Goal: Task Accomplishment & Management: Use online tool/utility

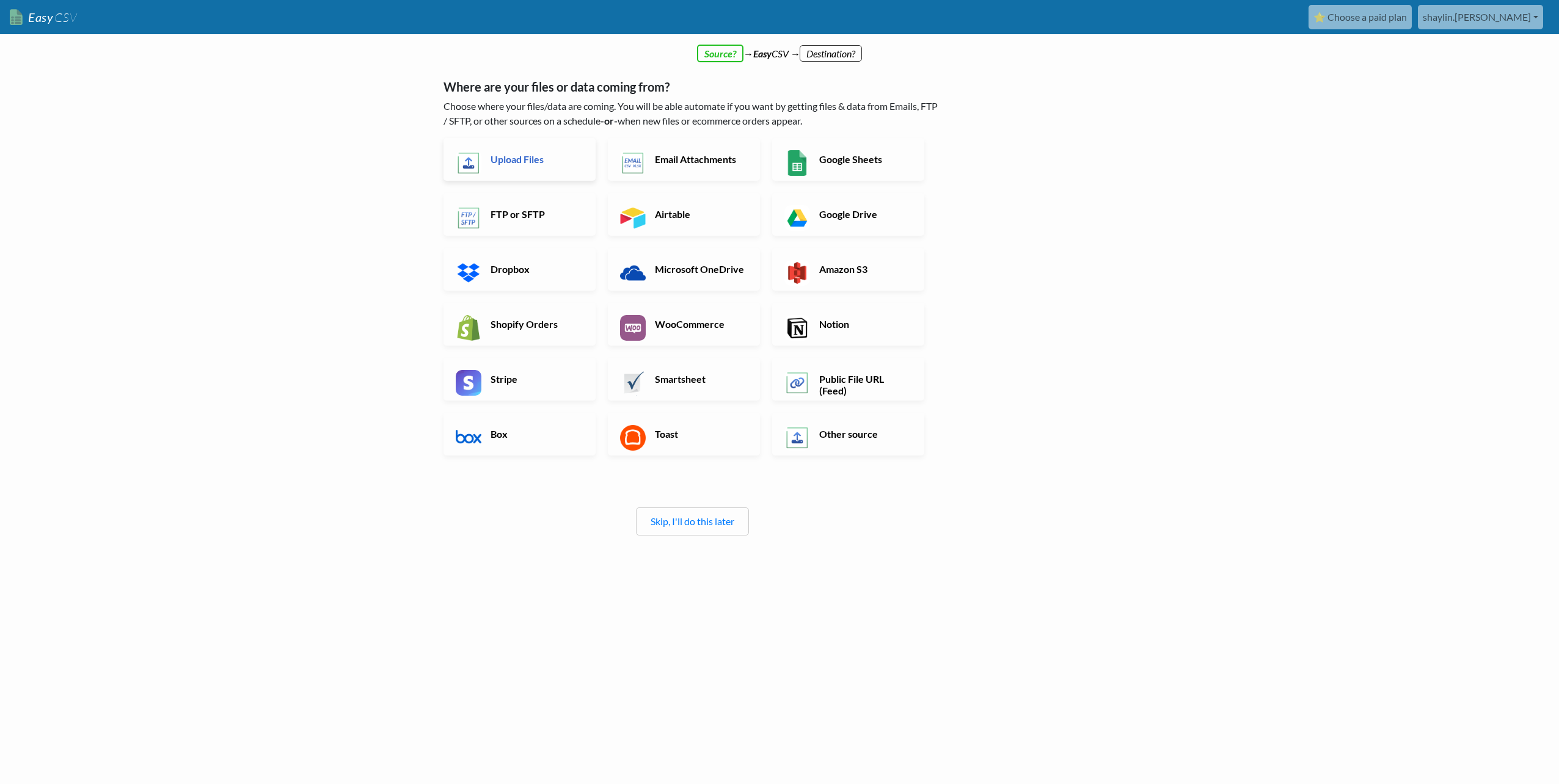
click at [548, 166] on link "Upload Files" at bounding box center [519, 159] width 152 height 43
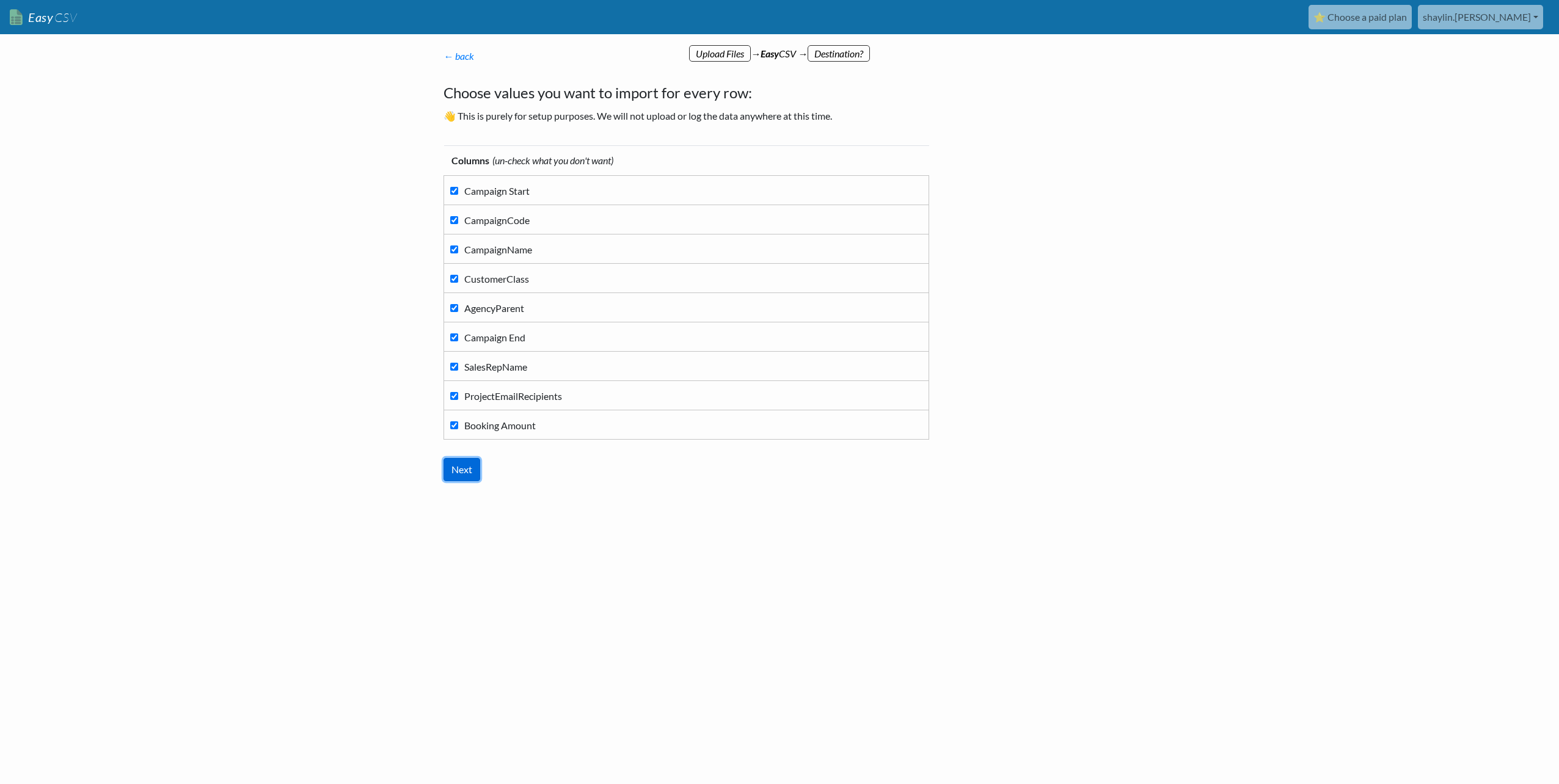
click at [470, 474] on input "Next" at bounding box center [461, 470] width 37 height 23
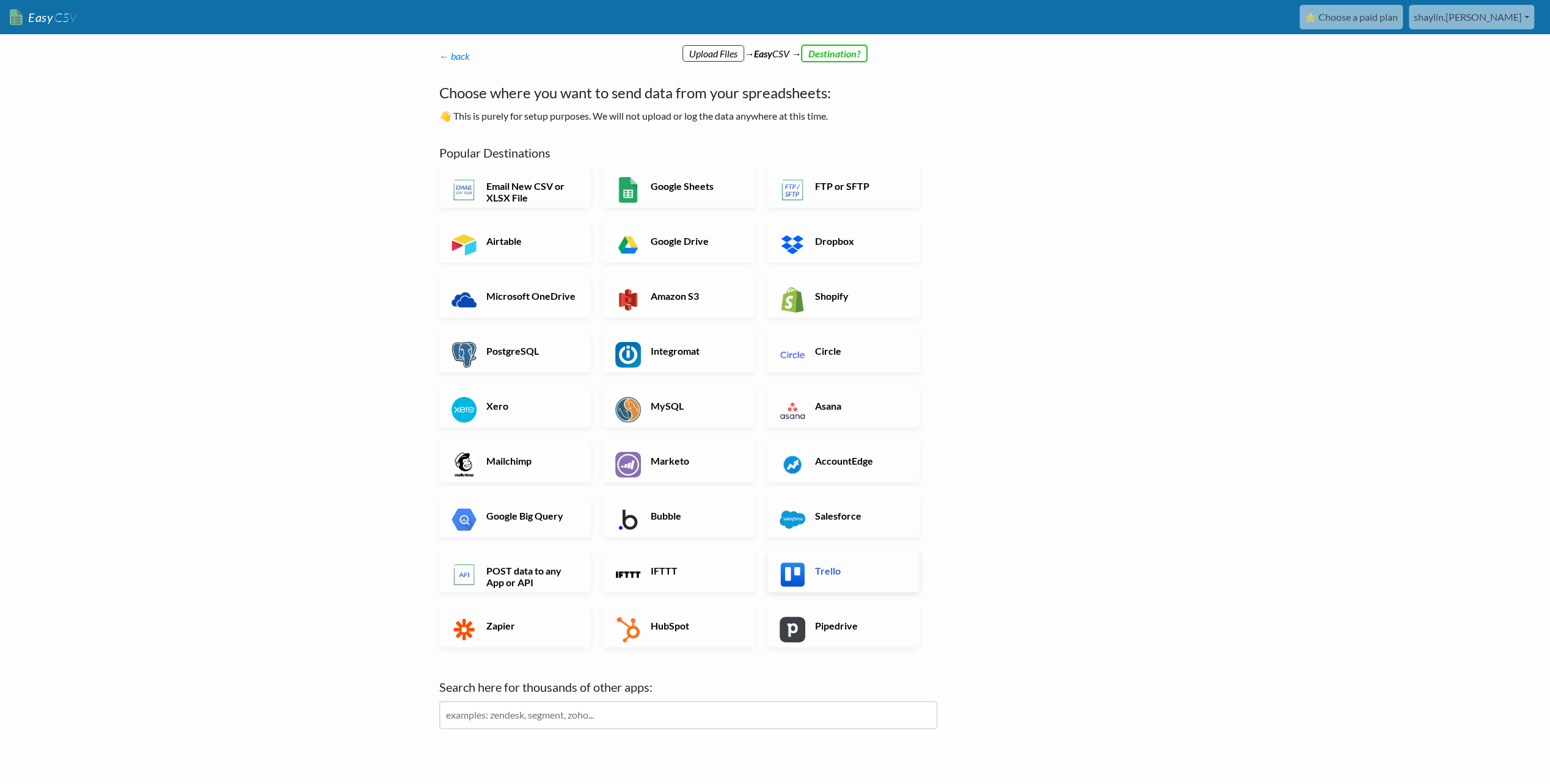
click at [849, 556] on link "Trello" at bounding box center [844, 571] width 152 height 43
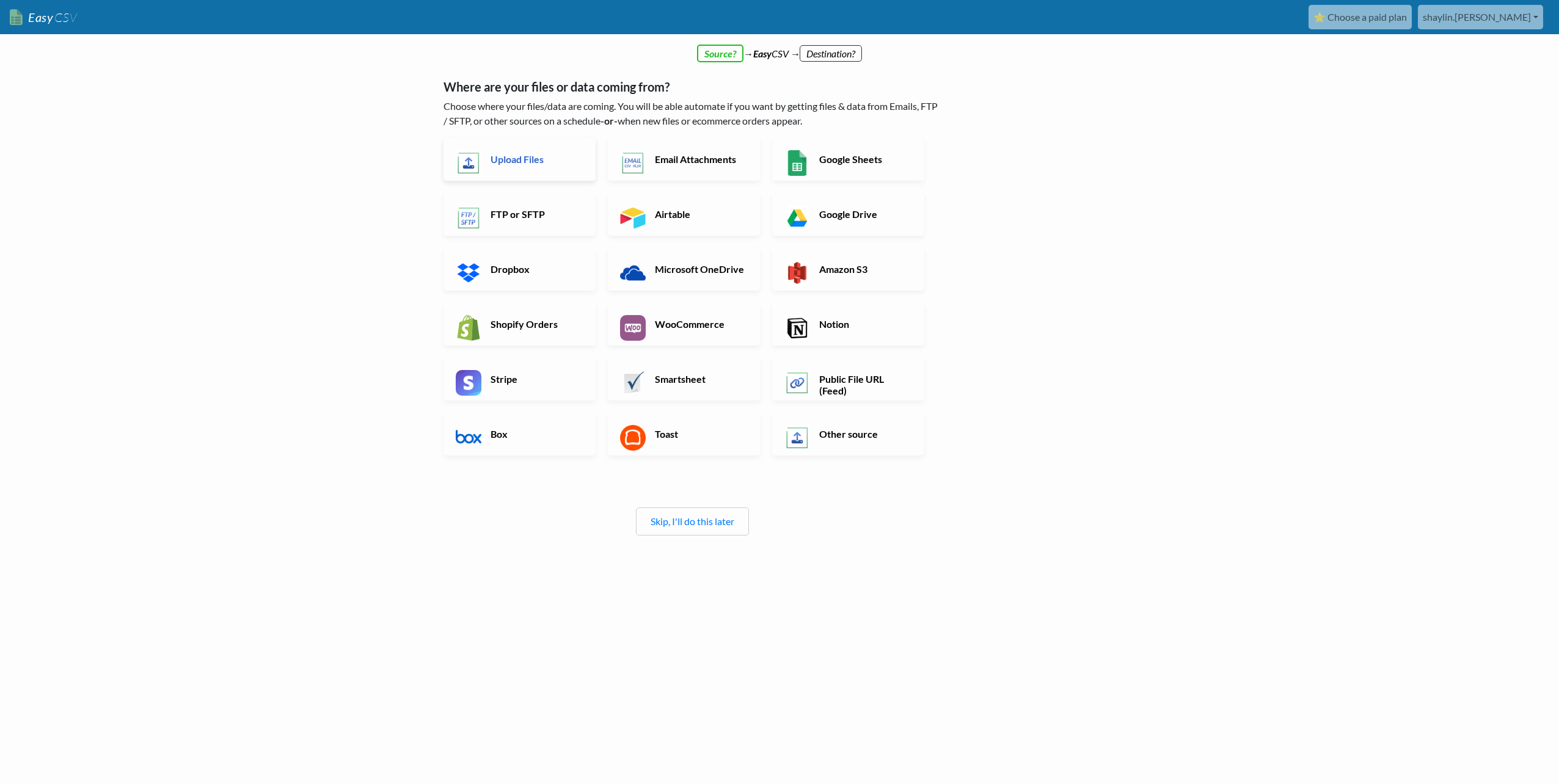
click at [539, 160] on h6 "Upload Files" at bounding box center [535, 159] width 96 height 12
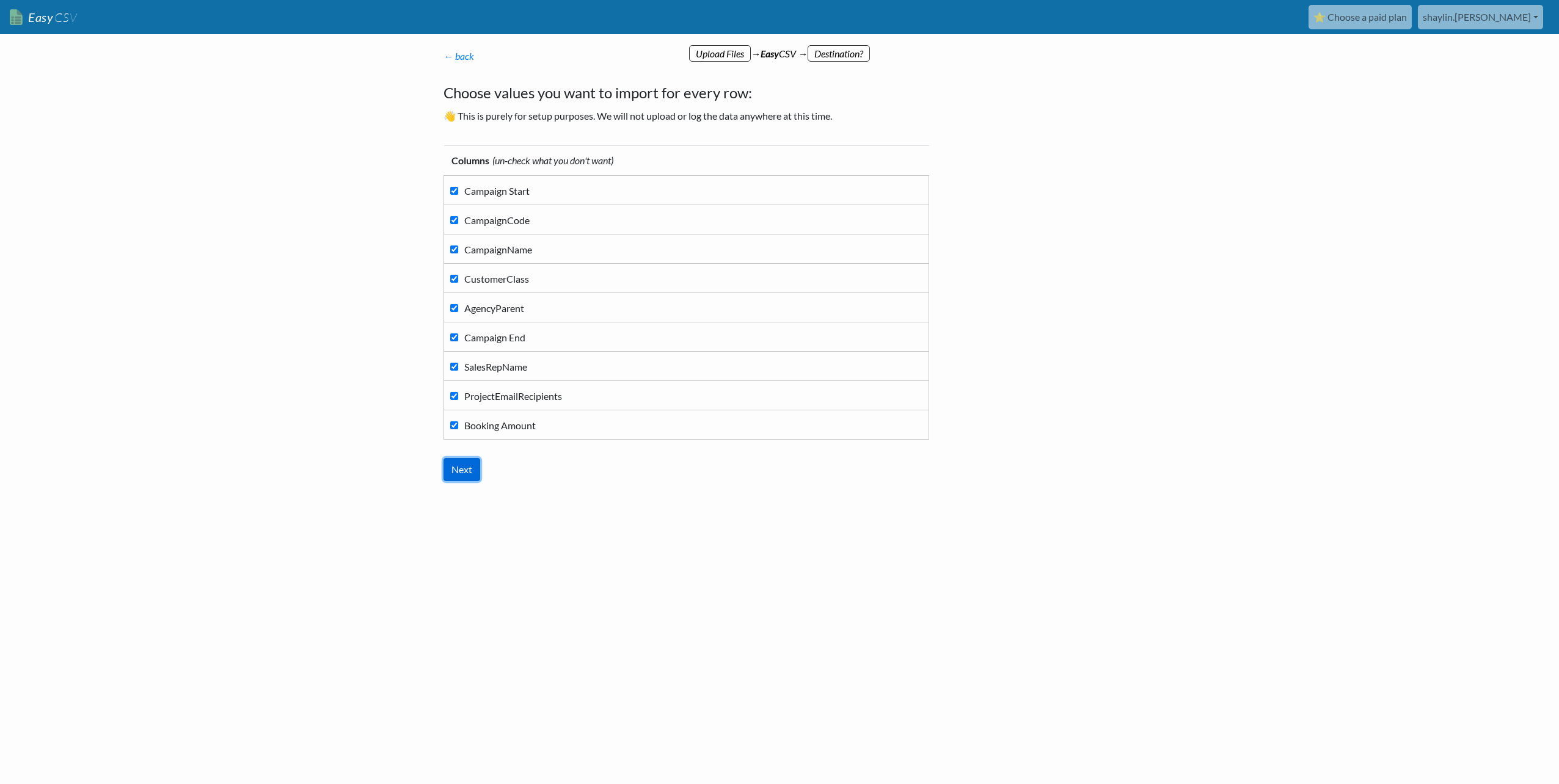
click at [464, 464] on input "Next" at bounding box center [461, 470] width 37 height 23
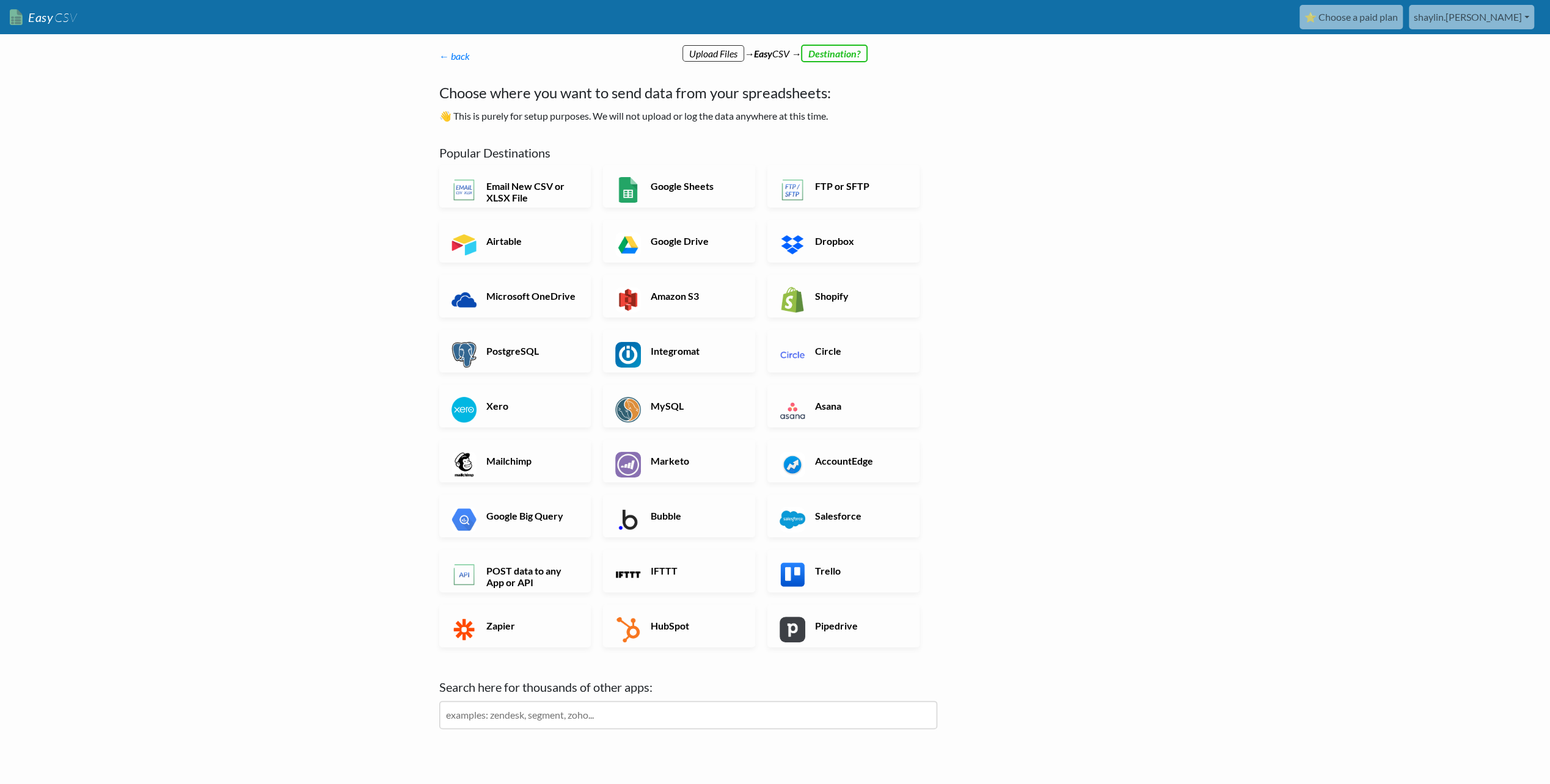
scroll to position [55, 0]
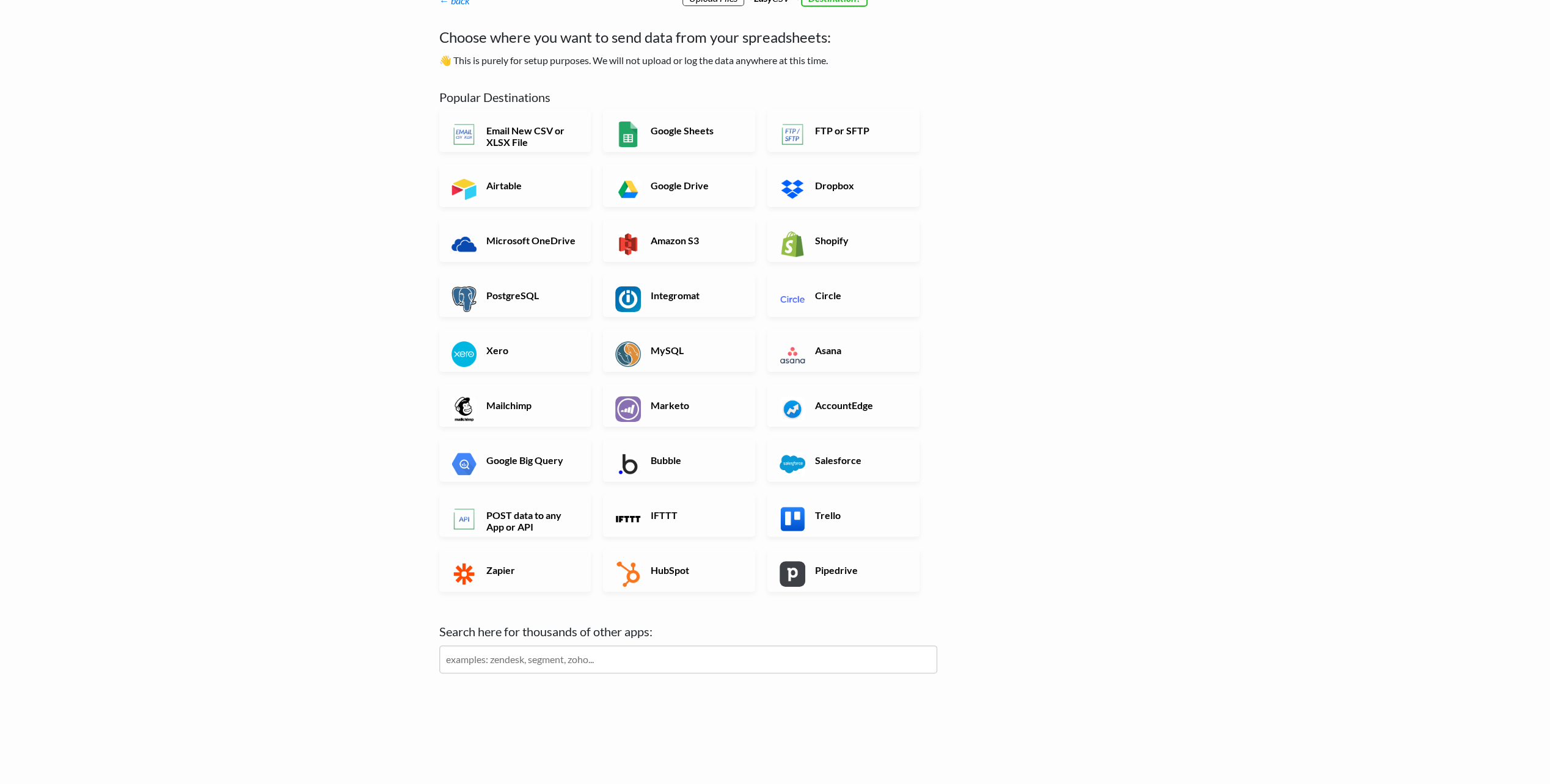
click at [741, 643] on div "Search here for thousands of other apps: Sorry, we can't find an app that match…" at bounding box center [688, 654] width 498 height 64
click at [750, 652] on input "text" at bounding box center [688, 660] width 498 height 28
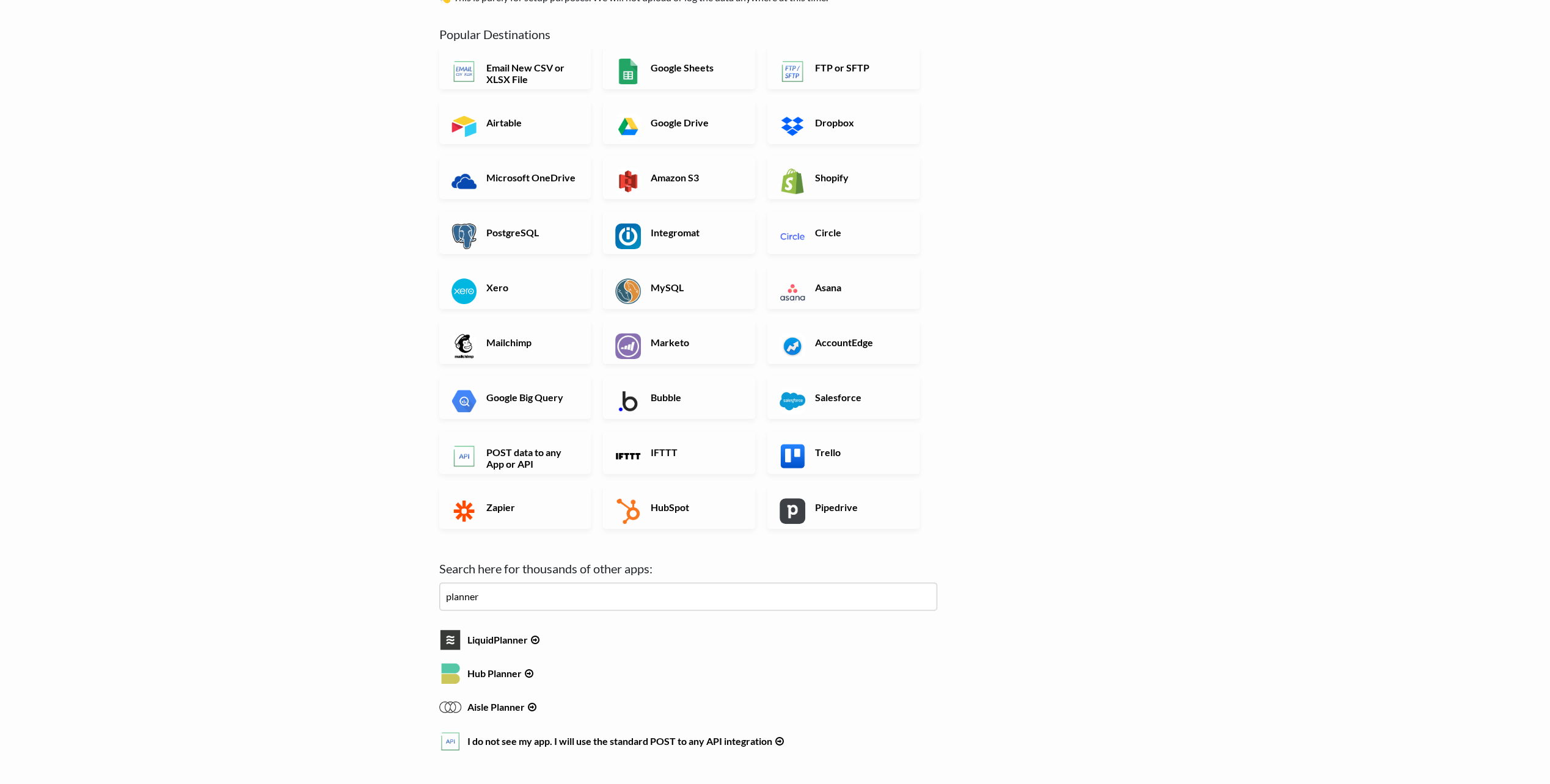
scroll to position [178, 0]
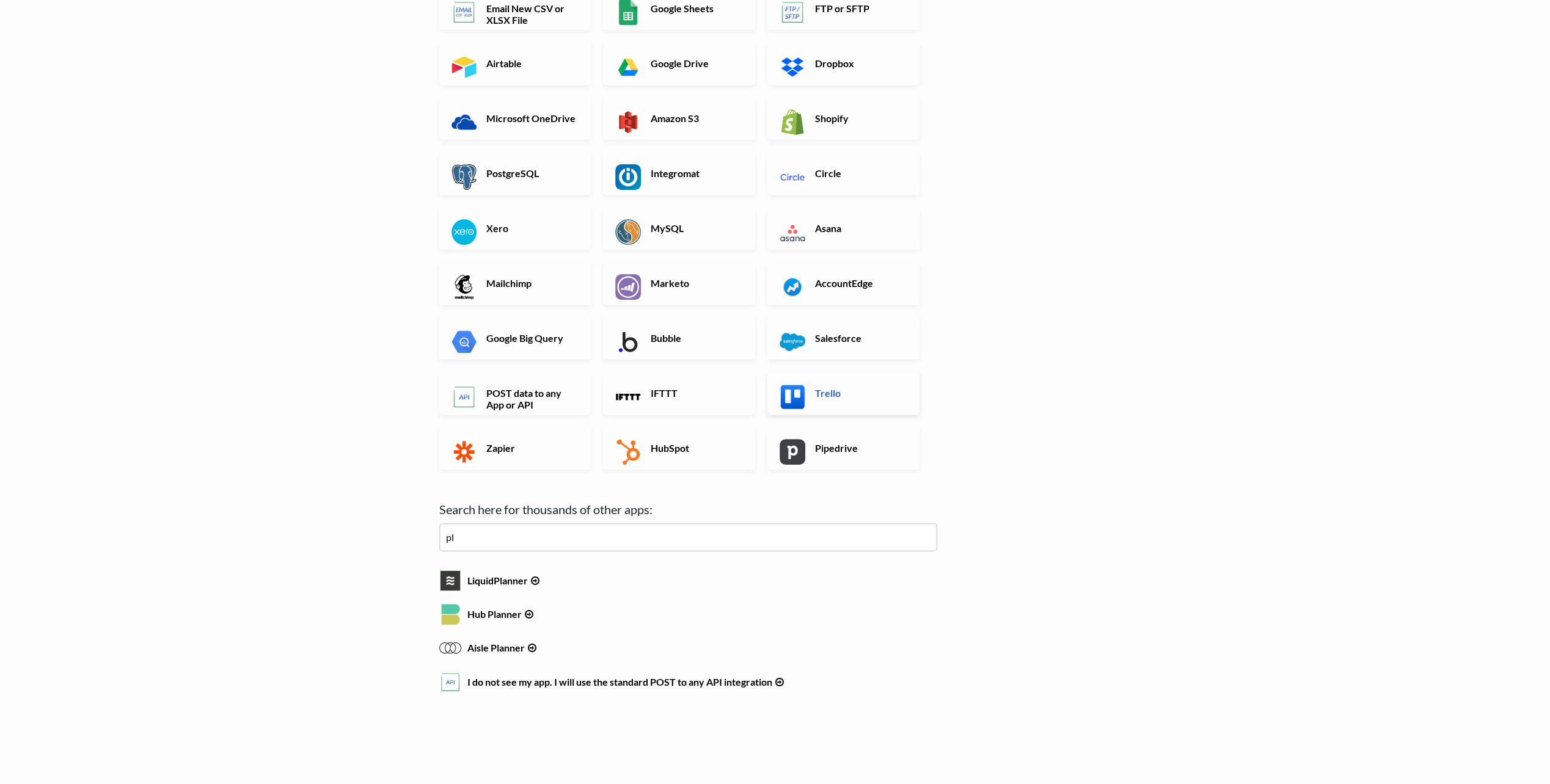
type input "p"
click at [847, 397] on h6 "Trello" at bounding box center [860, 393] width 96 height 12
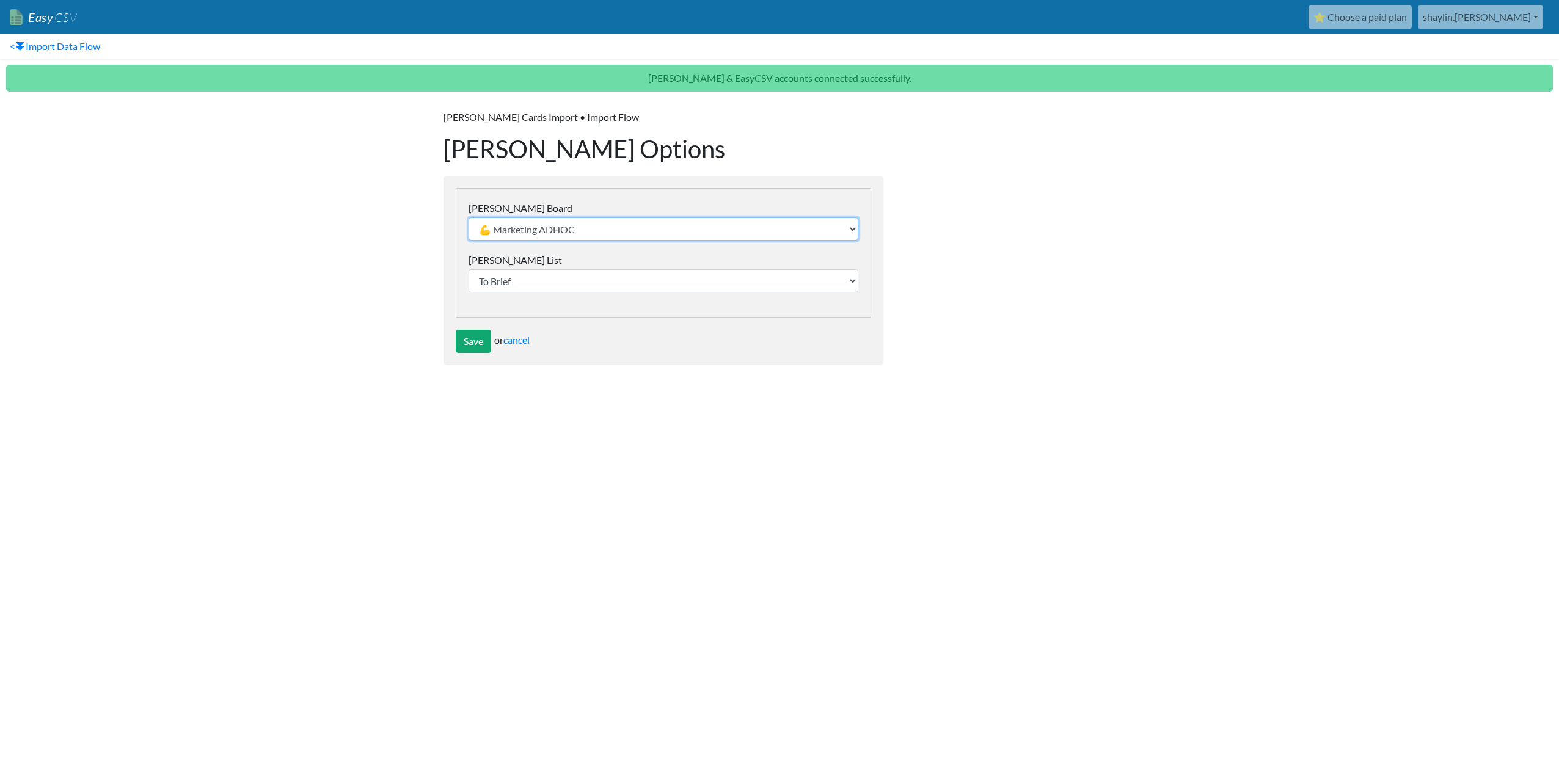
click at [569, 236] on select "💪 Marketing ADHOC test Collateral & Flyers Merch Buying Website Development Soc…" at bounding box center [663, 229] width 390 height 23
select select "68a7a95c90aa42f55f0756cc"
click at [469, 217] on select "💪 Marketing ADHOC test Collateral & Flyers Merch Buying Website Development Soc…" at bounding box center [663, 229] width 390 height 23
click at [520, 276] on select "Flagged Install Pending Need to Brief Sunshine Coast Albany" at bounding box center [663, 281] width 390 height 23
select select "68a7a982c3dafcaf50c43080"
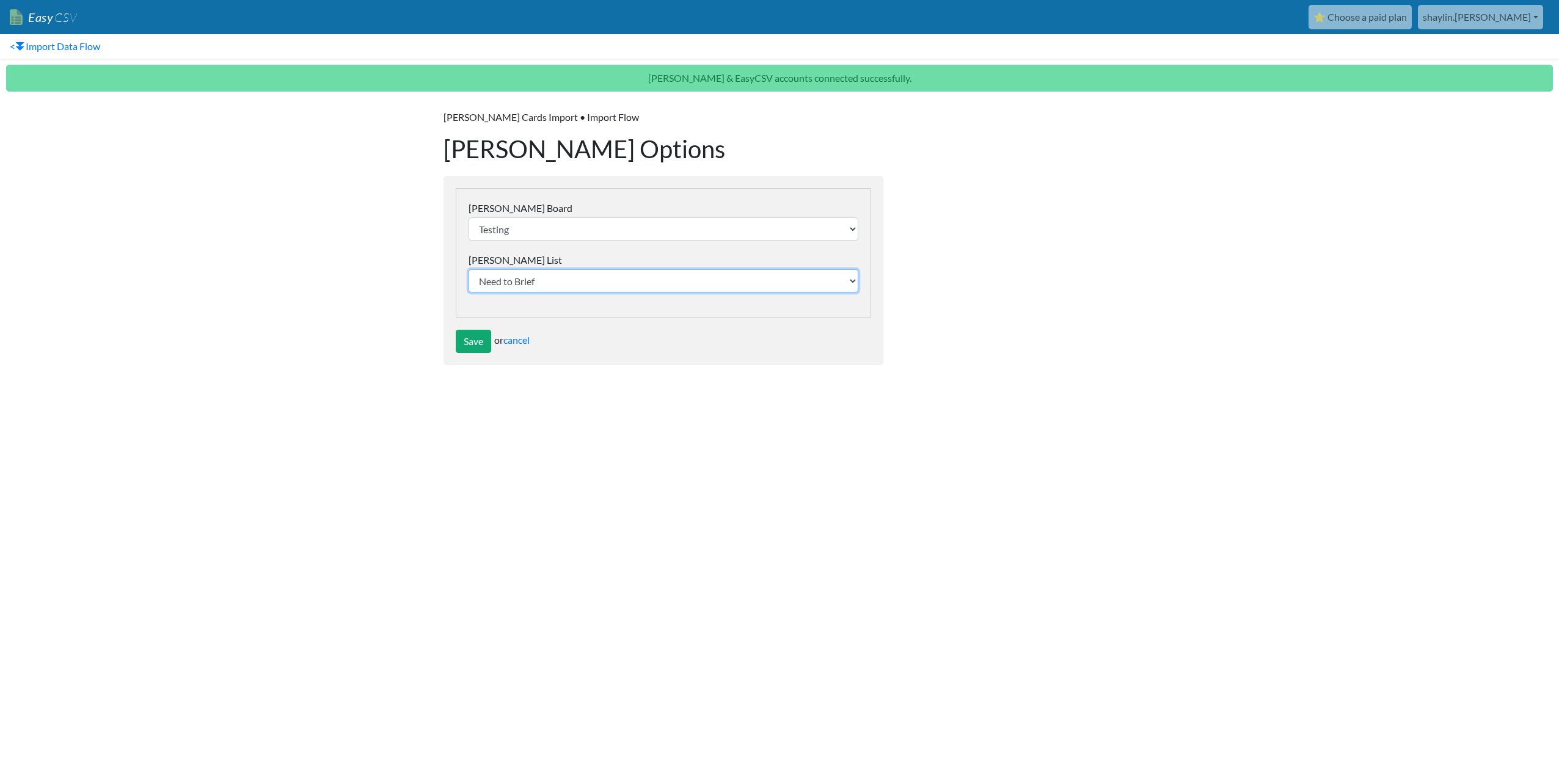
click at [469, 269] on select "Flagged Install Pending Need to Brief Sunshine Coast Albany" at bounding box center [663, 281] width 390 height 23
click at [475, 339] on input "Save" at bounding box center [473, 341] width 35 height 23
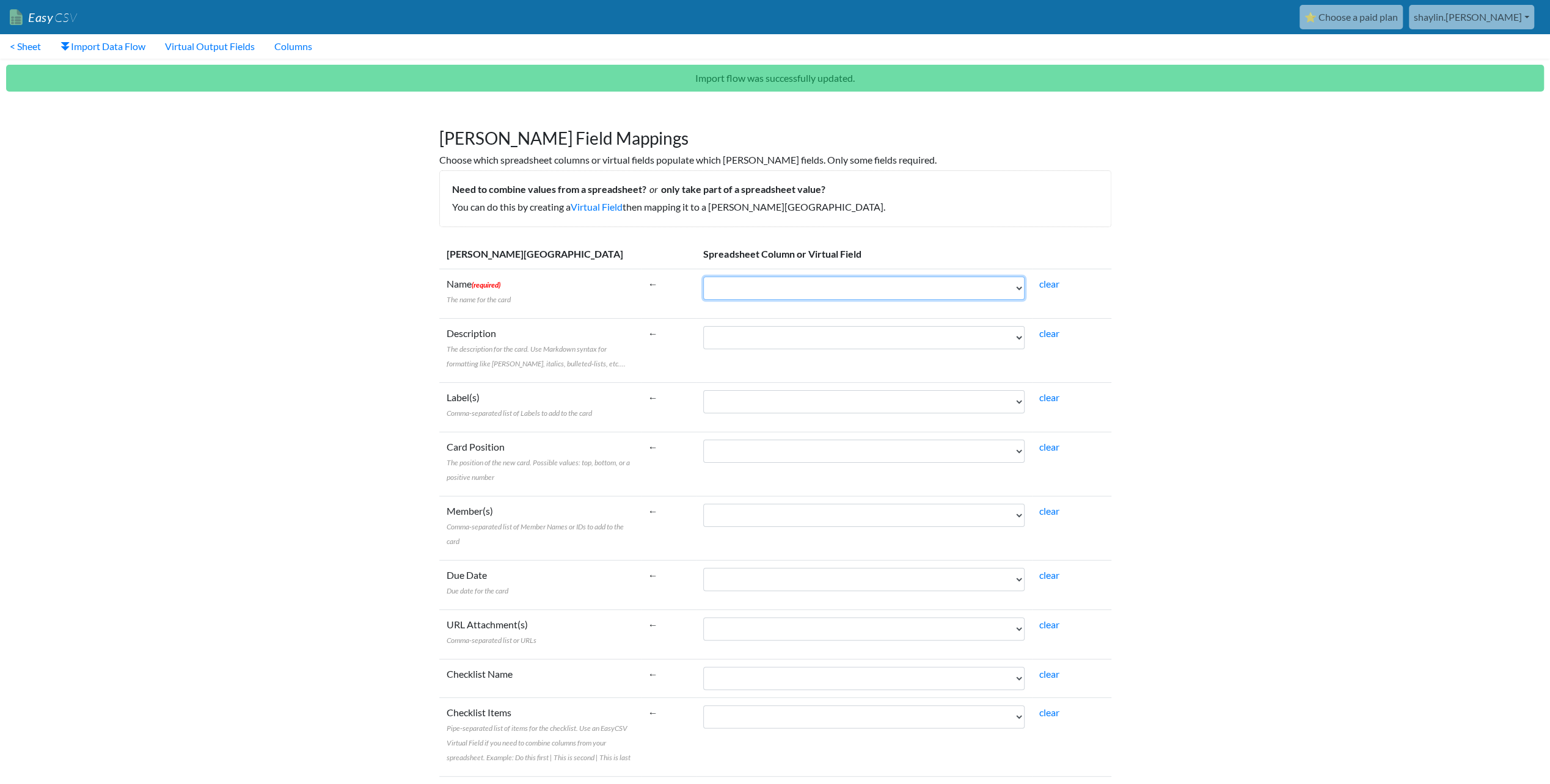
click at [768, 276] on select "Campaign Start CampaignCode CampaignName CustomerClass AgencyParent Campaign En…" at bounding box center [864, 288] width 322 height 23
click at [349, 266] on body "Easy CSV ⭐ Choose a paid plan shaylin.adams Gotransit All Flows All CSV Generat…" at bounding box center [775, 457] width 1550 height 915
click at [743, 270] on td "Campaign Start CampaignCode CampaignName CustomerClass AgencyParent Campaign En…" at bounding box center [864, 293] width 336 height 50
click at [742, 280] on select "Campaign Start CampaignCode CampaignName CustomerClass AgencyParent Campaign En…" at bounding box center [864, 288] width 322 height 23
click at [724, 289] on select "Campaign Start CampaignCode CampaignName CustomerClass AgencyParent Campaign En…" at bounding box center [864, 288] width 322 height 23
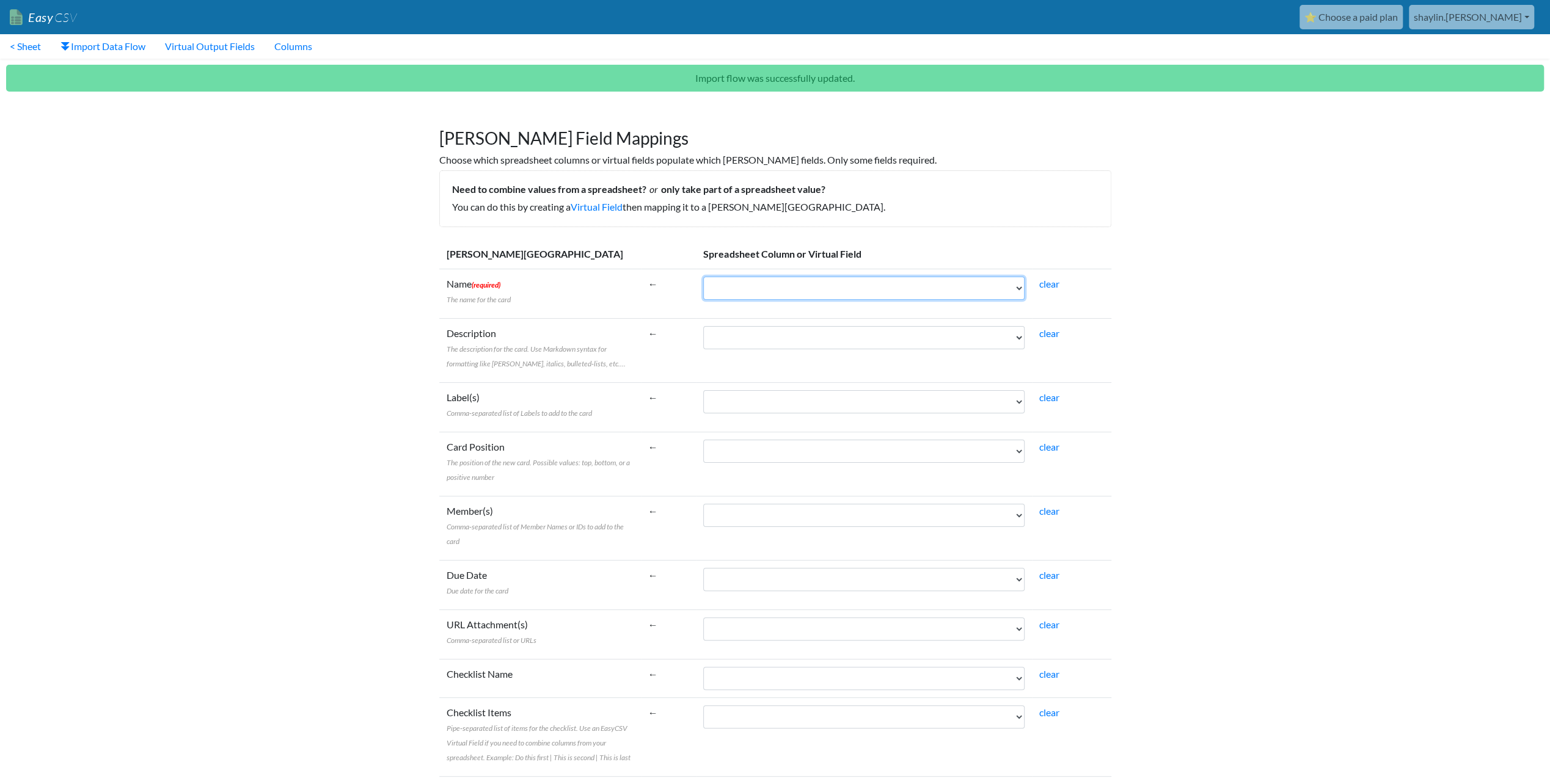
select select "cr_745489"
click at [703, 276] on select "Campaign Start CampaignCode CampaignName CustomerClass AgencyParent Campaign En…" at bounding box center [864, 288] width 322 height 23
click at [797, 332] on select "Campaign Start CampaignCode CampaignName CustomerClass AgencyParent Campaign En…" at bounding box center [864, 338] width 322 height 23
click at [494, 370] on td "Description The description for the card. Use Markdown syntax for formatting li…" at bounding box center [540, 350] width 202 height 64
click at [734, 405] on select "Campaign Start CampaignCode CampaignName CustomerClass AgencyParent Campaign En…" at bounding box center [864, 402] width 322 height 23
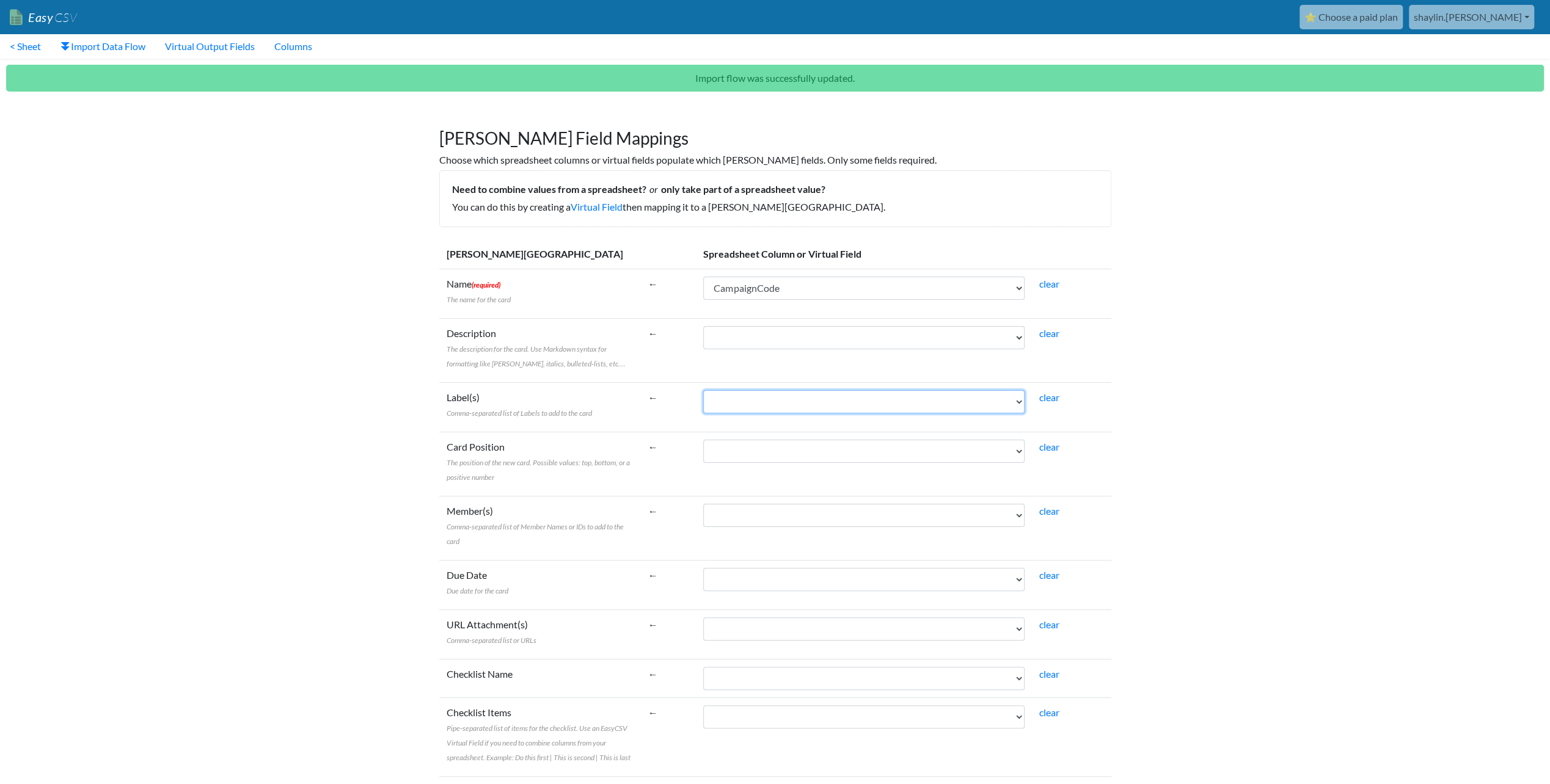
click at [734, 401] on select "Campaign Start CampaignCode CampaignName CustomerClass AgencyParent Campaign En…" at bounding box center [864, 402] width 322 height 23
click at [729, 448] on select "Campaign Start CampaignCode CampaignName CustomerClass AgencyParent Campaign En…" at bounding box center [864, 451] width 322 height 23
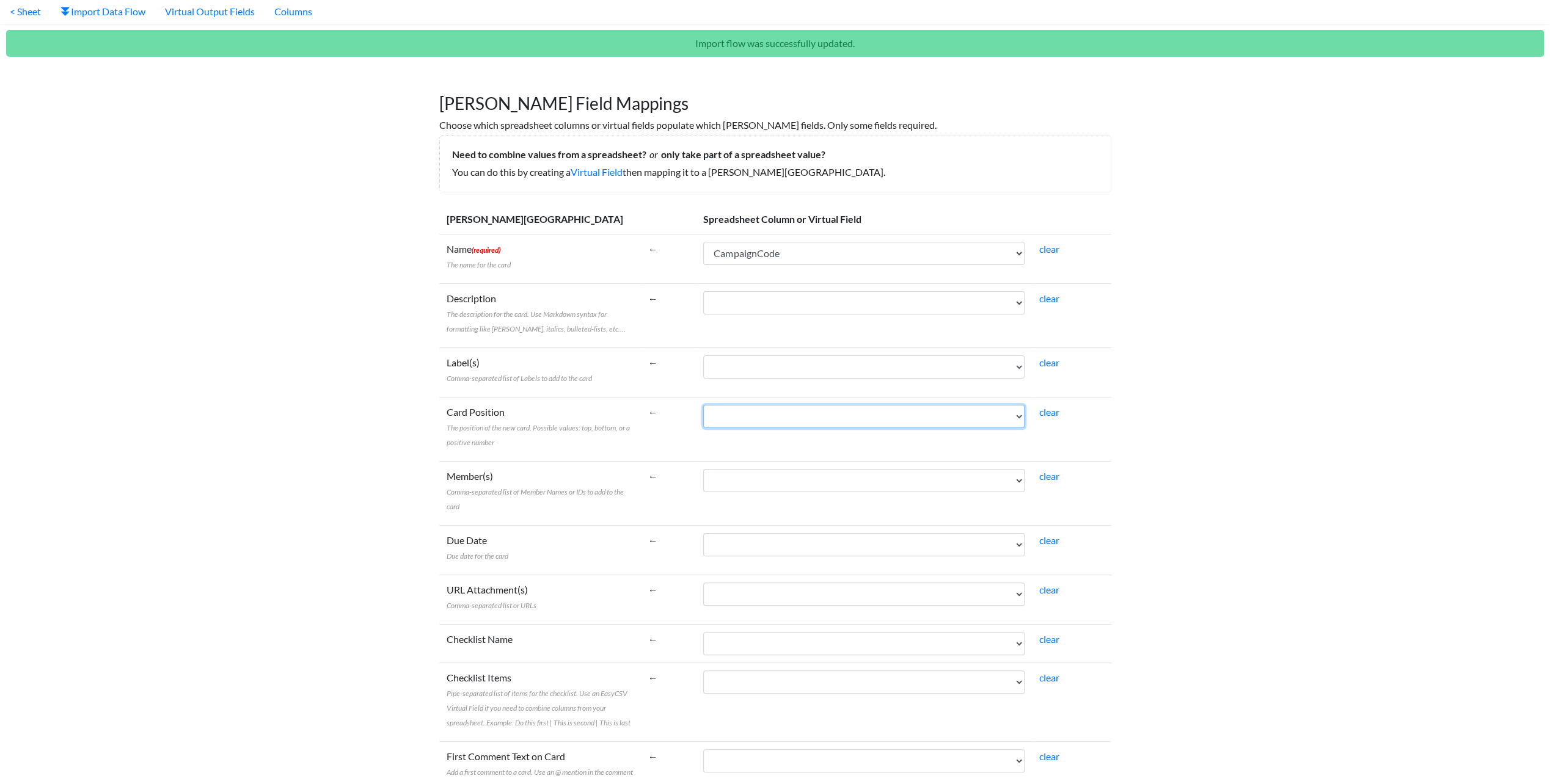
scroll to position [61, 0]
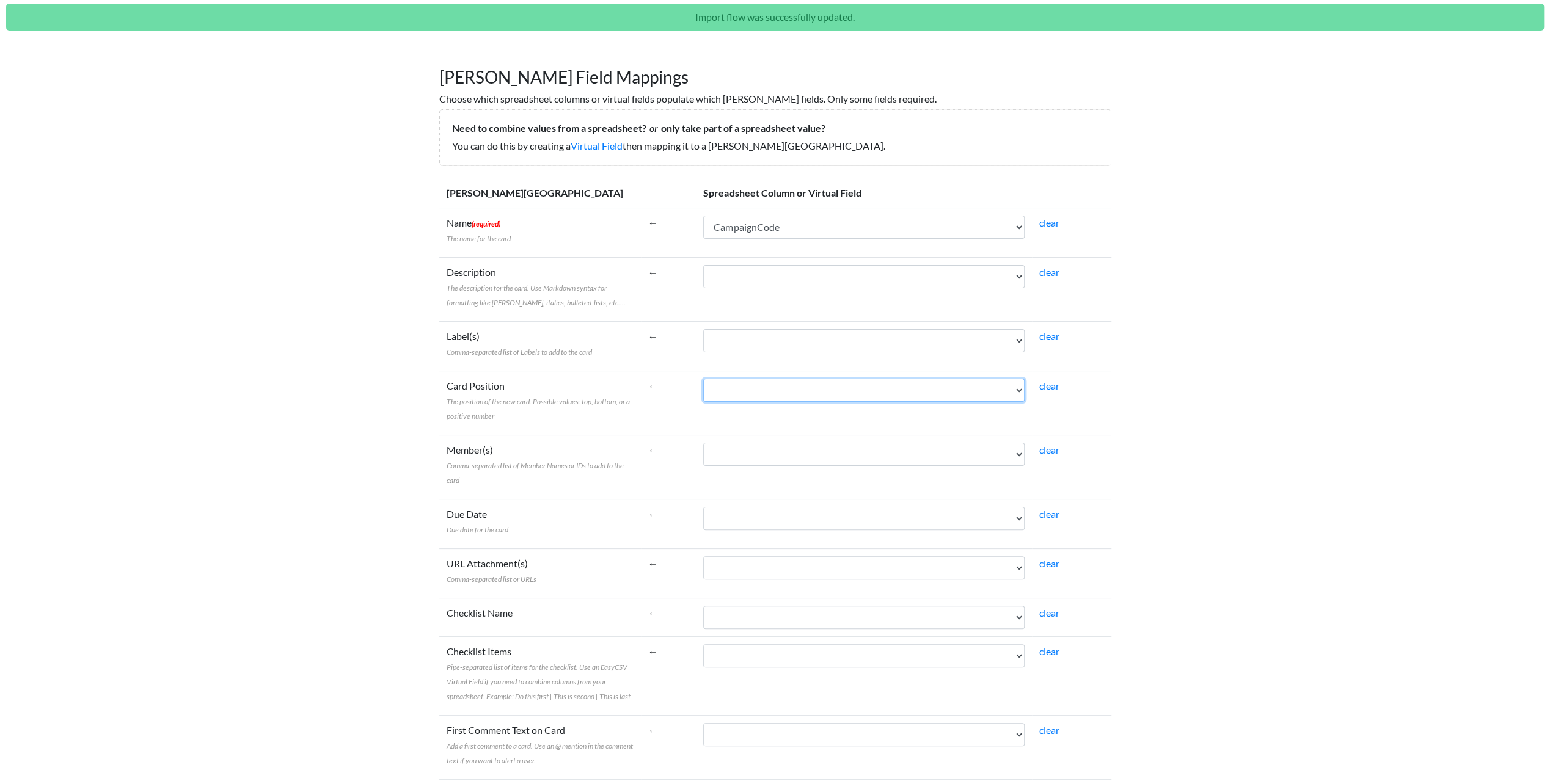
click at [767, 381] on select "Campaign Start CampaignCode CampaignName CustomerClass AgencyParent Campaign En…" at bounding box center [864, 390] width 322 height 23
select select "cr_745488"
click at [703, 379] on select "Campaign Start CampaignCode CampaignName CustomerClass AgencyParent Campaign En…" at bounding box center [864, 390] width 322 height 23
click at [780, 451] on select "Campaign Start CampaignCode CampaignName CustomerClass AgencyParent Campaign En…" at bounding box center [864, 454] width 322 height 23
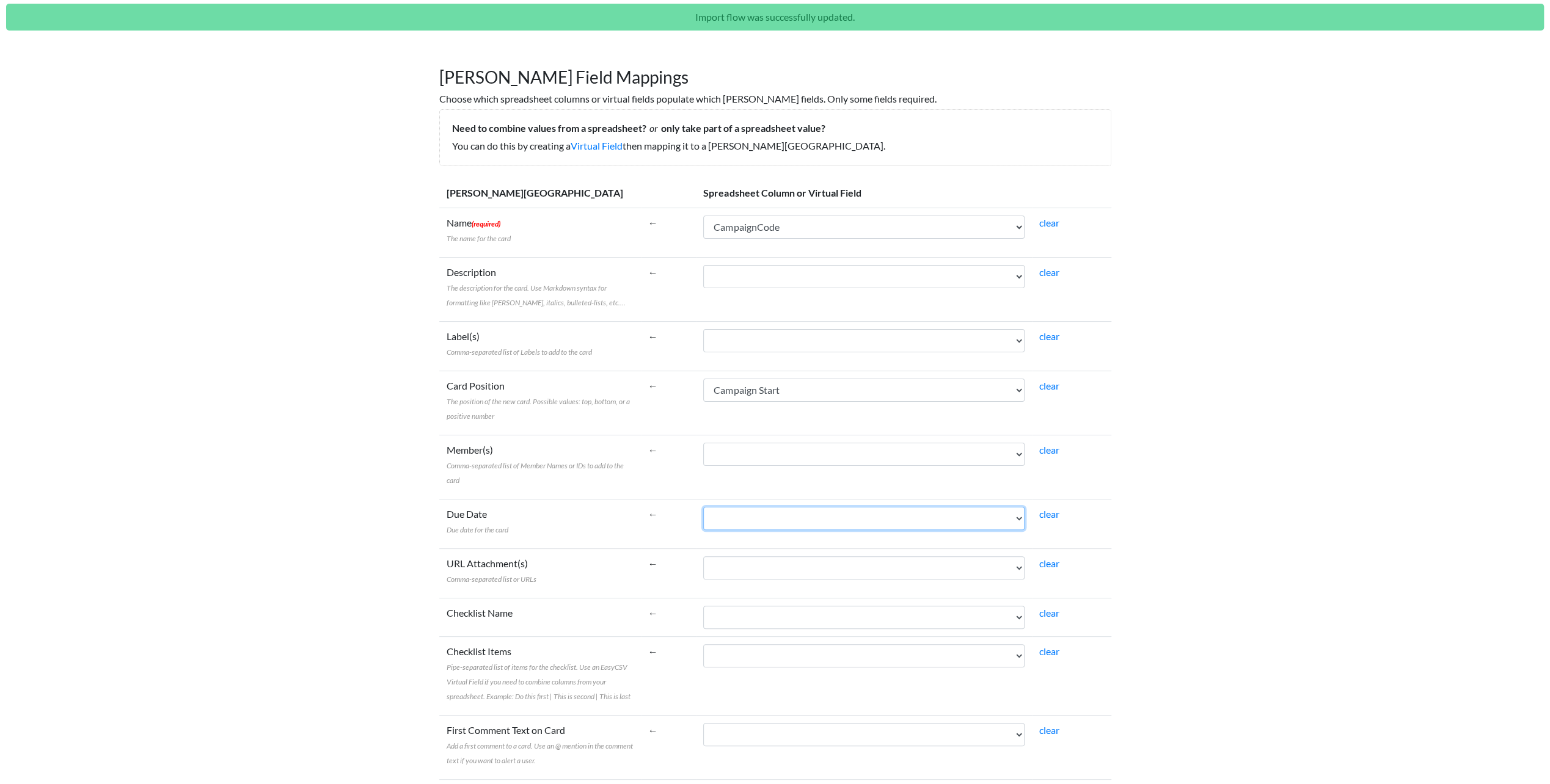
click at [775, 513] on select "Campaign Start CampaignCode CampaignName CustomerClass AgencyParent Campaign En…" at bounding box center [864, 519] width 322 height 23
click at [612, 513] on td "Due Date Due date for the card" at bounding box center [540, 523] width 202 height 50
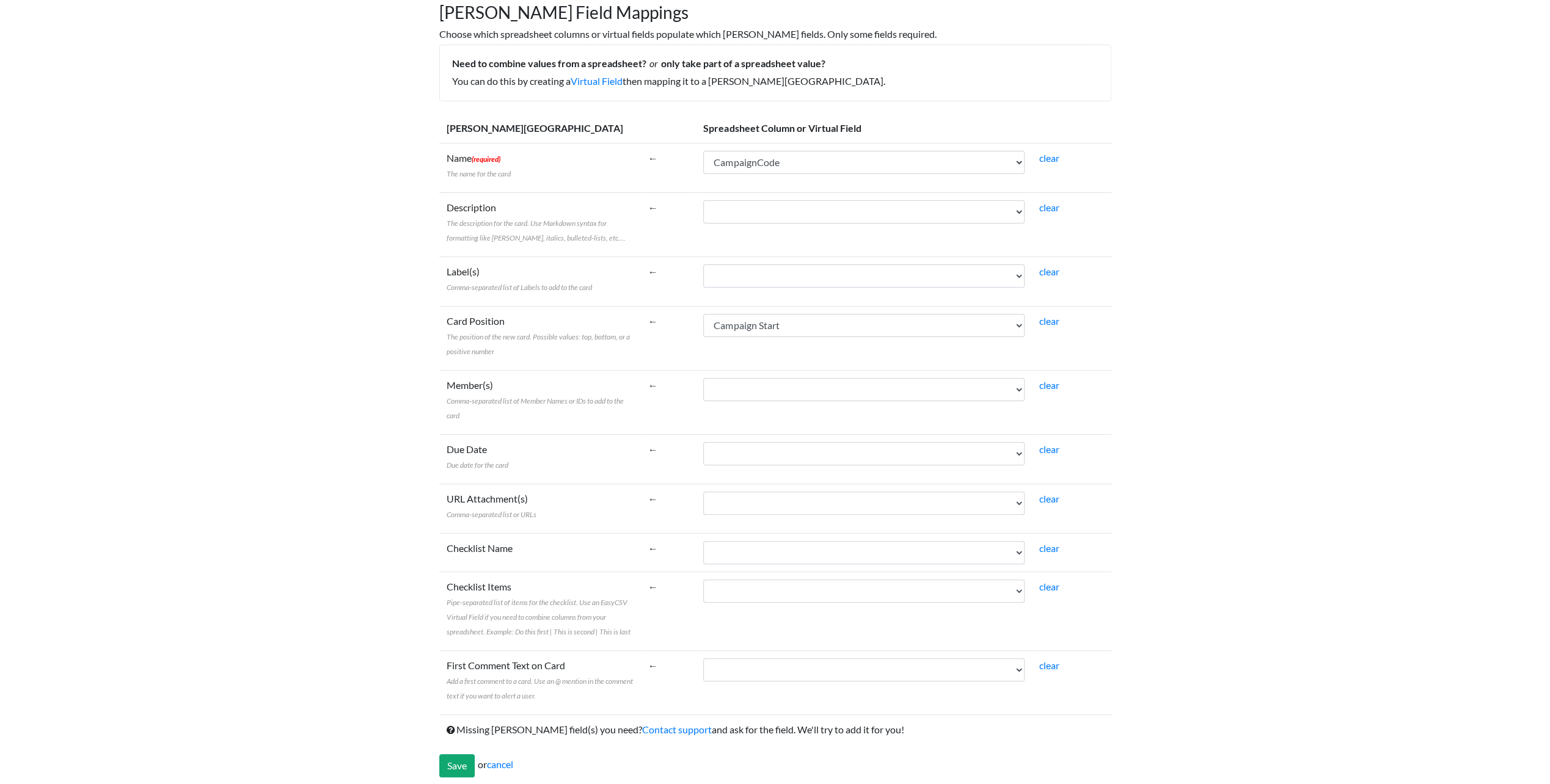
scroll to position [128, 0]
click at [758, 539] on select "Campaign Start CampaignCode CampaignName CustomerClass AgencyParent Campaign En…" at bounding box center [864, 550] width 322 height 23
click at [1420, 358] on body "Easy CSV ⭐ Choose a paid plan shaylin.adams Gotransit All Flows All CSV Generat…" at bounding box center [775, 329] width 1550 height 915
click at [728, 664] on select "Campaign Start CampaignCode CampaignName CustomerClass AgencyParent Campaign En…" at bounding box center [864, 667] width 322 height 23
click at [534, 580] on label "Checklist Items Pipe-separated list of items for the checklist. Use an EasyCSV …" at bounding box center [540, 606] width 187 height 59
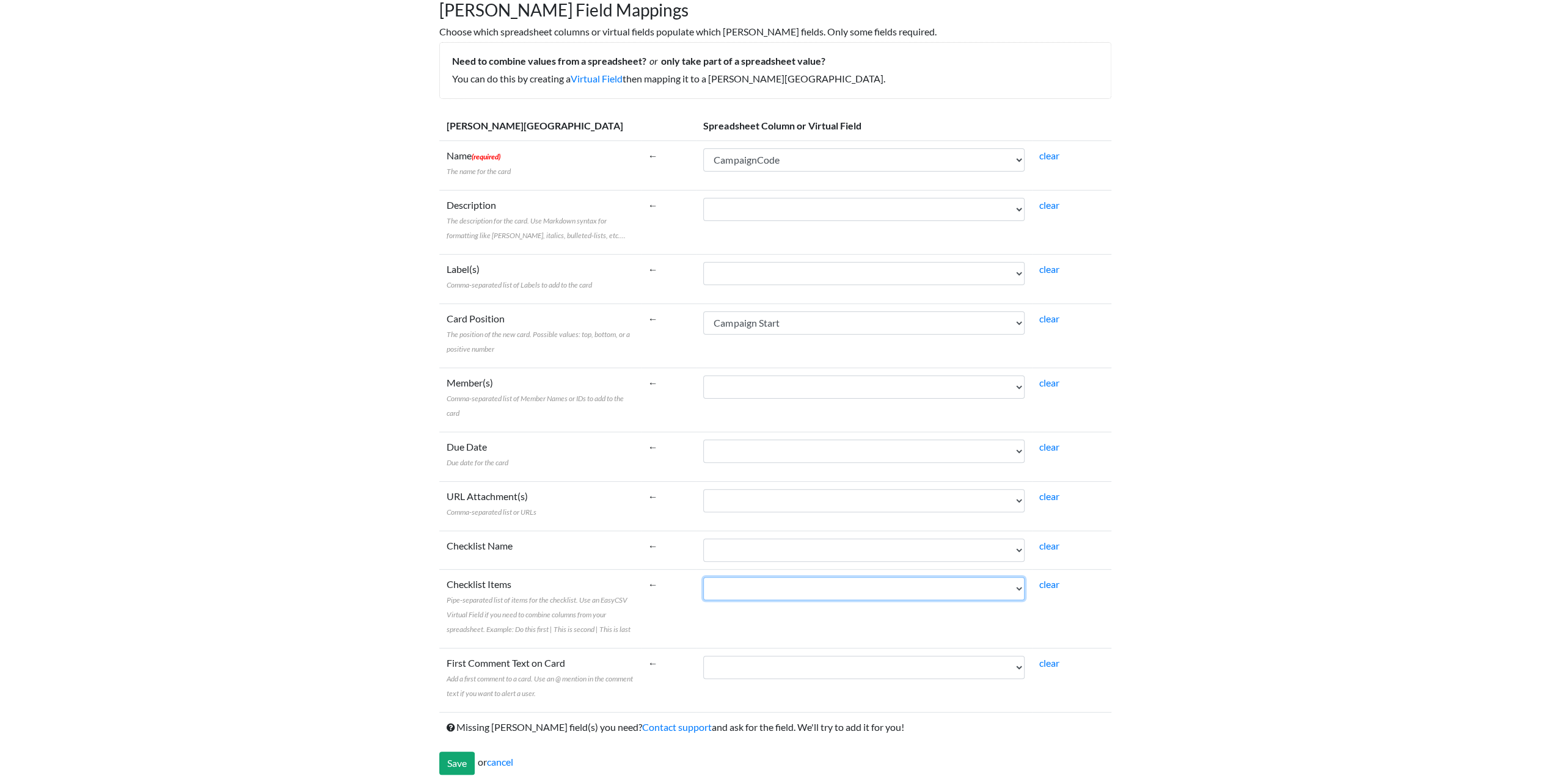
click at [703, 580] on select "Campaign Start CampaignCode CampaignName CustomerClass AgencyParent Campaign En…" at bounding box center [864, 589] width 322 height 23
click at [780, 209] on select "Campaign Start CampaignCode CampaignName CustomerClass AgencyParent Campaign En…" at bounding box center [864, 209] width 322 height 23
click at [819, 164] on select "Campaign Start CampaignCode CampaignName CustomerClass AgencyParent Campaign En…" at bounding box center [864, 160] width 322 height 23
click at [703, 148] on select "Campaign Start CampaignCode CampaignName CustomerClass AgencyParent Campaign En…" at bounding box center [864, 160] width 322 height 23
click at [798, 160] on select "Campaign Start CampaignCode CampaignName CustomerClass AgencyParent Campaign En…" at bounding box center [864, 160] width 322 height 23
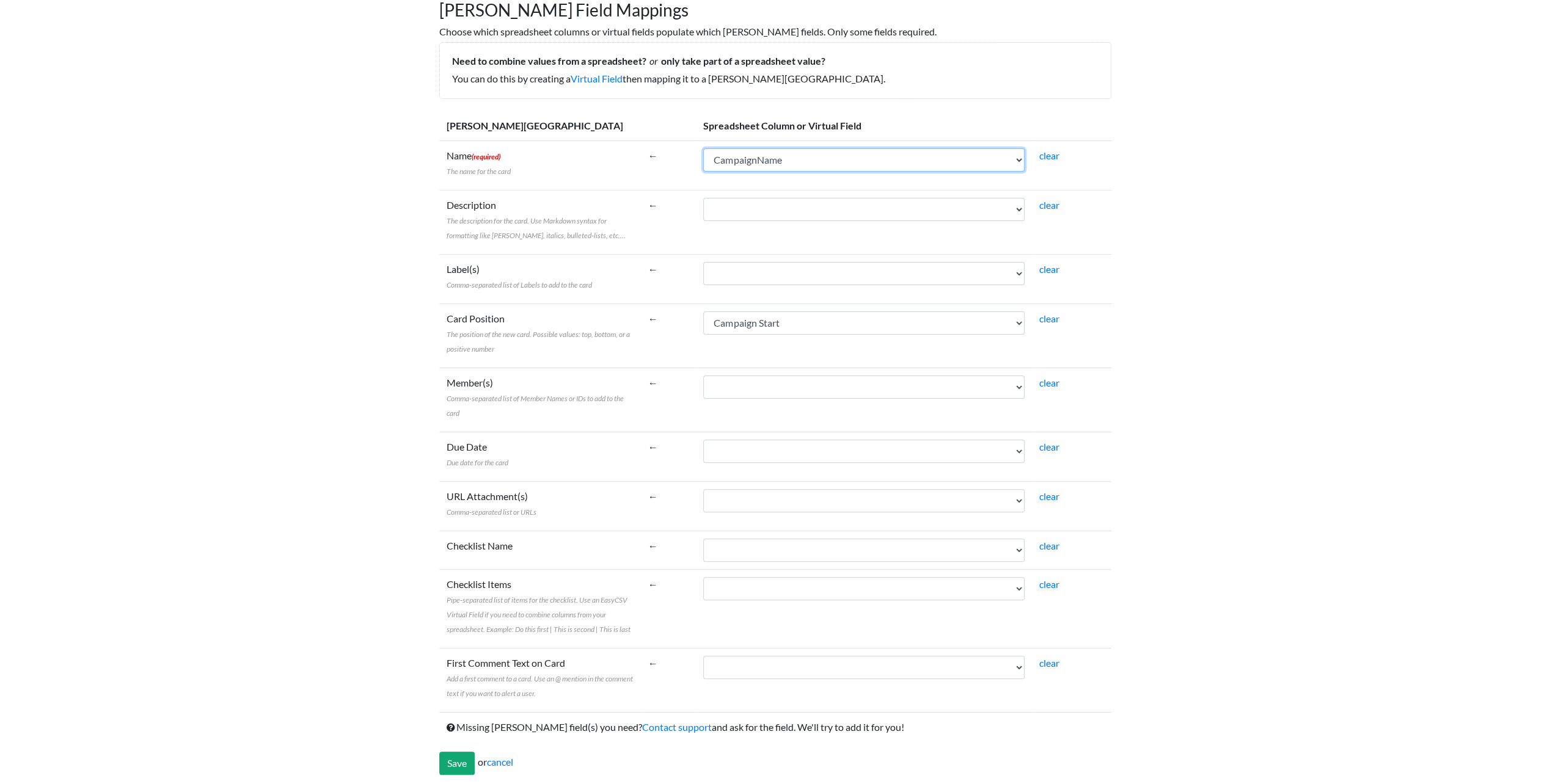
select select "cr_745489"
click at [703, 148] on select "Campaign Start CampaignCode CampaignName CustomerClass AgencyParent Campaign En…" at bounding box center [864, 160] width 322 height 23
click at [812, 214] on select "Campaign Start CampaignCode CampaignName CustomerClass AgencyParent Campaign En…" at bounding box center [864, 209] width 322 height 23
select select "cr_745490"
click at [703, 198] on select "Campaign Start CampaignCode CampaignName CustomerClass AgencyParent Campaign En…" at bounding box center [864, 209] width 322 height 23
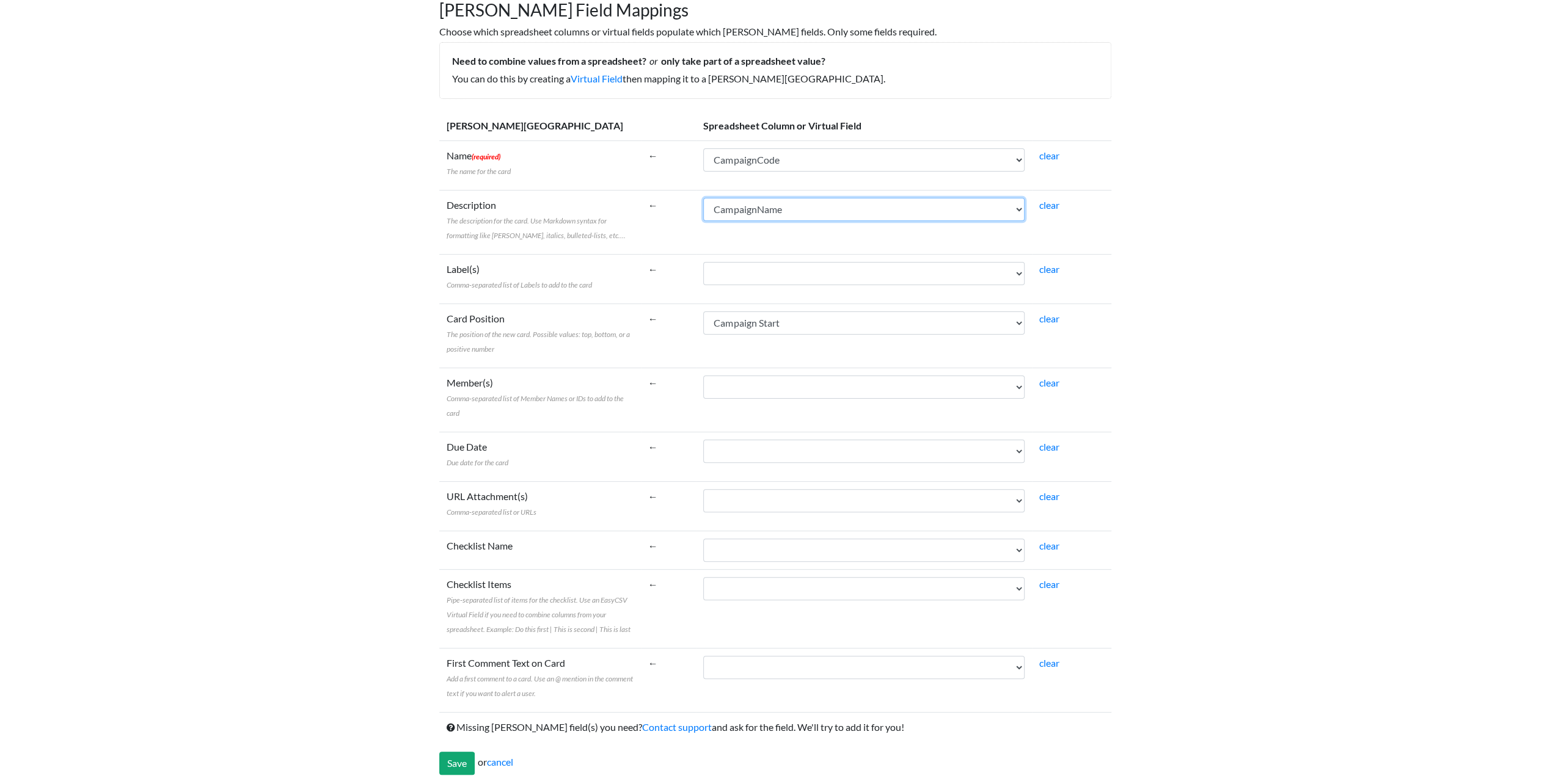
click at [835, 206] on select "Campaign Start CampaignCode CampaignName CustomerClass AgencyParent Campaign En…" at bounding box center [864, 209] width 322 height 23
click at [1201, 284] on body "Easy CSV ⭐ Choose a paid plan shaylin.adams Gotransit All Flows All CSV Generat…" at bounding box center [775, 329] width 1550 height 915
click at [771, 270] on select "Campaign Start CampaignCode CampaignName CustomerClass AgencyParent Campaign En…" at bounding box center [864, 274] width 322 height 23
click at [456, 757] on input "Save" at bounding box center [457, 763] width 35 height 23
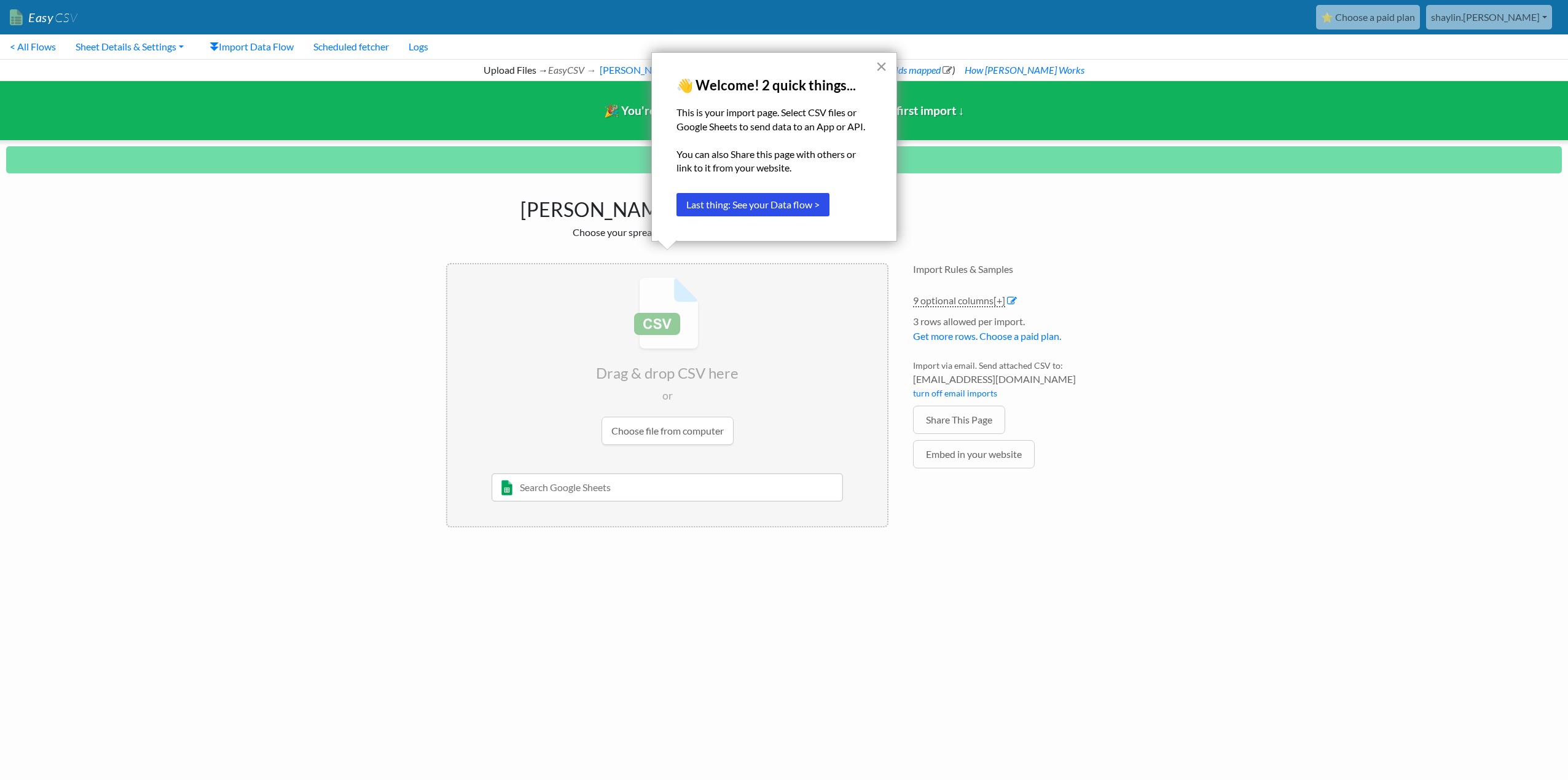
click at [883, 65] on button "×" at bounding box center [882, 66] width 12 height 19
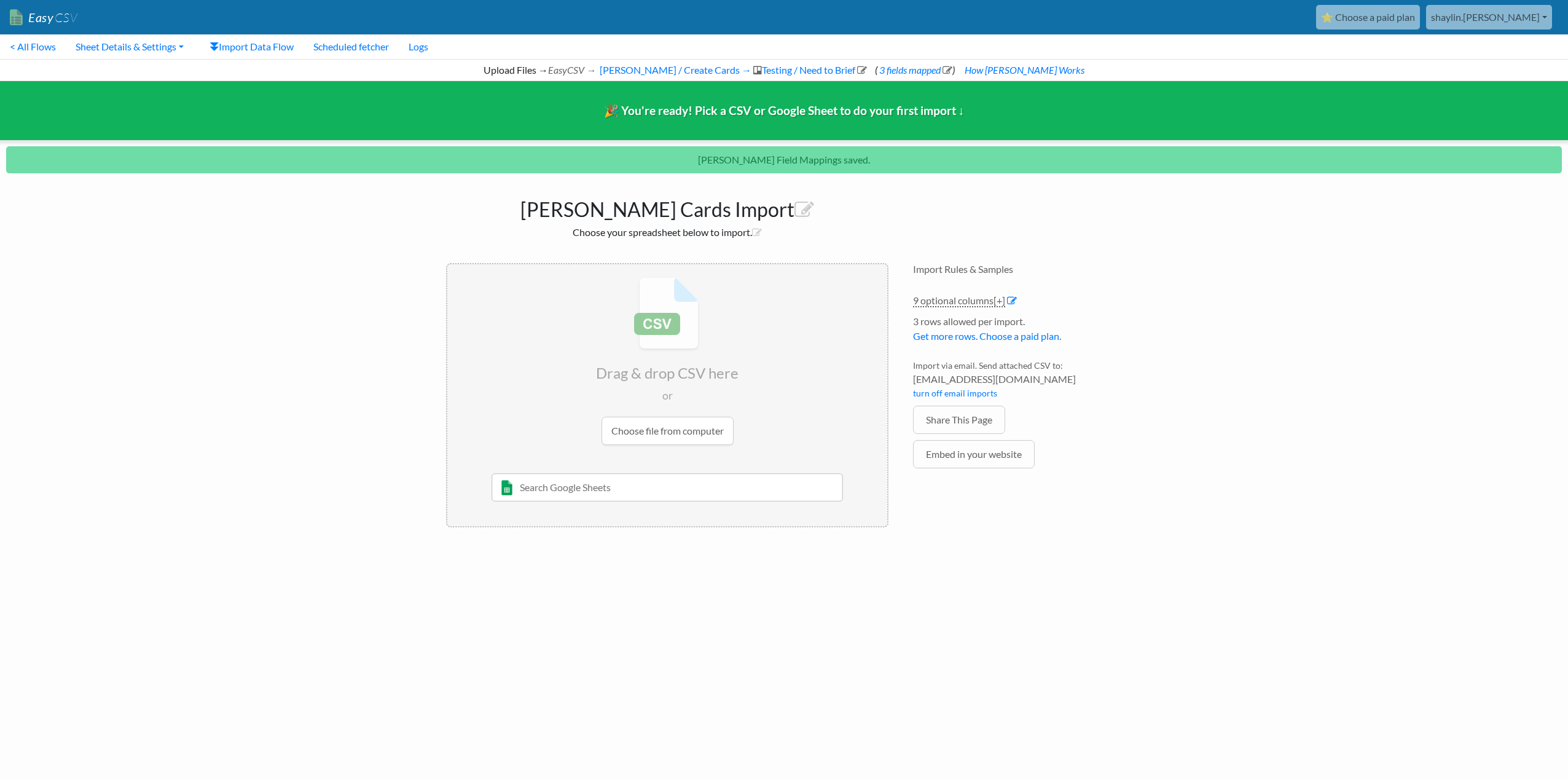
click at [692, 431] on input "file" at bounding box center [667, 361] width 440 height 194
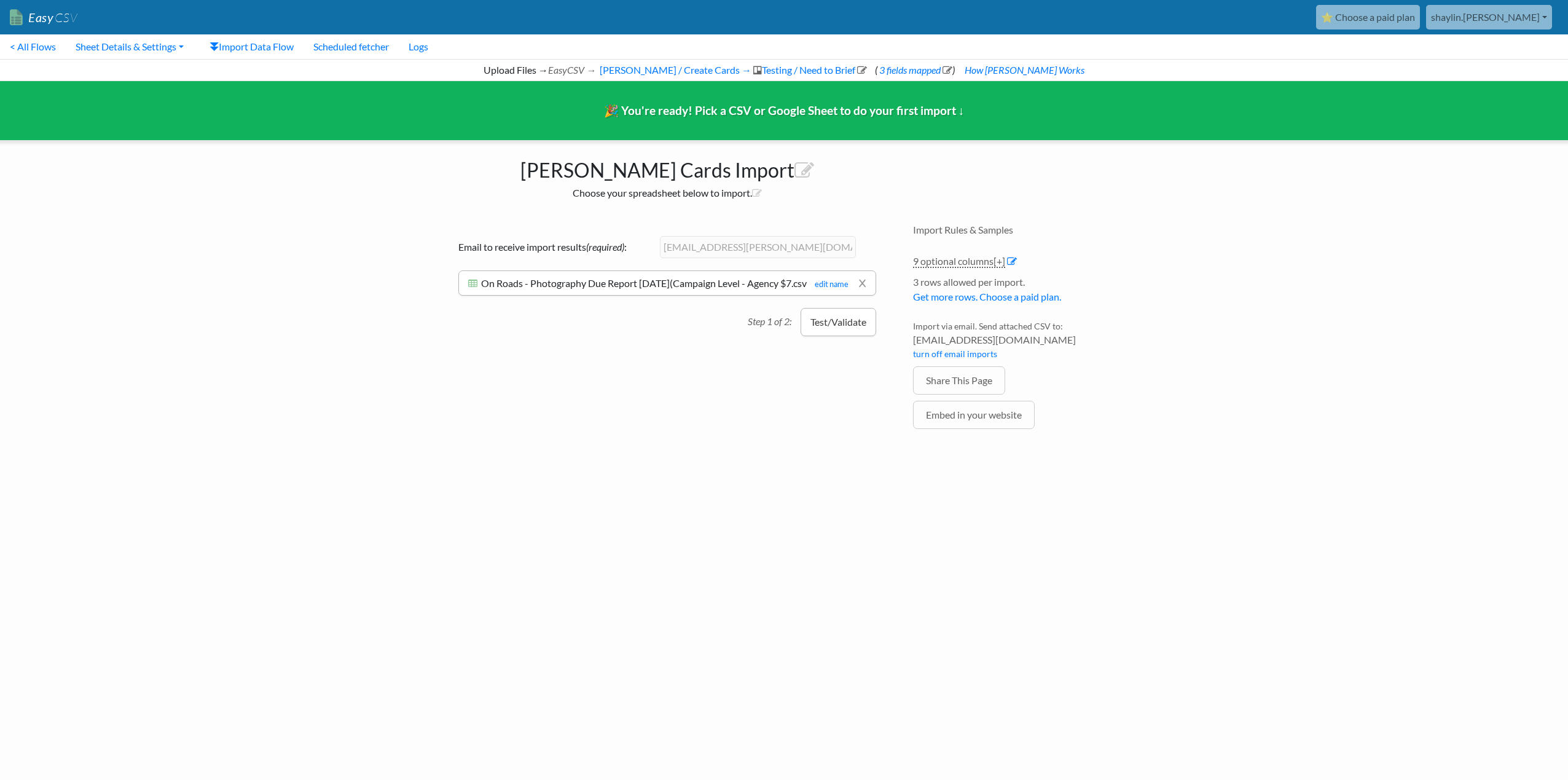
click at [852, 335] on button "Test/Validate" at bounding box center [838, 322] width 76 height 29
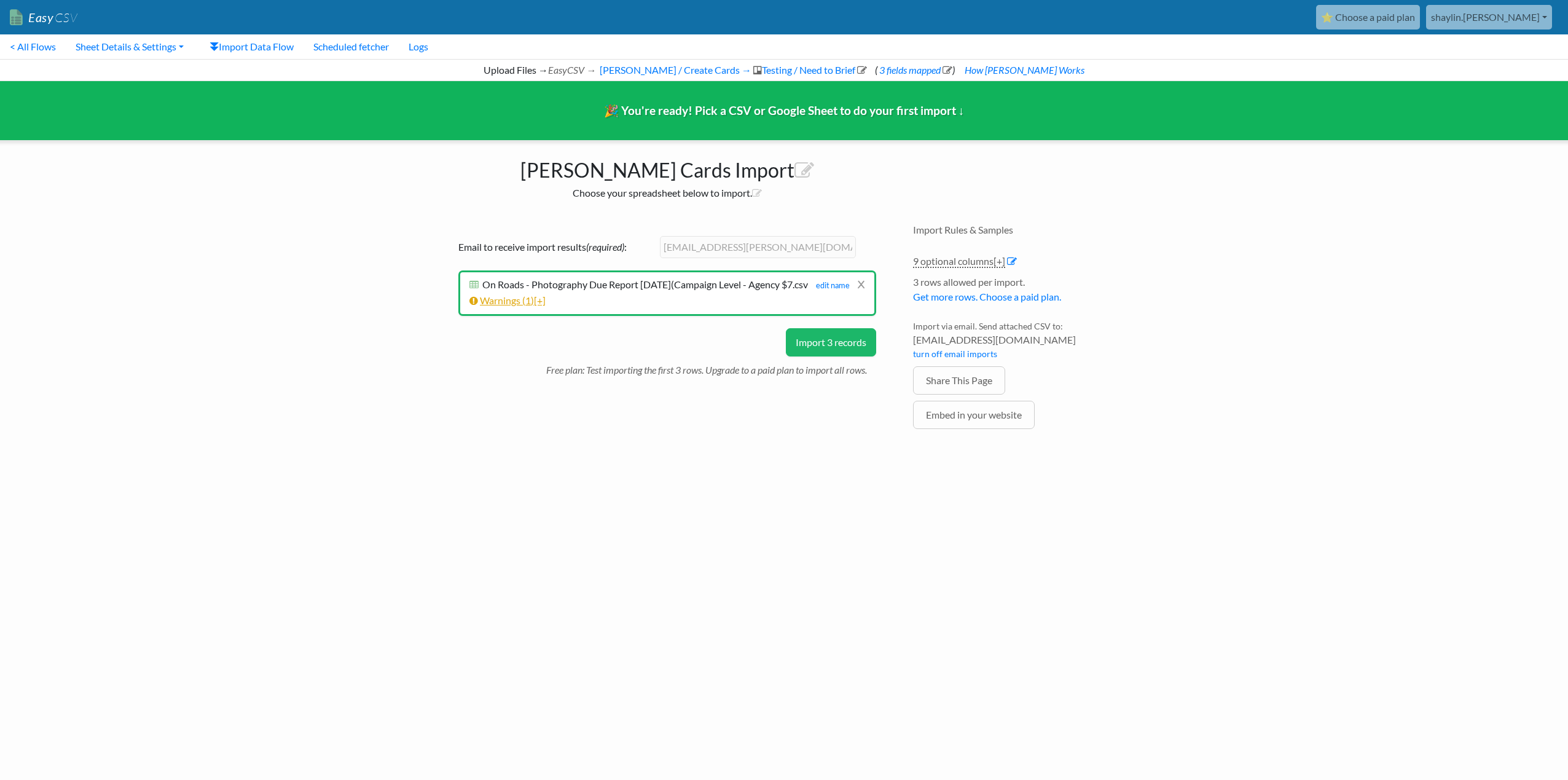
click at [531, 306] on span "1" at bounding box center [528, 300] width 6 height 12
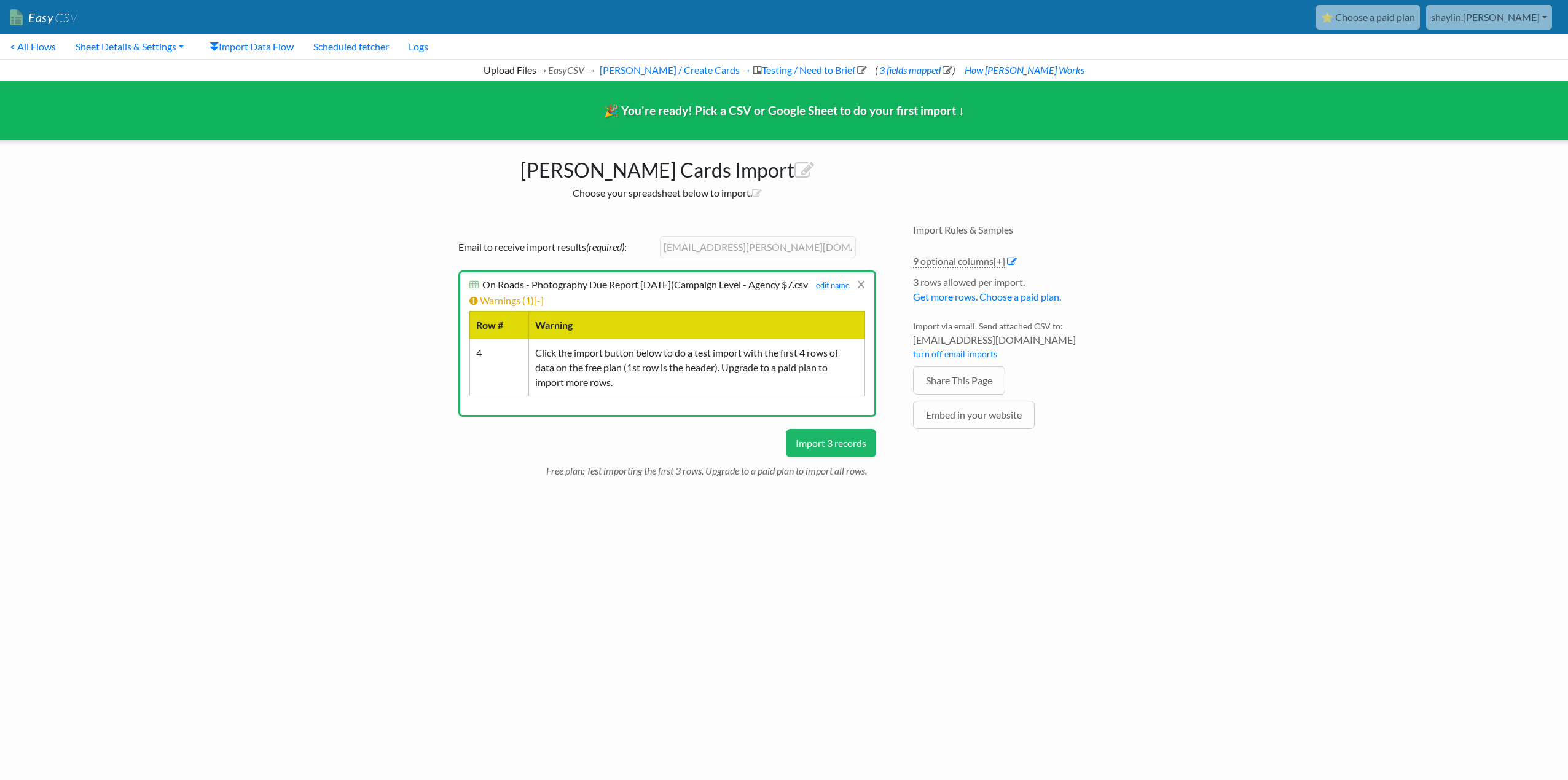
click at [819, 446] on button "Import 3 records" at bounding box center [830, 443] width 90 height 29
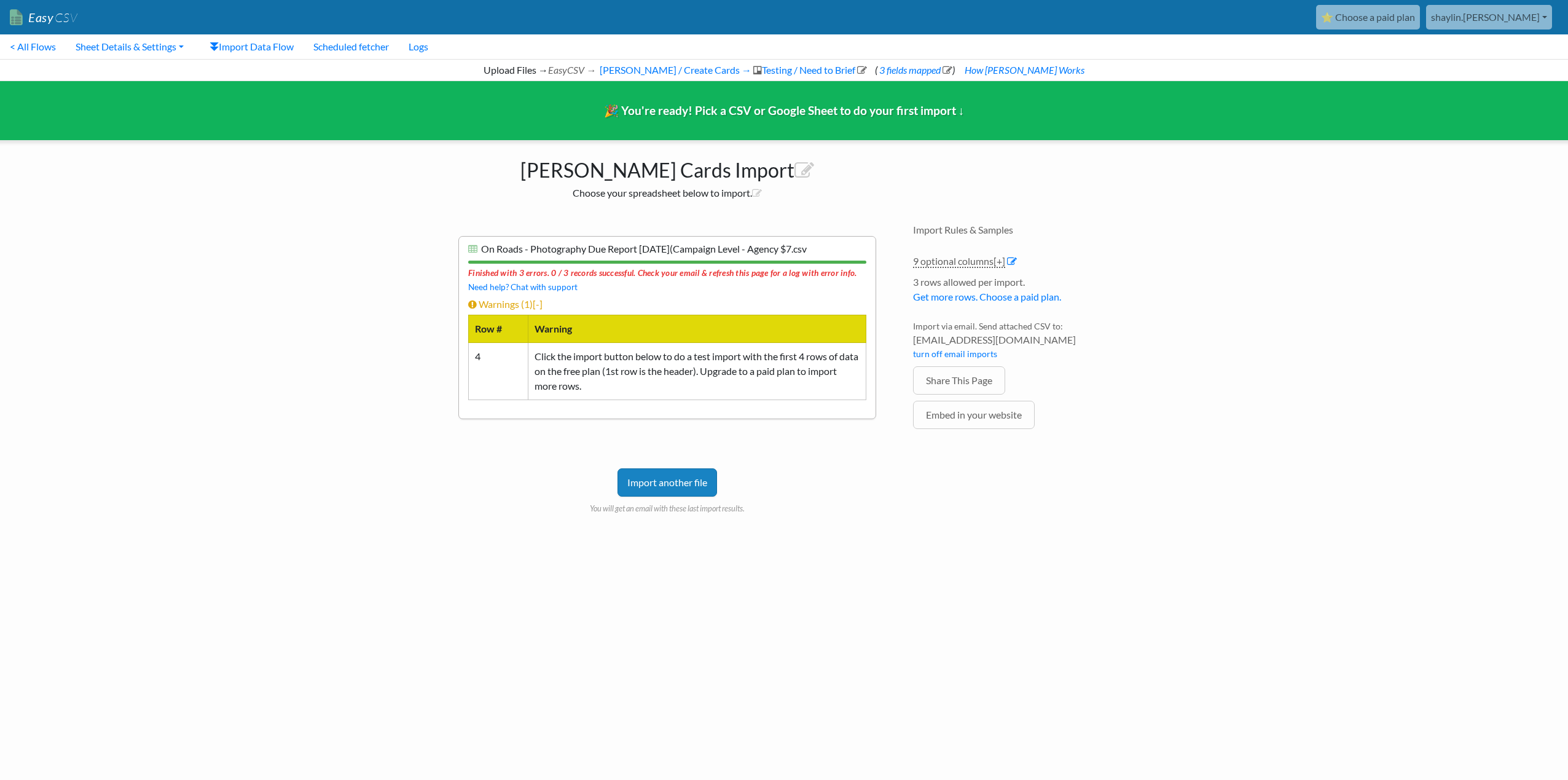
click at [1422, 257] on body "Easy CSV ⭐ Choose a paid plan shaylin.[PERSON_NAME] Gotransit All Flows All CSV…" at bounding box center [784, 274] width 1568 height 549
click at [125, 49] on link "Sheet Details & Settings" at bounding box center [129, 47] width 128 height 25
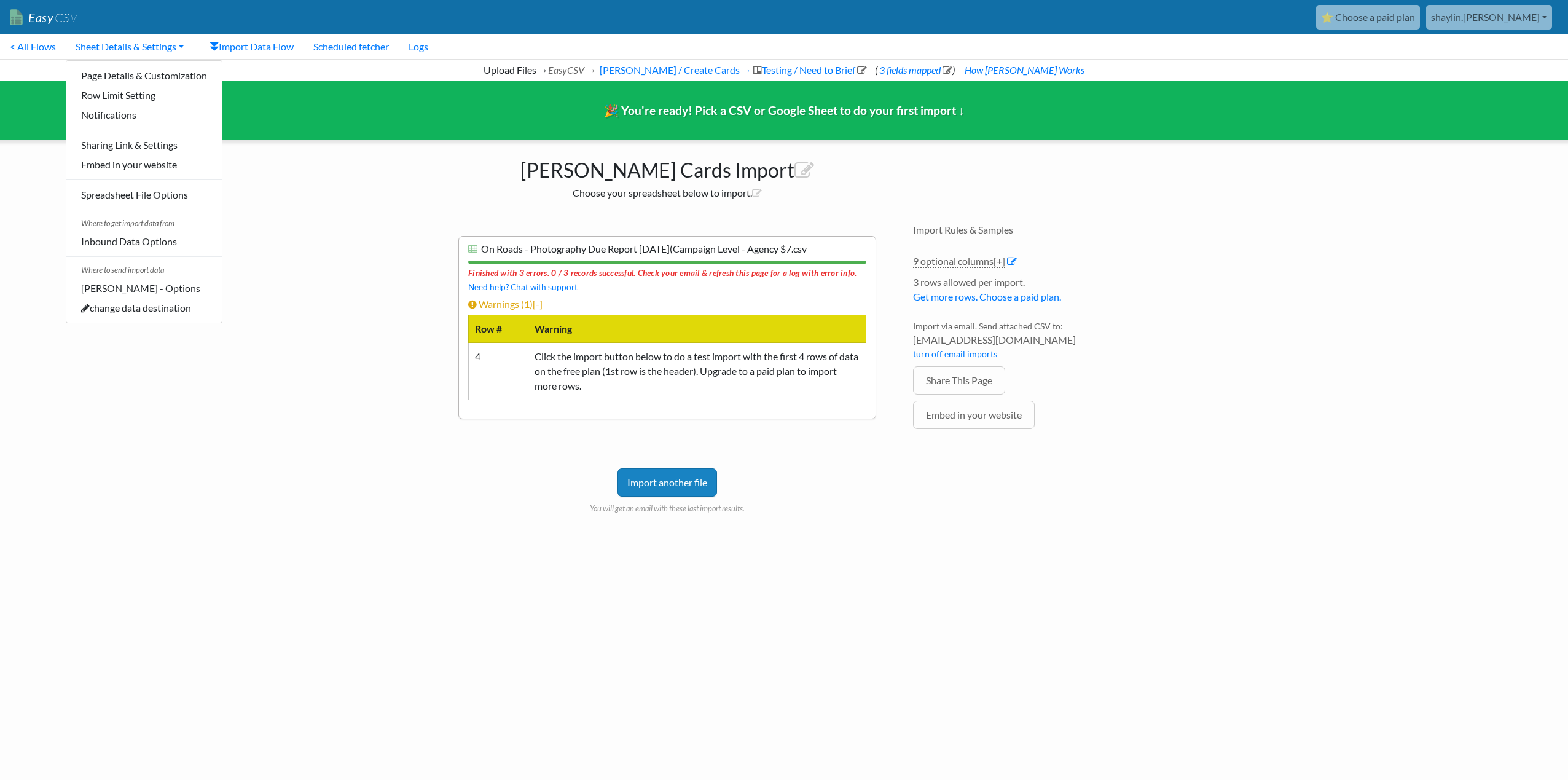
click at [999, 466] on div "Import Rules & Samples 9 optional columns [+] Col Header Value Options Campaign…" at bounding box center [1018, 380] width 233 height 338
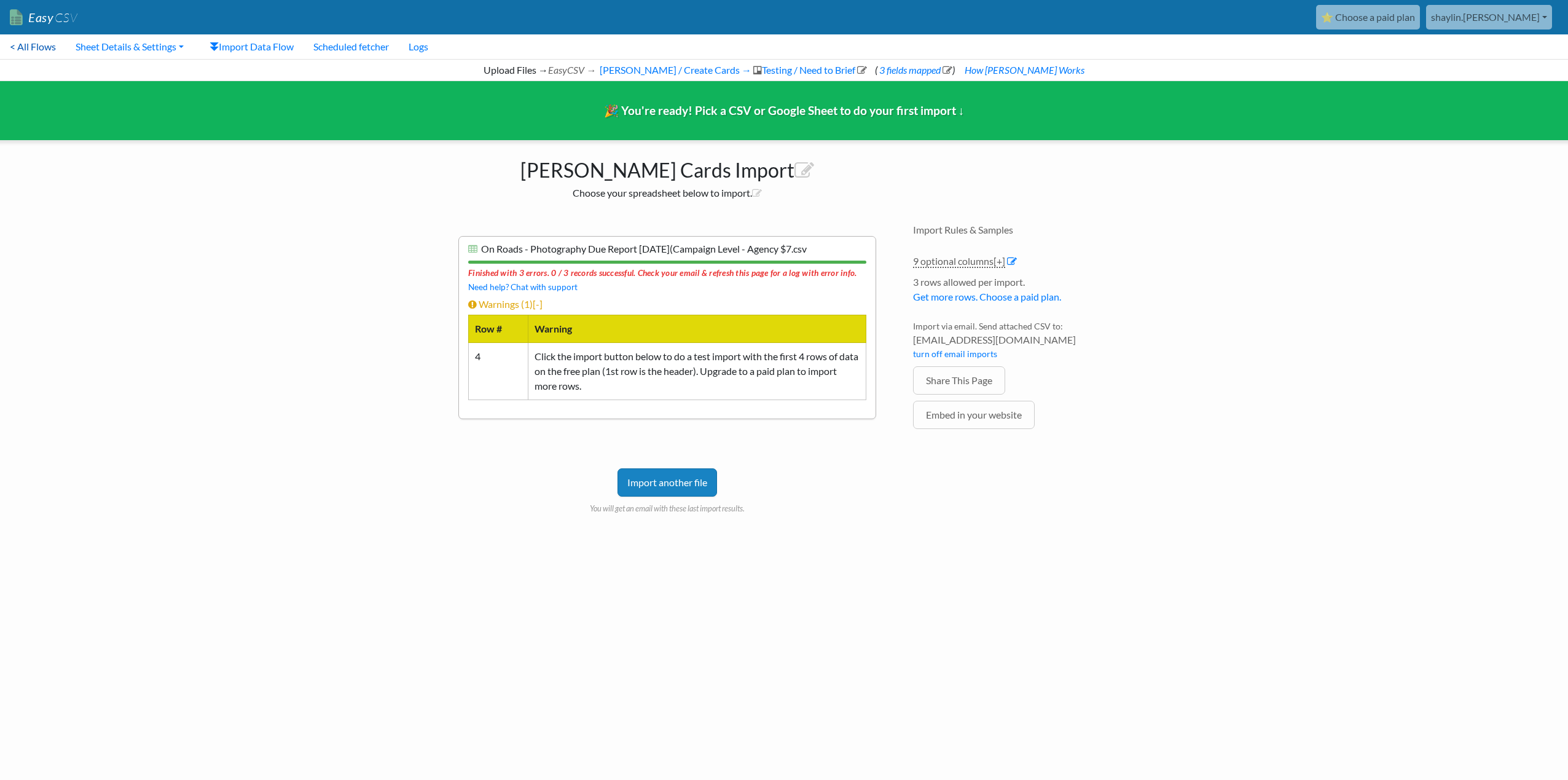
click at [16, 49] on link "< All Flows" at bounding box center [32, 47] width 65 height 25
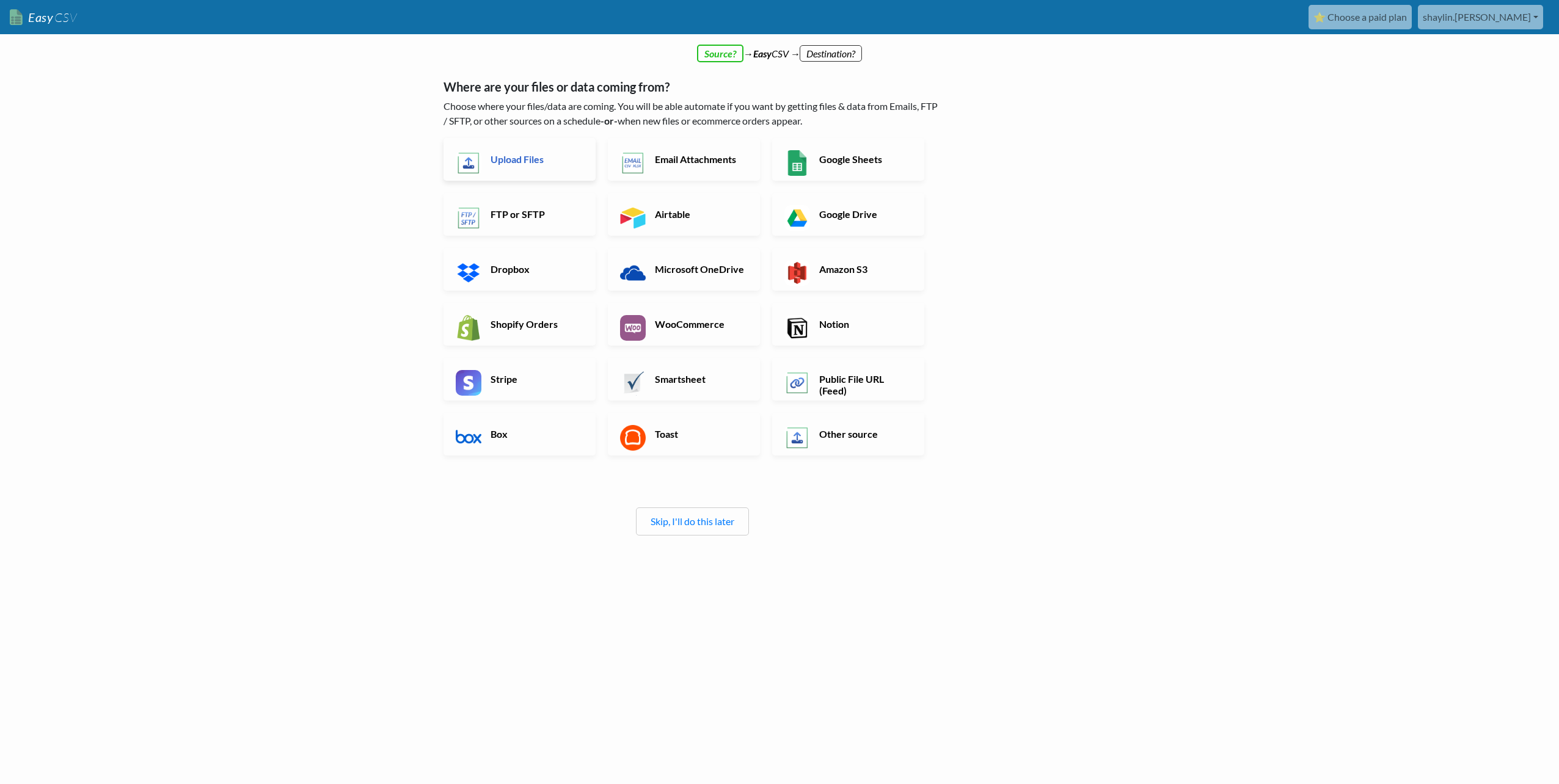
click at [552, 150] on link "Upload Files" at bounding box center [519, 159] width 152 height 43
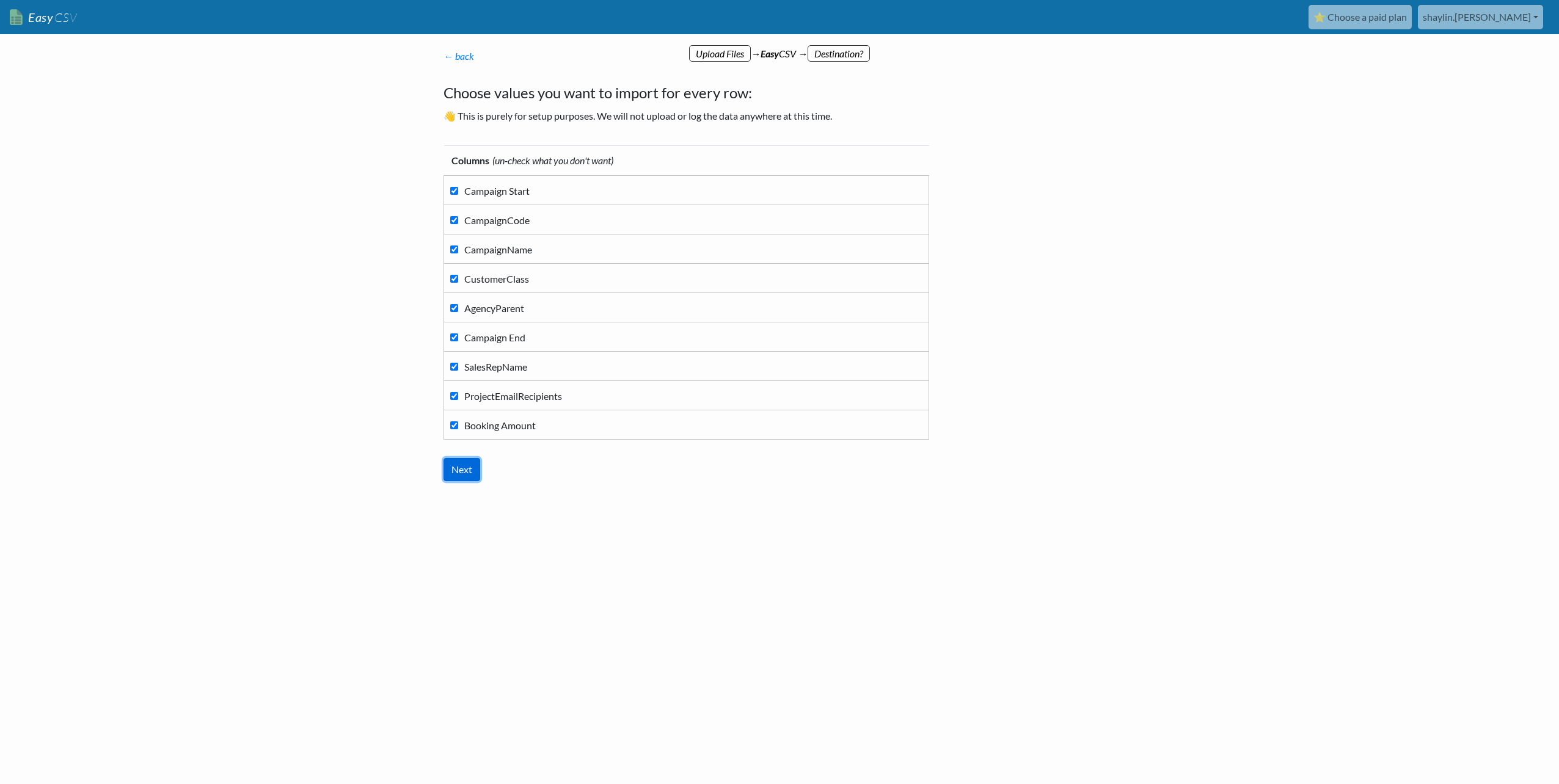
click at [467, 466] on input "Next" at bounding box center [461, 470] width 37 height 23
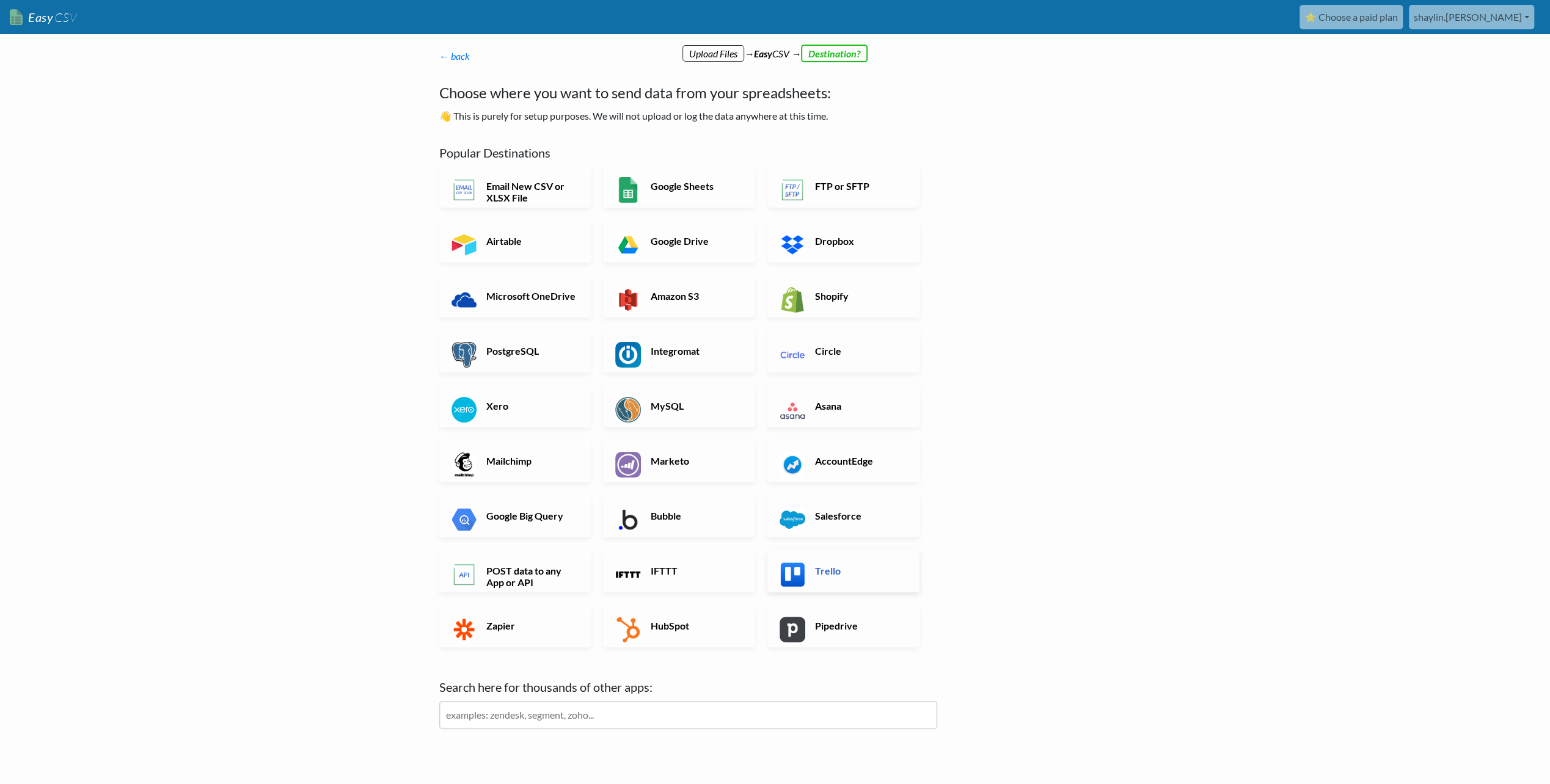
click at [838, 557] on link "Trello" at bounding box center [844, 571] width 152 height 43
click at [843, 570] on h6 "Trello" at bounding box center [860, 571] width 96 height 12
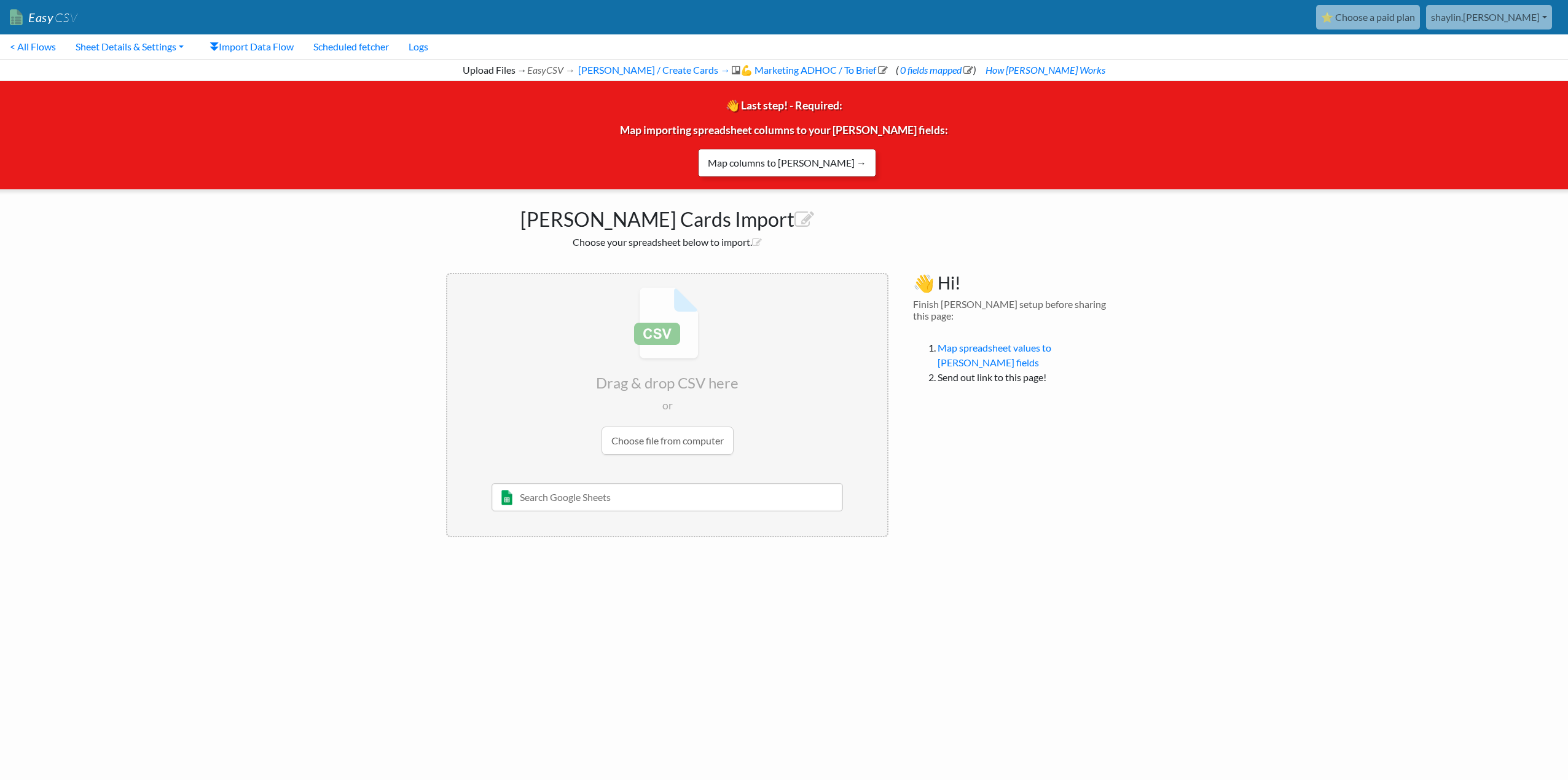
click at [791, 164] on link "Map columns to [PERSON_NAME] →" at bounding box center [787, 163] width 178 height 29
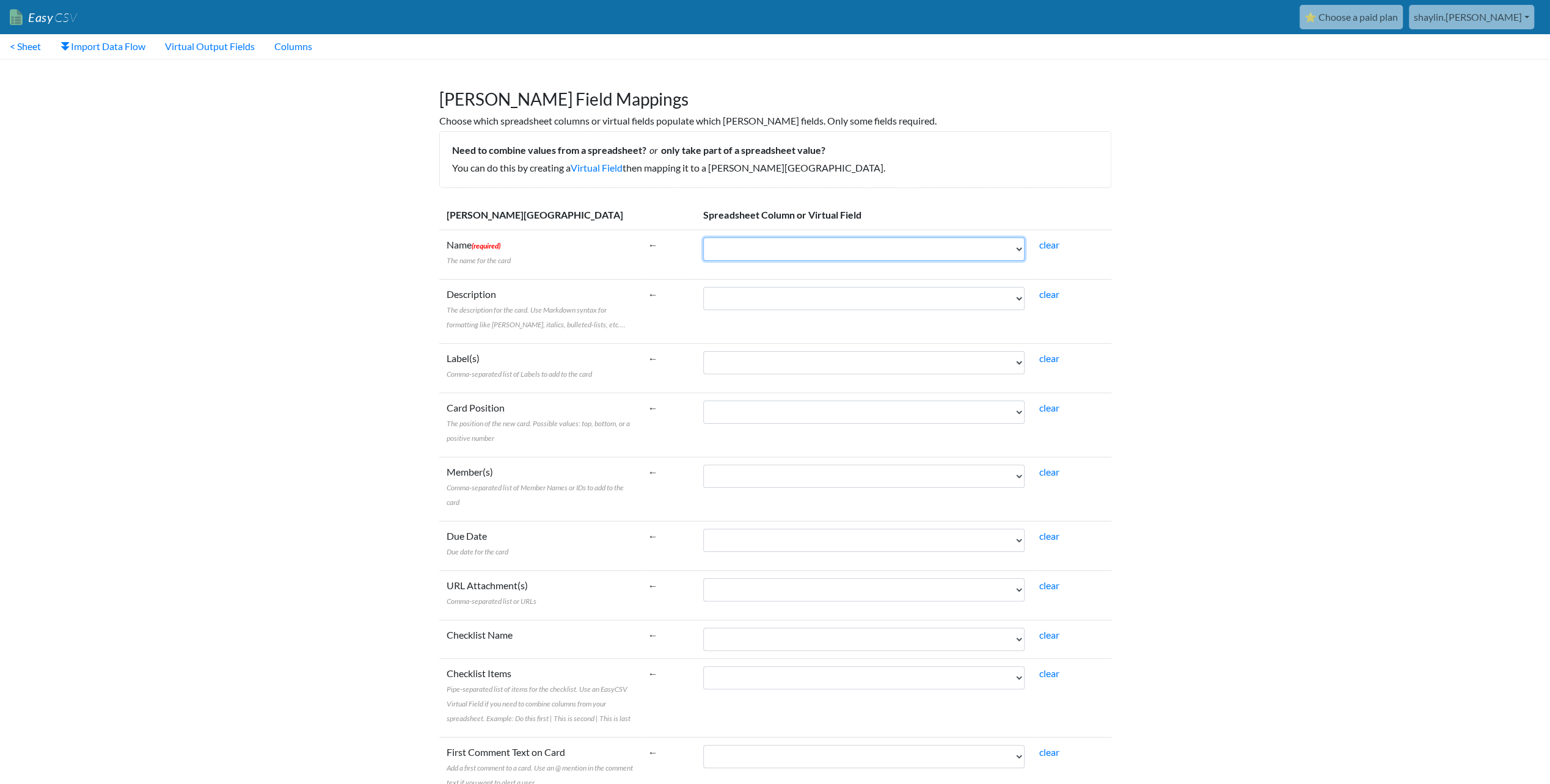
click at [757, 251] on select "Campaign Start CampaignCode CampaignName CustomerClass AgencyParent Campaign En…" at bounding box center [864, 249] width 322 height 23
select select "cr_745498"
click at [703, 238] on select "Campaign Start CampaignCode CampaignName CustomerClass AgencyParent Campaign En…" at bounding box center [864, 249] width 322 height 23
click at [768, 301] on select "Campaign Start CampaignCode CampaignName CustomerClass AgencyParent Campaign En…" at bounding box center [864, 299] width 322 height 23
select select "cr_745499"
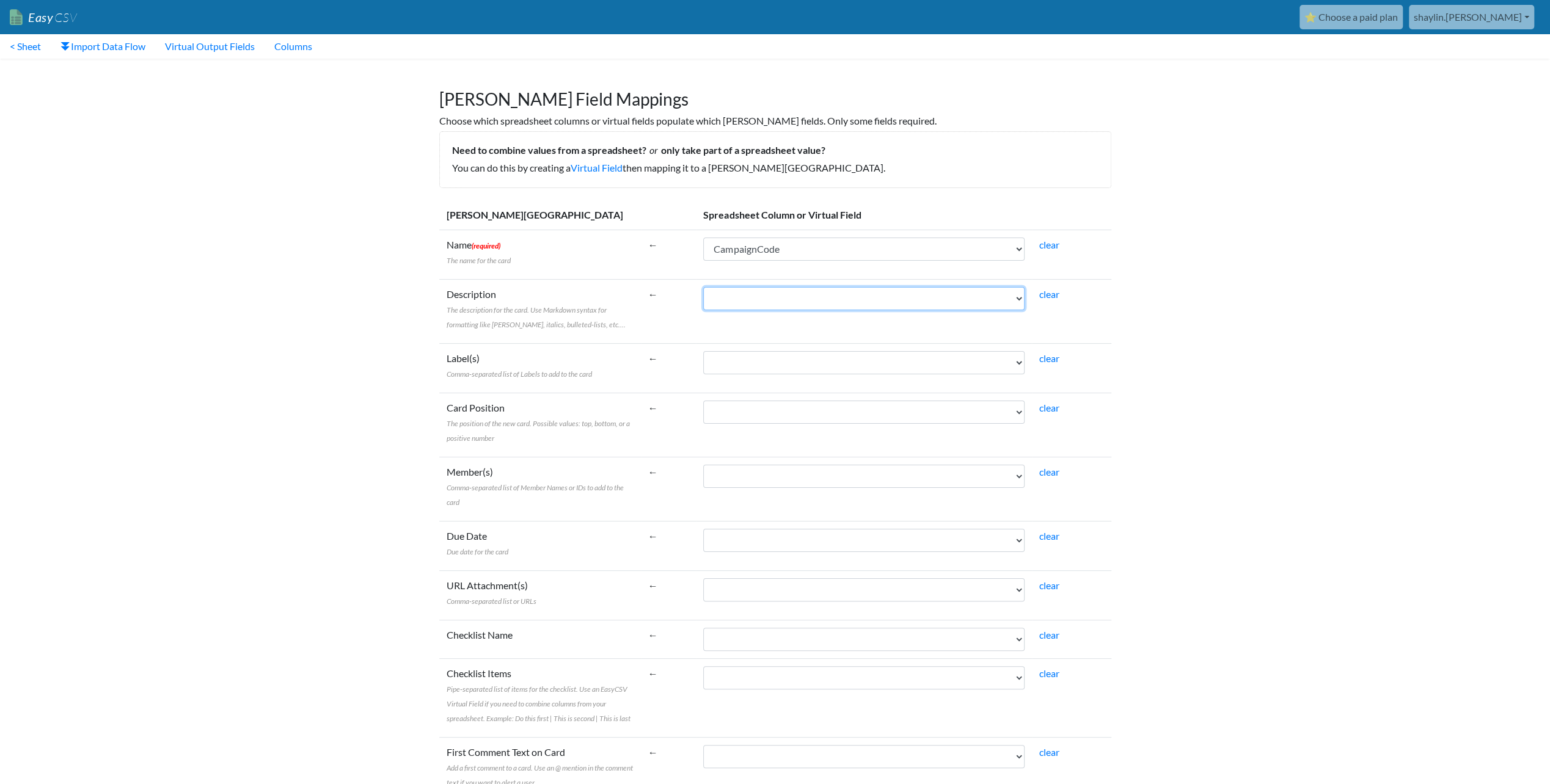
click at [703, 287] on select "Campaign Start CampaignCode CampaignName CustomerClass AgencyParent Campaign En…" at bounding box center [864, 299] width 322 height 23
click at [740, 356] on select "Campaign Start CampaignCode CampaignName CustomerClass AgencyParent Campaign En…" at bounding box center [864, 363] width 322 height 23
click at [722, 410] on select "Campaign Start CampaignCode CampaignName CustomerClass AgencyParent Campaign En…" at bounding box center [864, 412] width 322 height 23
click at [741, 537] on select "Campaign Start CampaignCode CampaignName CustomerClass AgencyParent Campaign En…" at bounding box center [864, 540] width 322 height 23
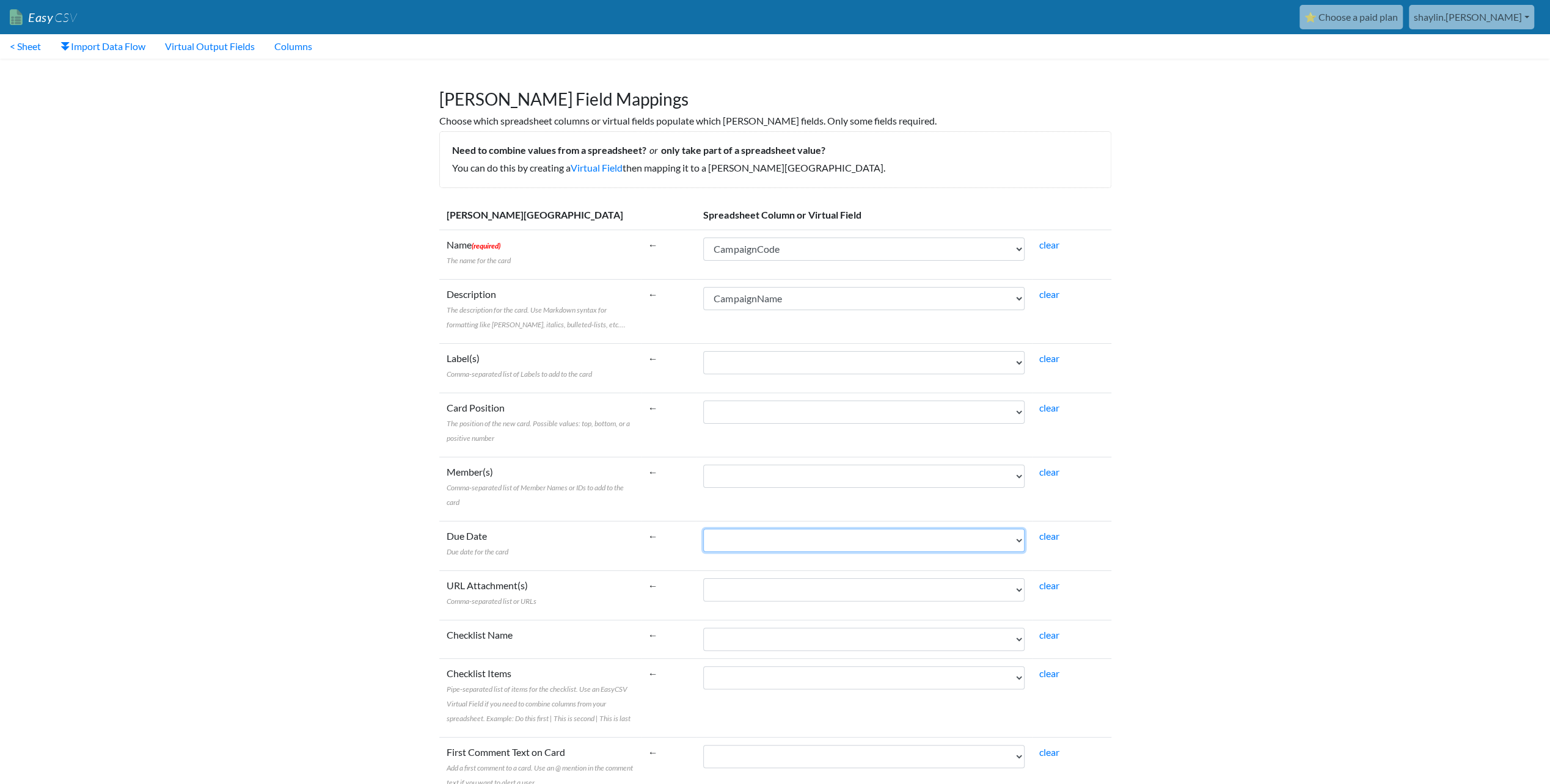
click at [741, 537] on select "Campaign Start CampaignCode CampaignName CustomerClass AgencyParent Campaign En…" at bounding box center [864, 540] width 322 height 23
click at [770, 406] on select "Campaign Start CampaignCode CampaignName CustomerClass AgencyParent Campaign En…" at bounding box center [864, 412] width 322 height 23
select select "cr_745497"
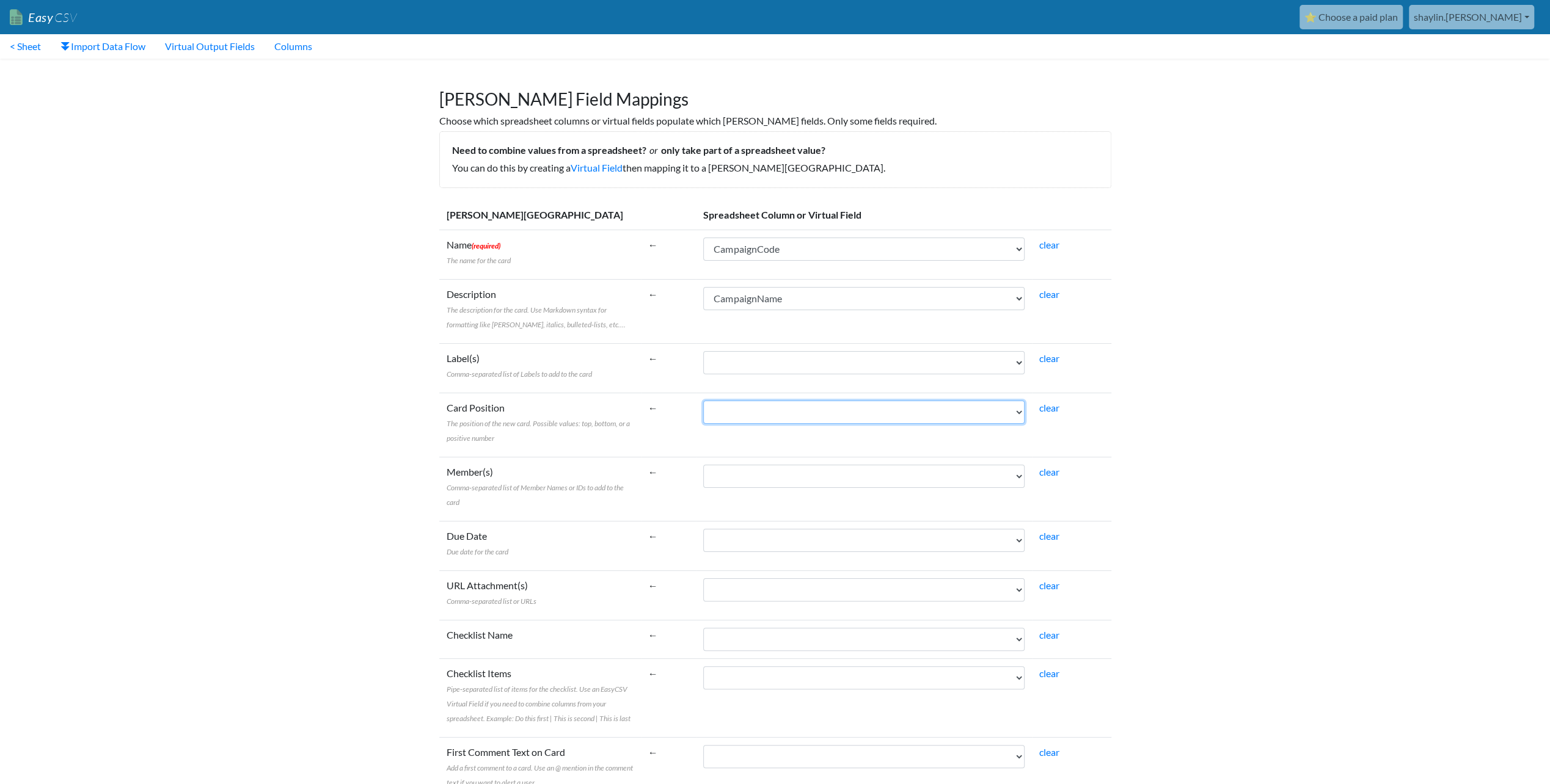
click at [703, 401] on select "Campaign Start CampaignCode CampaignName CustomerClass AgencyParent Campaign En…" at bounding box center [864, 412] width 322 height 23
click at [760, 421] on select "Campaign Start CampaignCode CampaignName CustomerClass AgencyParent Campaign En…" at bounding box center [864, 412] width 322 height 23
select select
click at [703, 401] on select "Campaign Start CampaignCode CampaignName CustomerClass AgencyParent Campaign En…" at bounding box center [864, 412] width 322 height 23
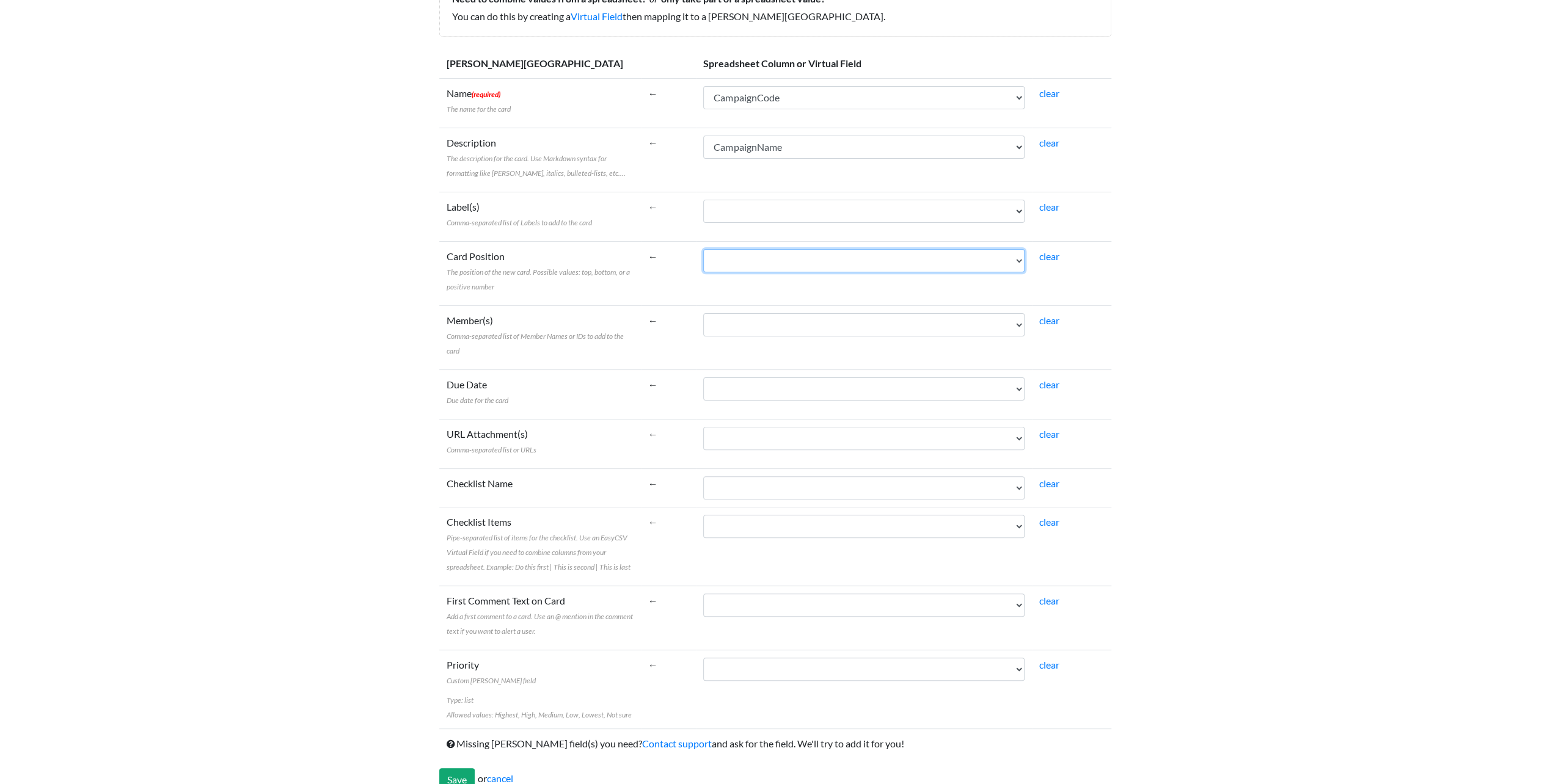
scroll to position [167, 0]
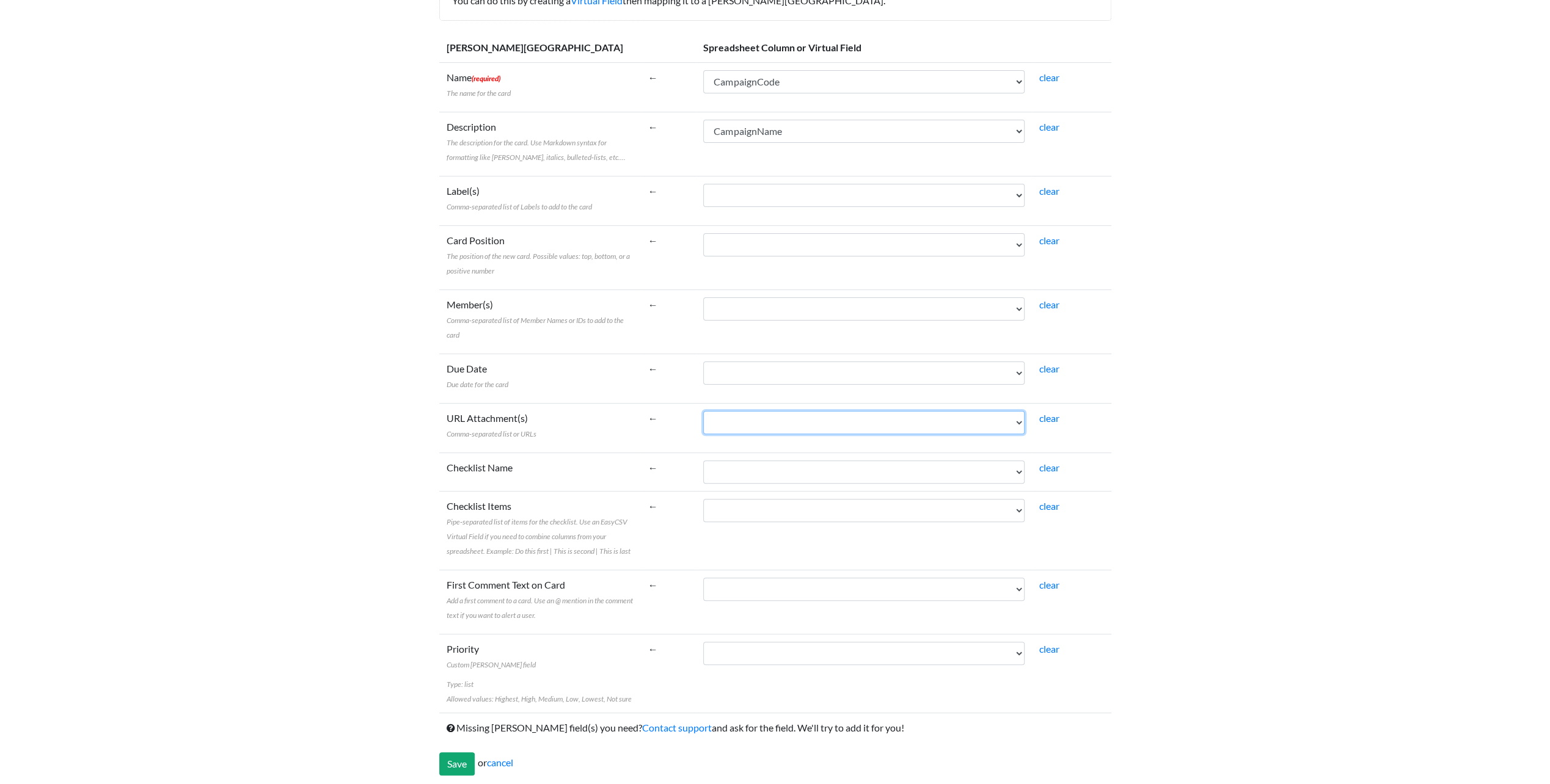
click at [724, 412] on select "Campaign Start CampaignCode CampaignName CustomerClass AgencyParent Campaign En…" at bounding box center [864, 423] width 322 height 23
click at [615, 482] on td "Checklist Name" at bounding box center [540, 472] width 202 height 39
click at [757, 656] on select "Campaign Start CampaignCode CampaignName CustomerClass AgencyParent Campaign En…" at bounding box center [864, 653] width 322 height 23
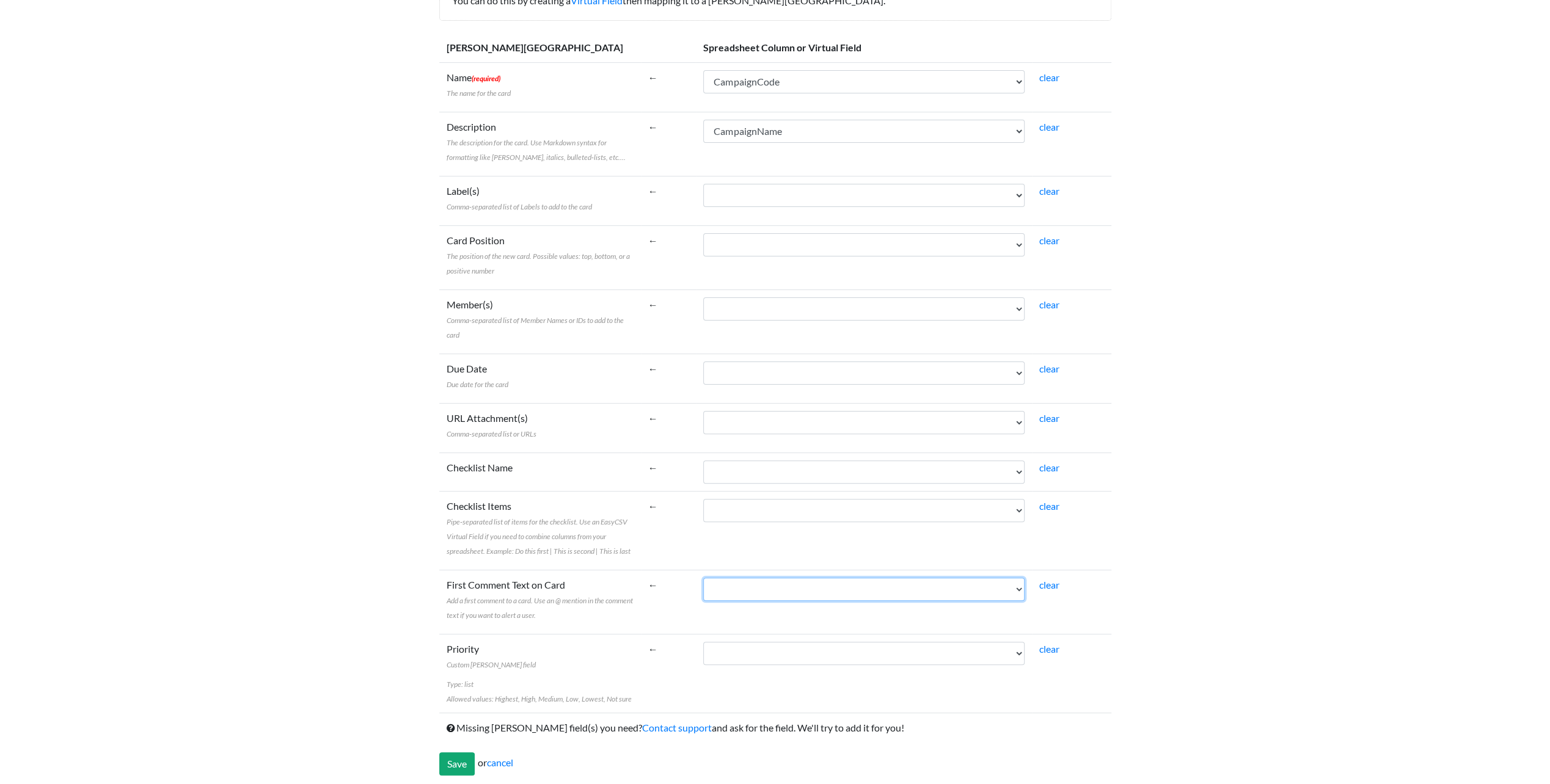
click at [741, 592] on select "Campaign Start CampaignCode CampaignName CustomerClass AgencyParent Campaign En…" at bounding box center [864, 589] width 322 height 23
select select "cr_745503"
click at [703, 578] on select "Campaign Start CampaignCode CampaignName CustomerClass AgencyParent Campaign En…" at bounding box center [864, 589] width 322 height 23
click at [768, 597] on select "Campaign Start CampaignCode CampaignName CustomerClass AgencyParent Campaign En…" at bounding box center [864, 589] width 322 height 23
click at [728, 592] on select "Campaign Start CampaignCode CampaignName CustomerClass AgencyParent Campaign En…" at bounding box center [864, 589] width 322 height 23
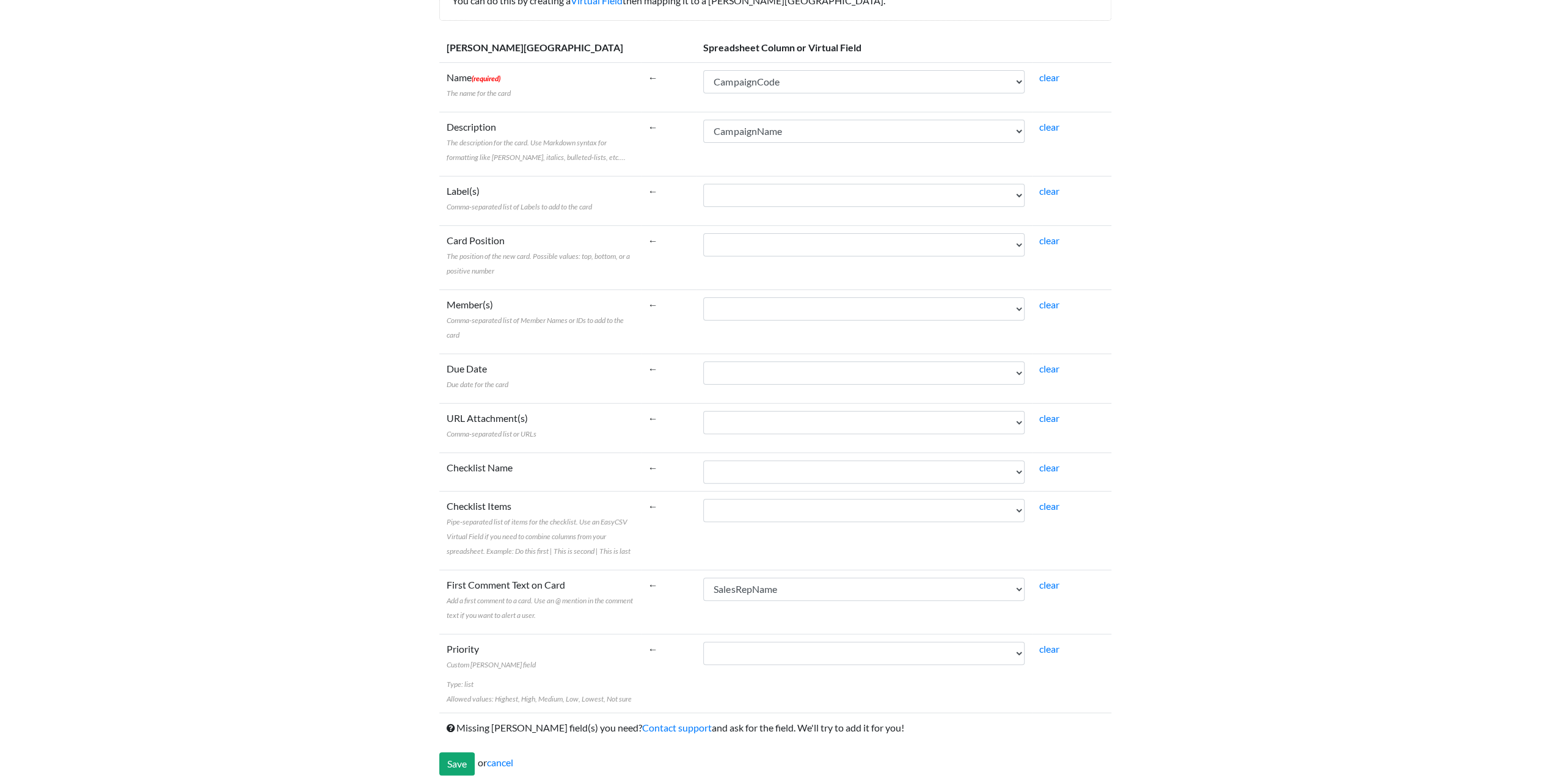
click at [617, 667] on td "Priority Custom Trello field Type: list Allowed values: Highest, High, Medium, …" at bounding box center [540, 673] width 202 height 79
click at [460, 761] on input "Save" at bounding box center [457, 764] width 35 height 23
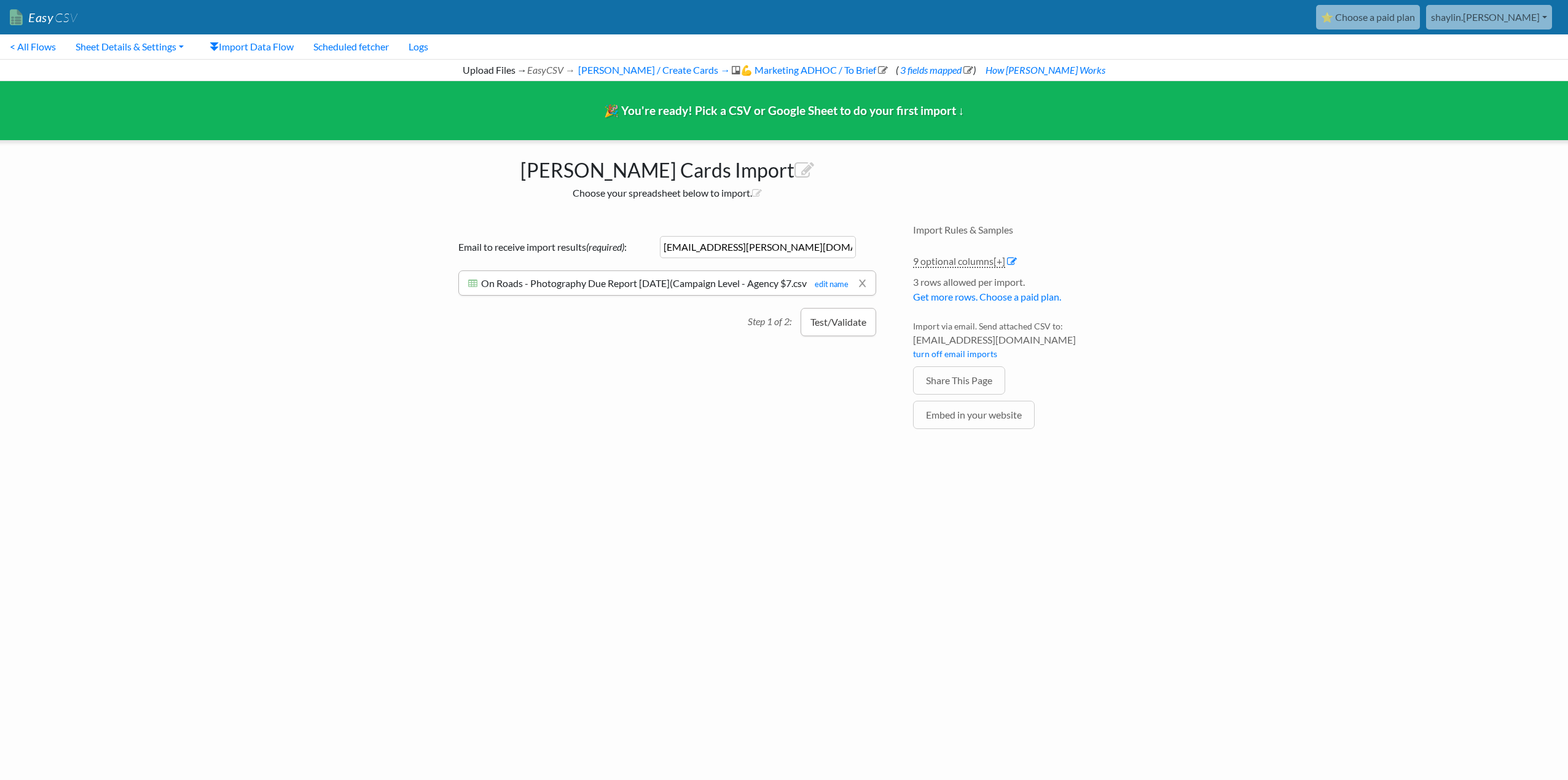
click at [836, 324] on button "Test/Validate" at bounding box center [838, 322] width 76 height 29
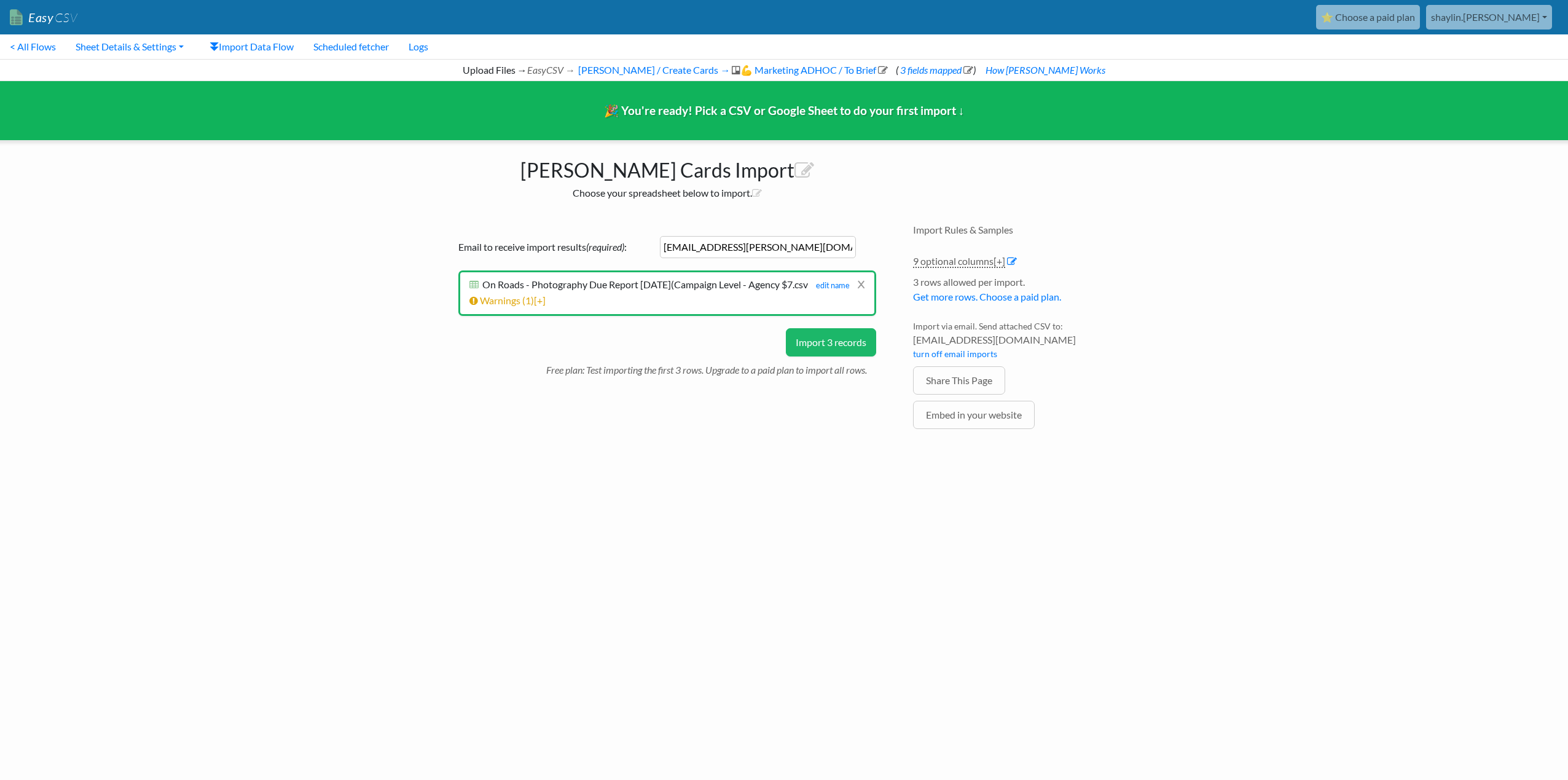
click at [841, 355] on button "Import 3 records" at bounding box center [830, 342] width 90 height 29
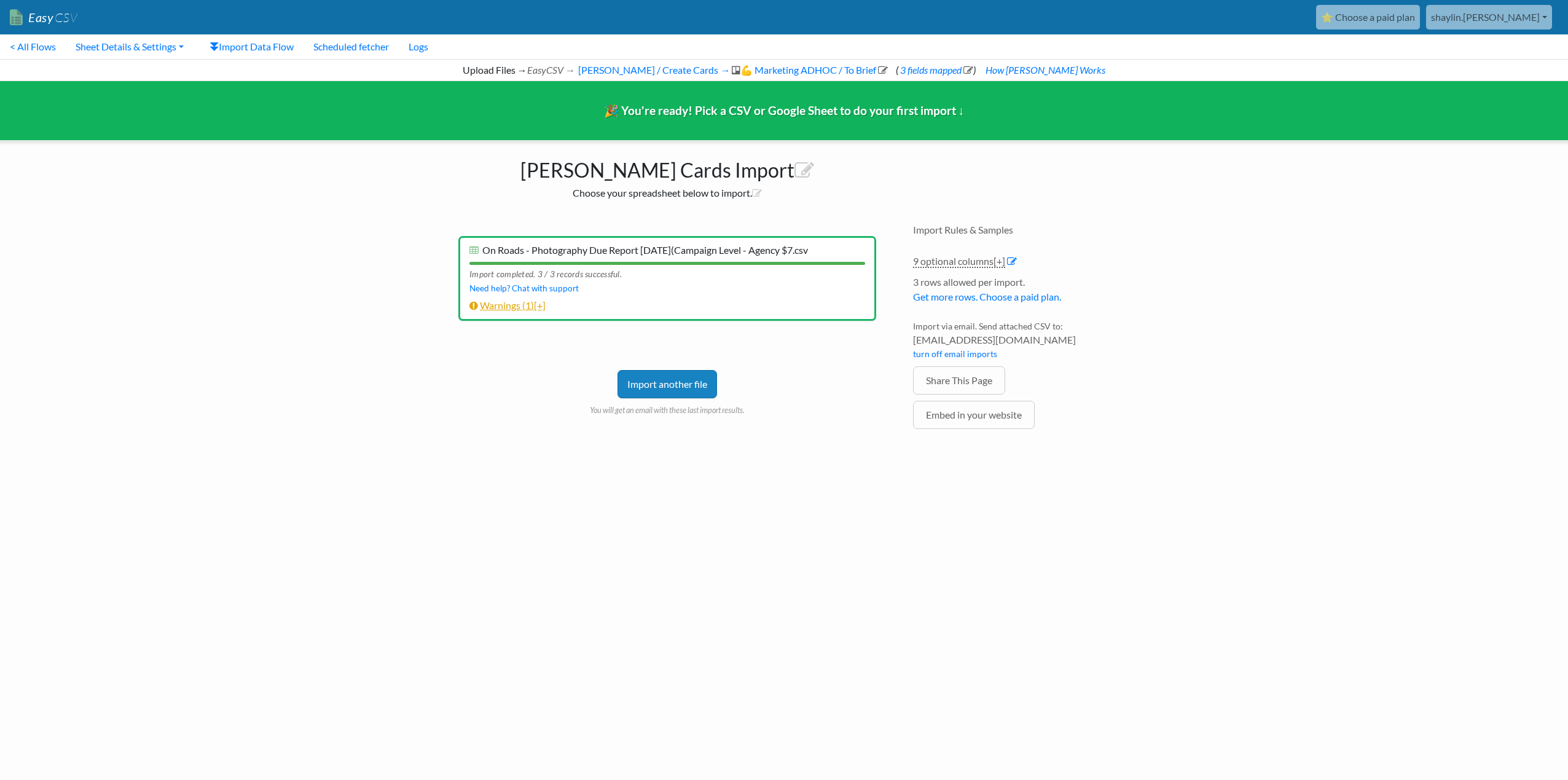
click at [543, 307] on span "[+]" at bounding box center [540, 305] width 12 height 12
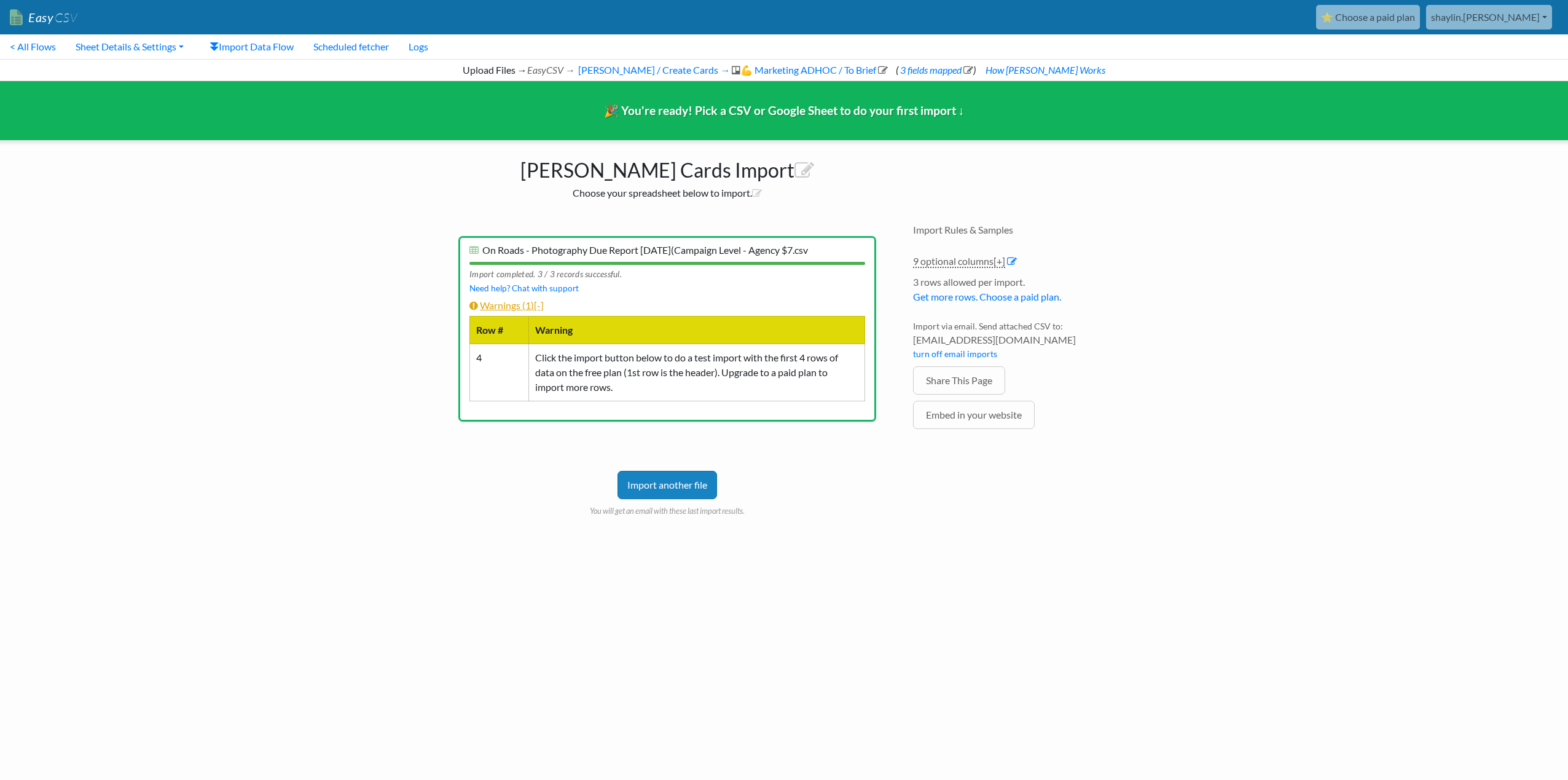
click at [493, 306] on link "Warnings ( 1 ) [-]" at bounding box center [506, 305] width 75 height 12
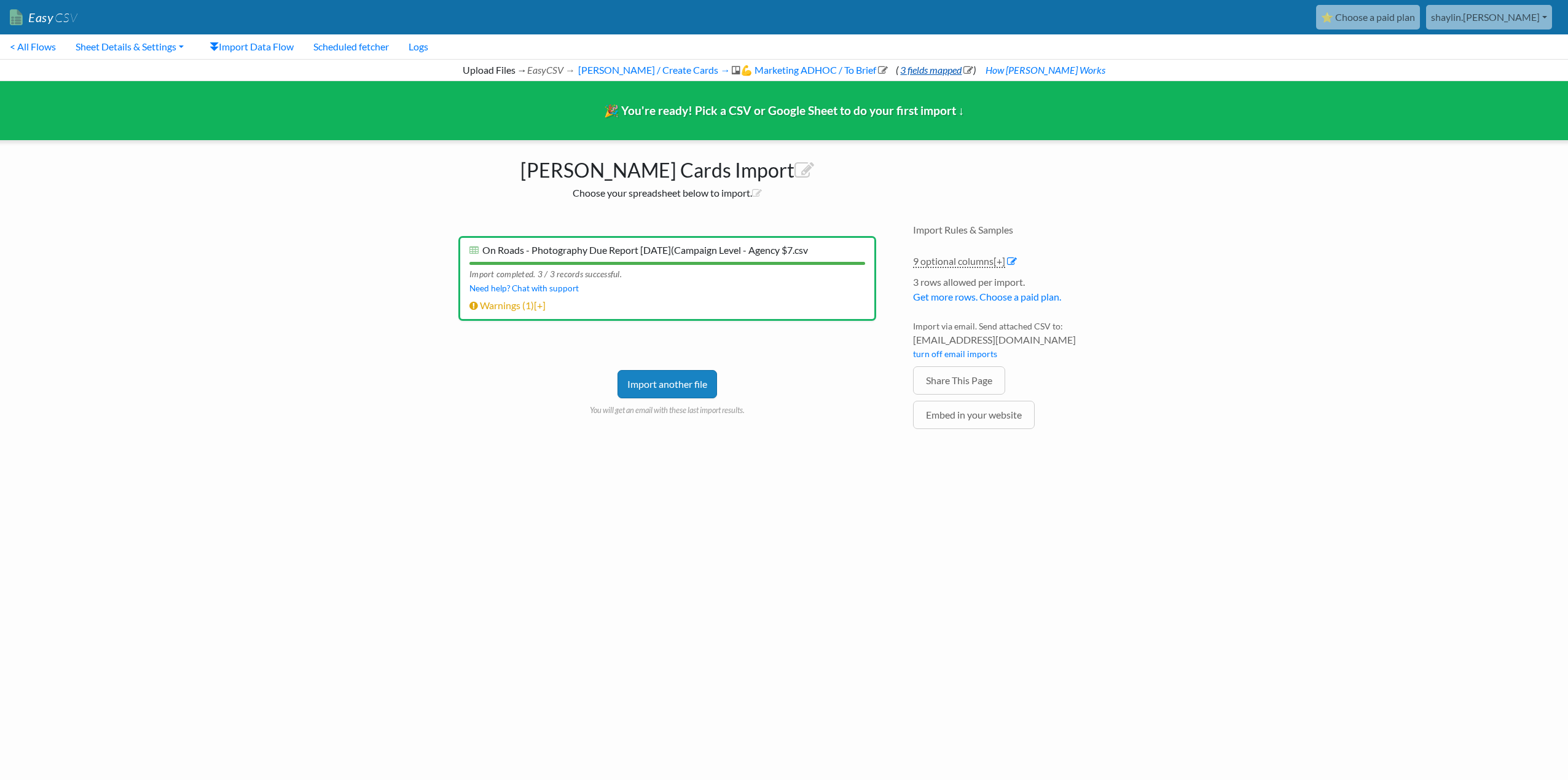
click at [928, 67] on link "3 fields mapped" at bounding box center [936, 70] width 75 height 12
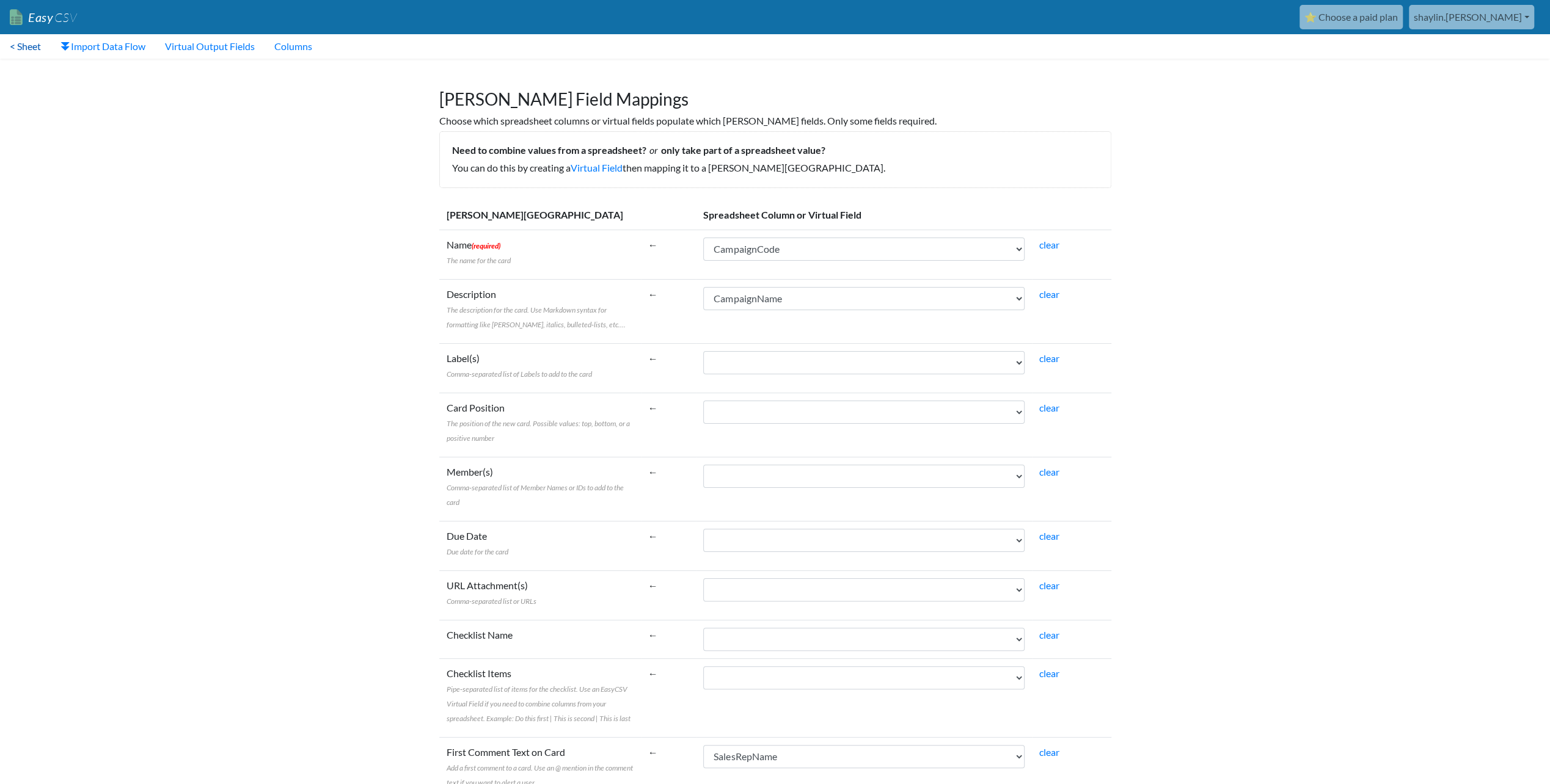
click at [33, 54] on link "< Sheet" at bounding box center [25, 46] width 51 height 24
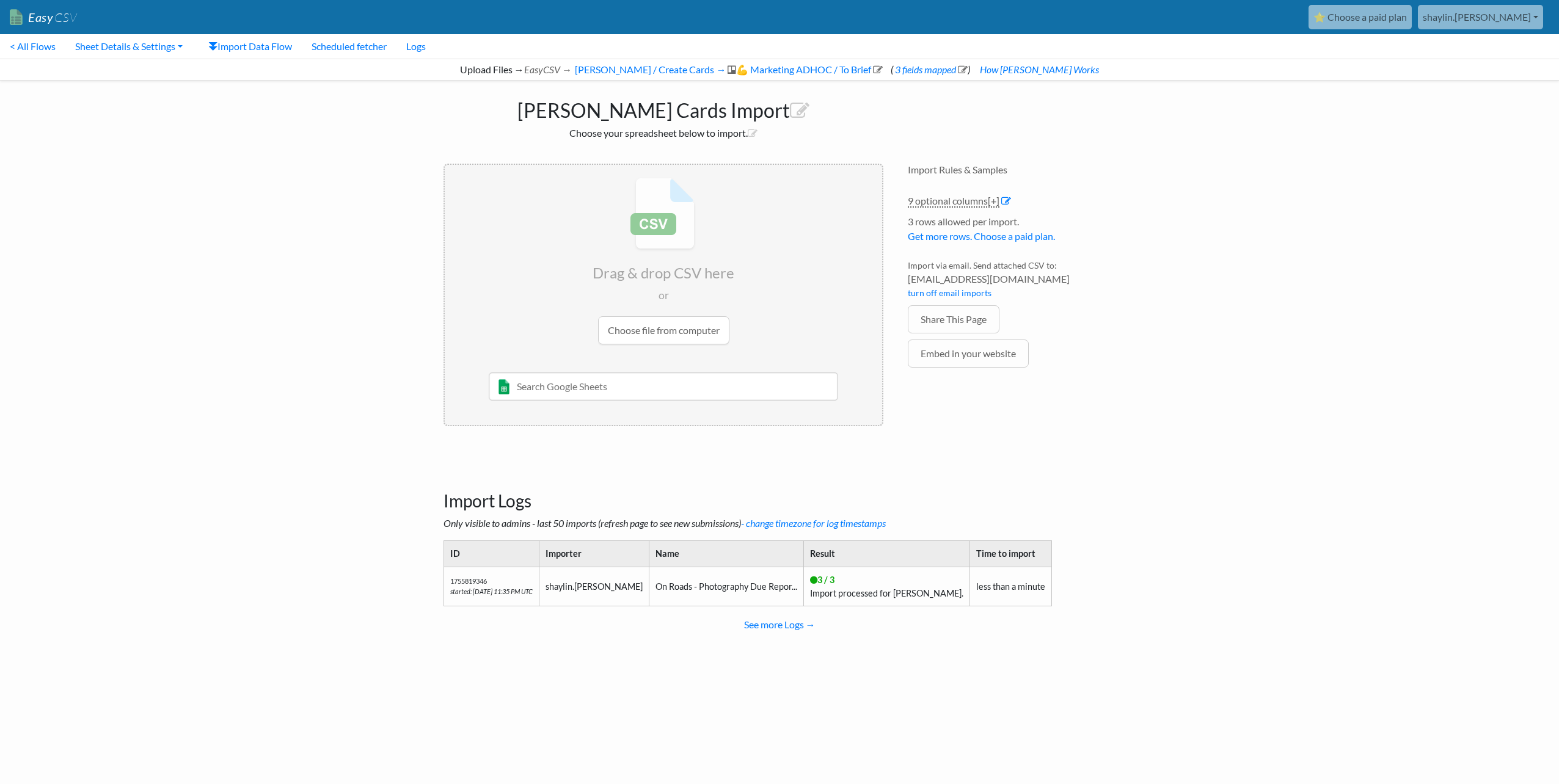
click at [45, 18] on link "Easy CSV" at bounding box center [43, 17] width 67 height 25
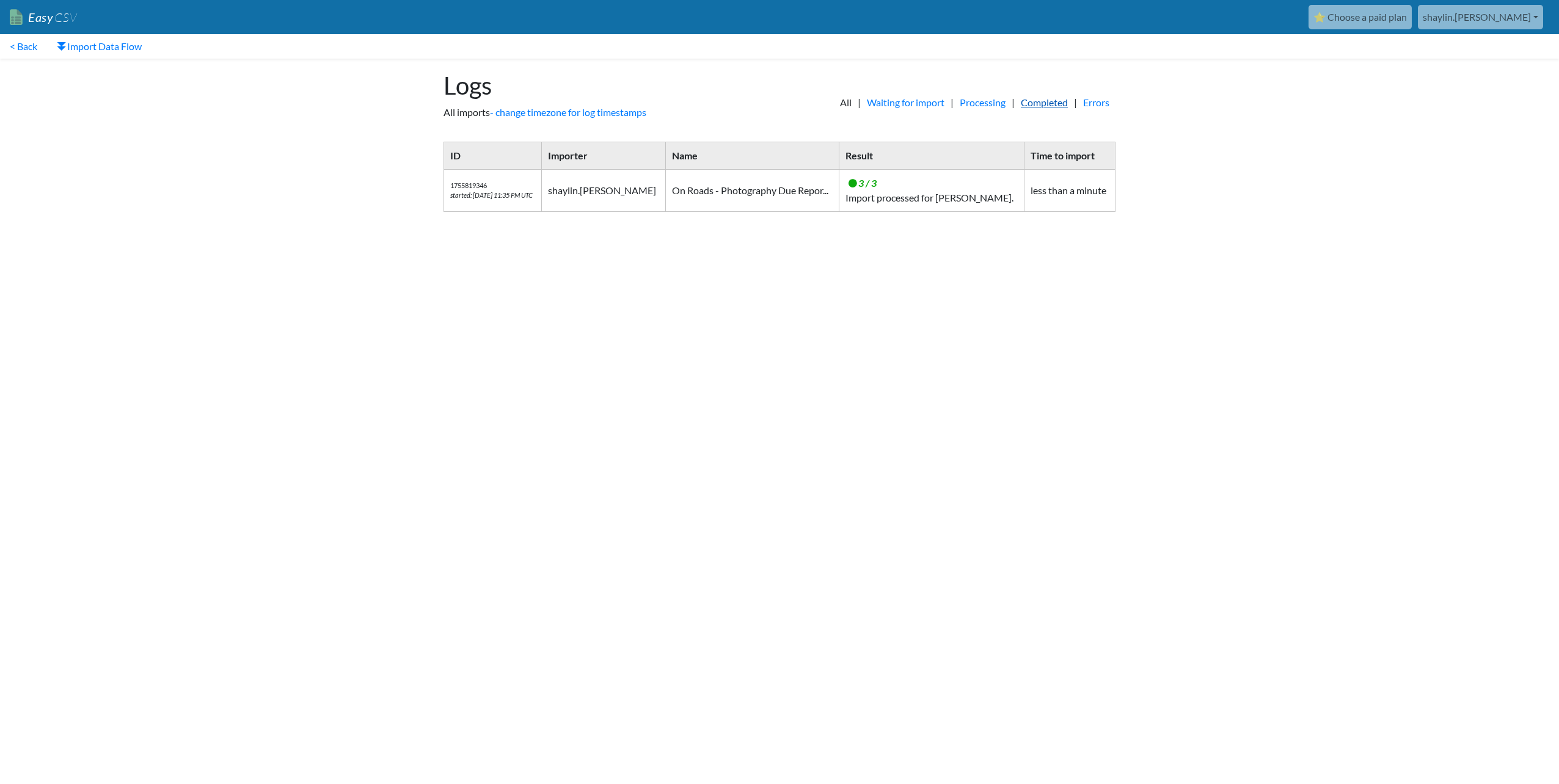
click at [1036, 106] on link "Completed" at bounding box center [1044, 102] width 59 height 15
click at [22, 48] on link "< Back" at bounding box center [23, 46] width 47 height 24
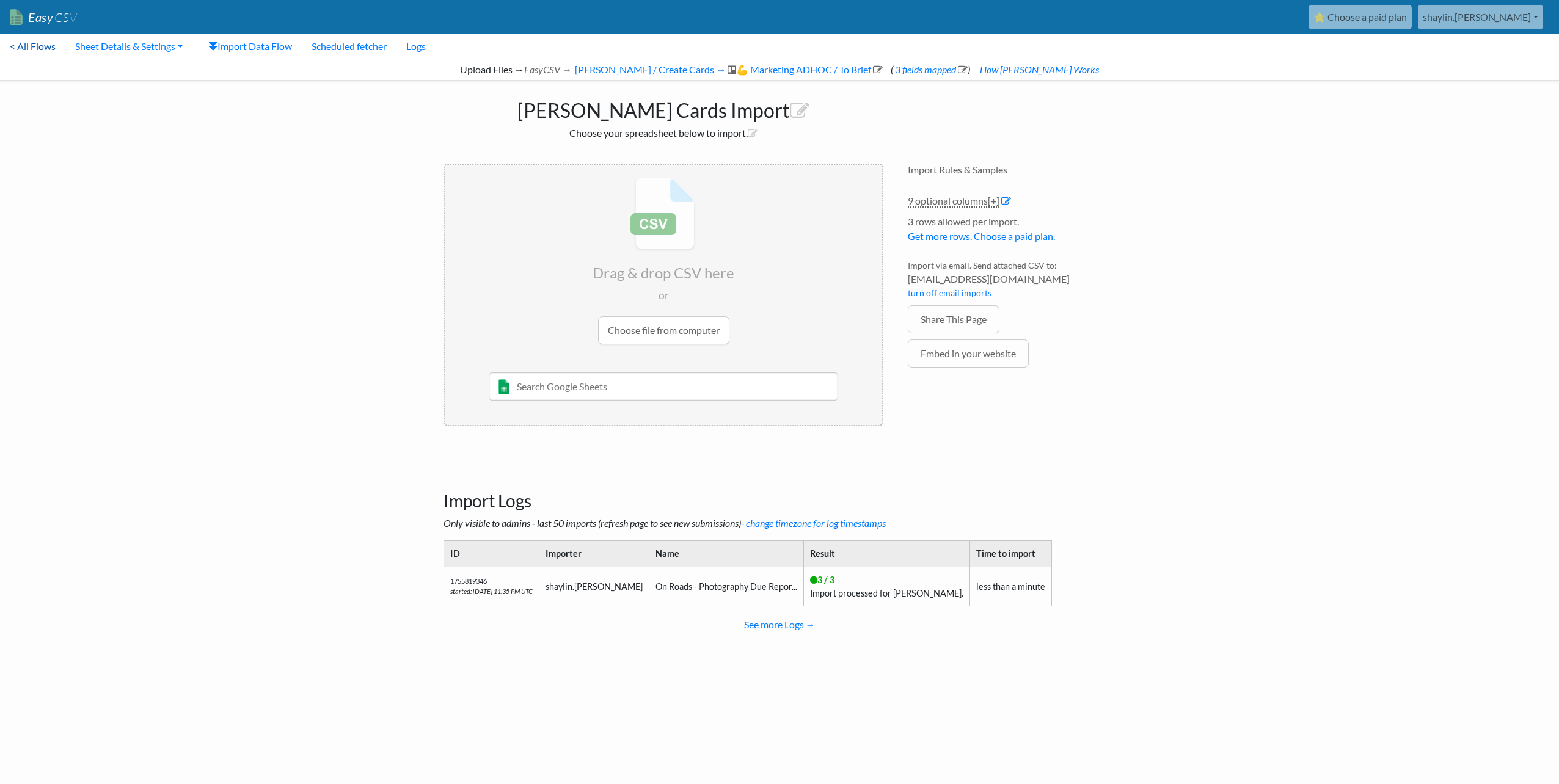
click at [46, 45] on link "< All Flows" at bounding box center [32, 46] width 65 height 24
click at [967, 68] on icon at bounding box center [962, 69] width 10 height 10
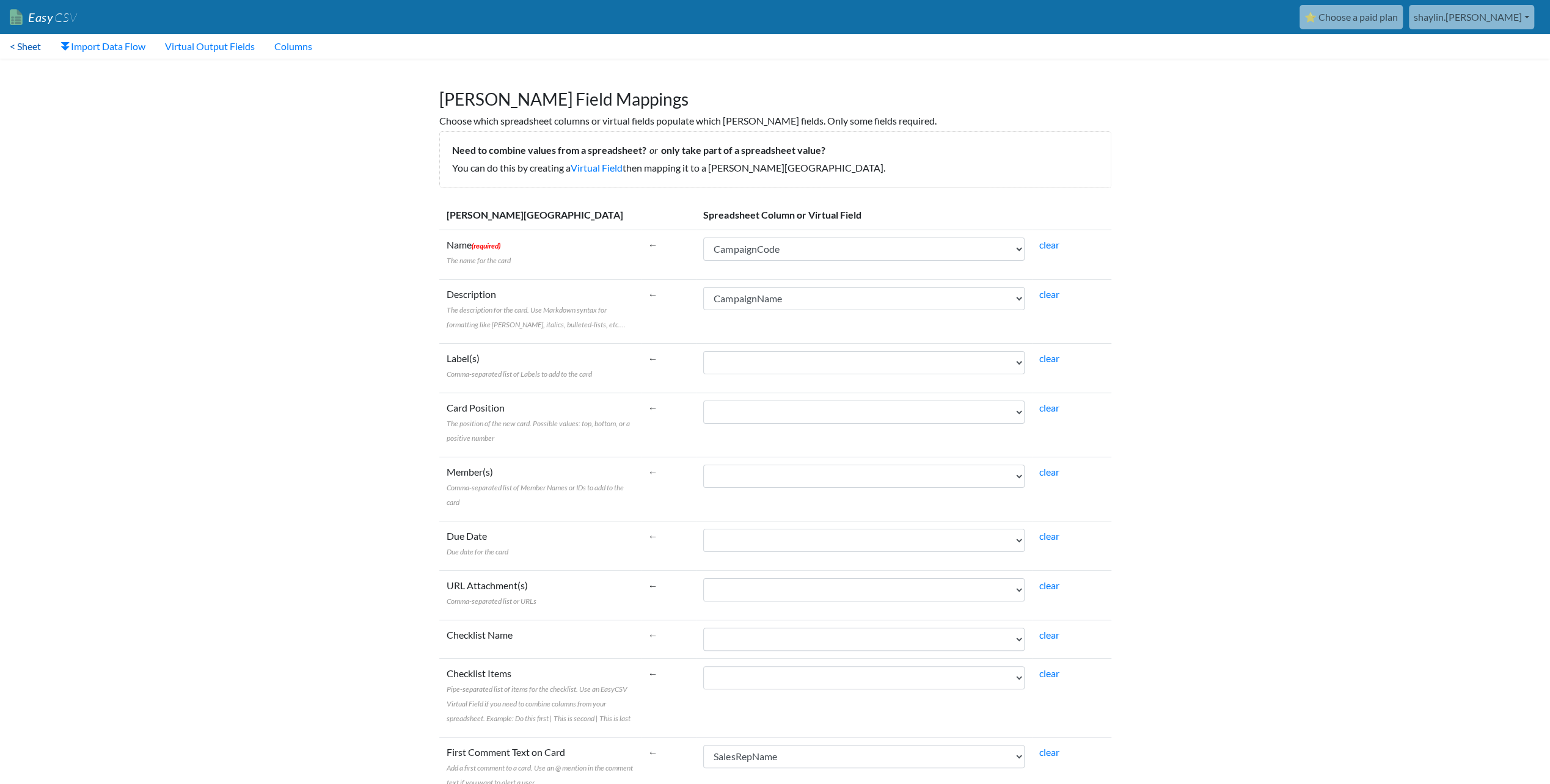
click at [19, 48] on link "< Sheet" at bounding box center [25, 46] width 51 height 24
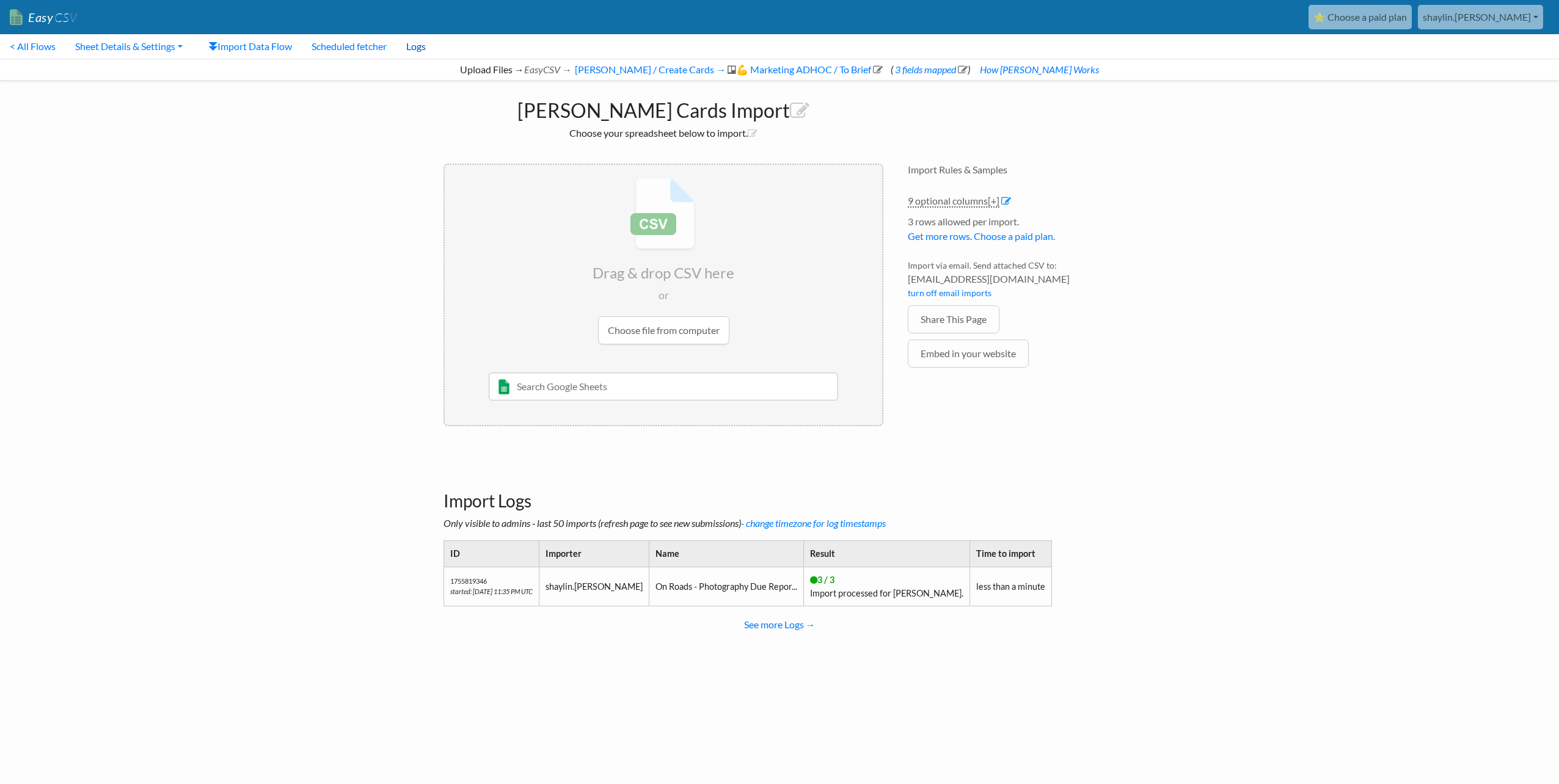
click at [415, 46] on link "Logs" at bounding box center [416, 46] width 39 height 24
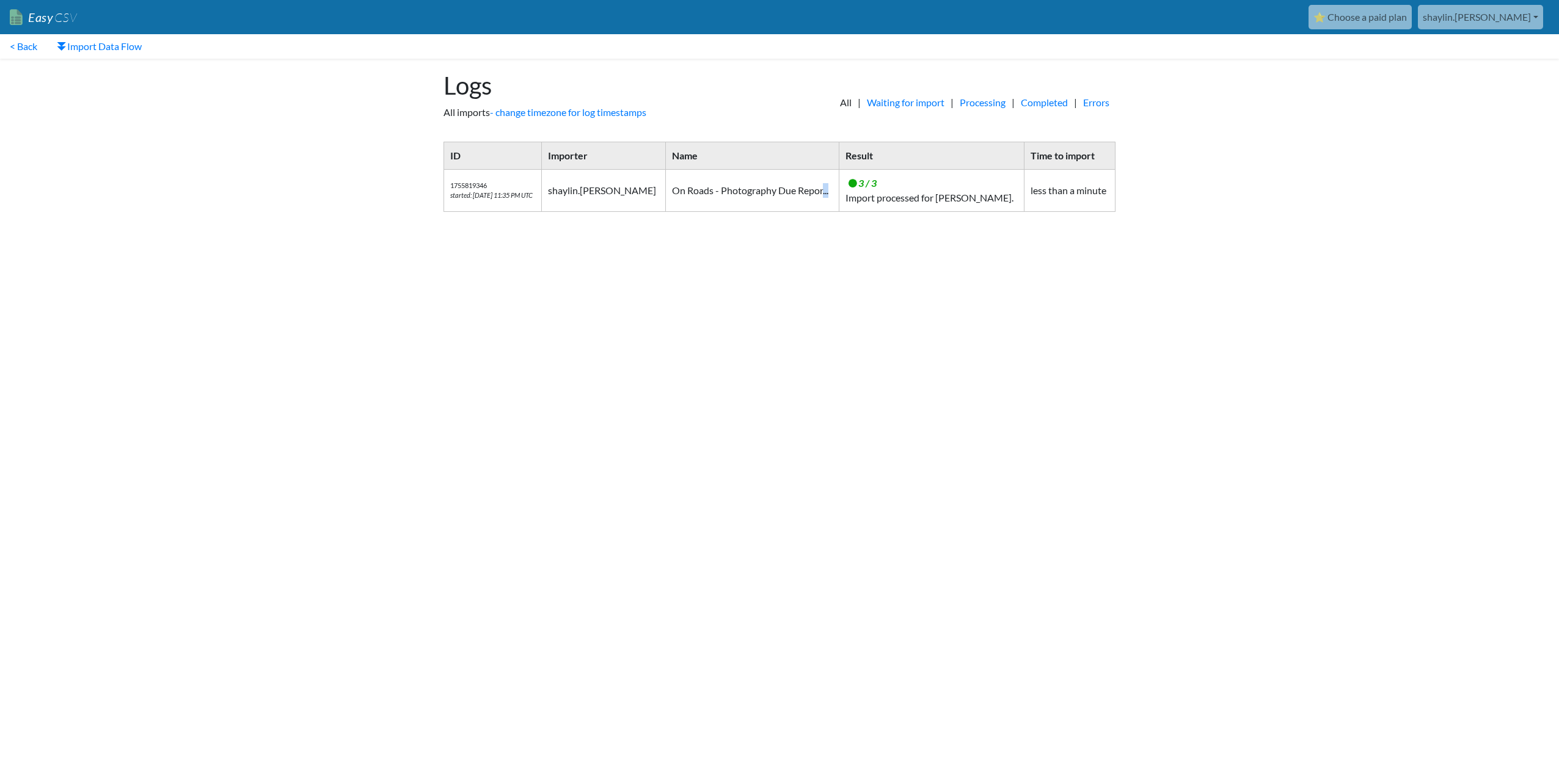
drag, startPoint x: 773, startPoint y: 193, endPoint x: 864, endPoint y: 188, distance: 91.1
click at [864, 188] on tr "1755819346 started: 8/21/2025 11:35 PM UTC shaylin.adams On Roads - Photography…" at bounding box center [780, 191] width 672 height 42
drag, startPoint x: 864, startPoint y: 188, endPoint x: 961, endPoint y: 173, distance: 98.2
click at [961, 173] on td "3 / 3 Import processed for Trello." at bounding box center [931, 191] width 185 height 42
click at [18, 17] on link "Easy CSV" at bounding box center [43, 17] width 67 height 25
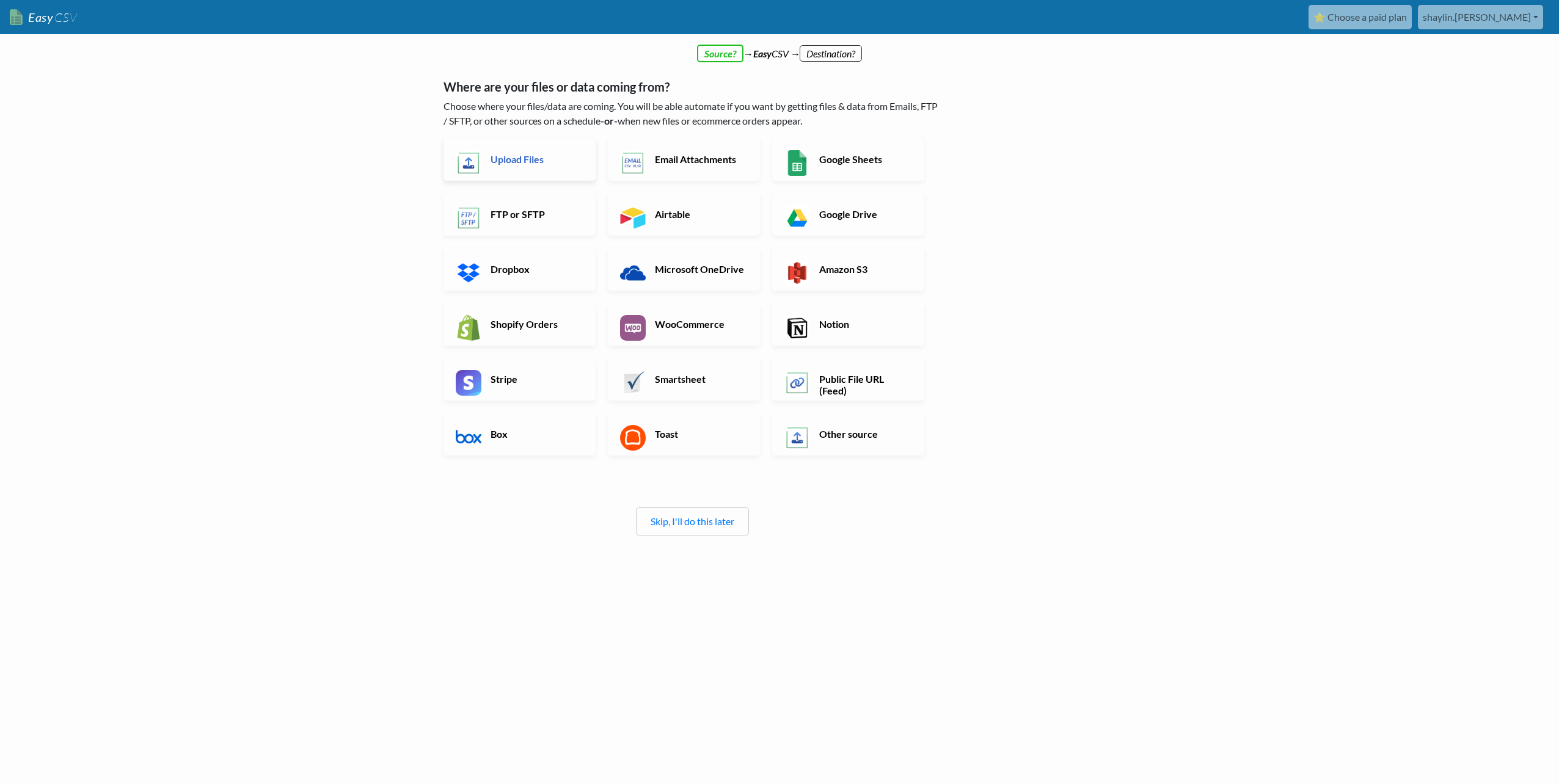
click at [536, 166] on link "Upload Files" at bounding box center [519, 159] width 152 height 43
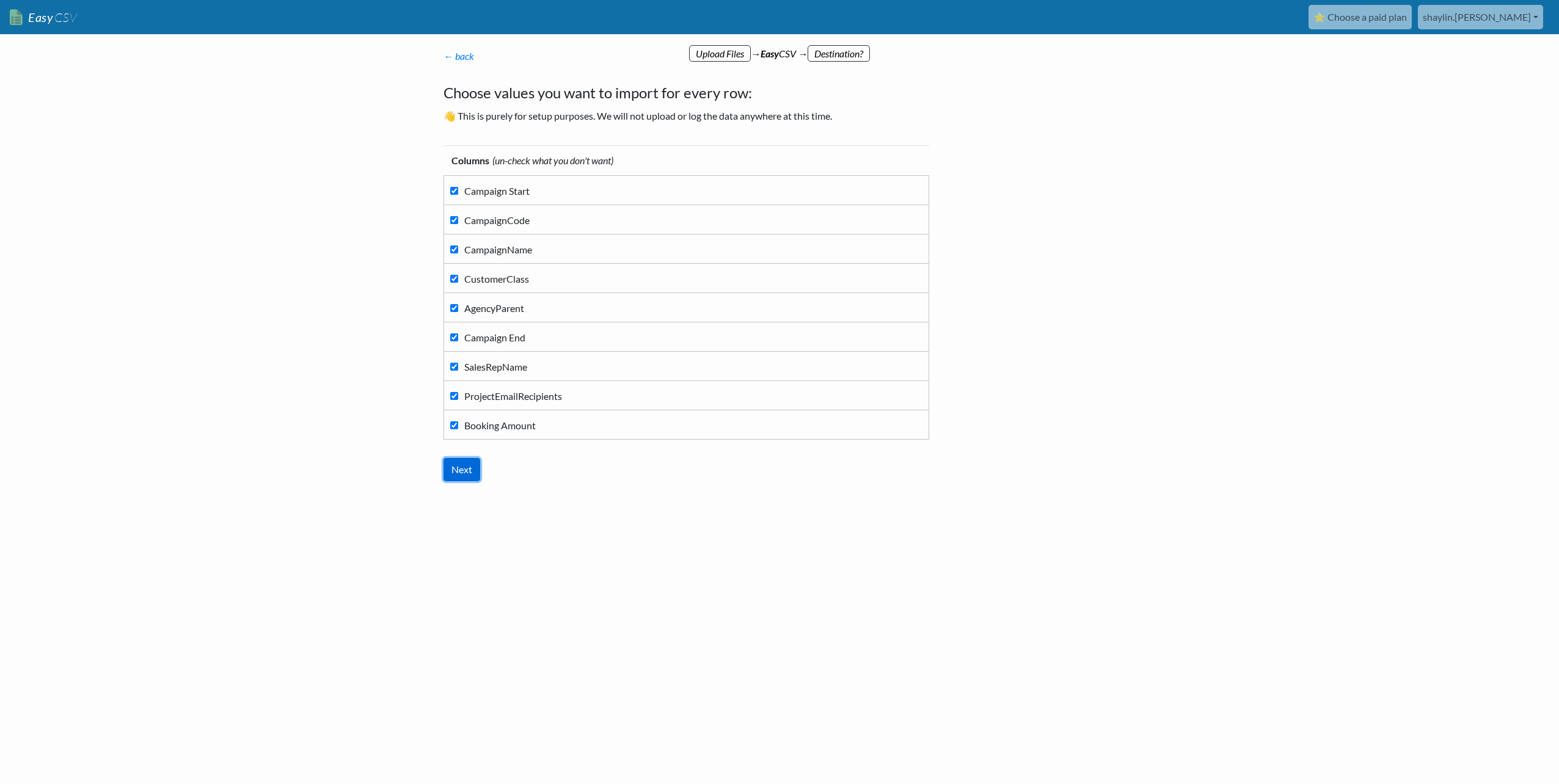
click at [466, 472] on input "Next" at bounding box center [461, 470] width 37 height 23
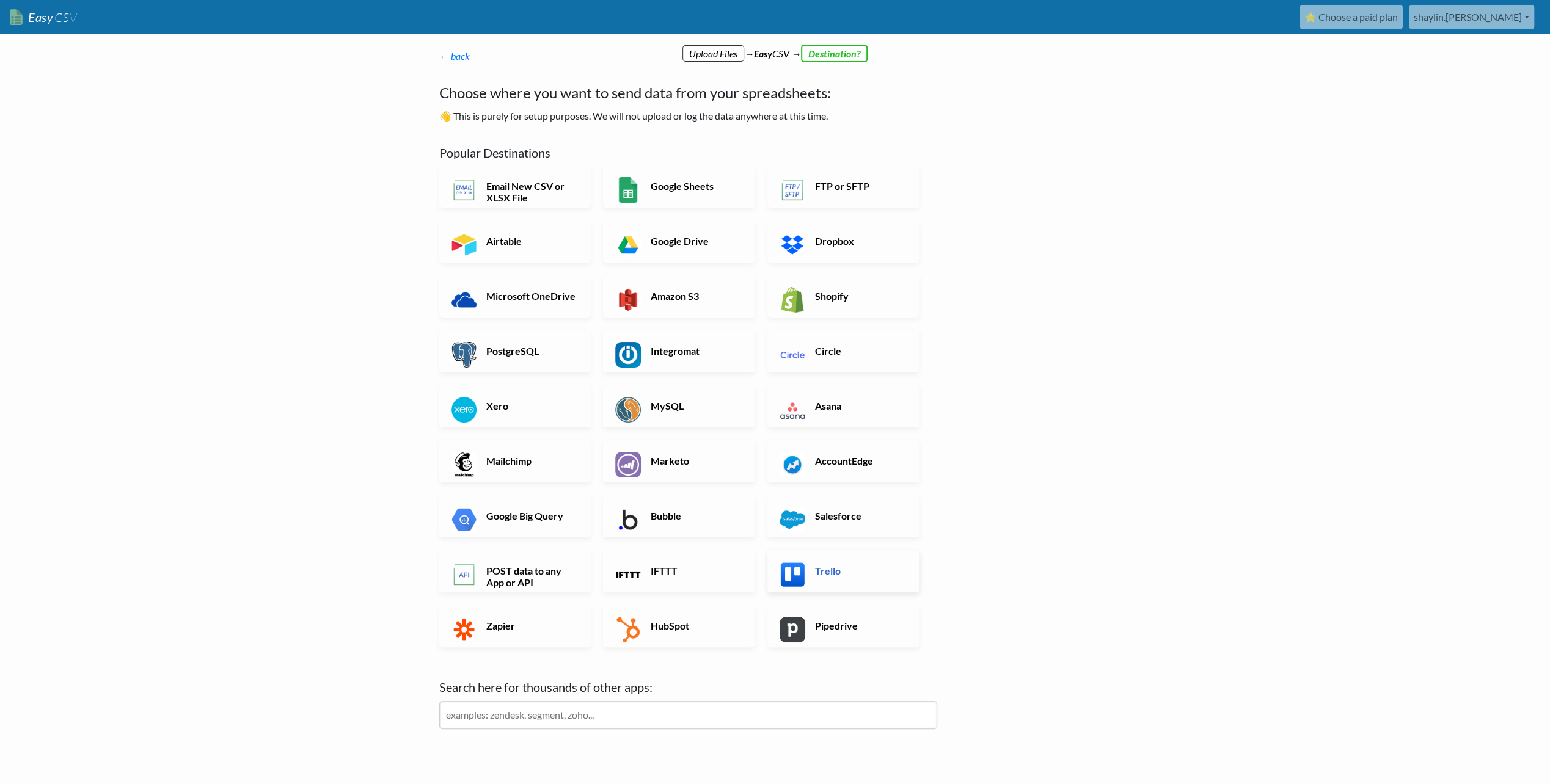
click at [824, 575] on h6 "Trello" at bounding box center [860, 571] width 96 height 12
click at [824, 563] on link "Trello" at bounding box center [844, 571] width 152 height 43
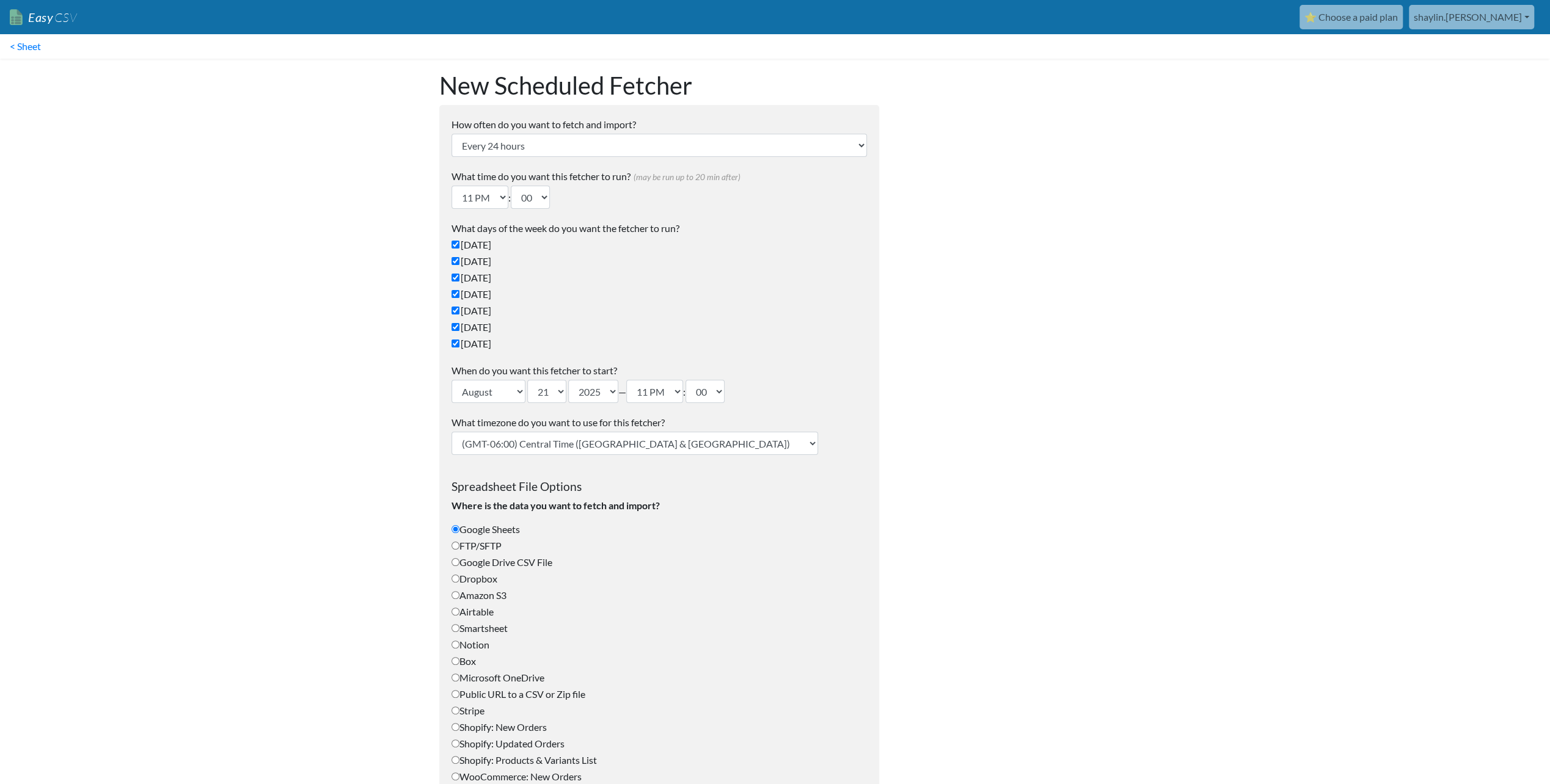
scroll to position [213, 0]
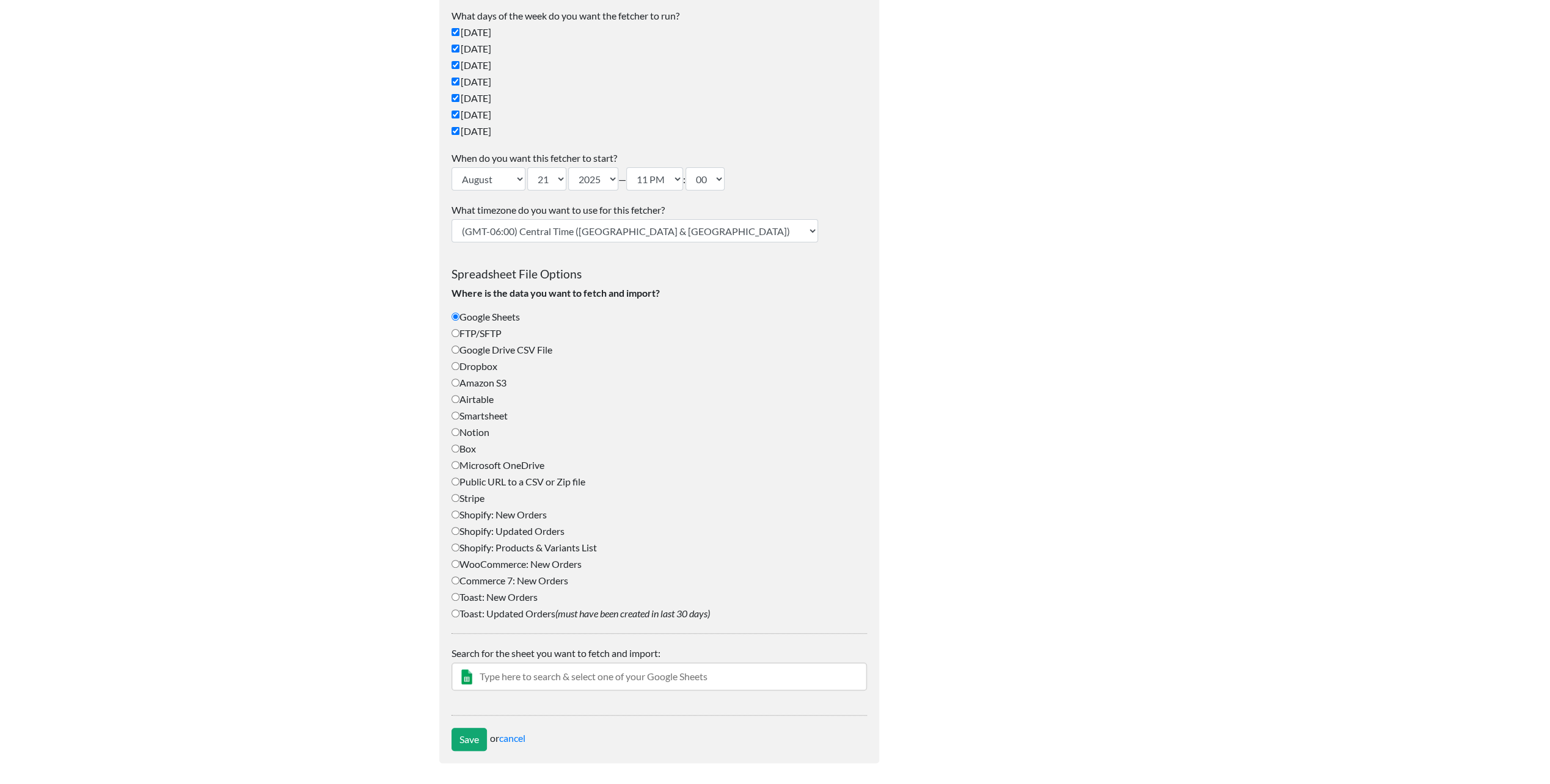
click at [266, 313] on body "Easy CSV ⭐ Choose a paid plan shaylin.[PERSON_NAME] Gotransit All Flows All CSV…" at bounding box center [775, 282] width 1550 height 988
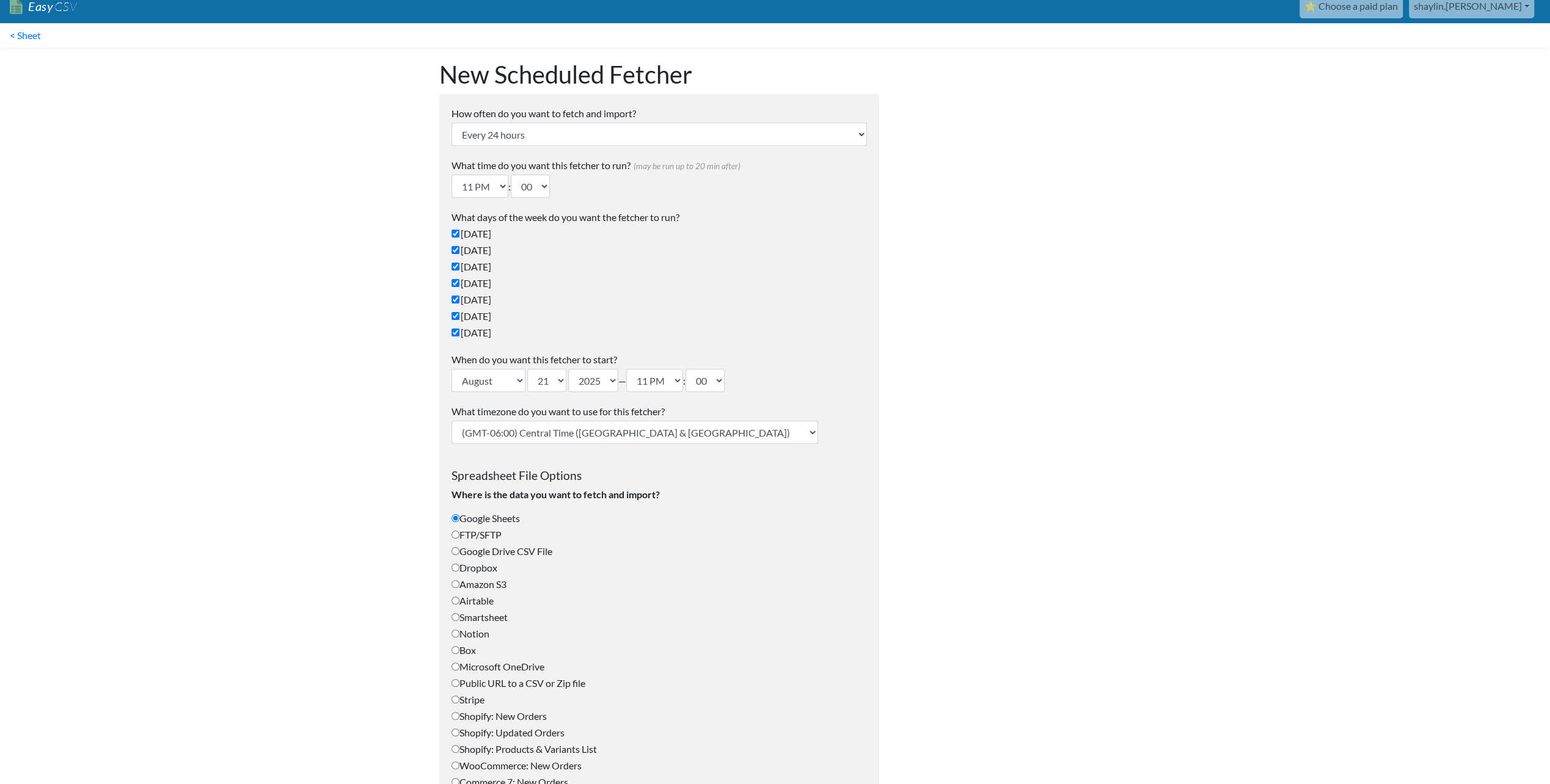
scroll to position [0, 0]
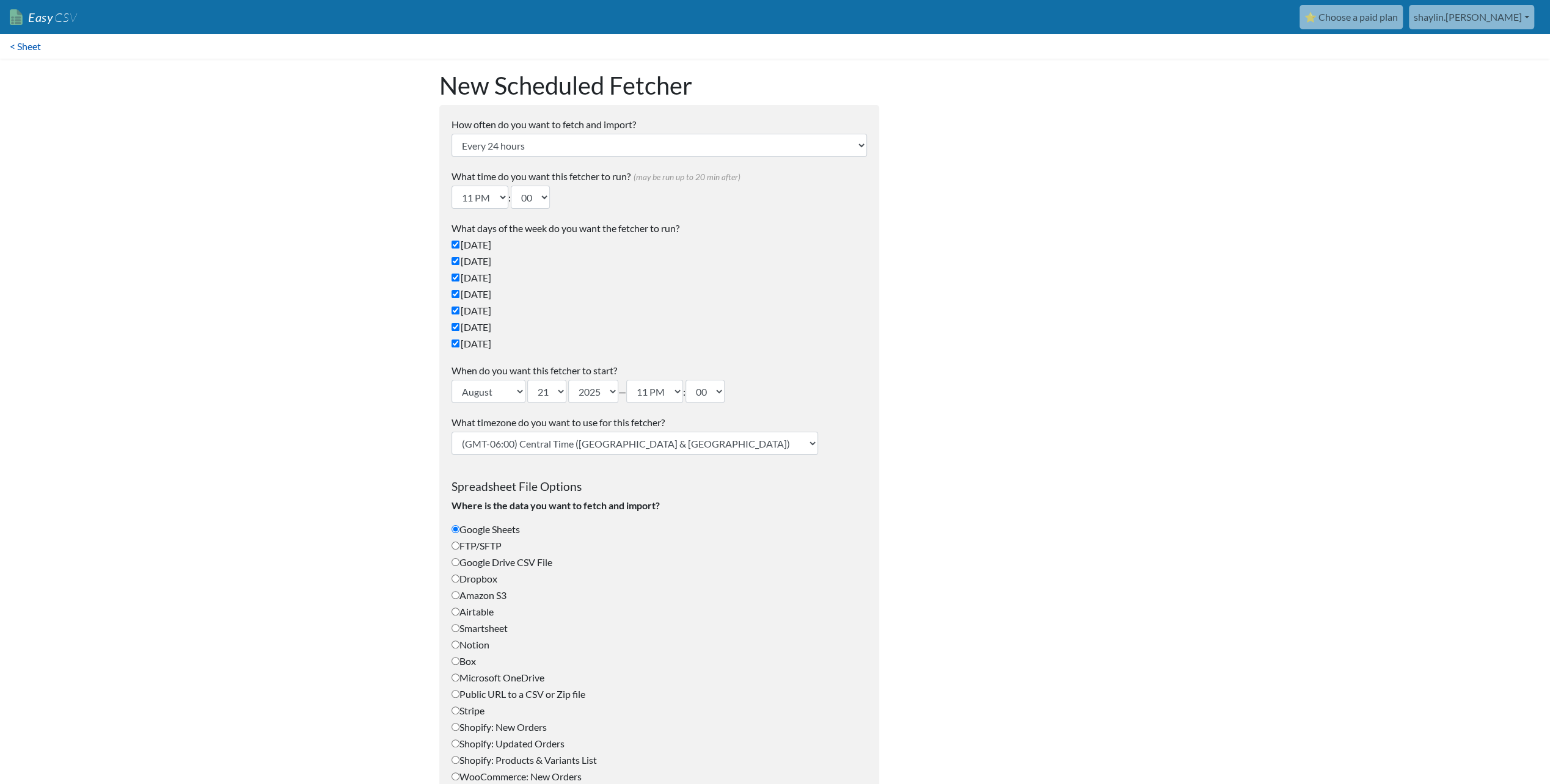
click at [38, 46] on link "< Sheet" at bounding box center [25, 46] width 51 height 24
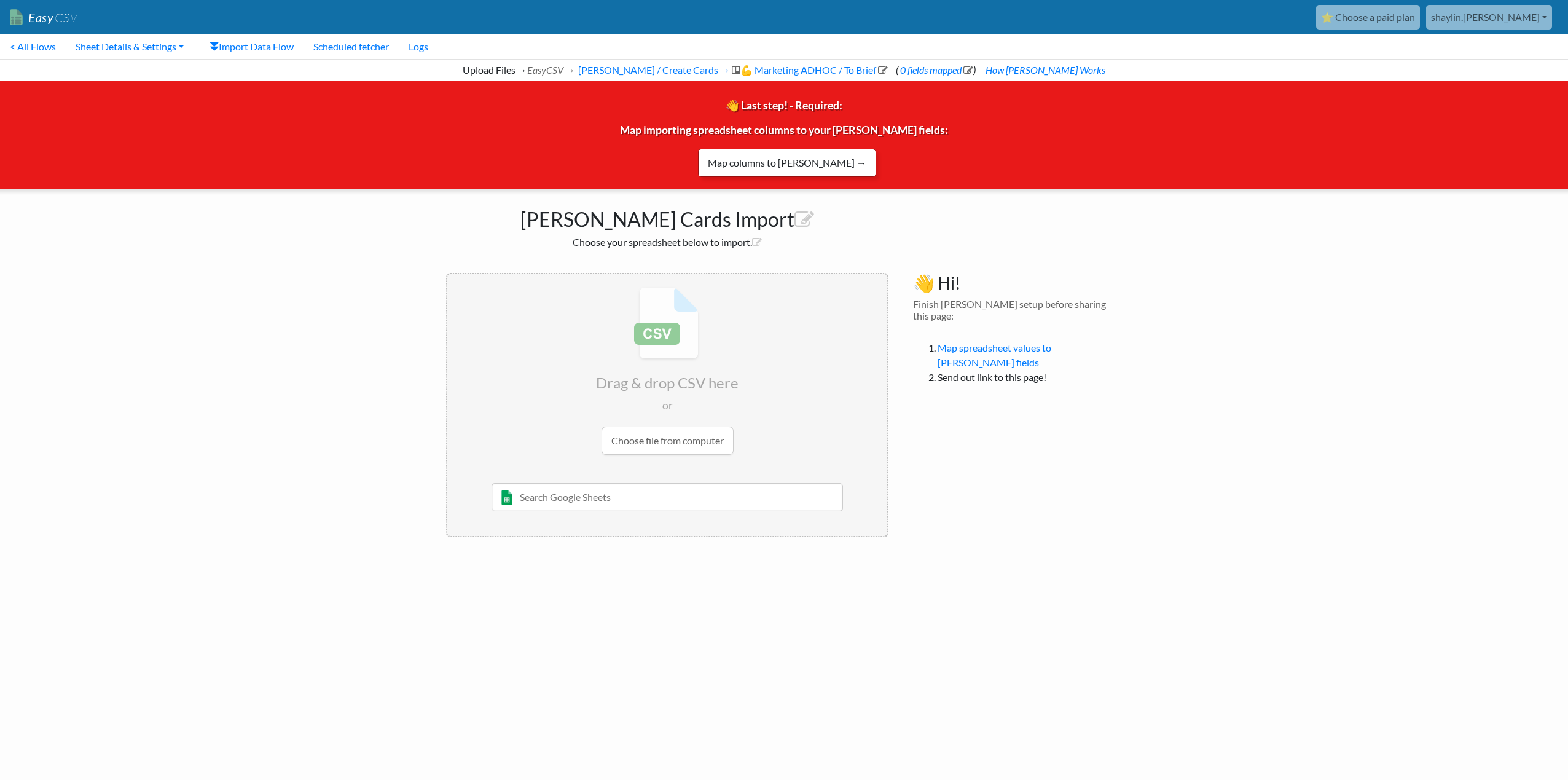
click at [811, 165] on link "Map columns to Trello →" at bounding box center [787, 163] width 178 height 29
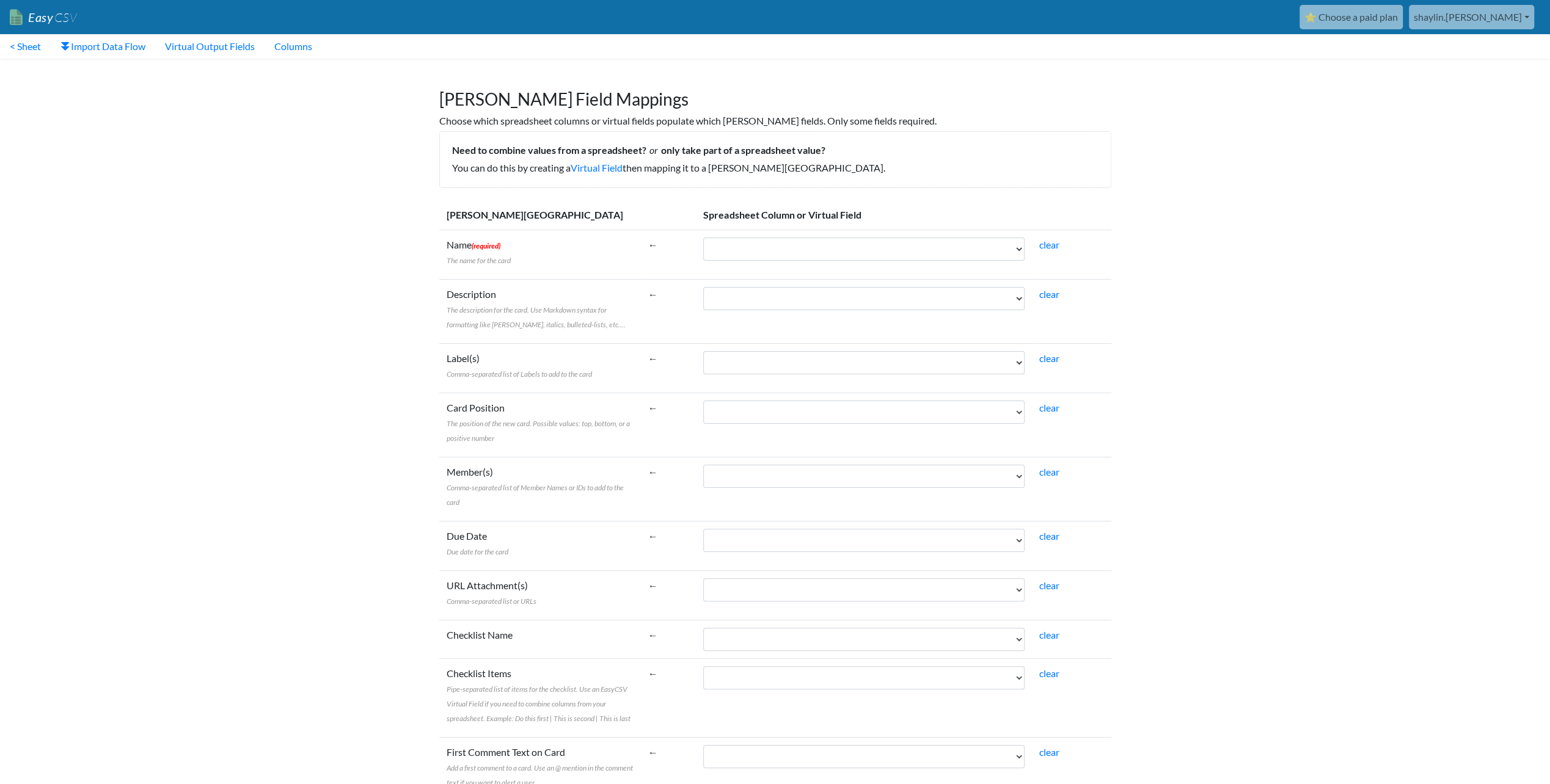
click at [1506, 14] on link "shaylin.[PERSON_NAME]" at bounding box center [1471, 17] width 125 height 24
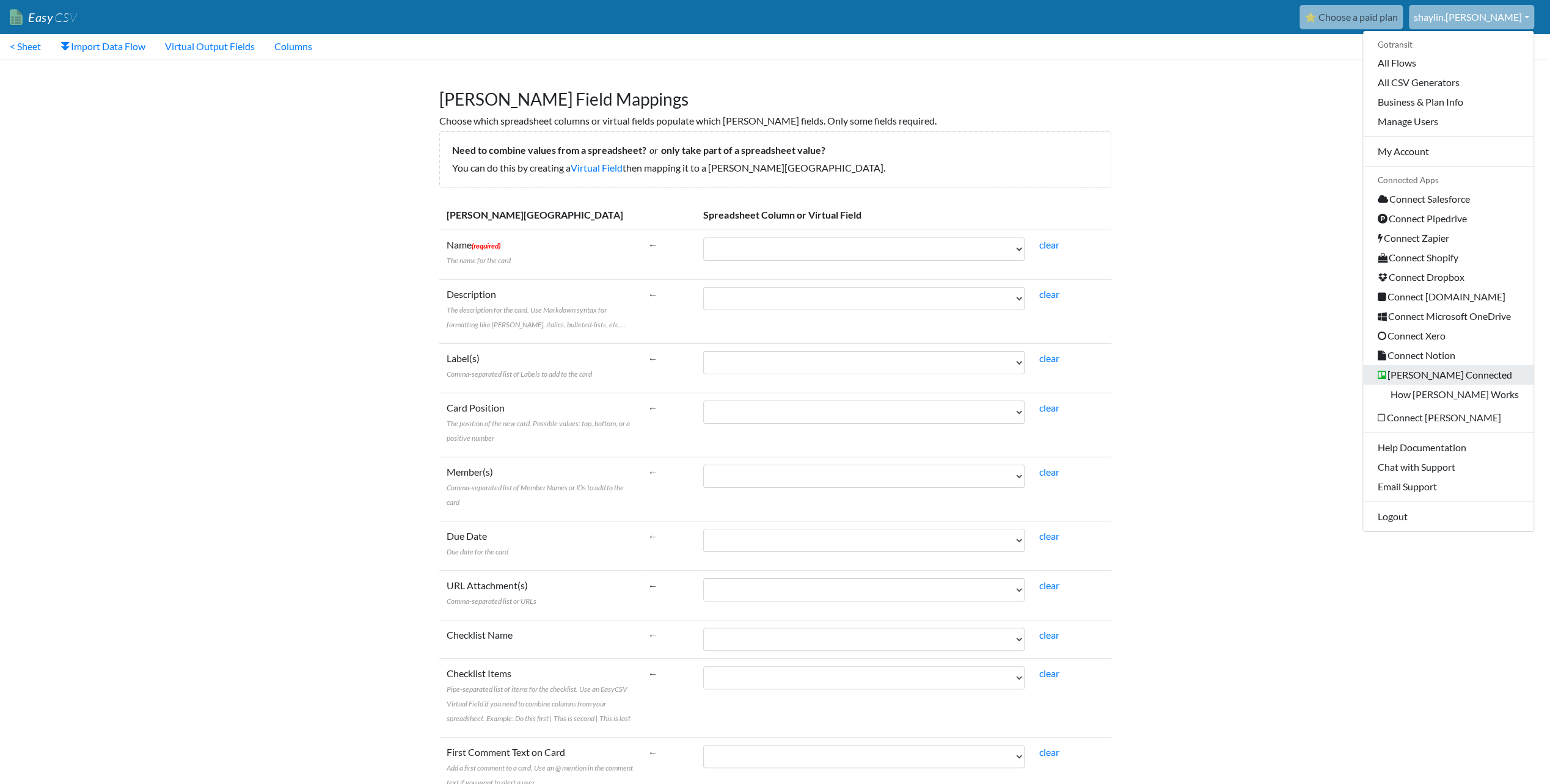
click at [1440, 370] on link "[PERSON_NAME] Connected" at bounding box center [1448, 375] width 170 height 19
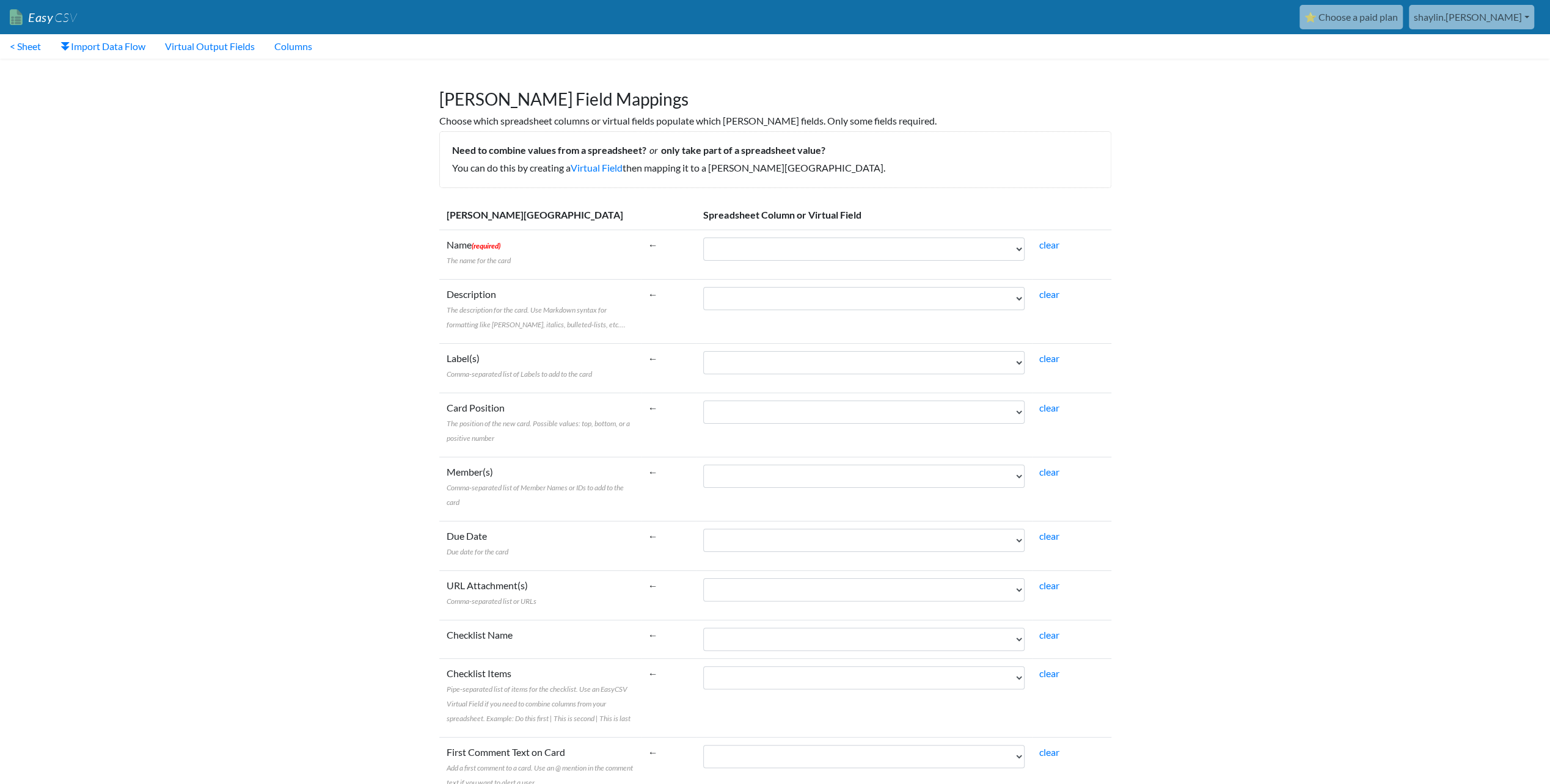
click at [50, 19] on link "Easy CSV" at bounding box center [43, 17] width 67 height 25
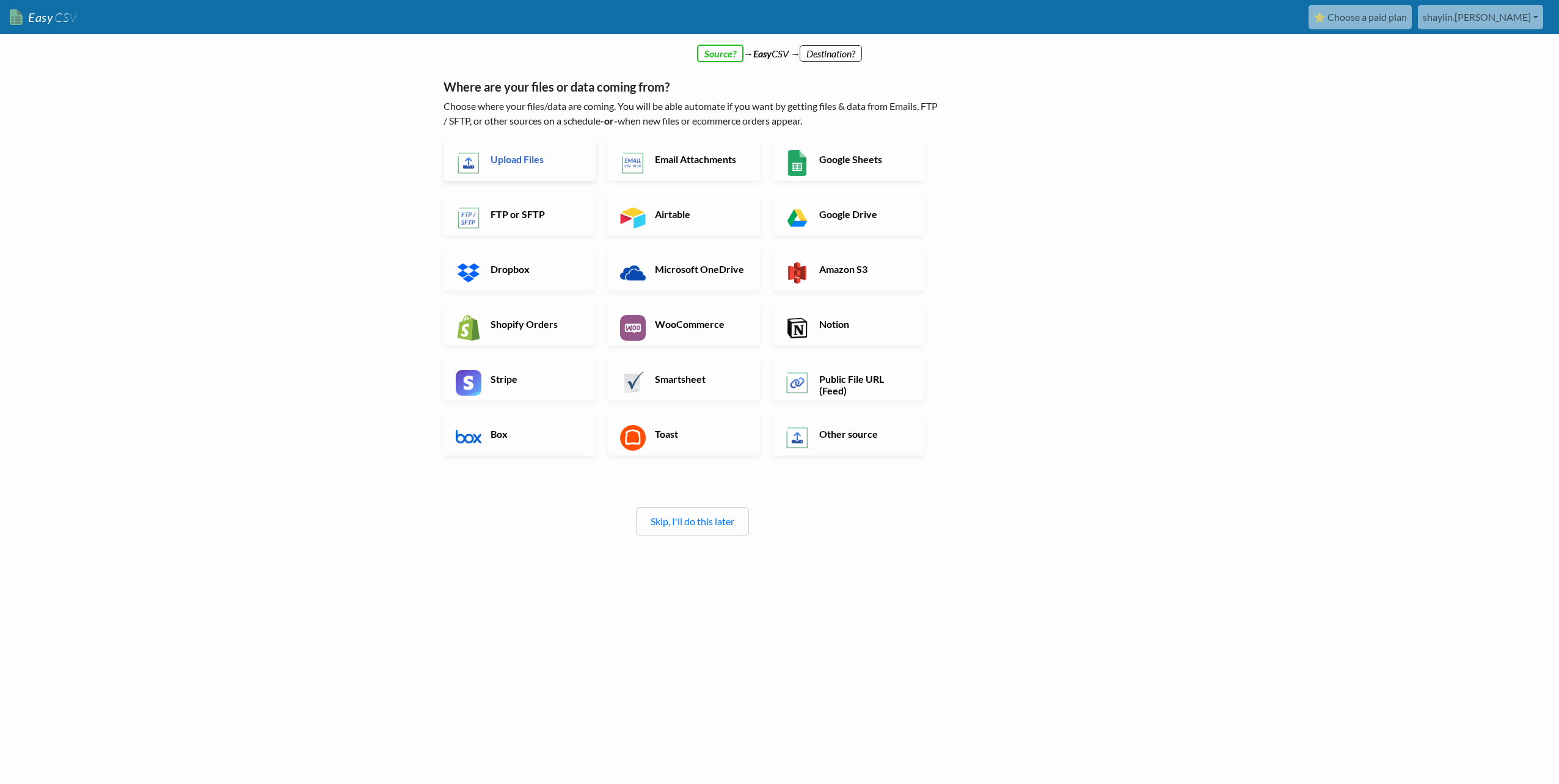
click at [536, 153] on h6 "Upload Files" at bounding box center [535, 159] width 96 height 12
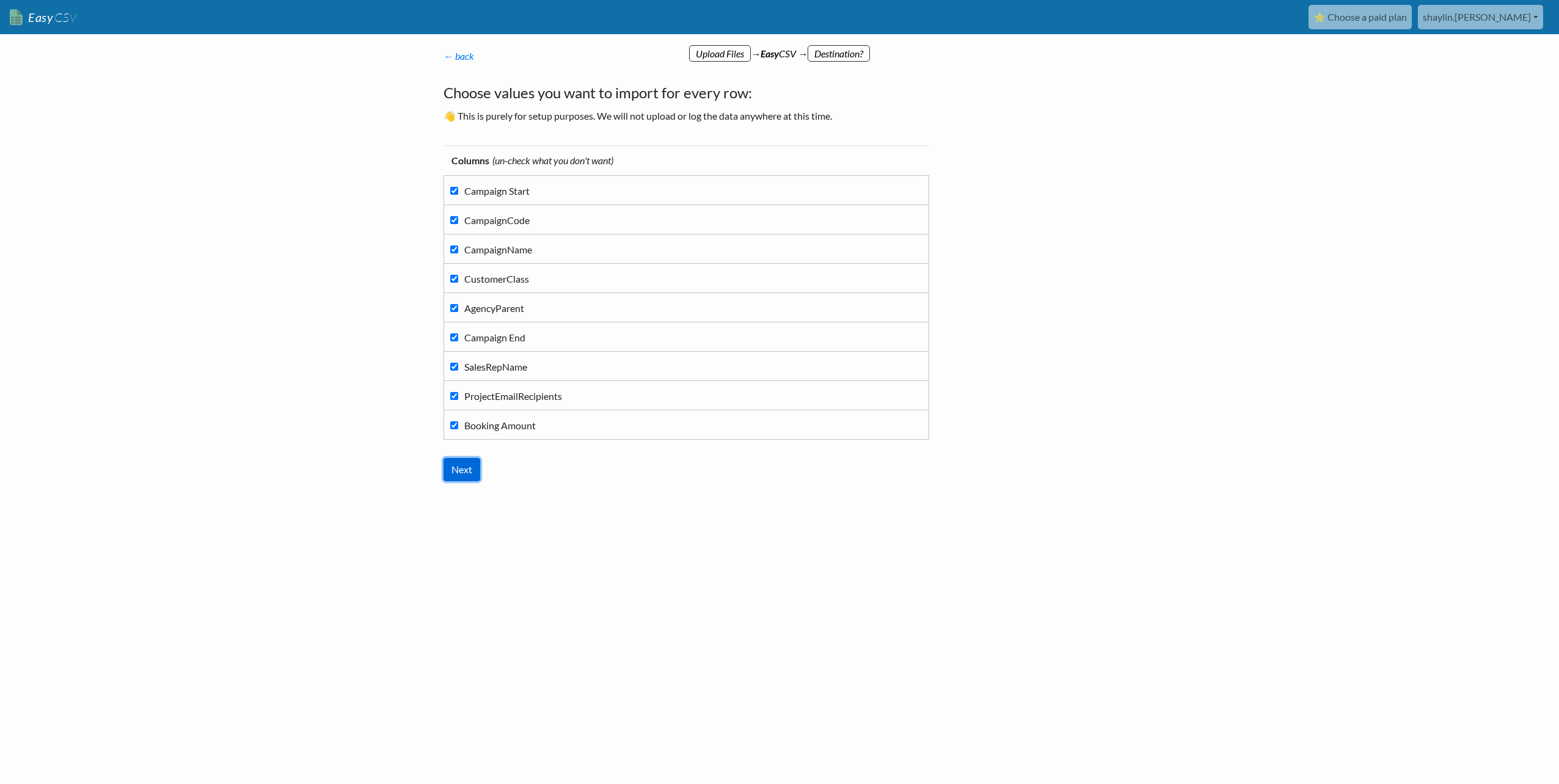
click at [472, 466] on input "Next" at bounding box center [461, 470] width 37 height 23
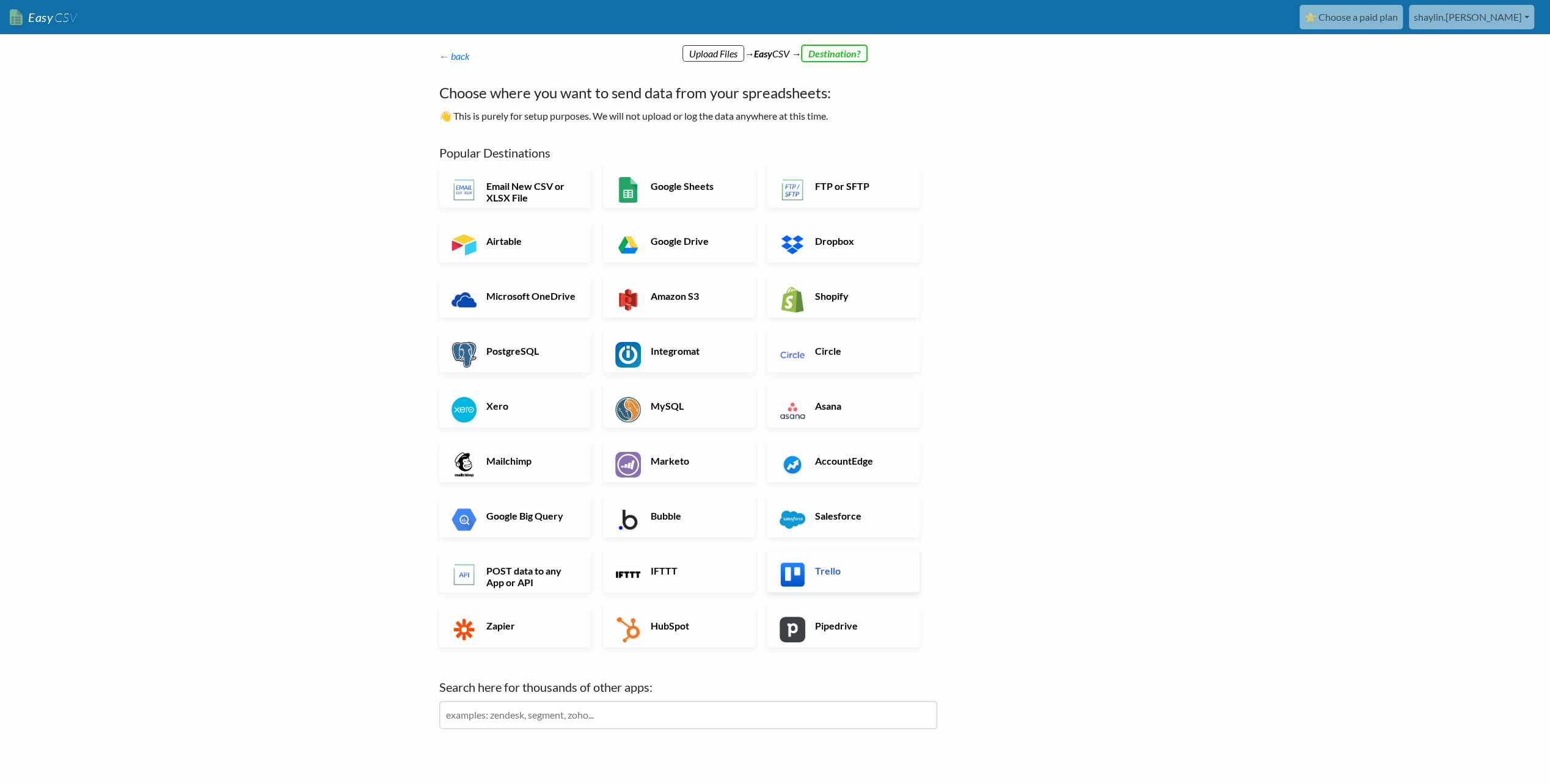
click at [860, 559] on link "Trello" at bounding box center [844, 571] width 152 height 43
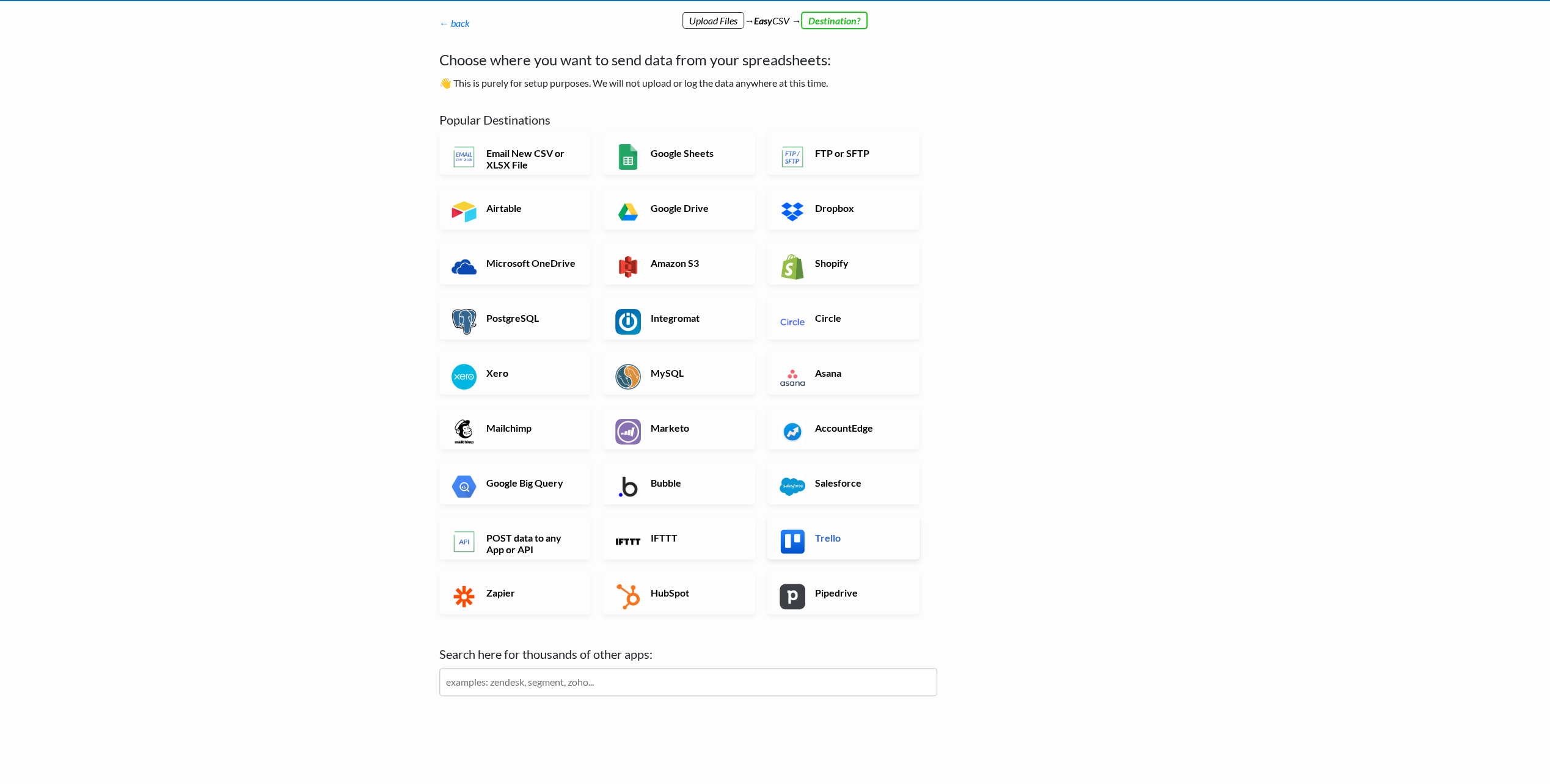
scroll to position [55, 0]
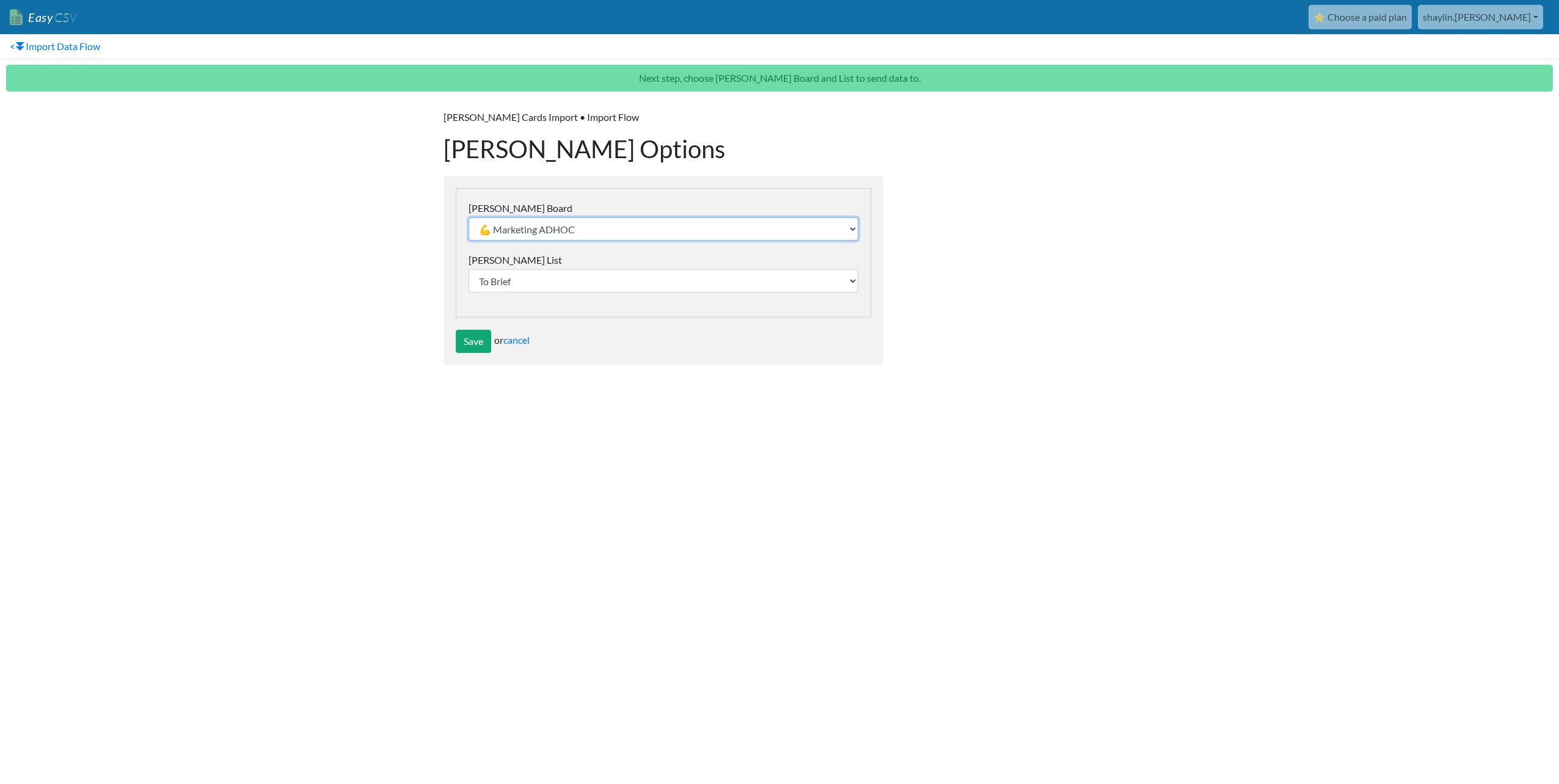
click at [576, 232] on select "💪 Marketing ADHOC test Collateral & Flyers Merch Buying Website Development Soc…" at bounding box center [663, 229] width 390 height 23
select select "68a7a95c90aa42f55f0756cc"
click at [469, 217] on select "💪 Marketing ADHOC test Collateral & Flyers Merch Buying Website Development Soc…" at bounding box center [663, 229] width 390 height 23
click at [535, 285] on select "Flagged Install Pending Need to Brief Sunshine Coast [GEOGRAPHIC_DATA]" at bounding box center [663, 281] width 390 height 23
select select "68a7a982c3dafcaf50c43080"
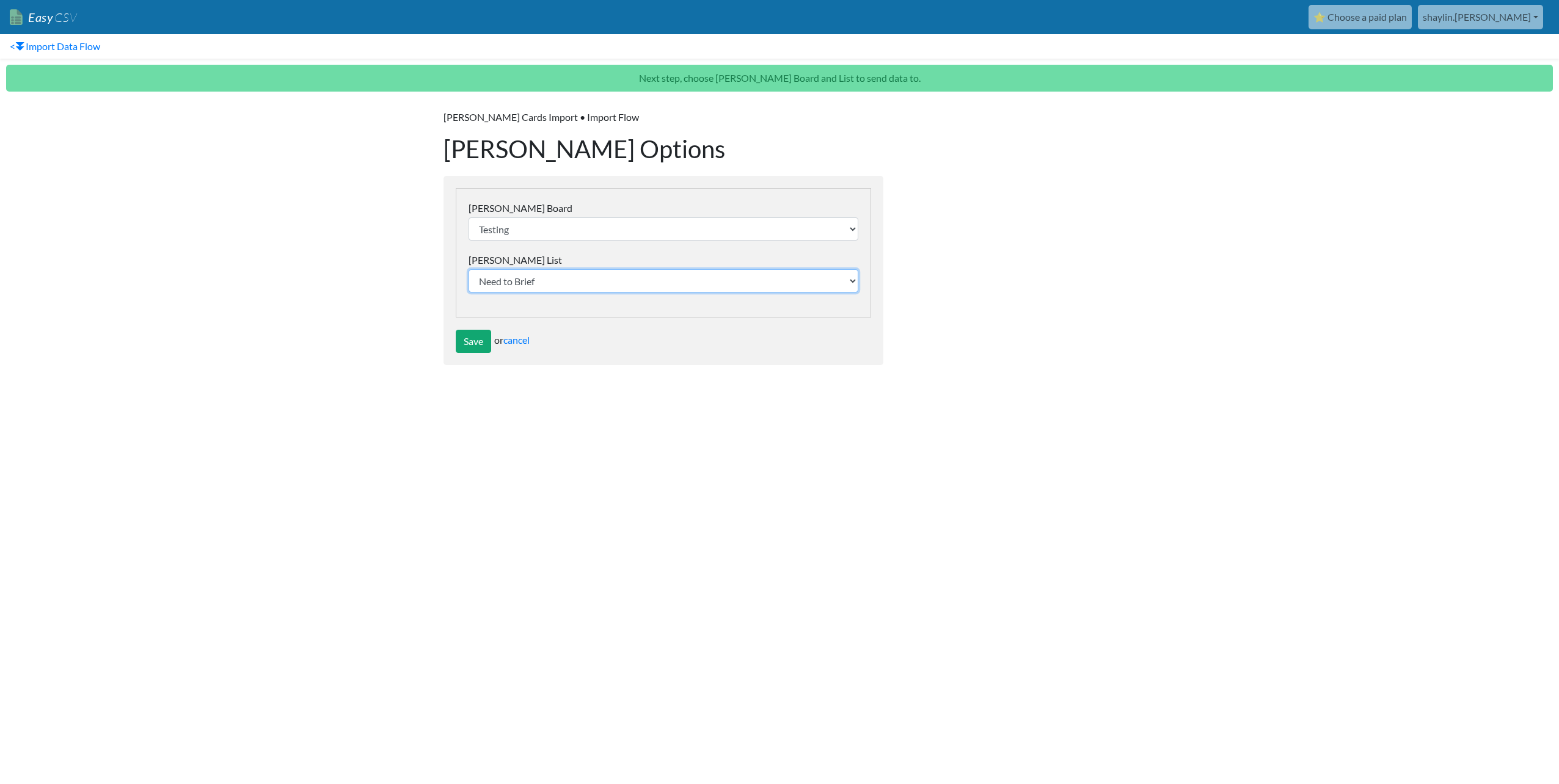
click at [469, 269] on select "Flagged Install Pending Need to Brief Sunshine Coast [GEOGRAPHIC_DATA]" at bounding box center [663, 281] width 390 height 23
click at [469, 336] on input "Save" at bounding box center [473, 341] width 35 height 23
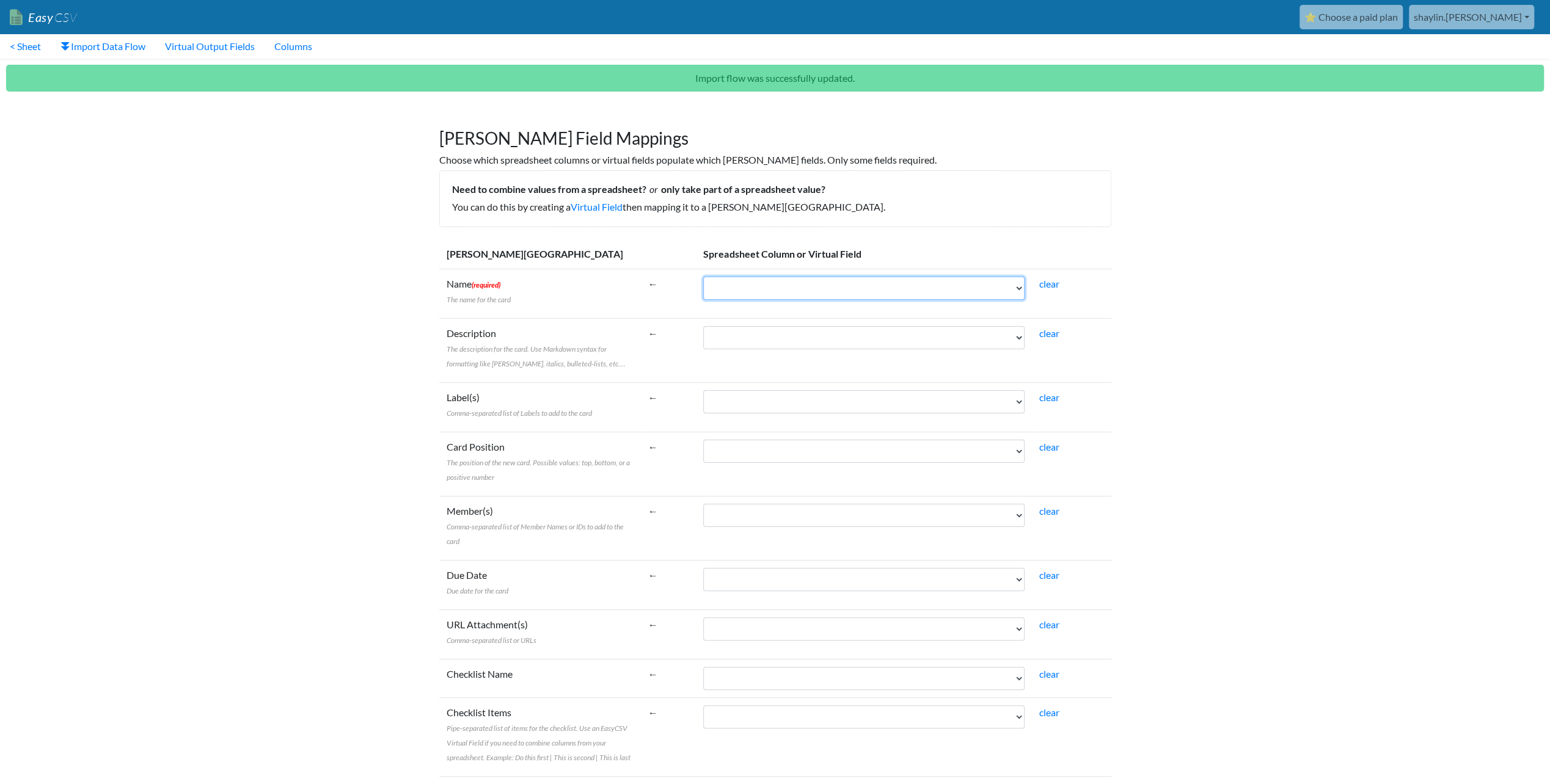
click at [738, 290] on select "Campaign Start CampaignCode CampaignName CustomerClass AgencyParent Campaign En…" at bounding box center [864, 288] width 322 height 23
select select "cr_745516"
click at [703, 276] on select "Campaign Start CampaignCode CampaignName CustomerClass AgencyParent Campaign En…" at bounding box center [864, 288] width 322 height 23
click at [746, 329] on select "Campaign Start CampaignCode CampaignName CustomerClass AgencyParent Campaign En…" at bounding box center [864, 338] width 322 height 23
select select "cr_745517"
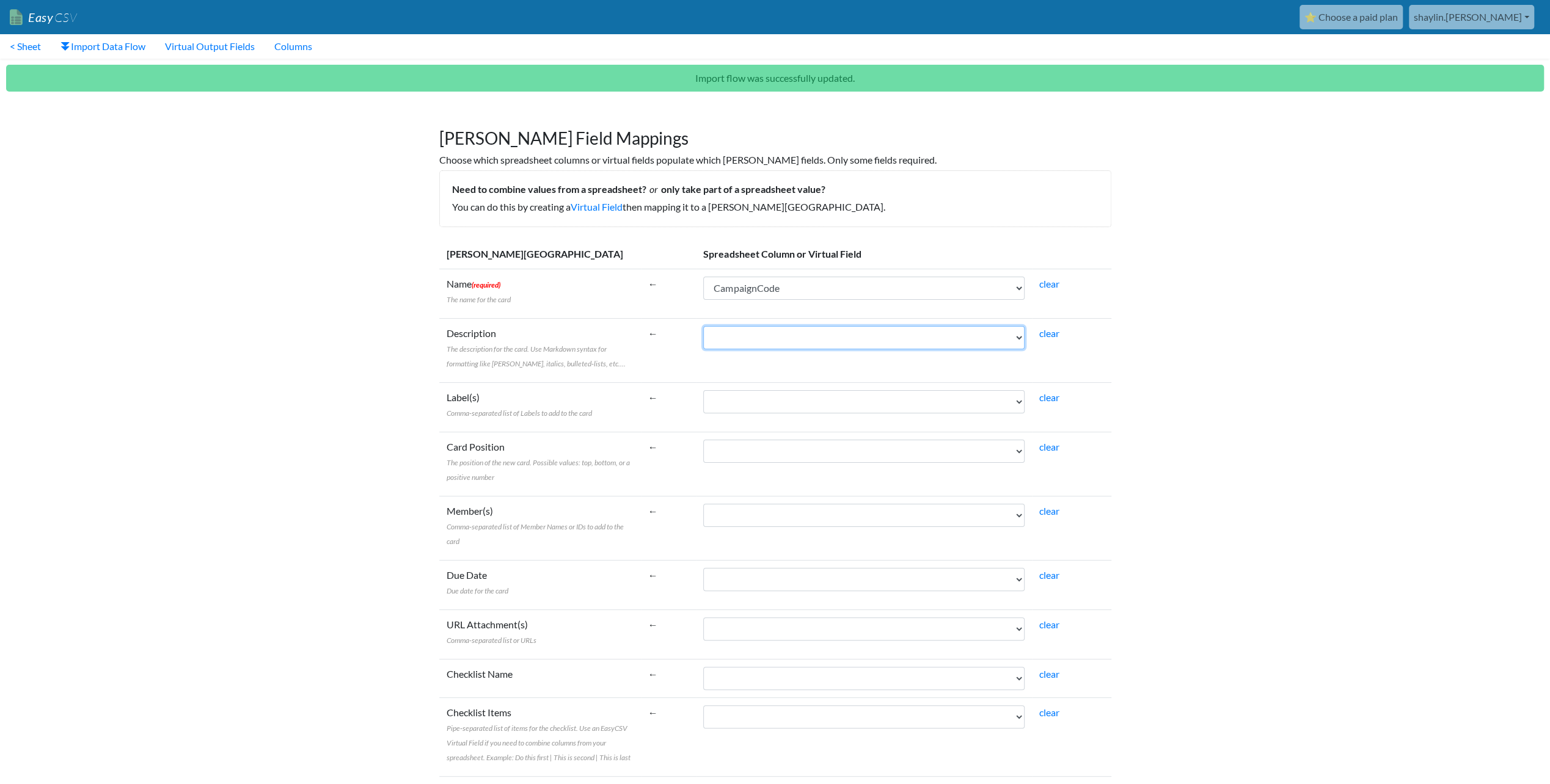
click at [703, 326] on select "Campaign Start CampaignCode CampaignName CustomerClass AgencyParent Campaign En…" at bounding box center [864, 338] width 322 height 23
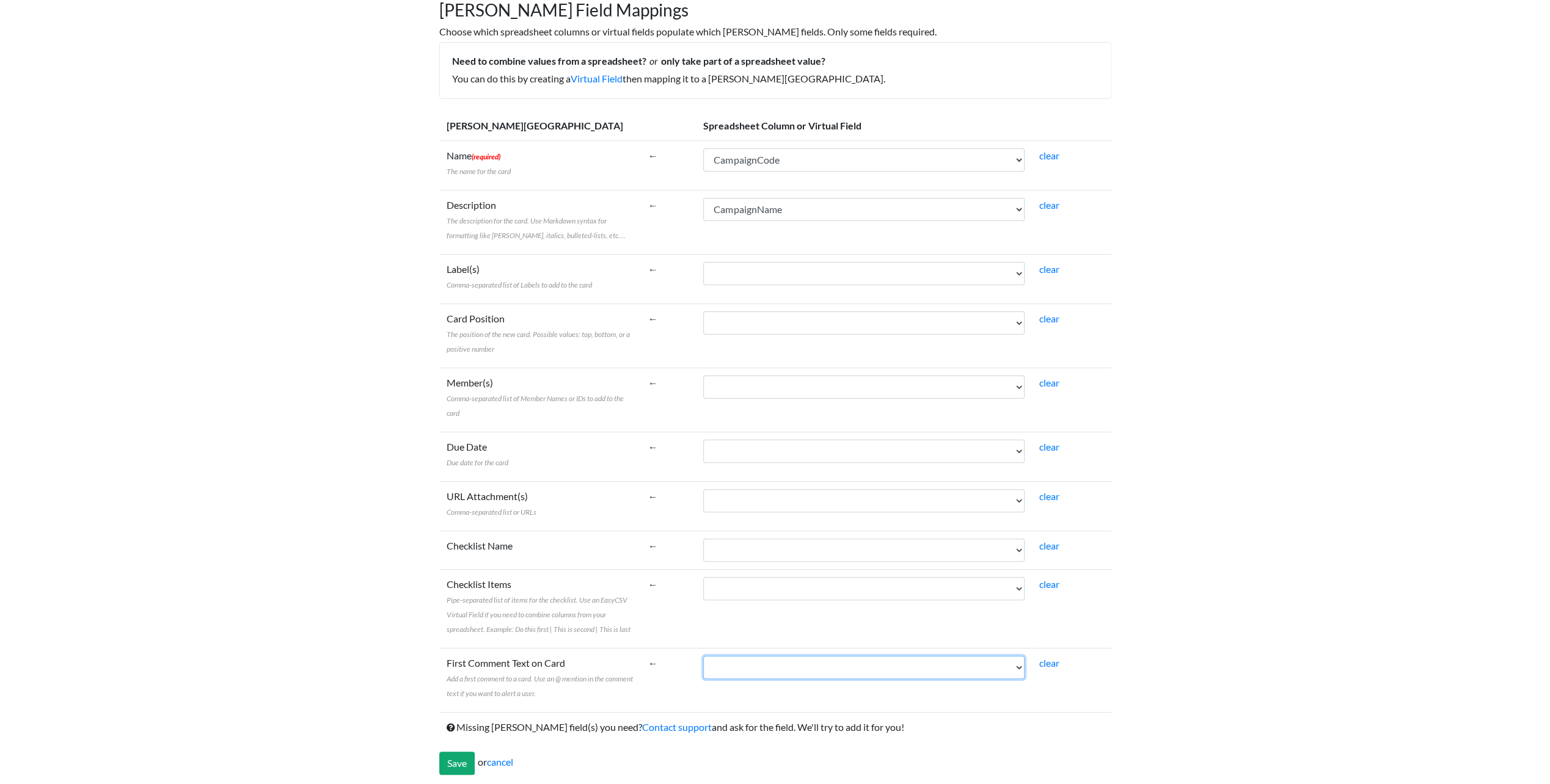
click at [730, 673] on select "Campaign Start CampaignCode CampaignName CustomerClass AgencyParent Campaign En…" at bounding box center [864, 667] width 322 height 23
select select "cr_745521"
click at [703, 656] on select "Campaign Start CampaignCode CampaignName CustomerClass AgencyParent Campaign En…" at bounding box center [864, 667] width 322 height 23
click at [461, 762] on input "Save" at bounding box center [457, 763] width 35 height 23
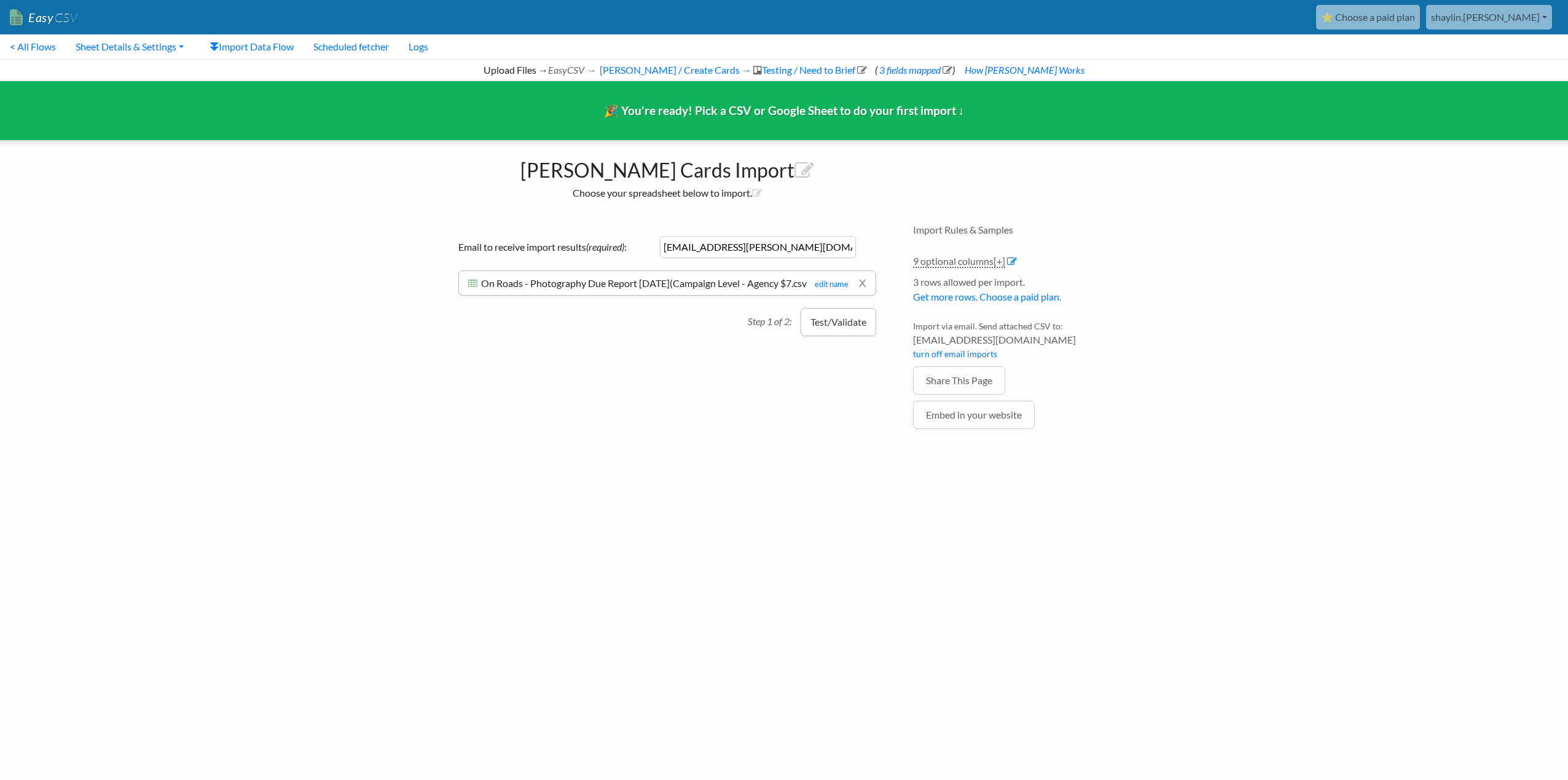
click at [824, 332] on button "Test/Validate" at bounding box center [838, 322] width 76 height 29
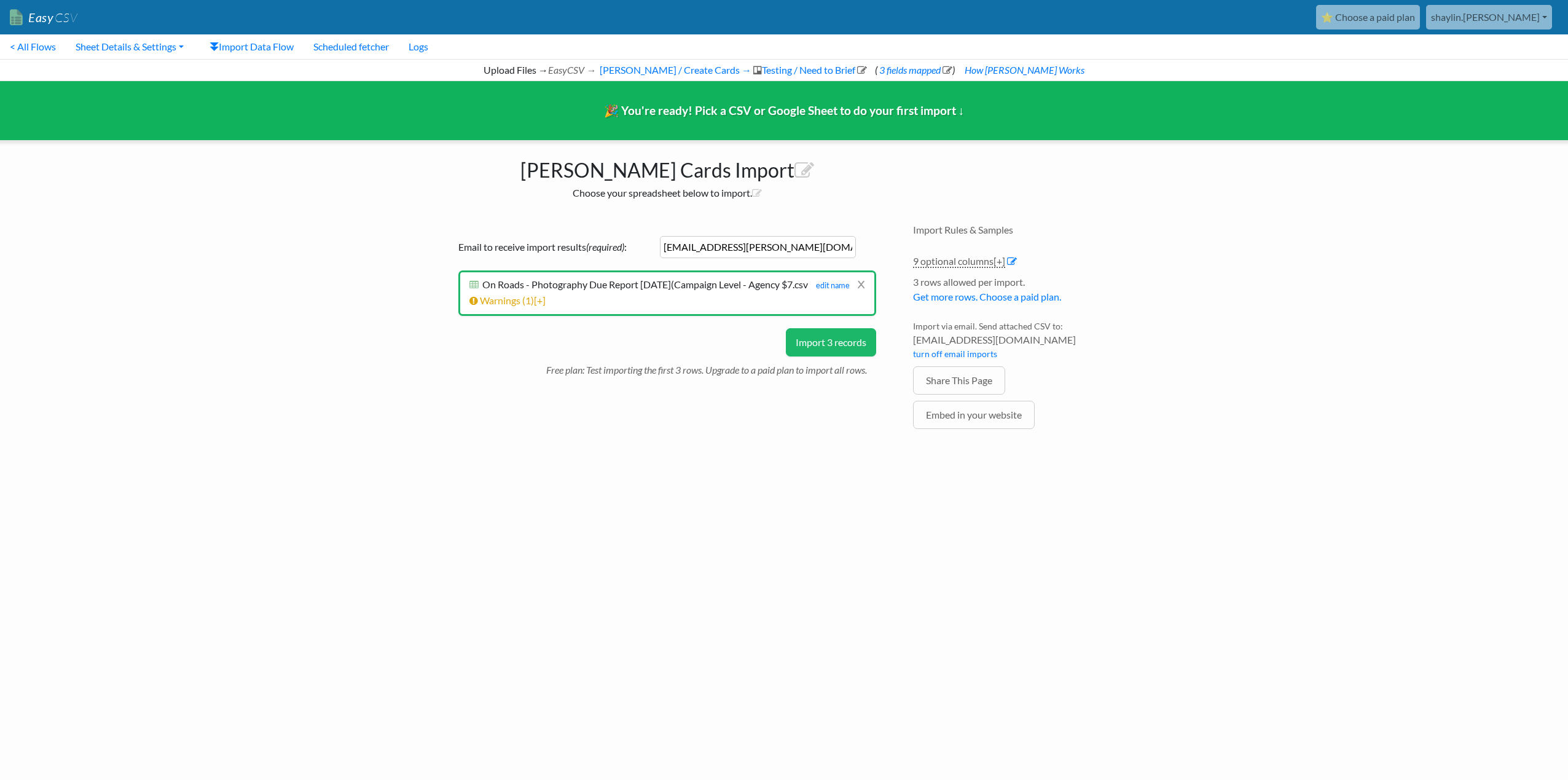
click at [825, 348] on button "Import 3 records" at bounding box center [830, 342] width 90 height 29
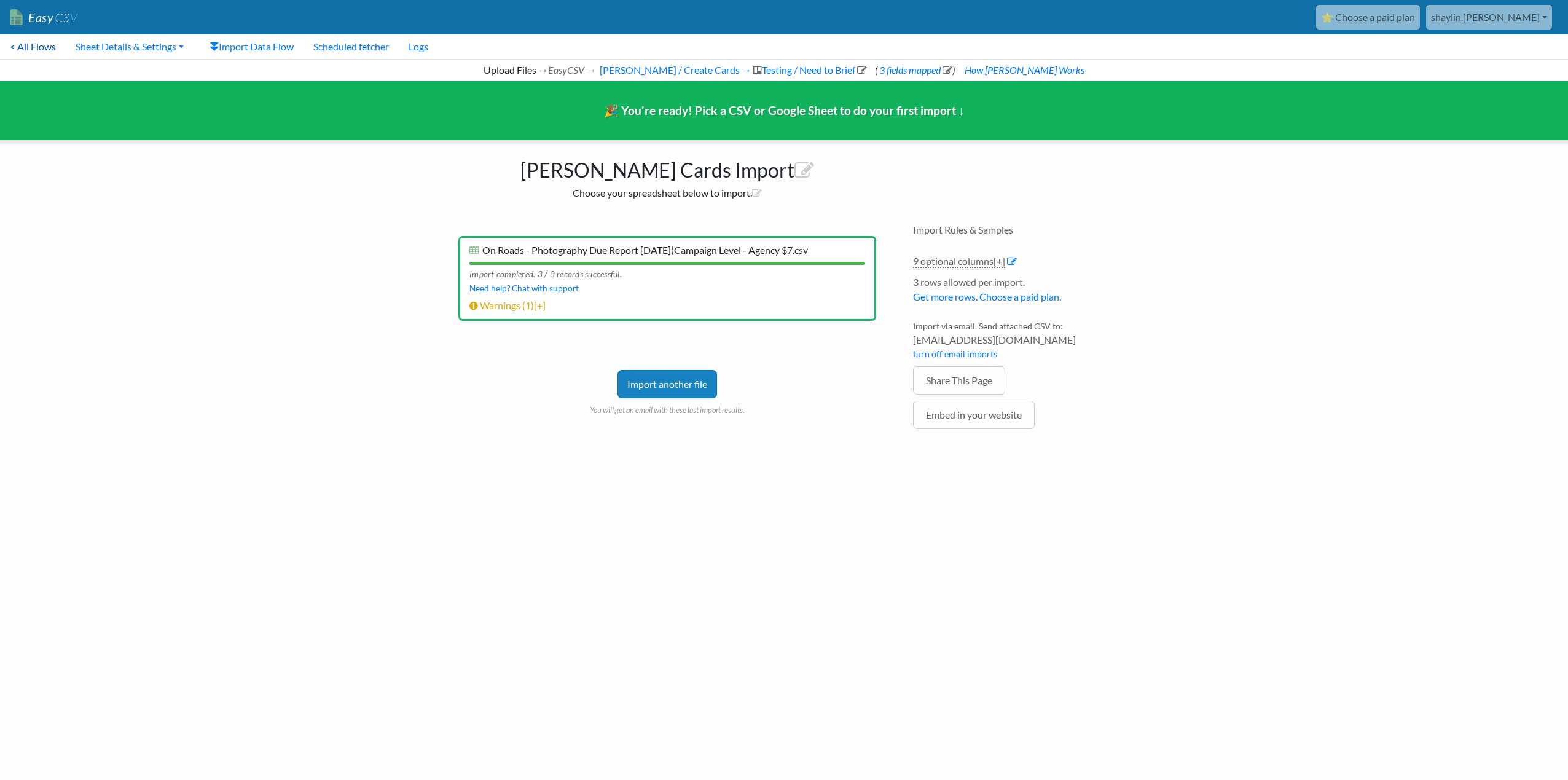
click at [40, 49] on link "< All Flows" at bounding box center [32, 47] width 65 height 25
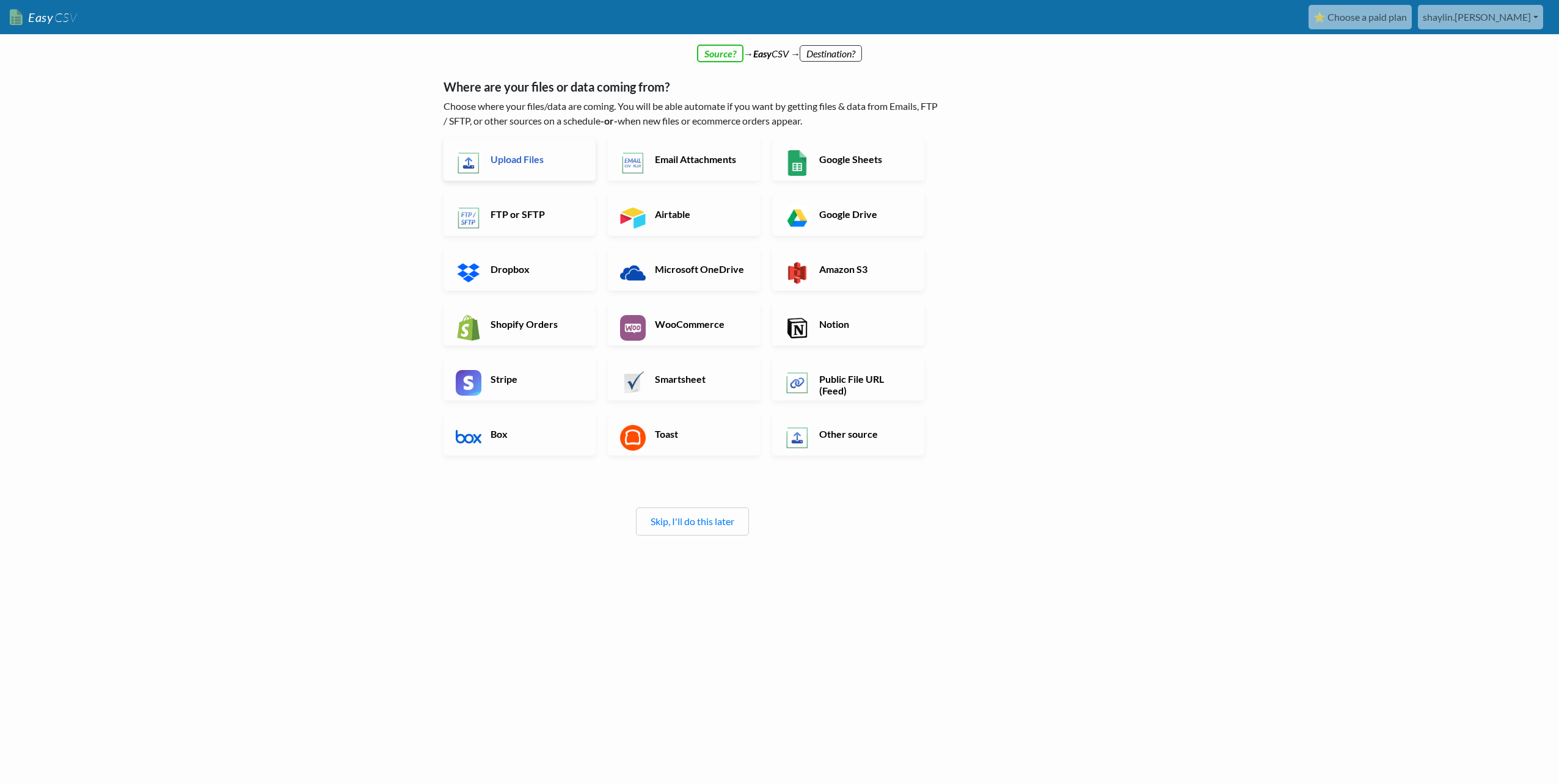
click at [514, 167] on link "Upload Files" at bounding box center [519, 159] width 152 height 43
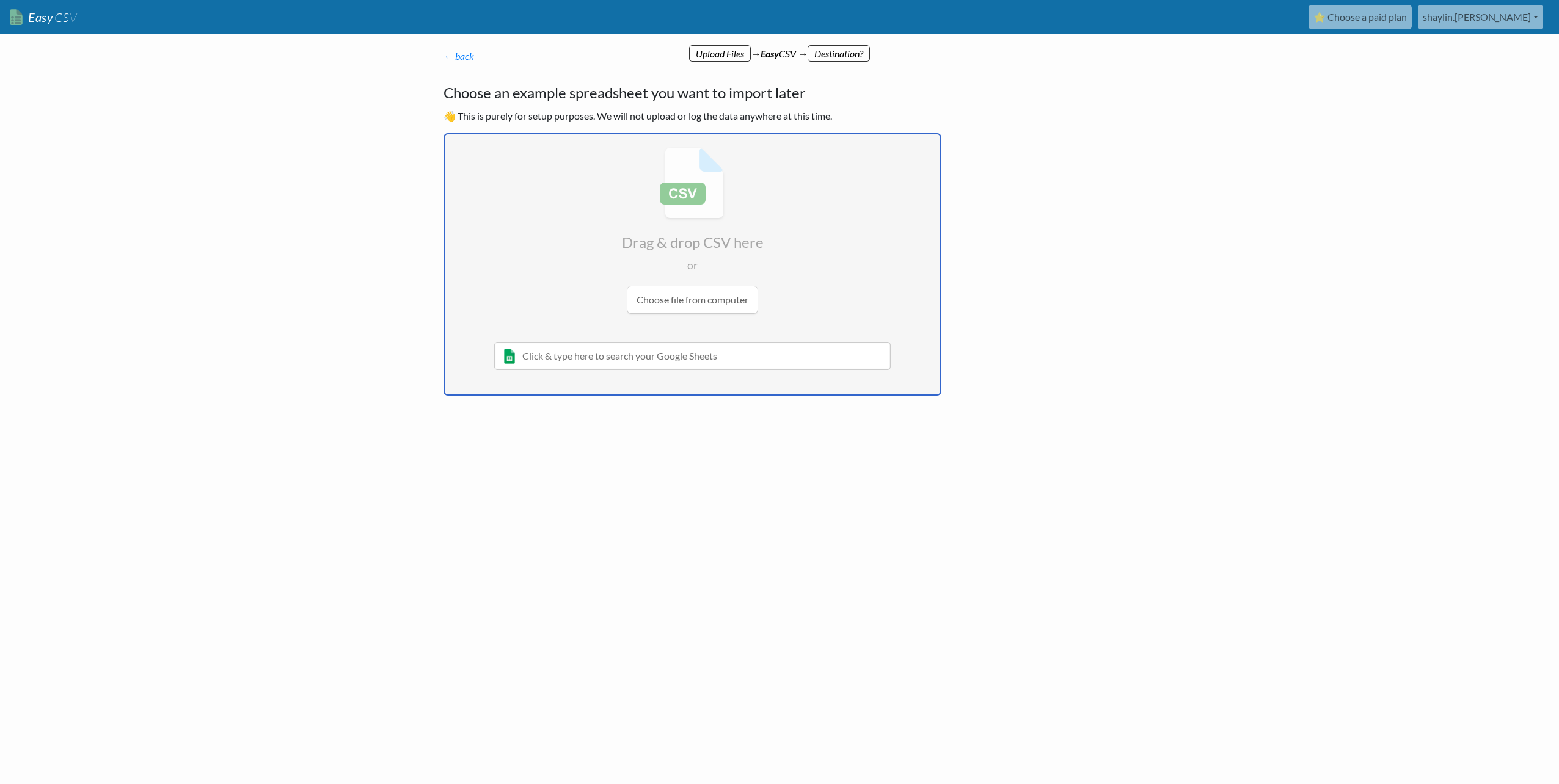
type input "C:\fakepath\On Roads - Photography Due Report [DATE](Campaign Level - Agency $7…"
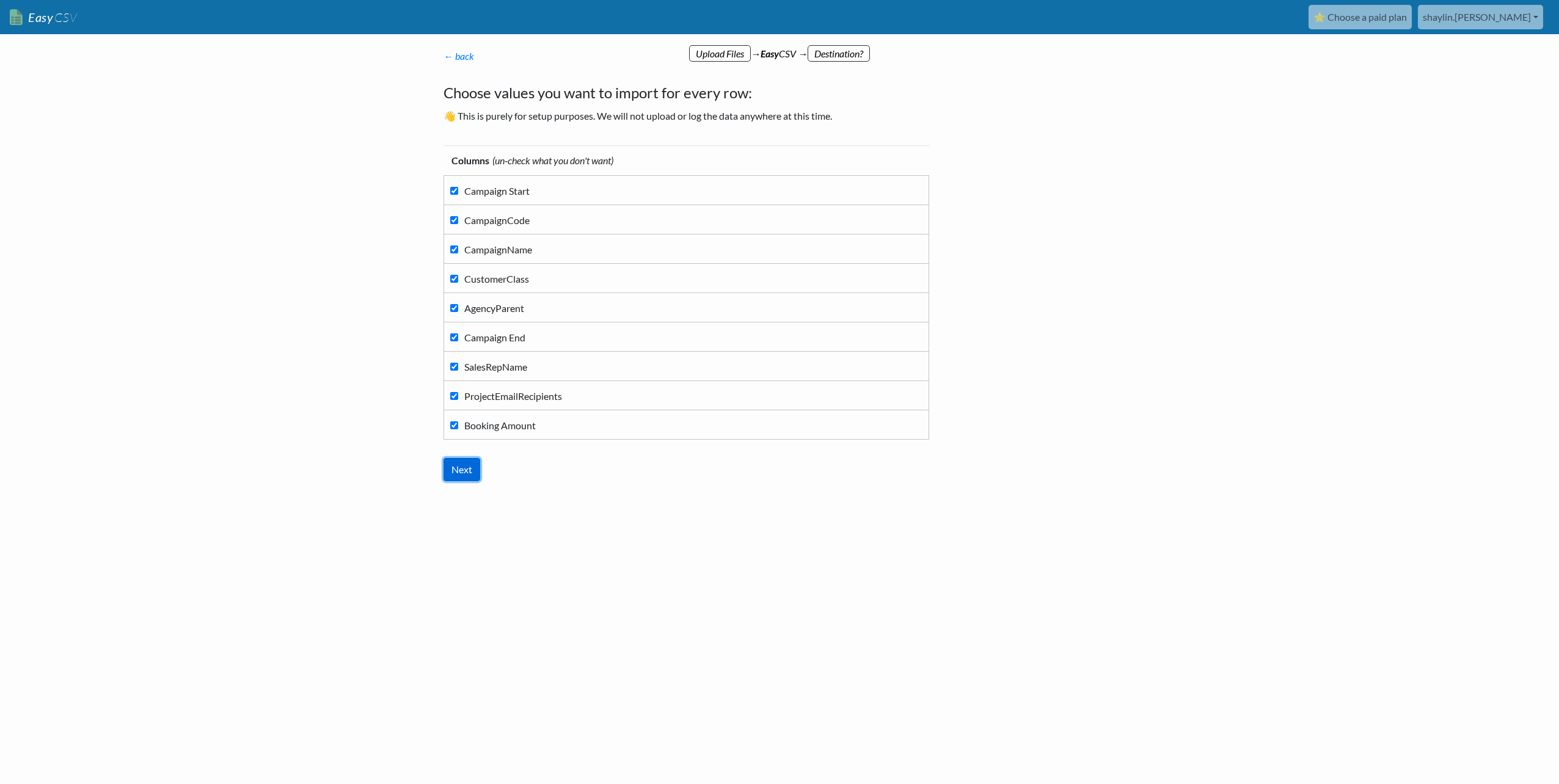
click at [468, 458] on input "Next" at bounding box center [461, 470] width 37 height 23
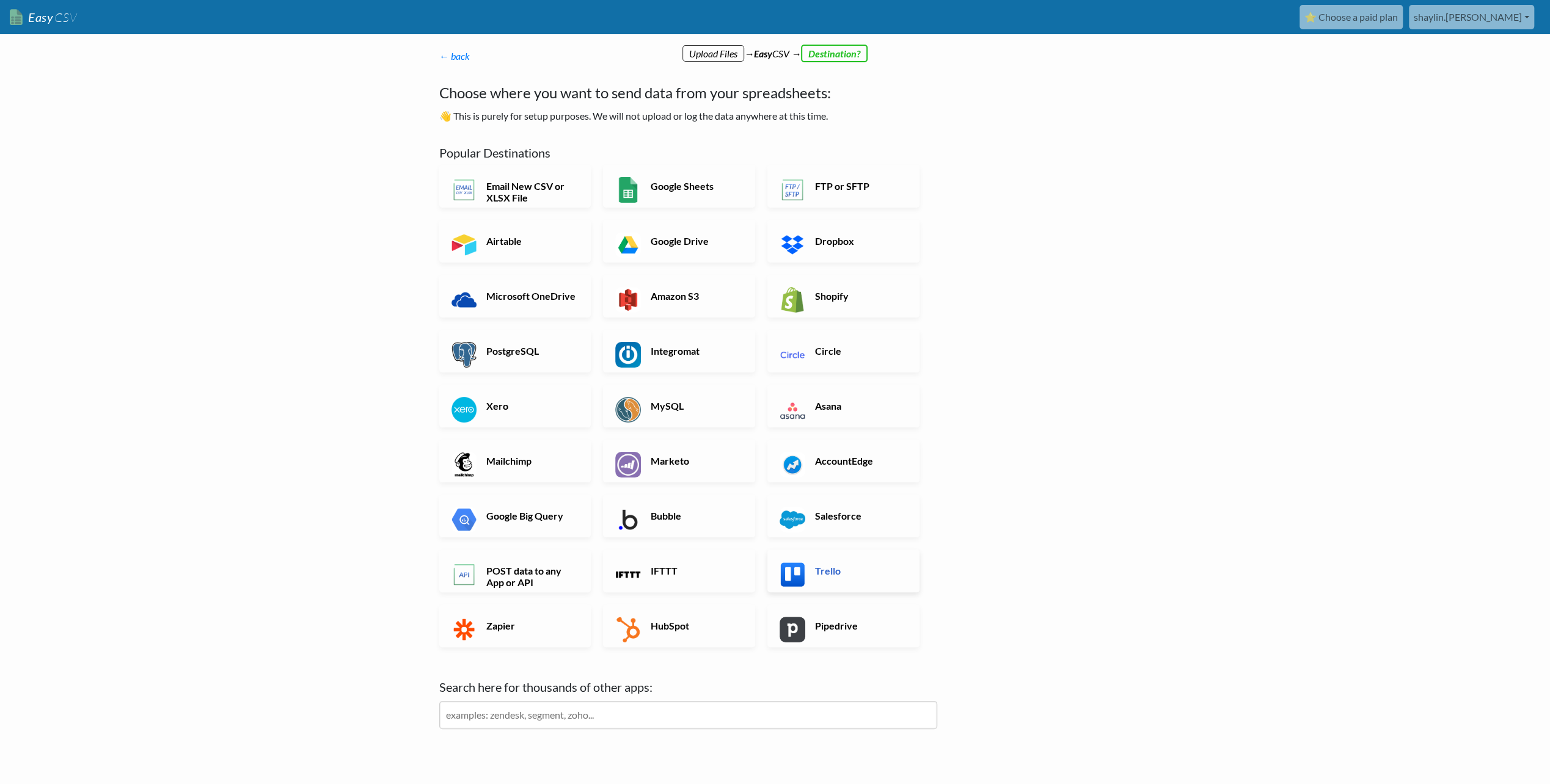
click at [868, 577] on h6 "Trello" at bounding box center [860, 571] width 96 height 12
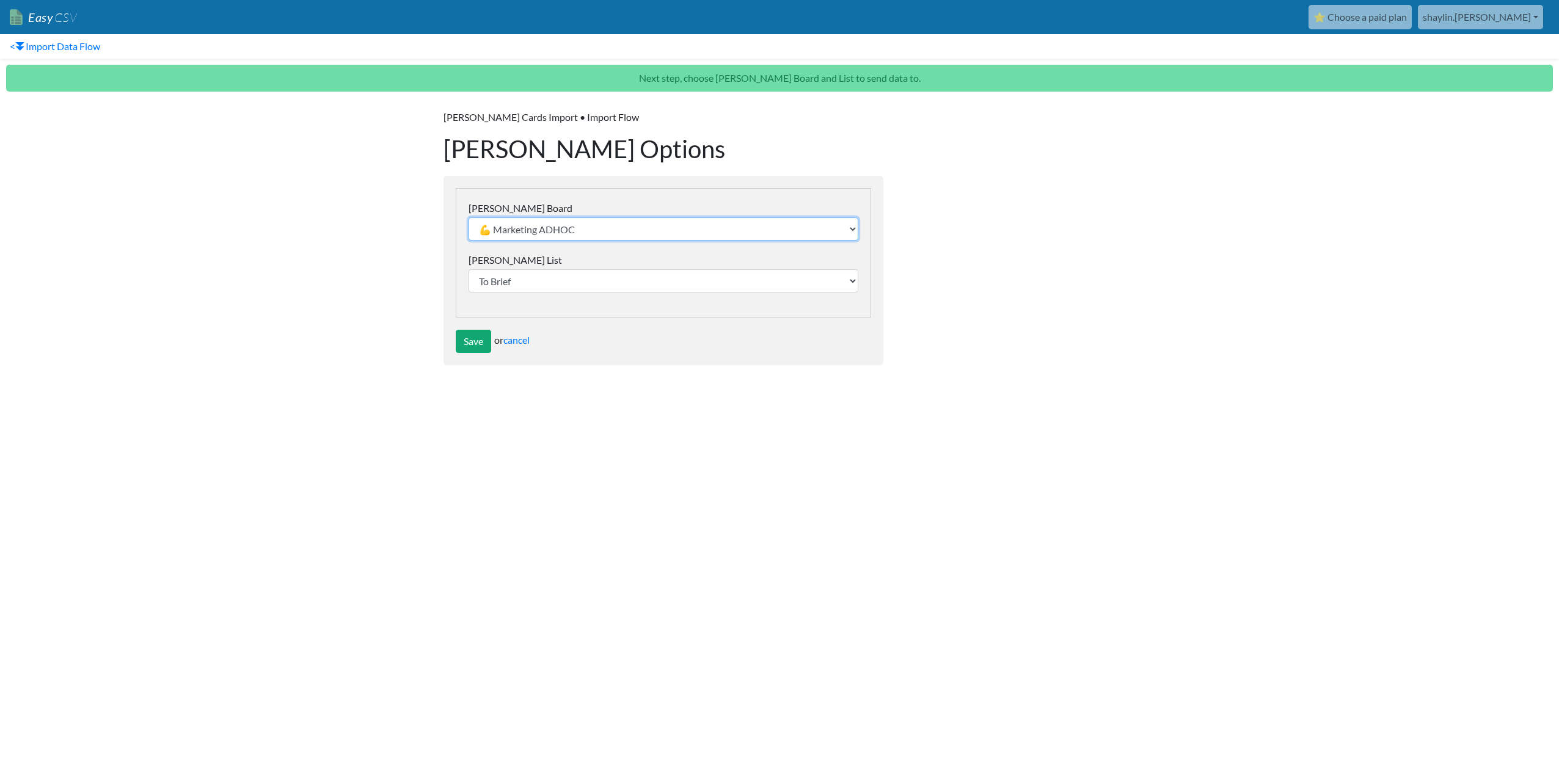
click at [519, 231] on select "💪 Marketing ADHOC test Collateral & Flyers Merch Buying Website Development Soc…" at bounding box center [663, 229] width 390 height 23
select select "68a7a95c90aa42f55f0756cc"
click at [469, 217] on select "💪 Marketing ADHOC test Collateral & Flyers Merch Buying Website Development Soc…" at bounding box center [663, 229] width 390 height 23
click at [512, 277] on select "Flagged Install Pending Need to Brief Sunshine Coast Albany" at bounding box center [663, 281] width 390 height 23
select select "68a7a982c3dafcaf50c43080"
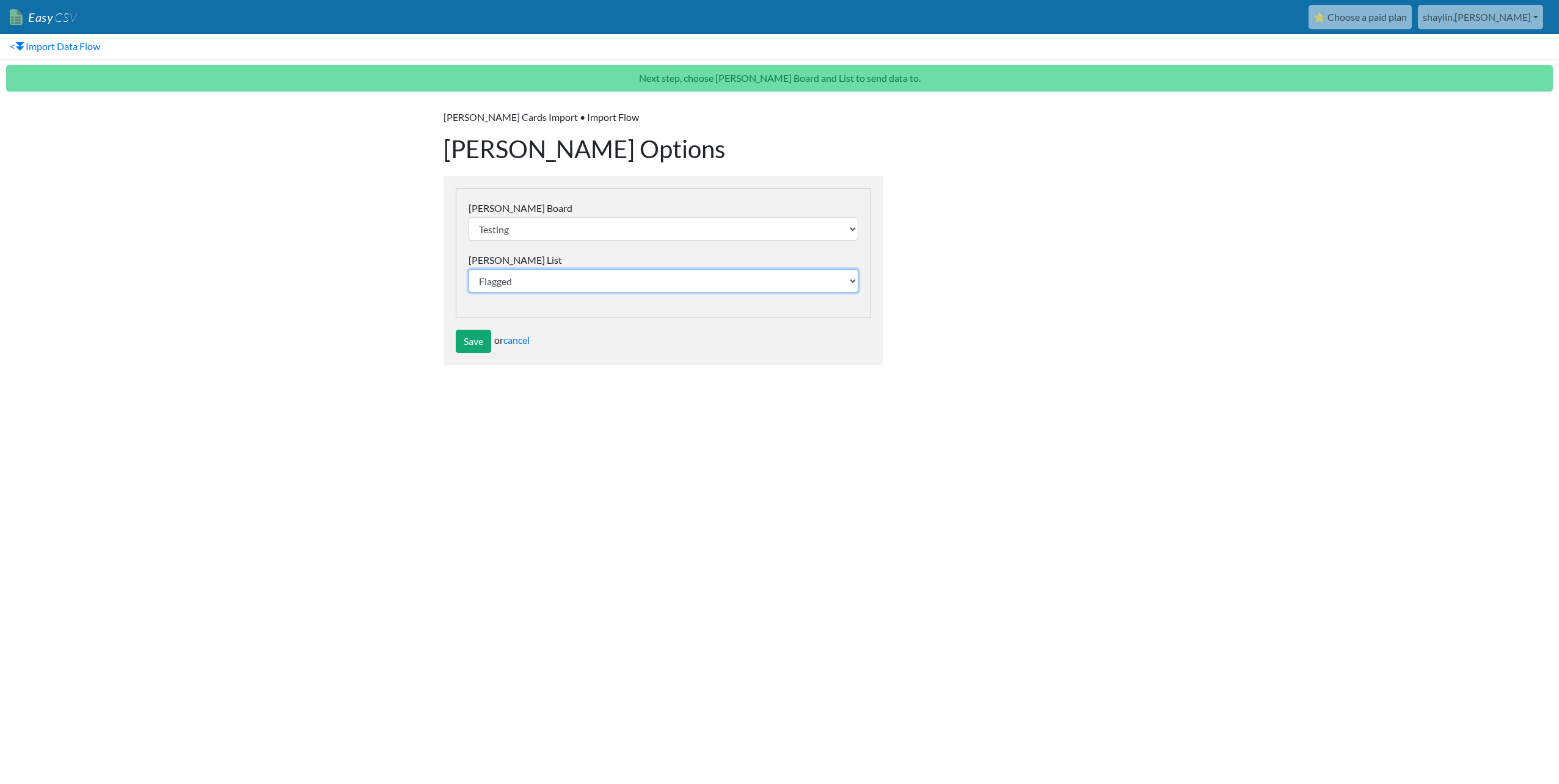
click at [469, 269] on select "Flagged Install Pending Need to Brief Sunshine Coast Albany" at bounding box center [663, 281] width 390 height 23
click at [465, 348] on input "Save" at bounding box center [473, 341] width 35 height 23
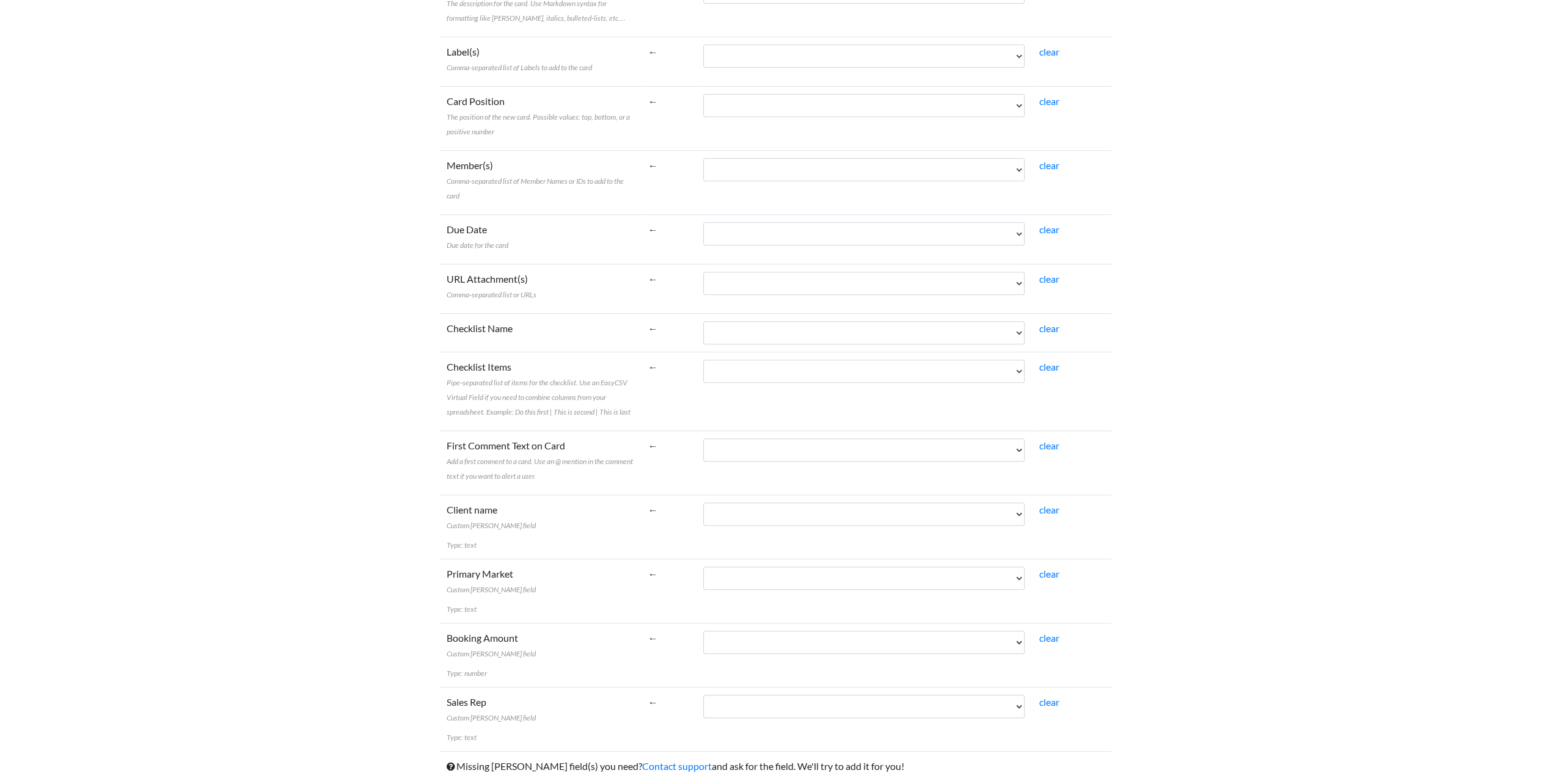
scroll to position [383, 0]
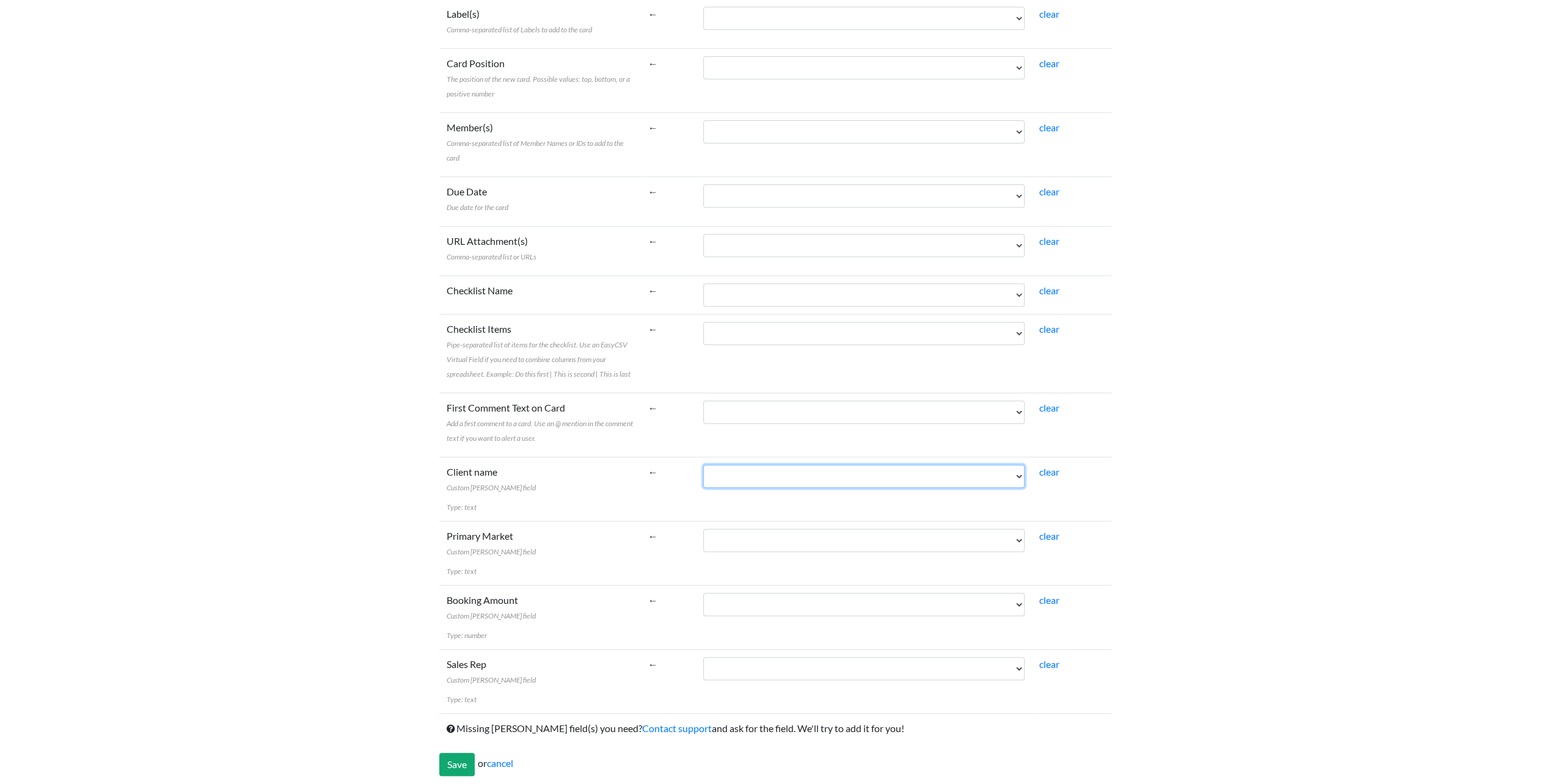
click at [717, 472] on select "Campaign Start CampaignCode CampaignName CustomerClass AgencyParent Campaign En…" at bounding box center [864, 476] width 322 height 23
select select "cr_745526"
click at [703, 464] on select "Campaign Start CampaignCode CampaignName CustomerClass AgencyParent Campaign En…" at bounding box center [864, 476] width 322 height 23
click at [759, 546] on select "Campaign Start CampaignCode CampaignName CustomerClass AgencyParent Campaign En…" at bounding box center [864, 540] width 322 height 23
click at [623, 620] on td "Booking Amount Custom [PERSON_NAME] field Type: number" at bounding box center [540, 617] width 202 height 64
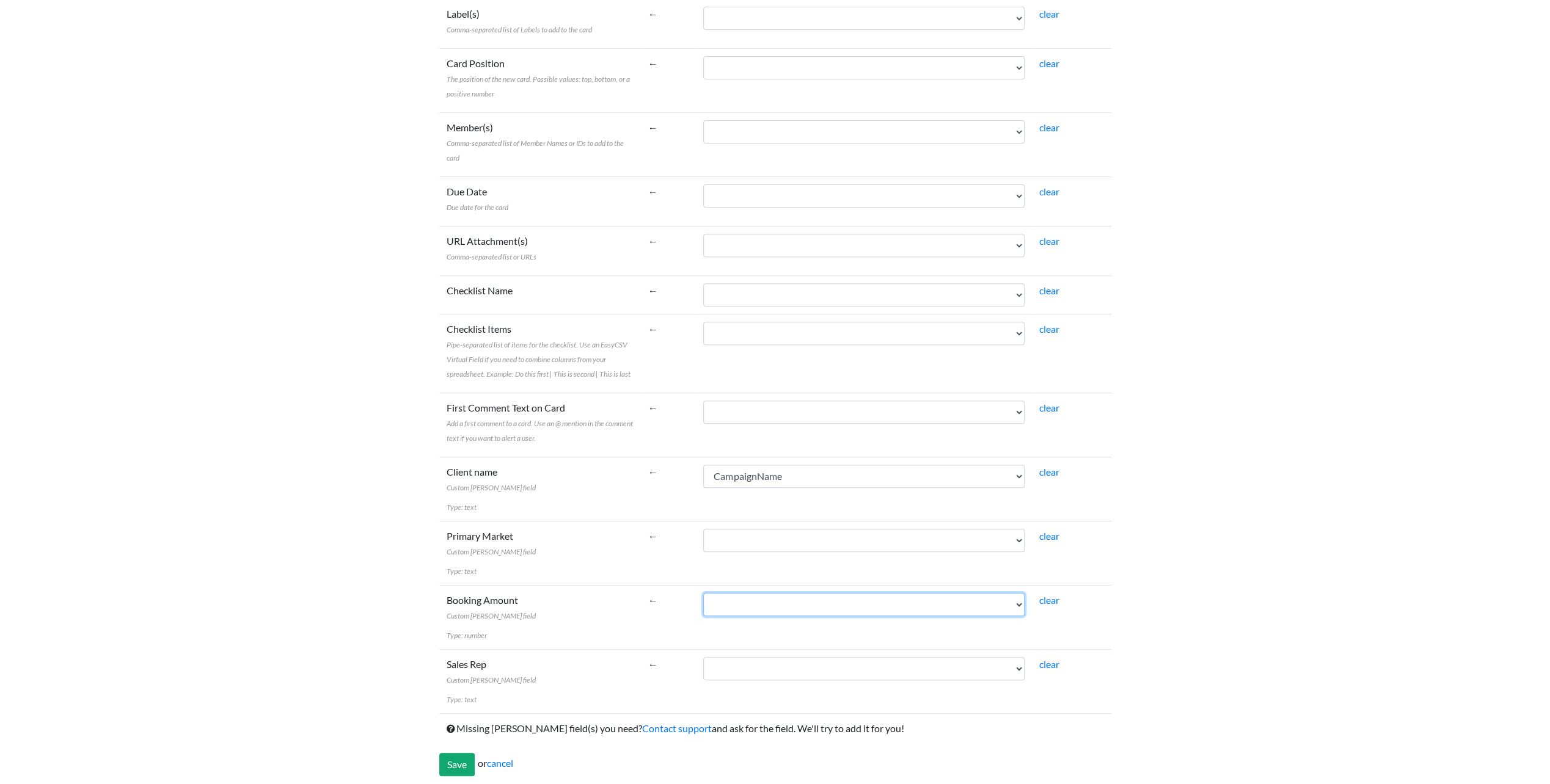
click at [780, 607] on select "Campaign Start CampaignCode CampaignName CustomerClass AgencyParent Campaign En…" at bounding box center [864, 604] width 322 height 23
select select "cr_745532"
click at [703, 593] on select "Campaign Start CampaignCode CampaignName CustomerClass AgencyParent Campaign En…" at bounding box center [864, 604] width 322 height 23
click at [752, 663] on select "Campaign Start CampaignCode CampaignName CustomerClass AgencyParent Campaign En…" at bounding box center [864, 669] width 322 height 23
select select "cr_745530"
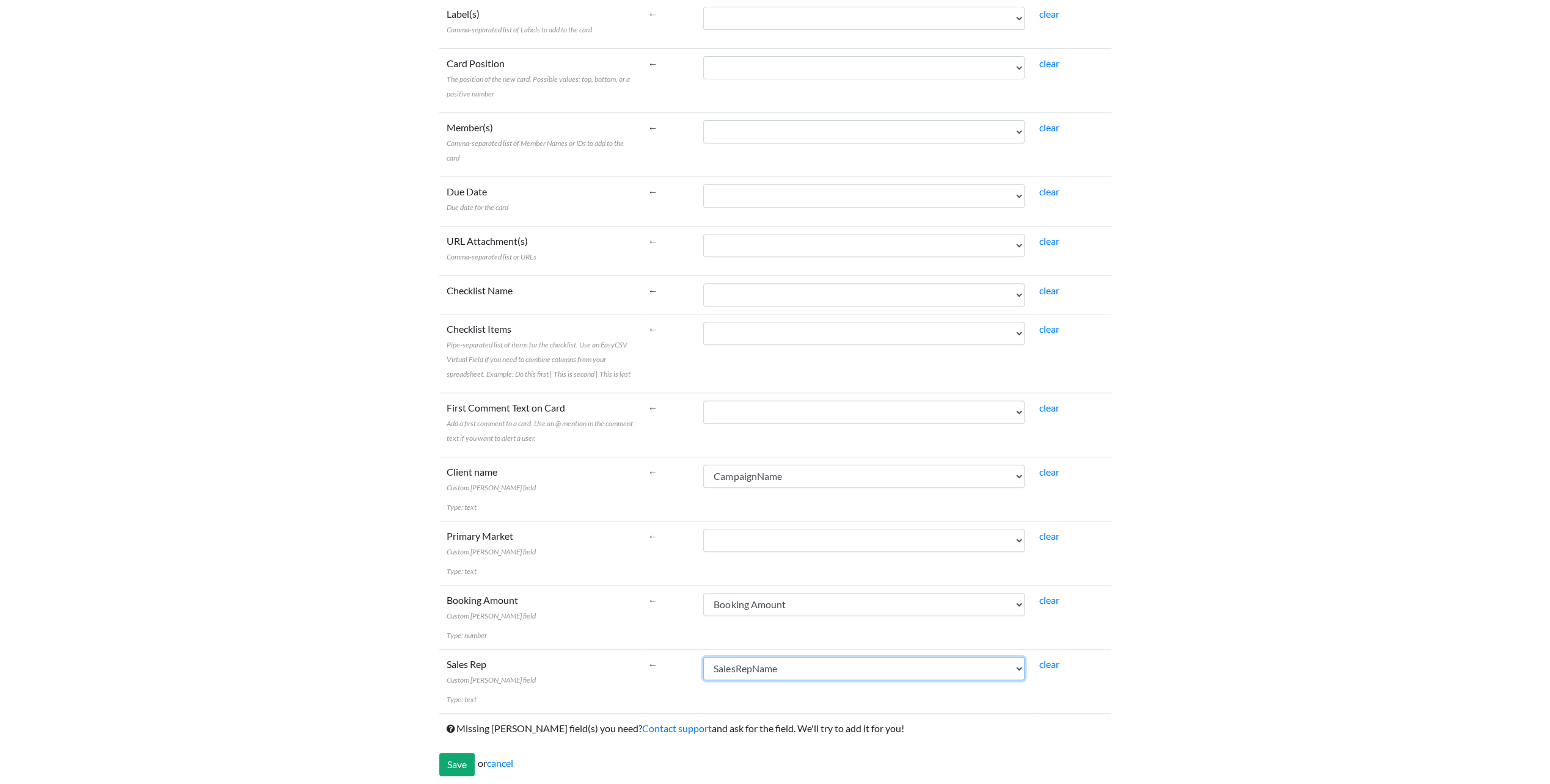
click at [703, 657] on select "Campaign Start CampaignCode CampaignName CustomerClass AgencyParent Campaign En…" at bounding box center [864, 669] width 322 height 23
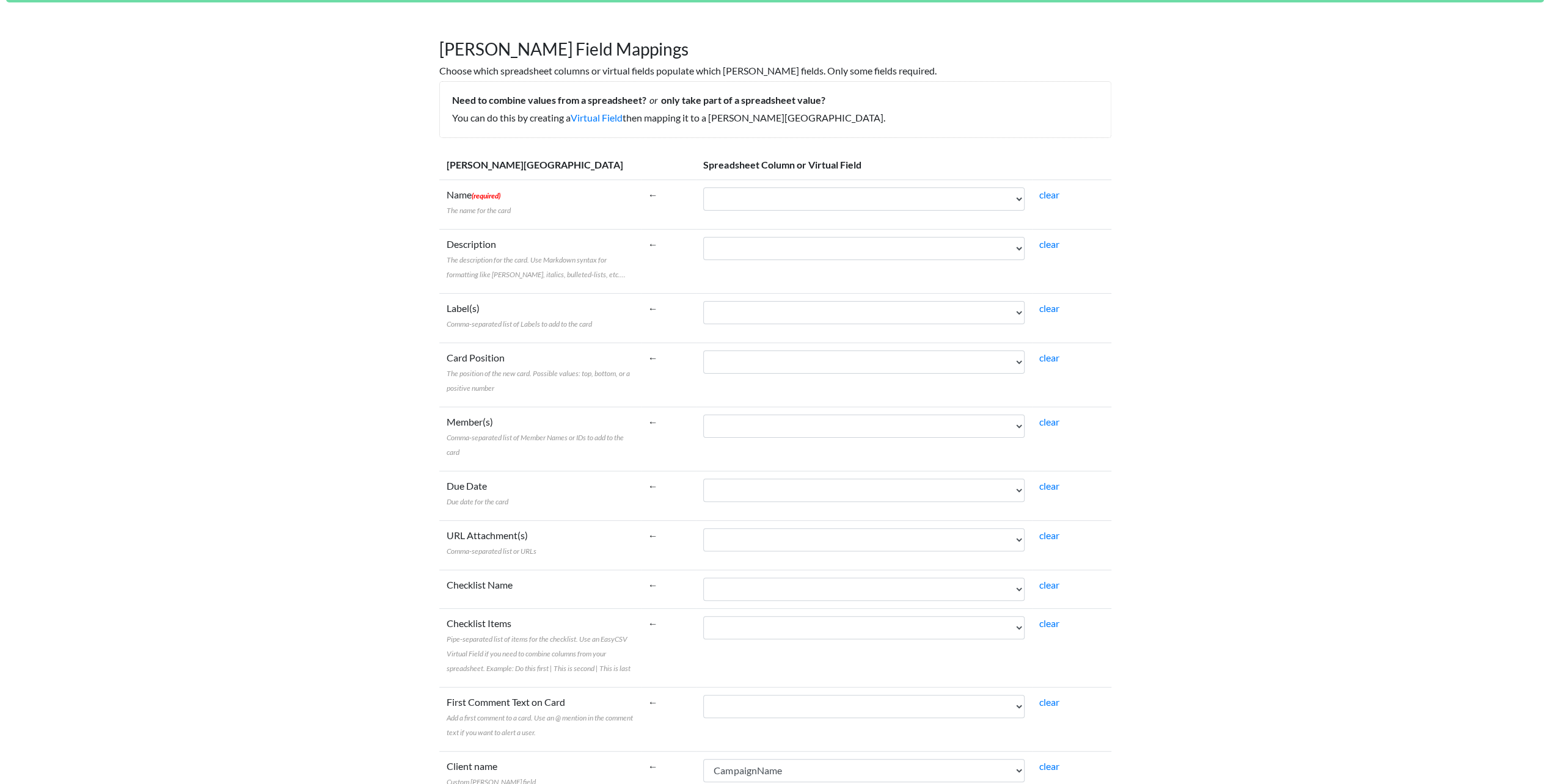
scroll to position [17, 0]
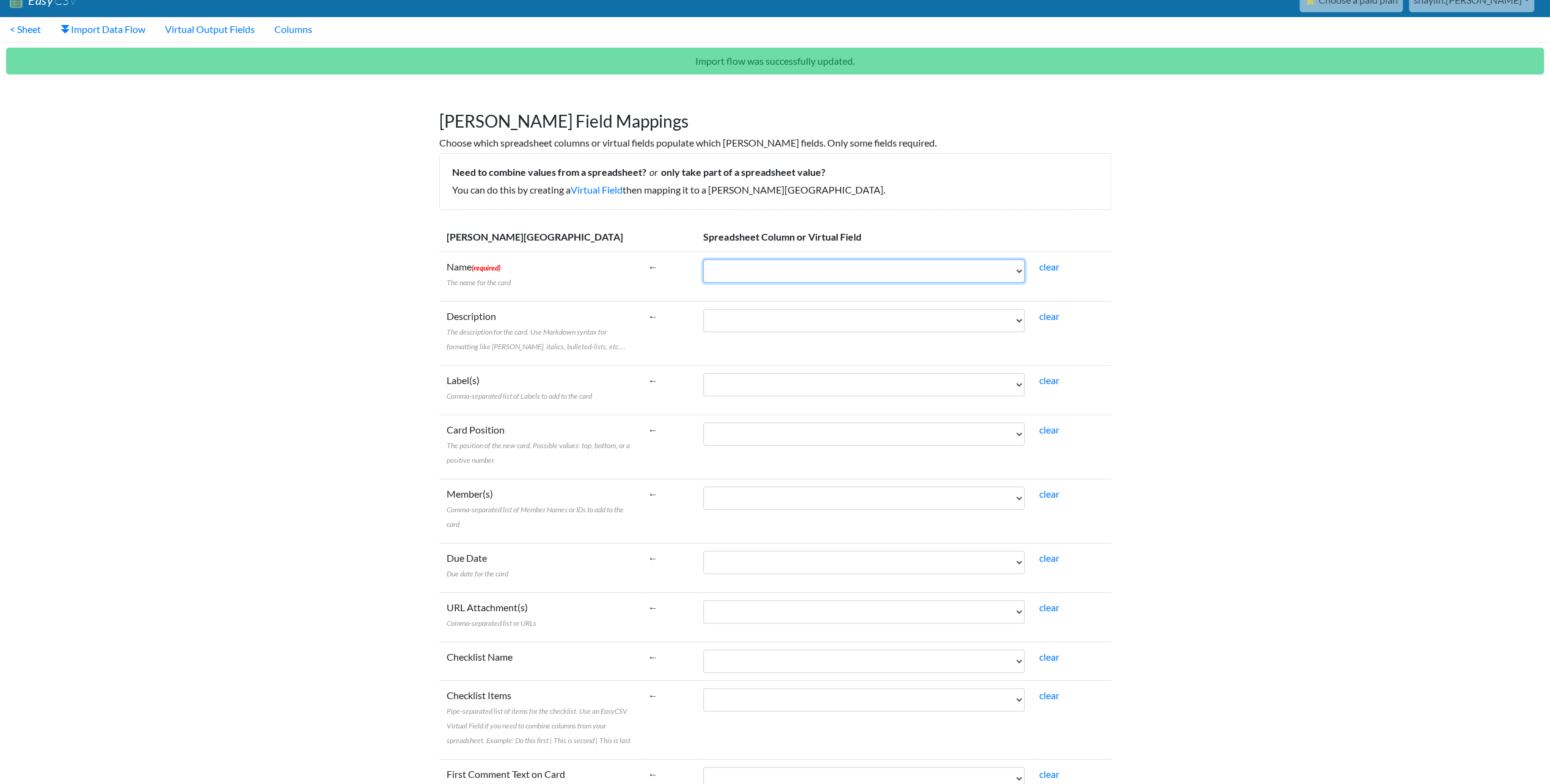
click at [741, 274] on select "Campaign Start CampaignCode CampaignName CustomerClass AgencyParent Campaign En…" at bounding box center [864, 271] width 322 height 23
select select "cr_745525"
click at [703, 260] on select "Campaign Start CampaignCode CampaignName CustomerClass AgencyParent Campaign En…" at bounding box center [864, 271] width 322 height 23
click at [745, 316] on select "Campaign Start CampaignCode CampaignName CustomerClass AgencyParent Campaign En…" at bounding box center [864, 321] width 322 height 23
click at [626, 314] on label "Description The description for the card. Use Markdown syntax for formatting li…" at bounding box center [540, 331] width 187 height 44
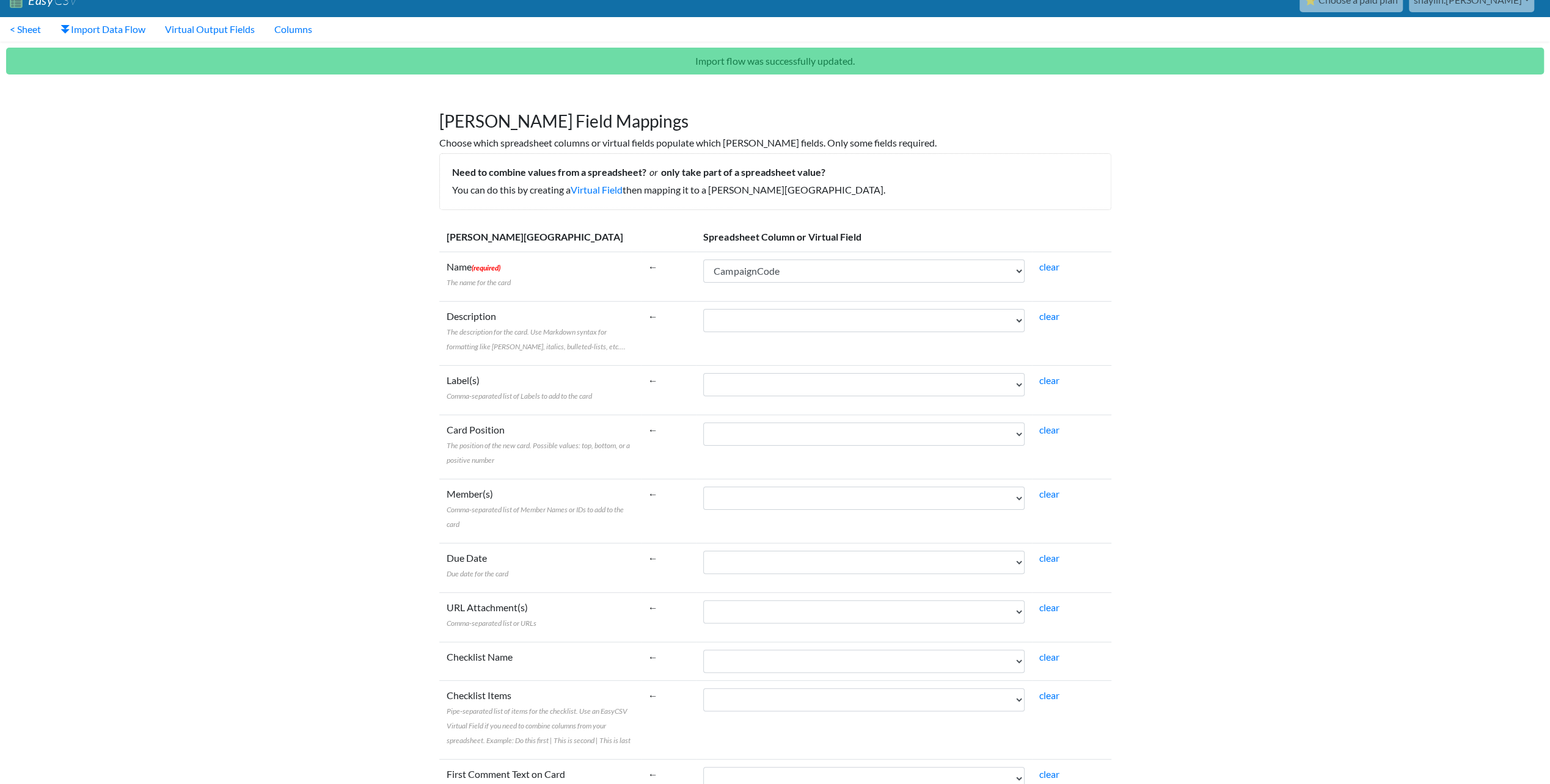
click at [703, 314] on select "Campaign Start CampaignCode CampaignName CustomerClass AgencyParent Campaign En…" at bounding box center [864, 321] width 322 height 23
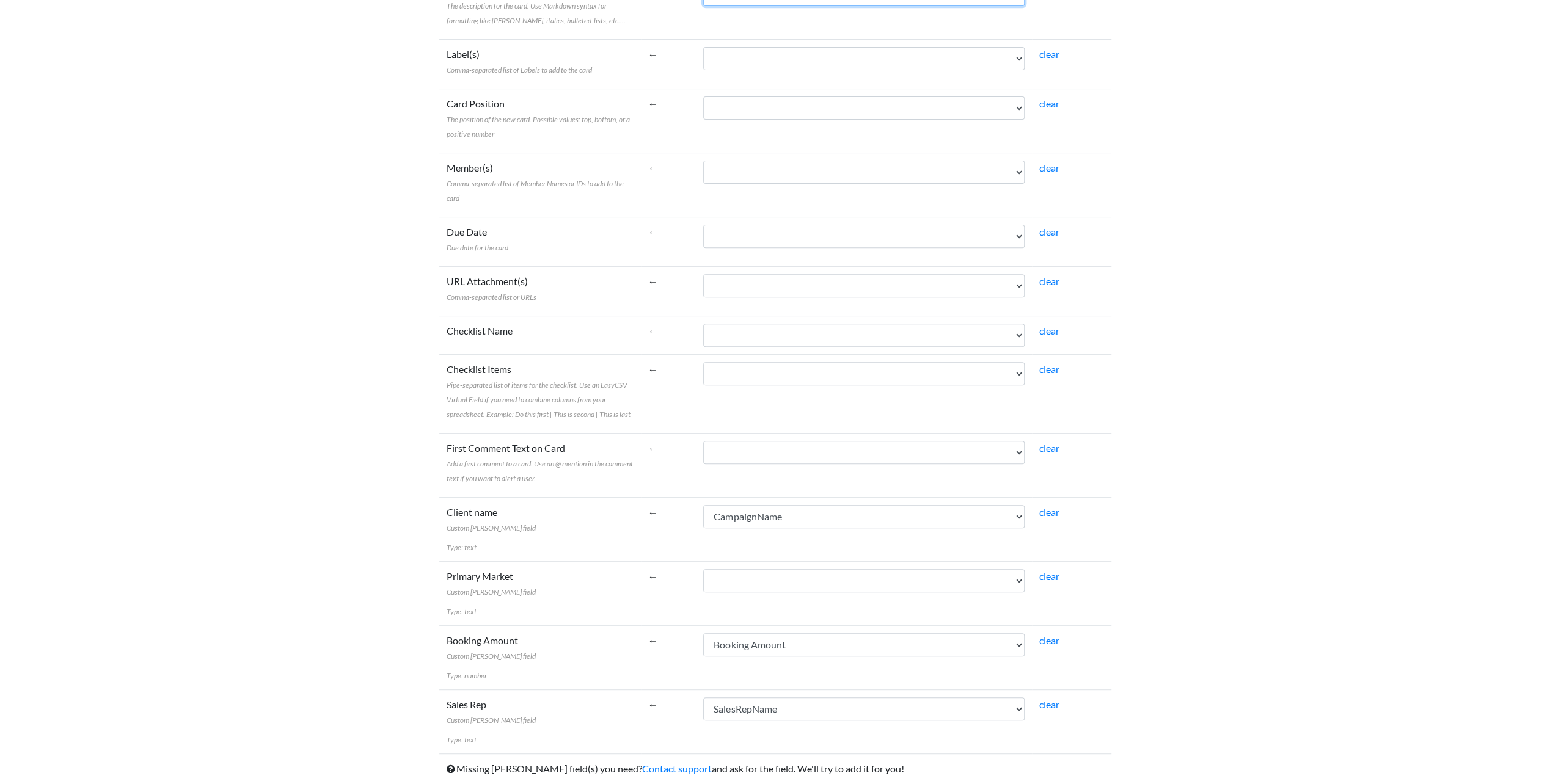
scroll to position [383, 0]
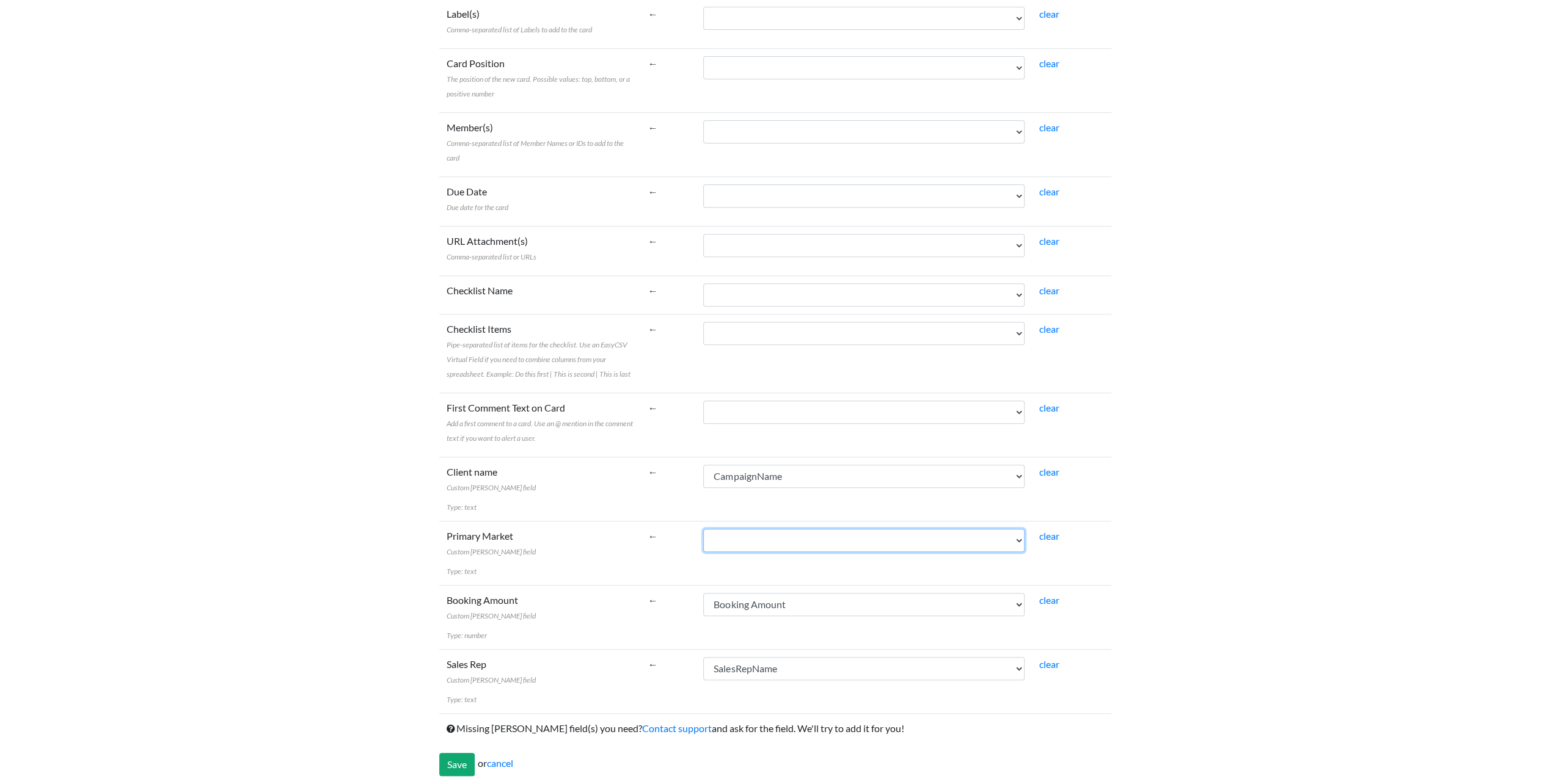
click at [751, 540] on select "Campaign Start CampaignCode CampaignName CustomerClass AgencyParent Campaign En…" at bounding box center [864, 540] width 322 height 23
click at [750, 512] on td "Campaign Start CampaignCode CampaignName CustomerClass AgencyParent Campaign En…" at bounding box center [864, 489] width 336 height 64
click at [462, 754] on input "Save" at bounding box center [457, 765] width 35 height 23
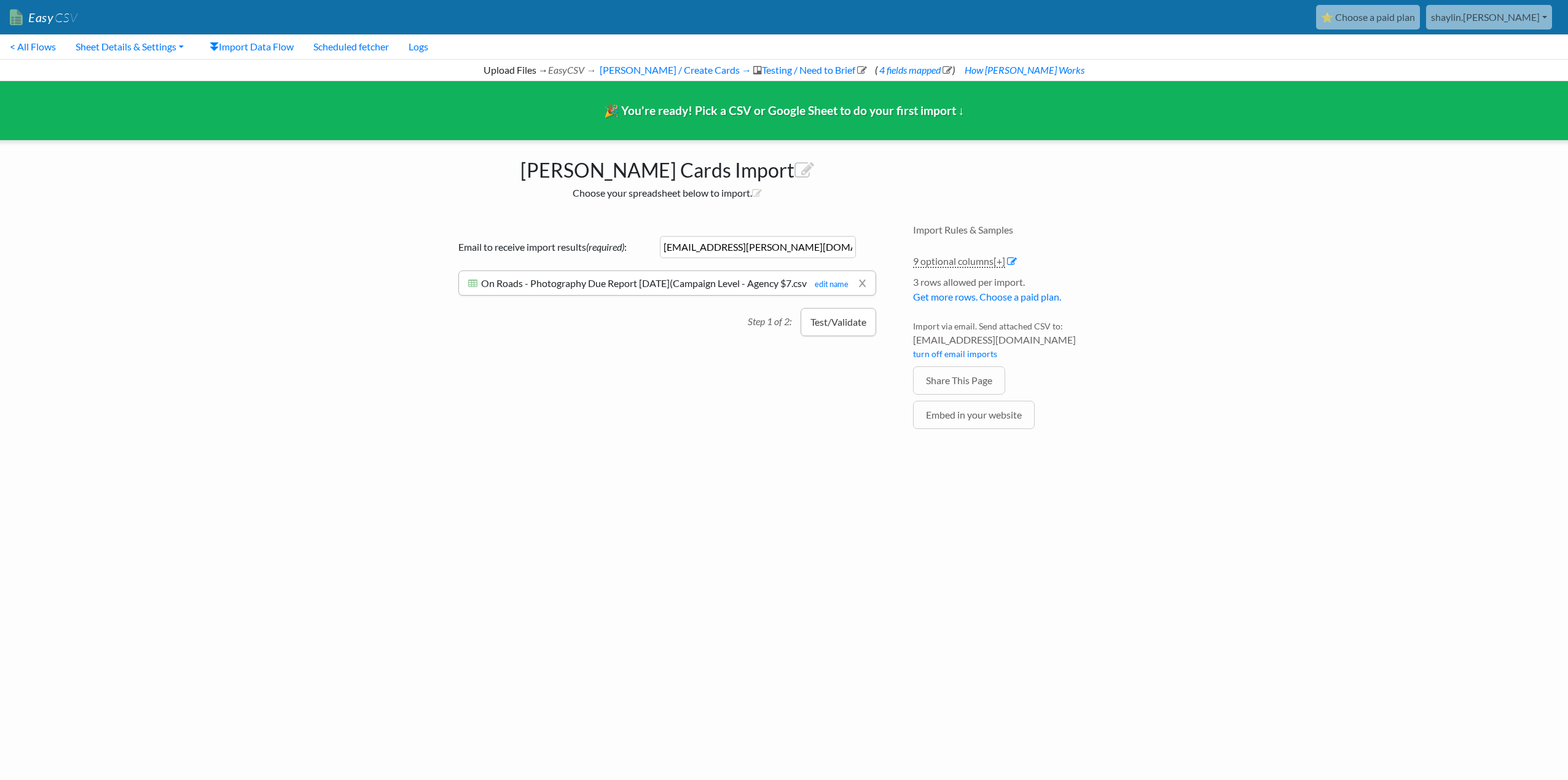
click at [854, 337] on button "Test/Validate" at bounding box center [838, 322] width 76 height 29
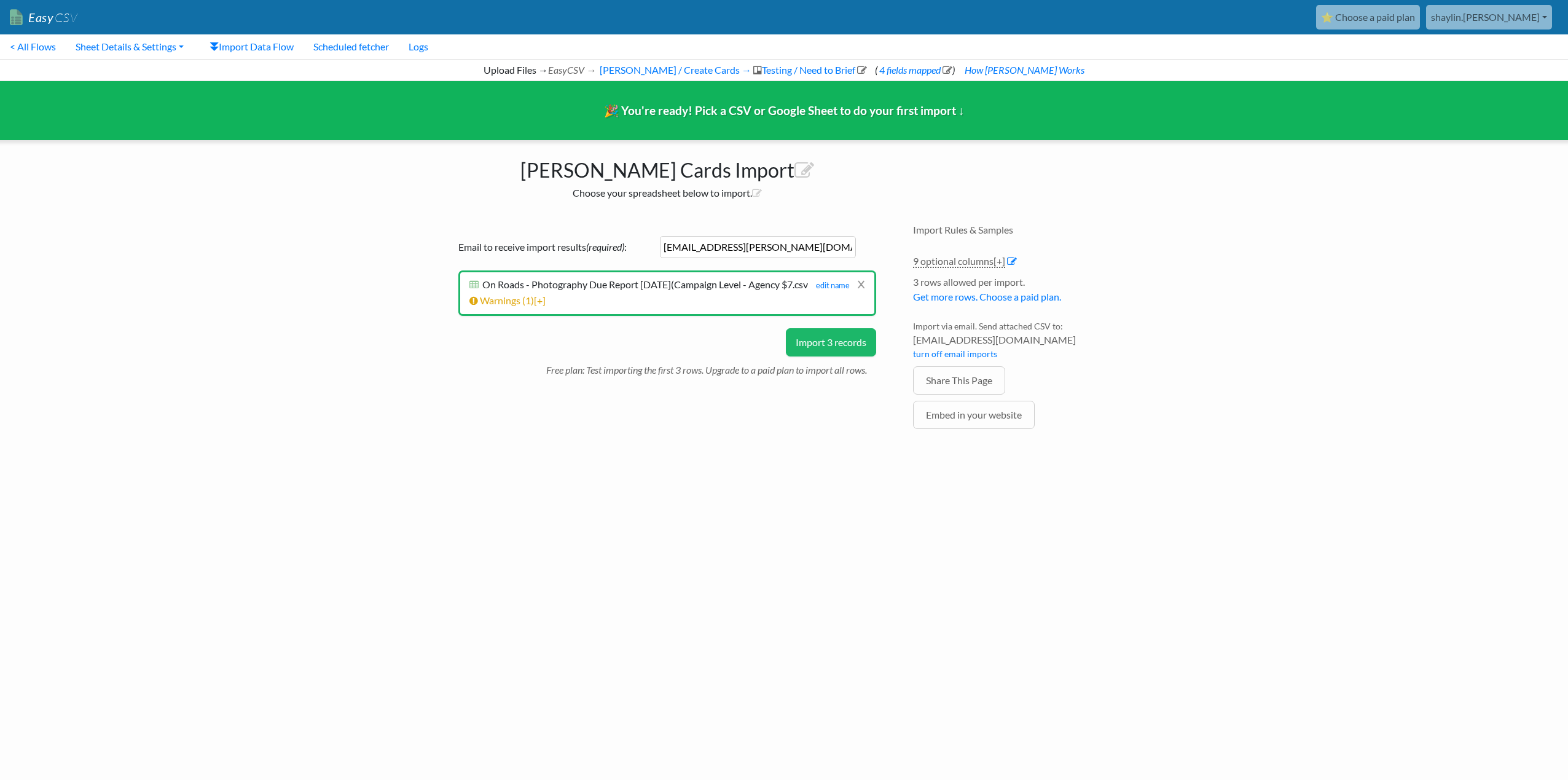
click at [854, 348] on button "Import 3 records" at bounding box center [830, 342] width 90 height 29
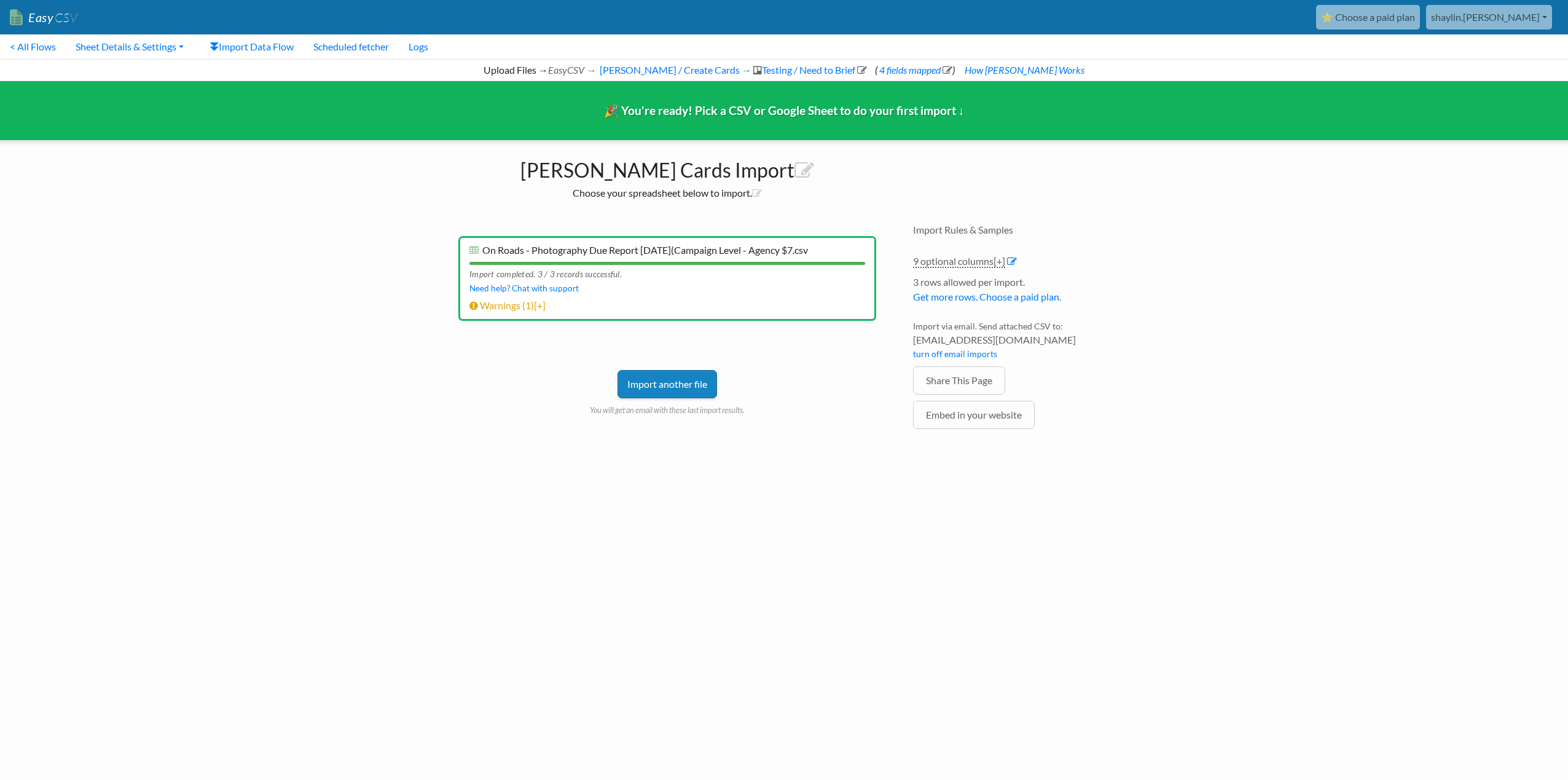
click at [657, 384] on link "Import another file" at bounding box center [668, 384] width 100 height 29
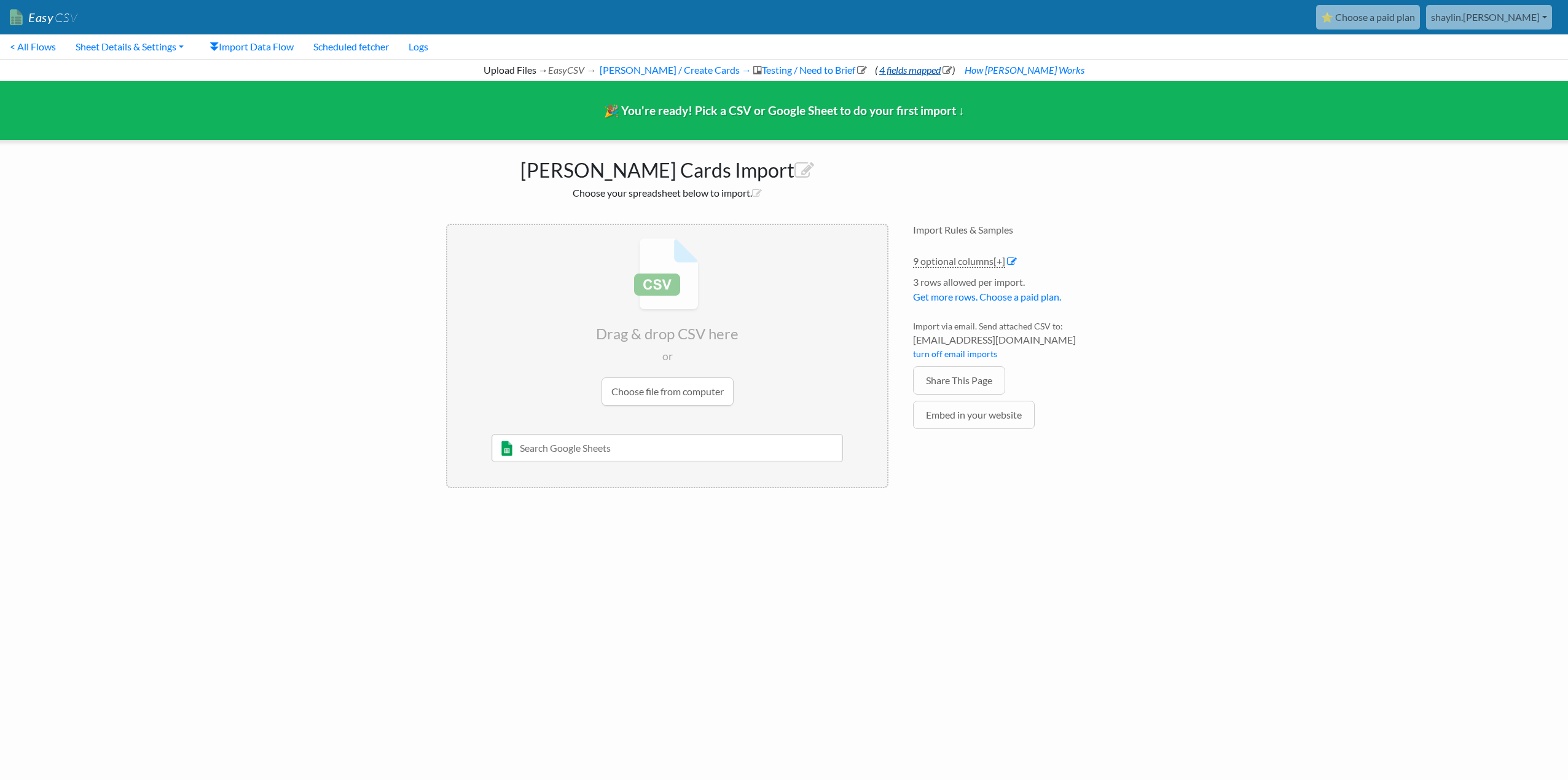
click at [952, 67] on icon at bounding box center [947, 69] width 10 height 10
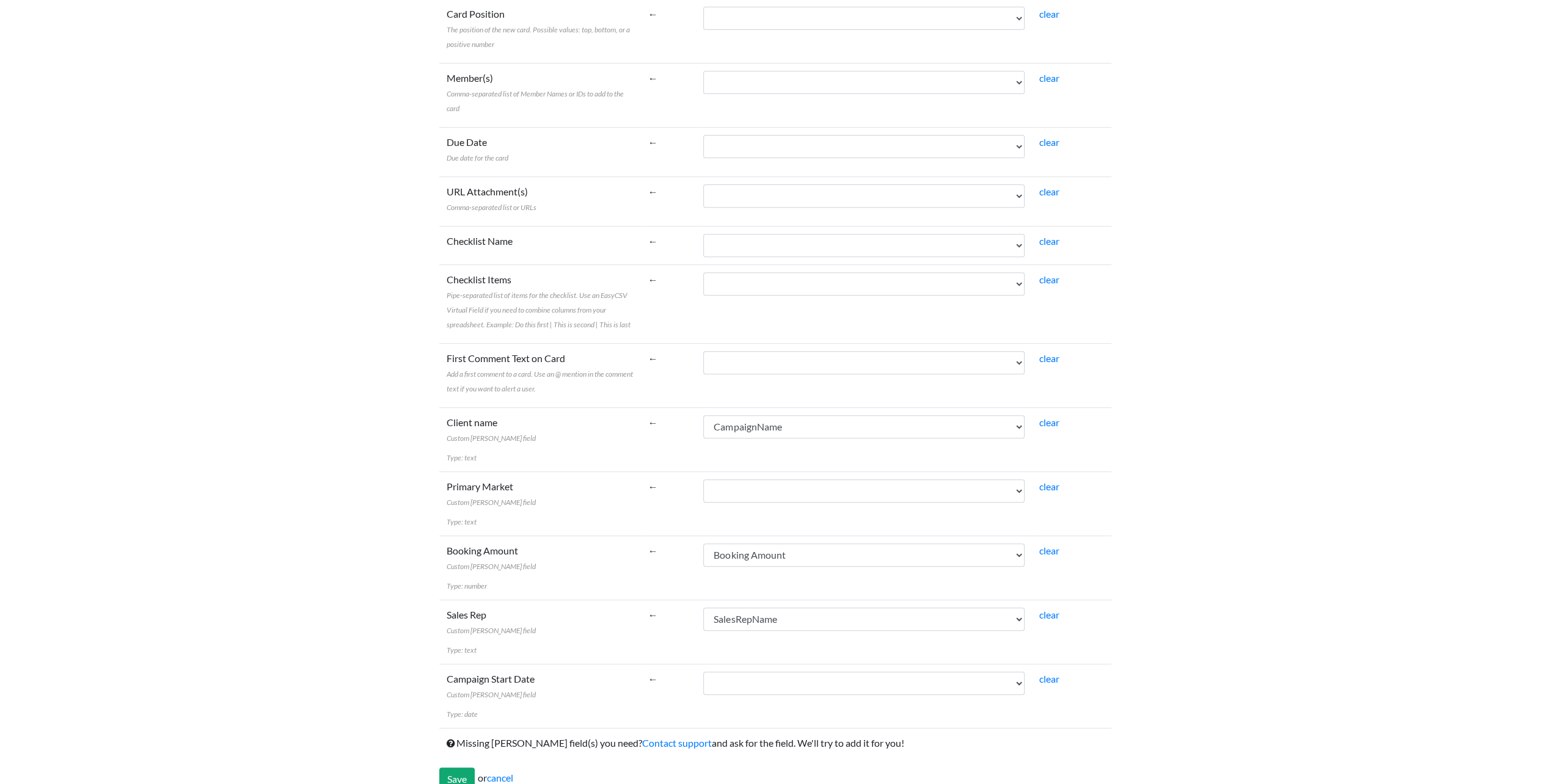
scroll to position [408, 0]
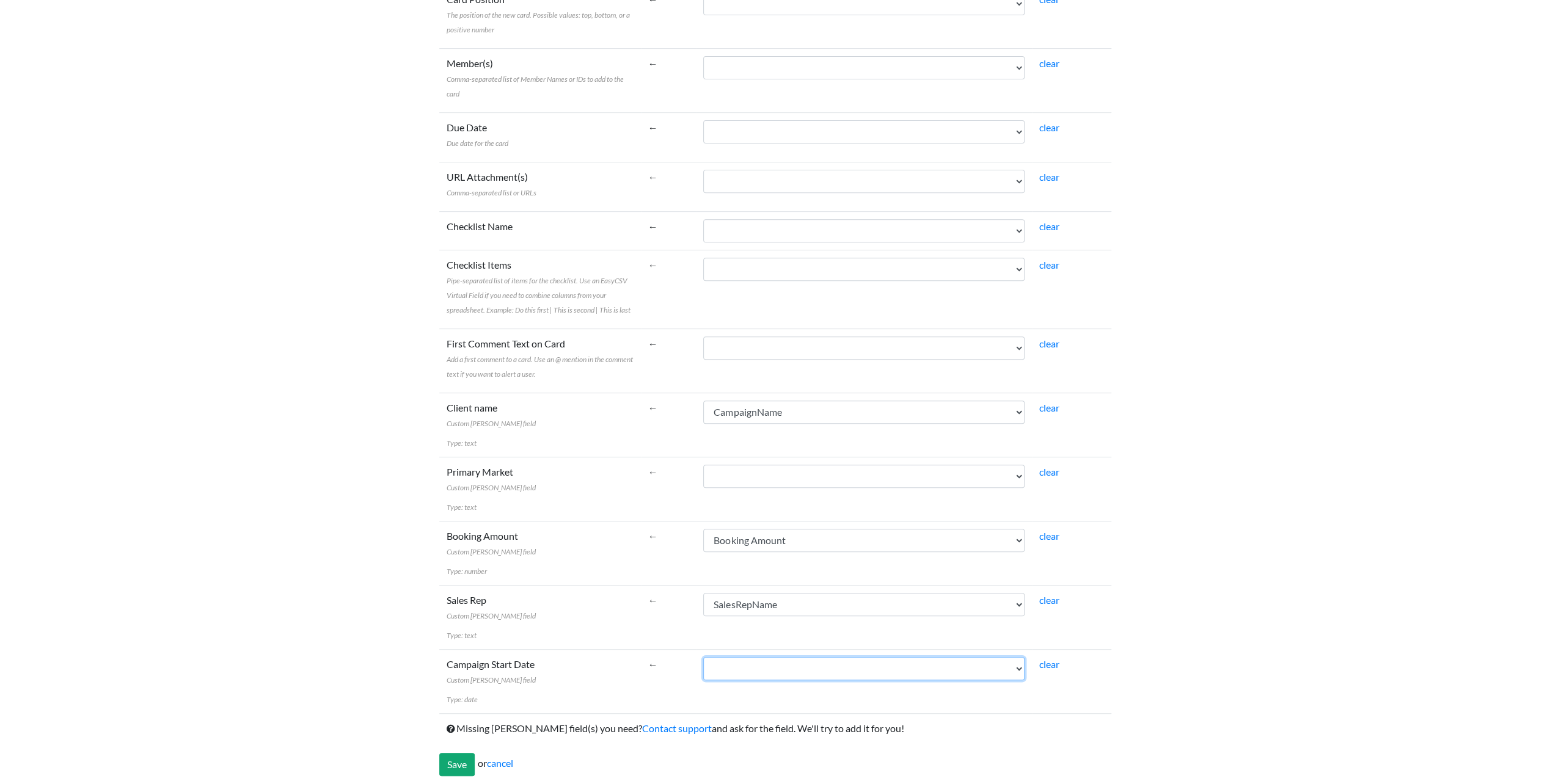
click at [768, 672] on select "Campaign Start CampaignCode CampaignName CustomerClass AgencyParent Campaign En…" at bounding box center [864, 669] width 322 height 23
select select "cr_745524"
click at [703, 657] on select "Campaign Start CampaignCode CampaignName CustomerClass AgencyParent Campaign En…" at bounding box center [864, 669] width 322 height 23
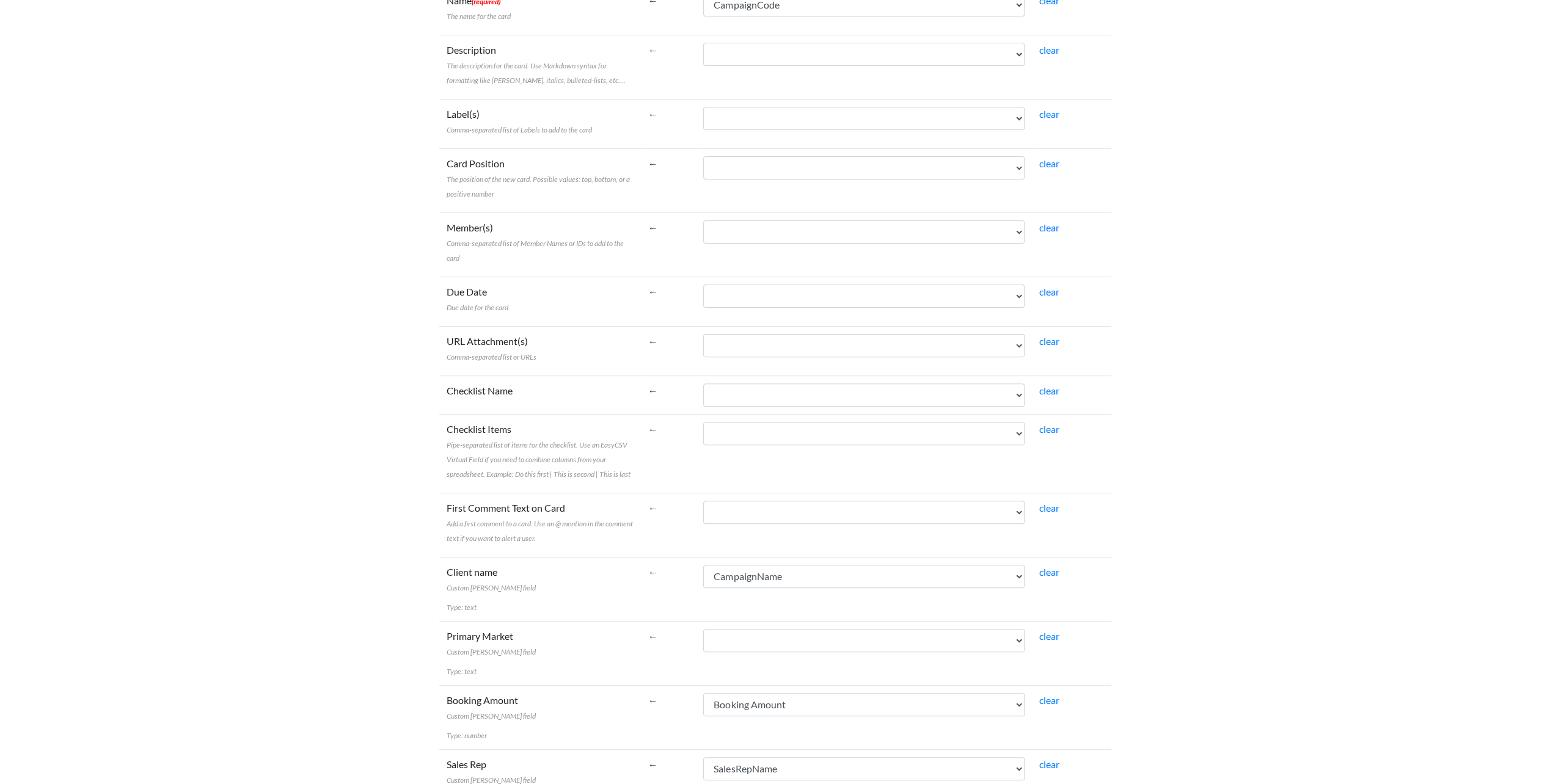
scroll to position [225, 0]
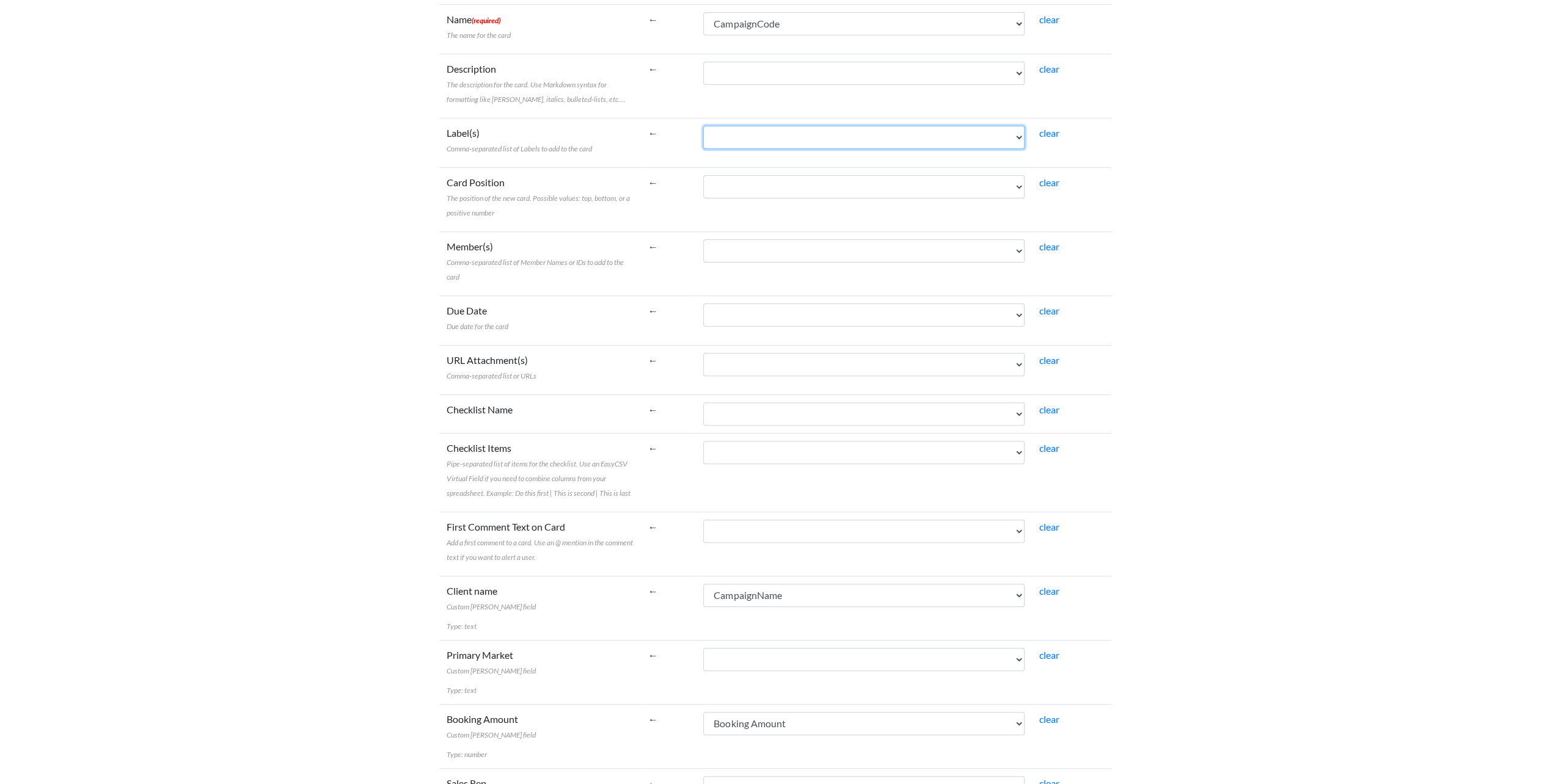
click at [721, 142] on select "Campaign Start CampaignCode CampaignName CustomerClass AgencyParent Campaign En…" at bounding box center [864, 137] width 322 height 23
click at [750, 135] on select "Campaign Start CampaignCode CampaignName CustomerClass AgencyParent Campaign En…" at bounding box center [864, 137] width 322 height 23
click at [750, 128] on select "Campaign Start CampaignCode CampaignName CustomerClass AgencyParent Campaign En…" at bounding box center [864, 137] width 322 height 23
click at [596, 143] on td "Label(s) Comma-separated list of Labels to add to the card" at bounding box center [540, 142] width 202 height 50
click at [766, 126] on select "Campaign Start CampaignCode CampaignName CustomerClass AgencyParent Campaign En…" at bounding box center [864, 137] width 322 height 23
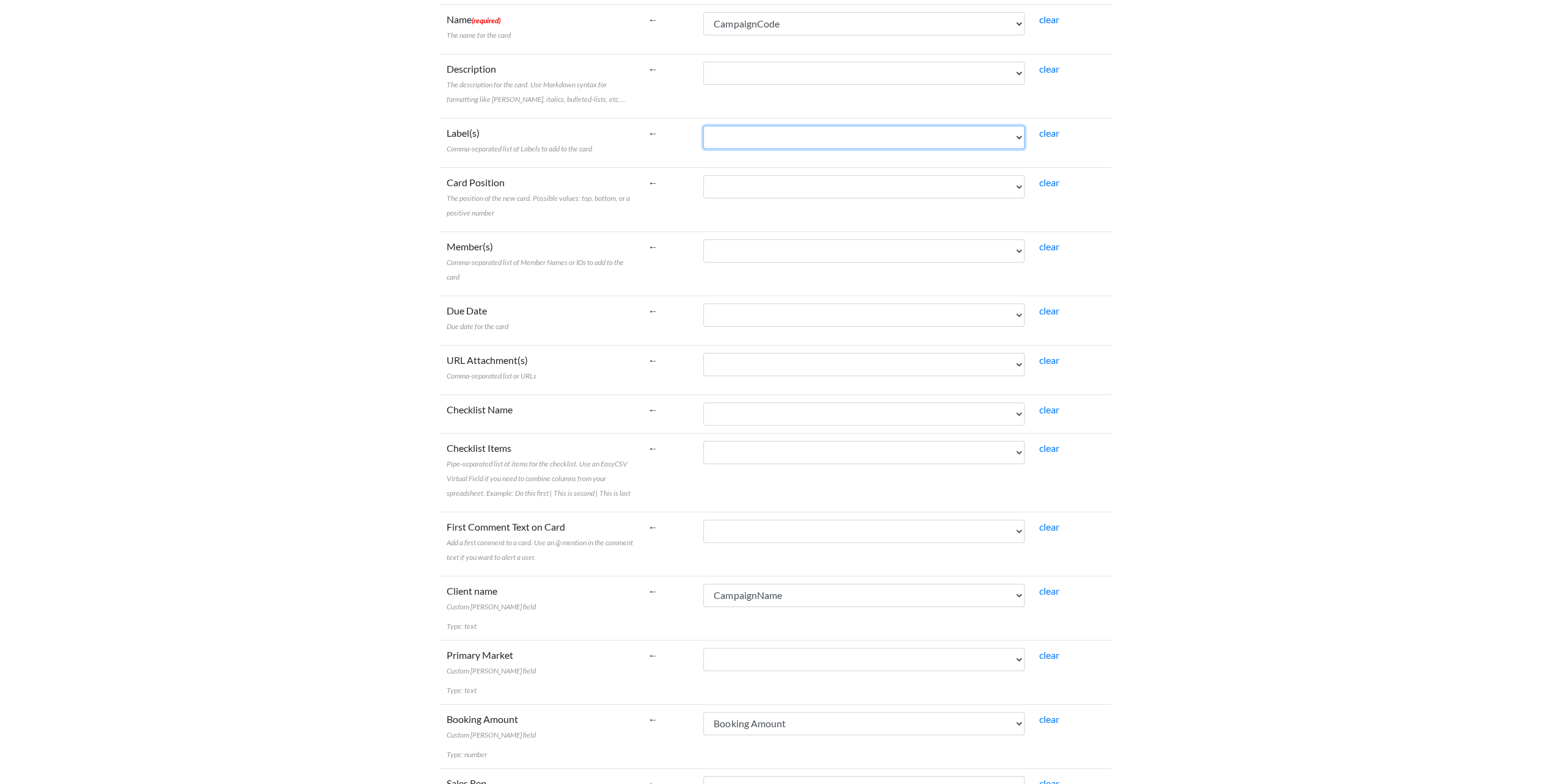
click at [766, 130] on select "Campaign Start CampaignCode CampaignName CustomerClass AgencyParent Campaign En…" at bounding box center [864, 137] width 322 height 23
click at [1021, 137] on select "Campaign Start CampaignCode CampaignName CustomerClass AgencyParent Campaign En…" at bounding box center [864, 137] width 322 height 23
click at [561, 237] on td "Member(s) Comma-separated list of Member Names or IDs to add to the card" at bounding box center [540, 263] width 202 height 64
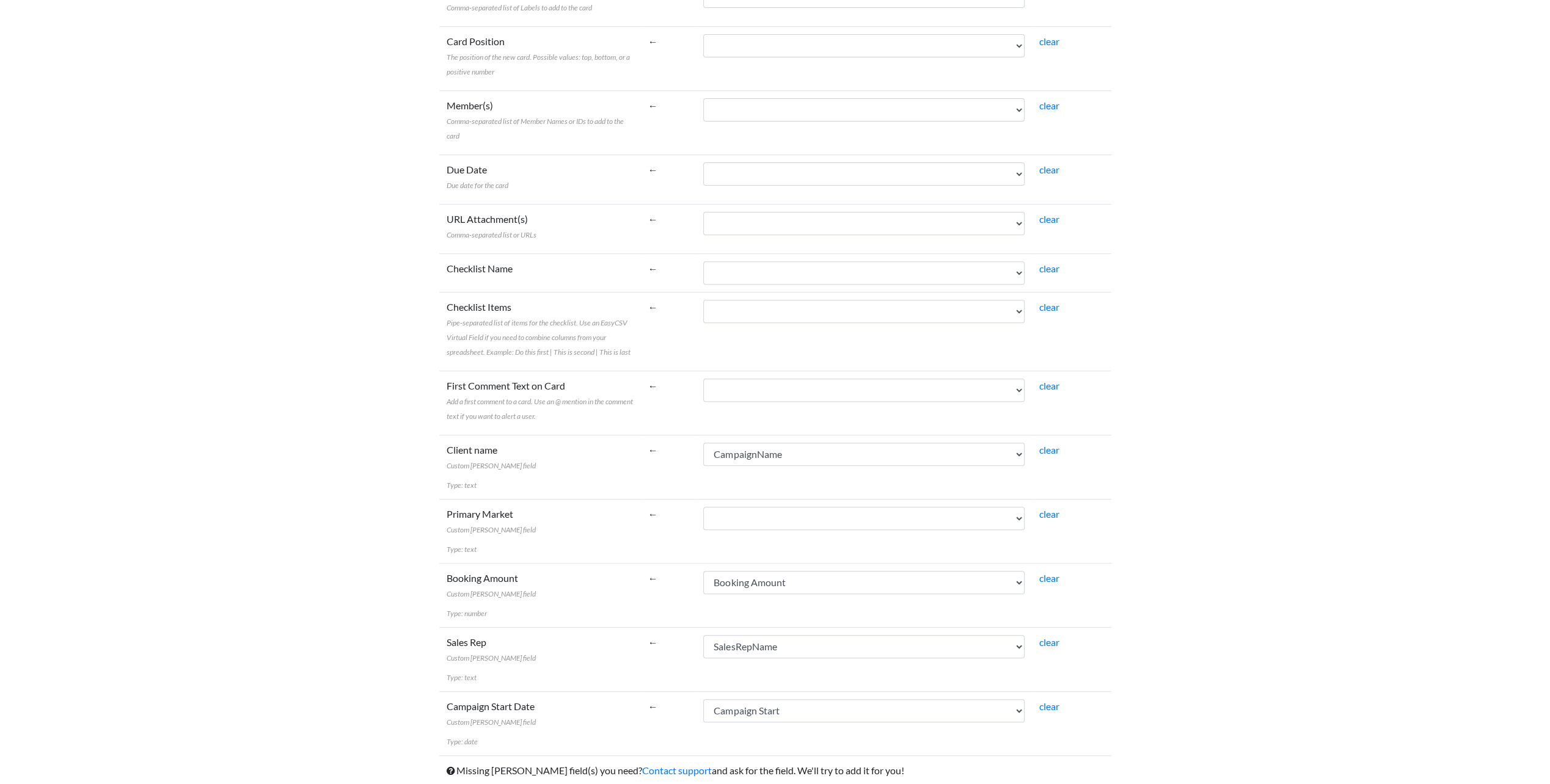
scroll to position [408, 0]
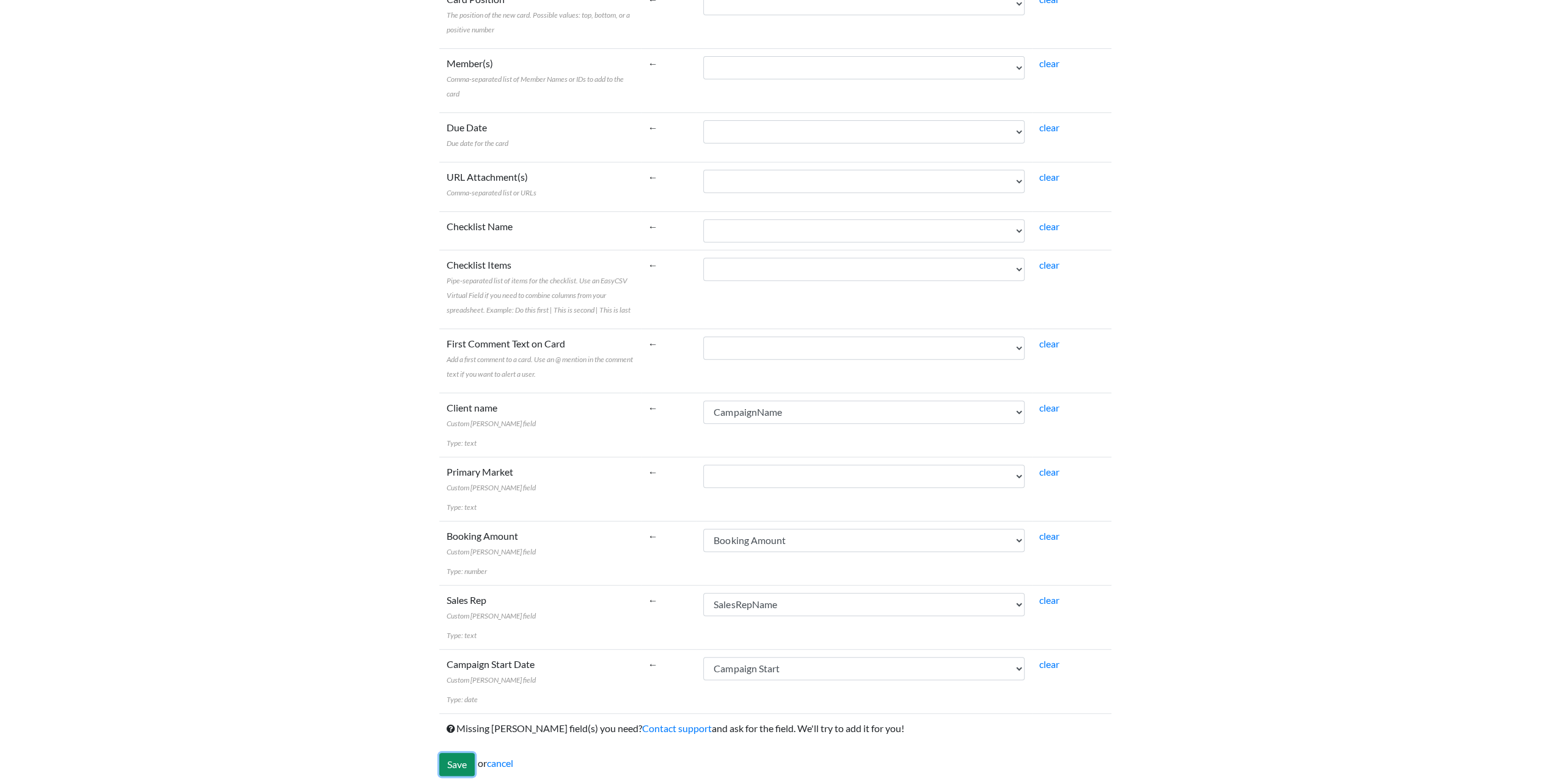
click at [452, 756] on input "Save" at bounding box center [457, 765] width 35 height 23
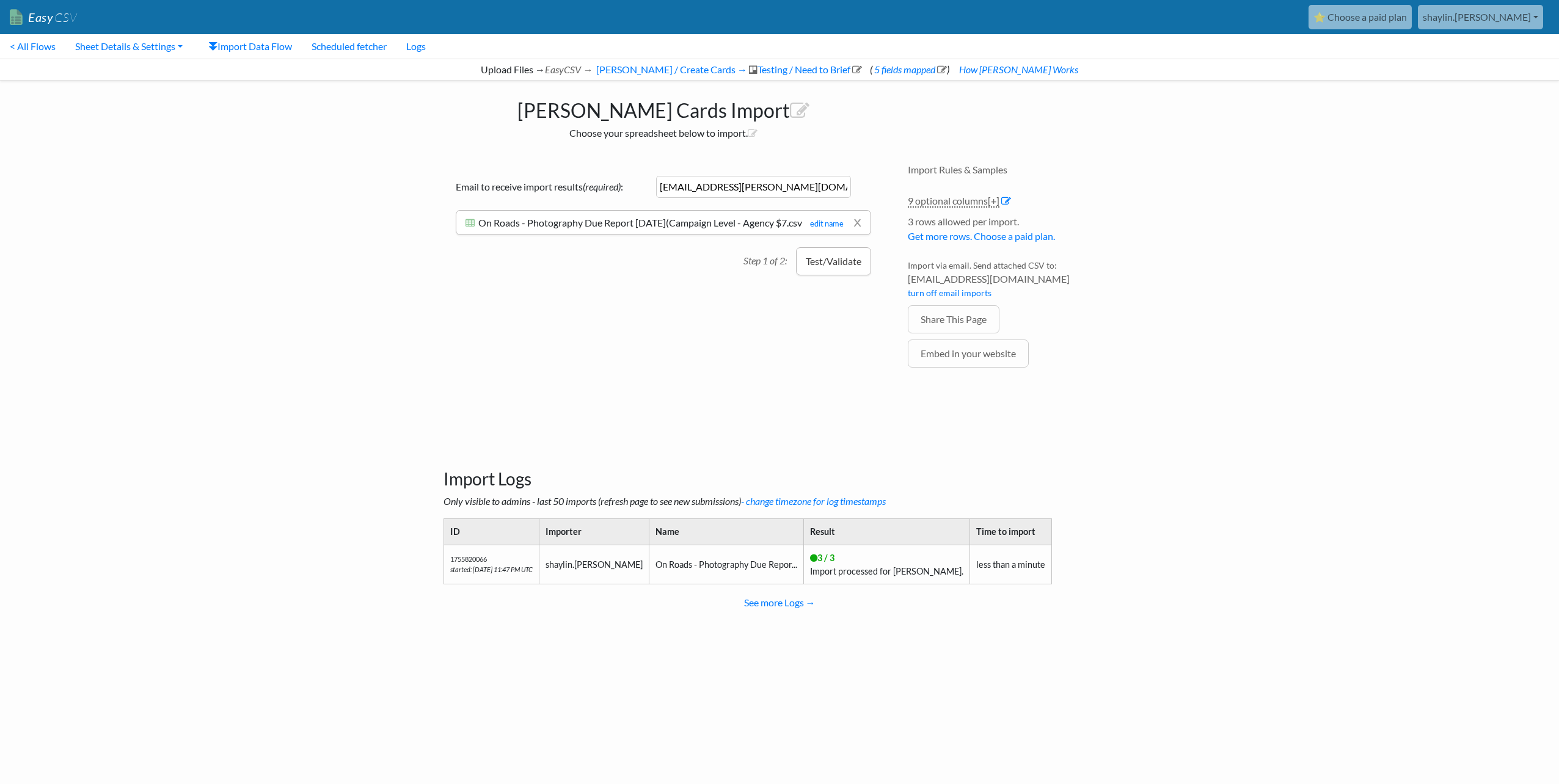
click at [846, 267] on button "Test/Validate" at bounding box center [833, 262] width 75 height 28
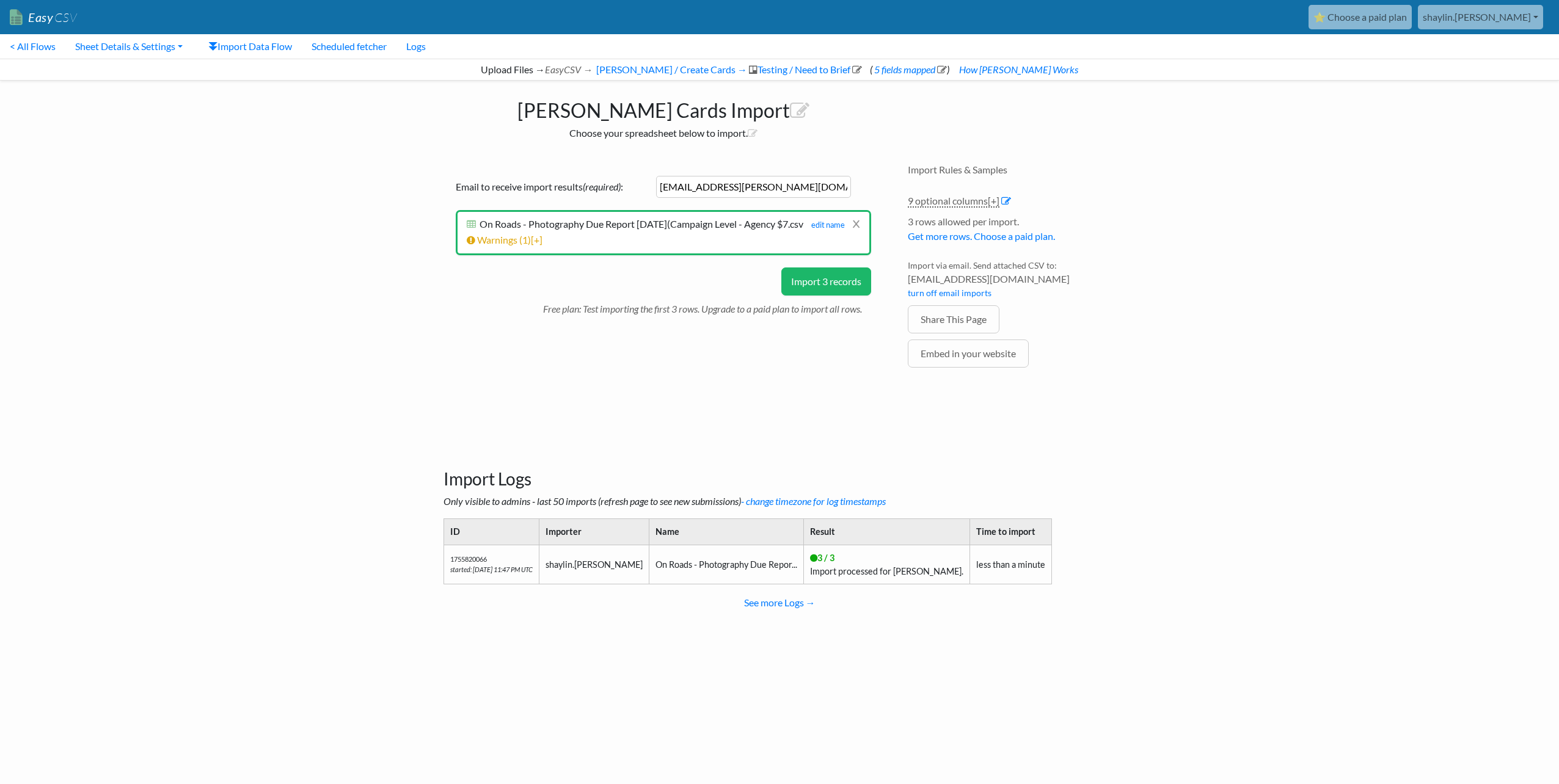
click at [846, 294] on button "Import 3 records" at bounding box center [826, 282] width 90 height 28
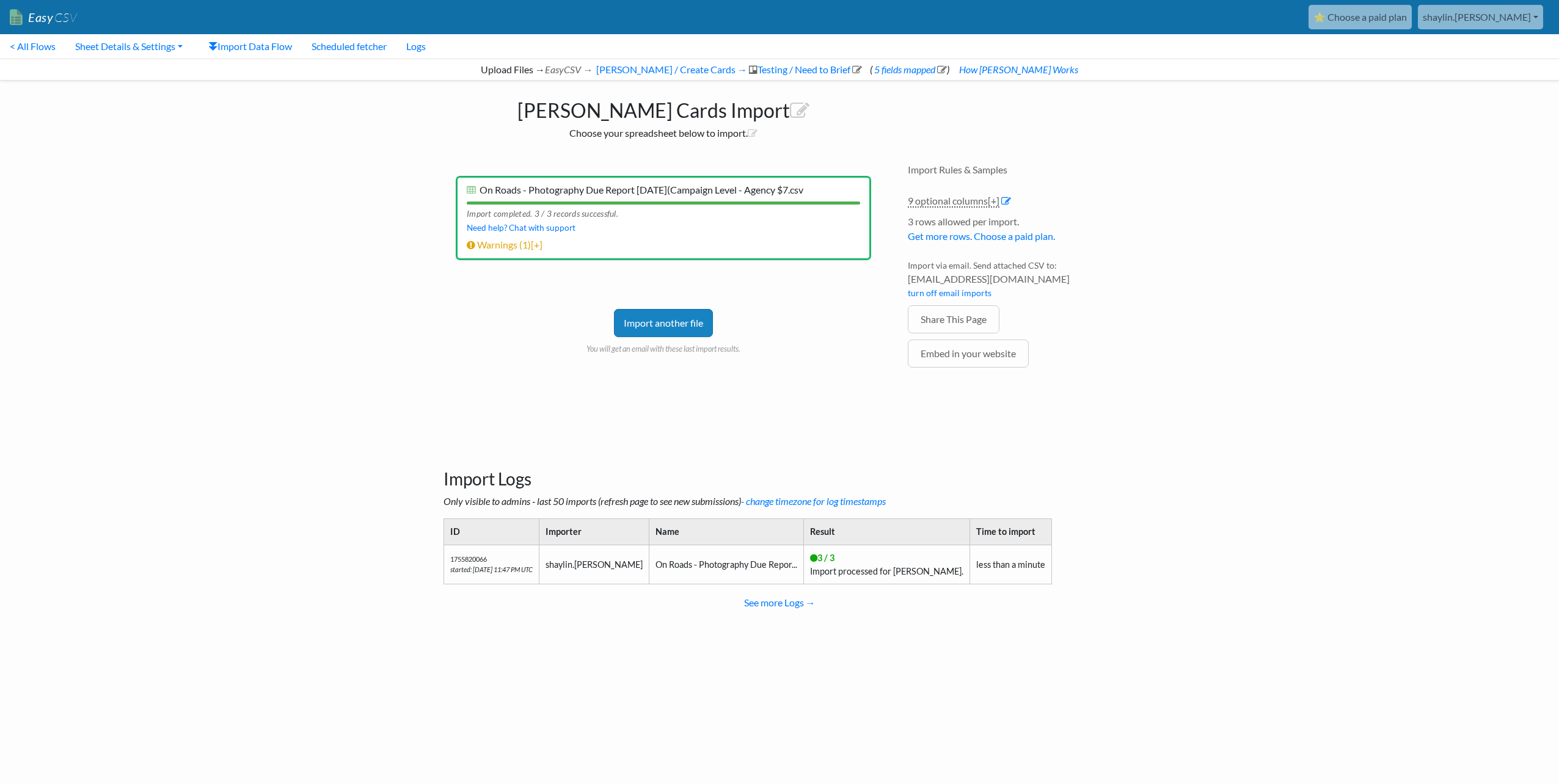
click at [14, 15] on link "Easy CSV" at bounding box center [43, 17] width 67 height 25
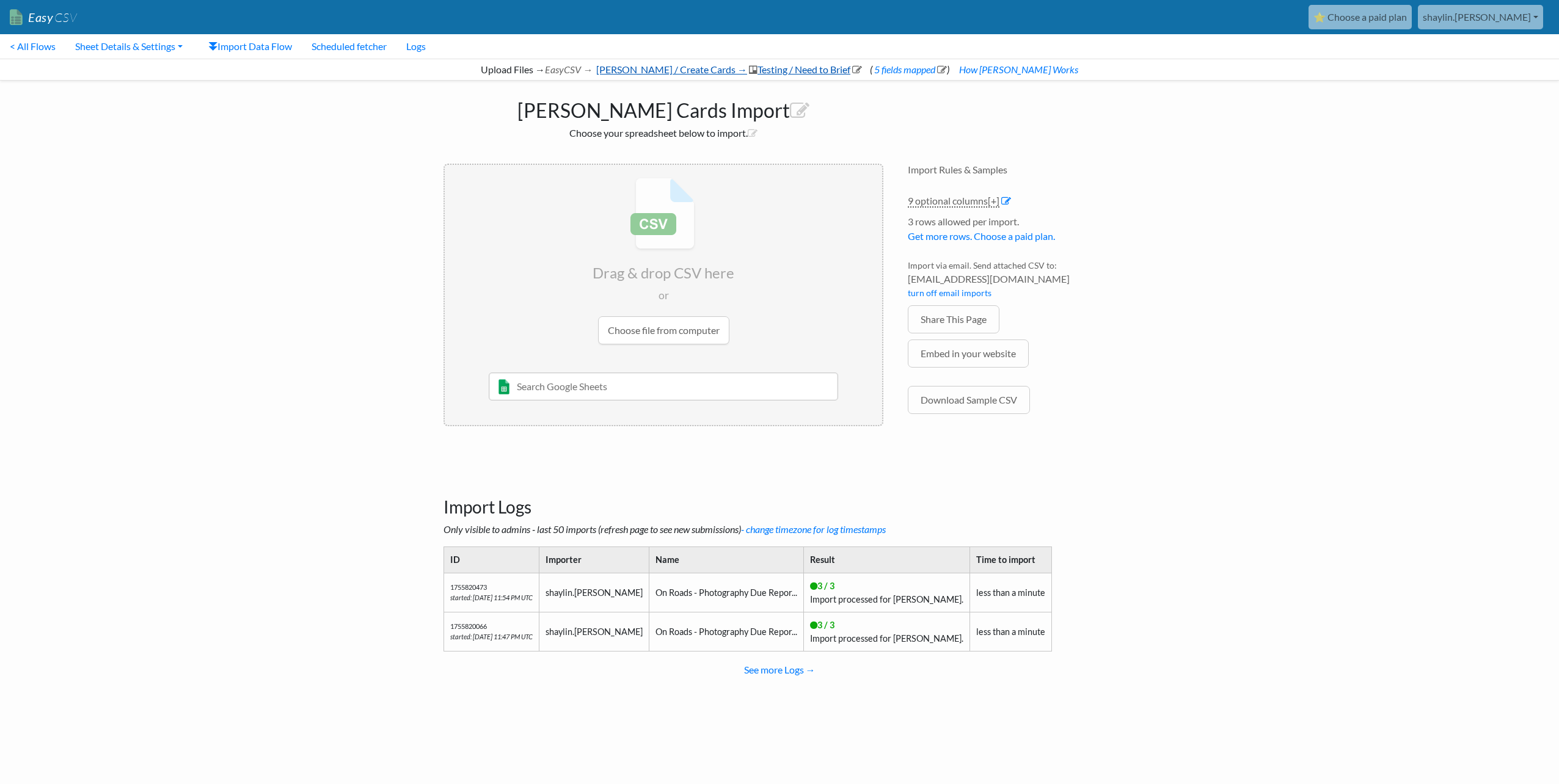
click at [857, 68] on icon at bounding box center [857, 69] width 10 height 10
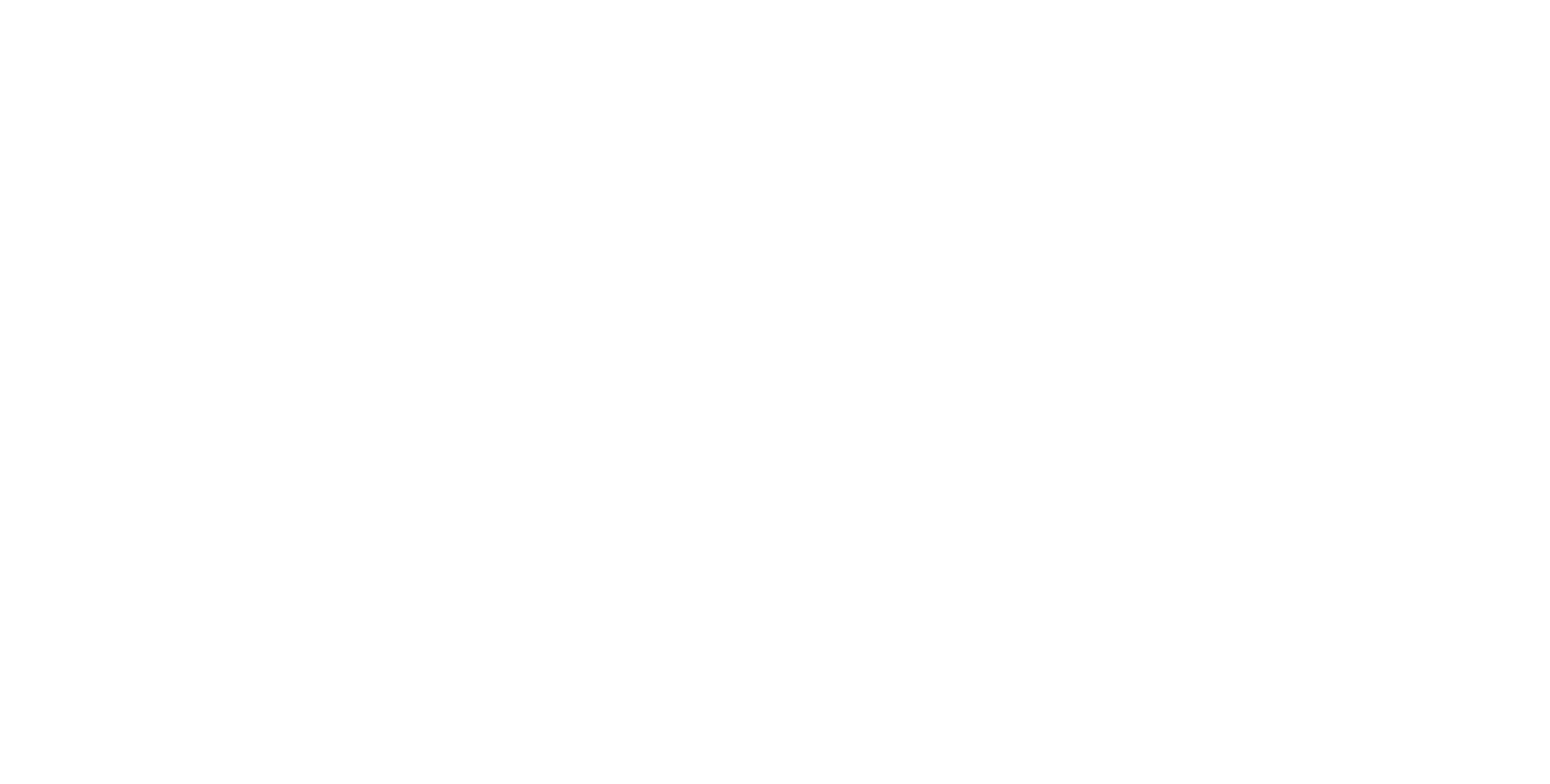
scroll to position [673, 0]
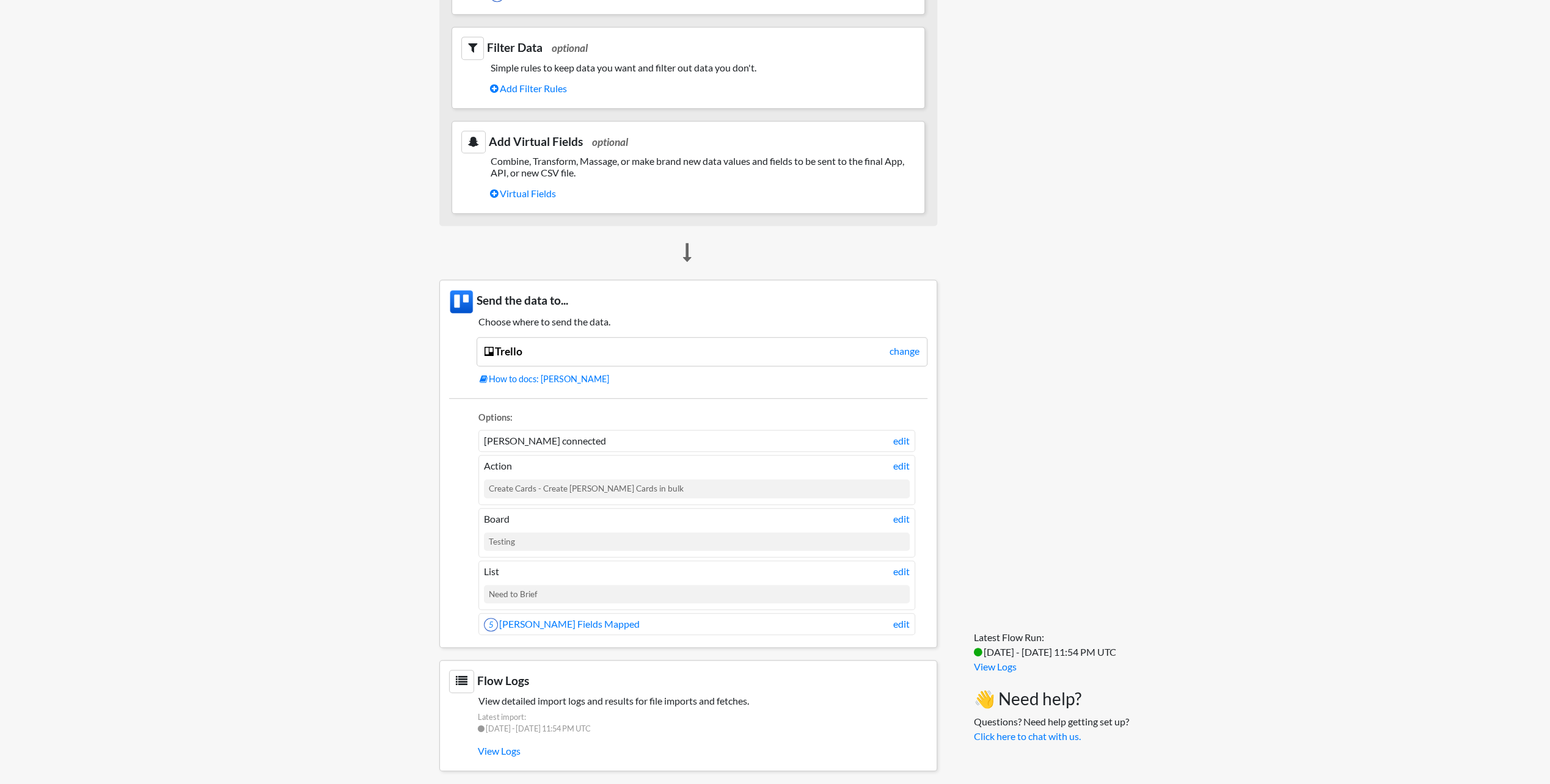
click at [572, 517] on li "Board edit Testing" at bounding box center [697, 533] width 437 height 50
click at [896, 512] on link "edit" at bounding box center [902, 519] width 17 height 15
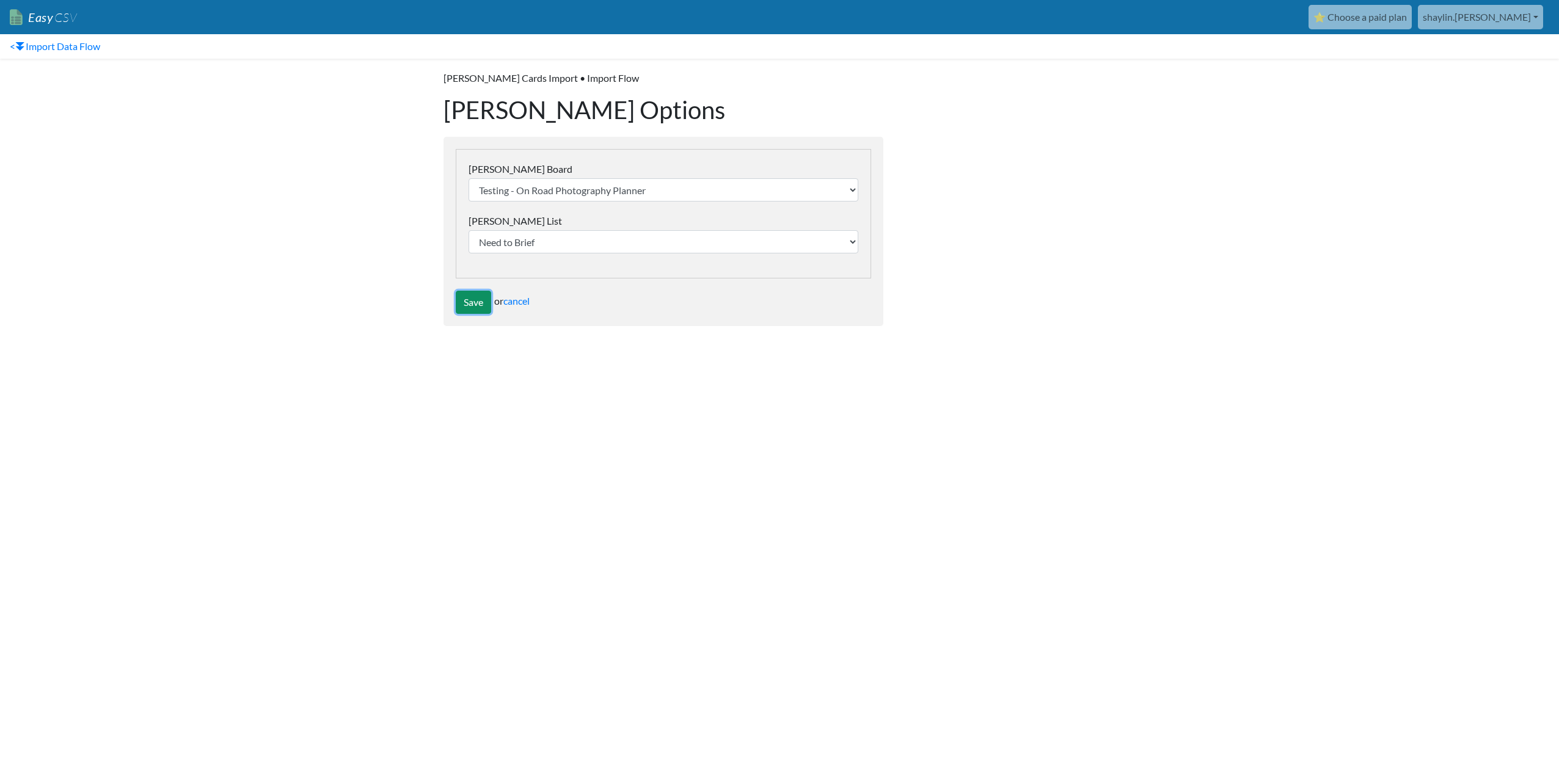
click at [470, 305] on input "Save" at bounding box center [473, 302] width 35 height 23
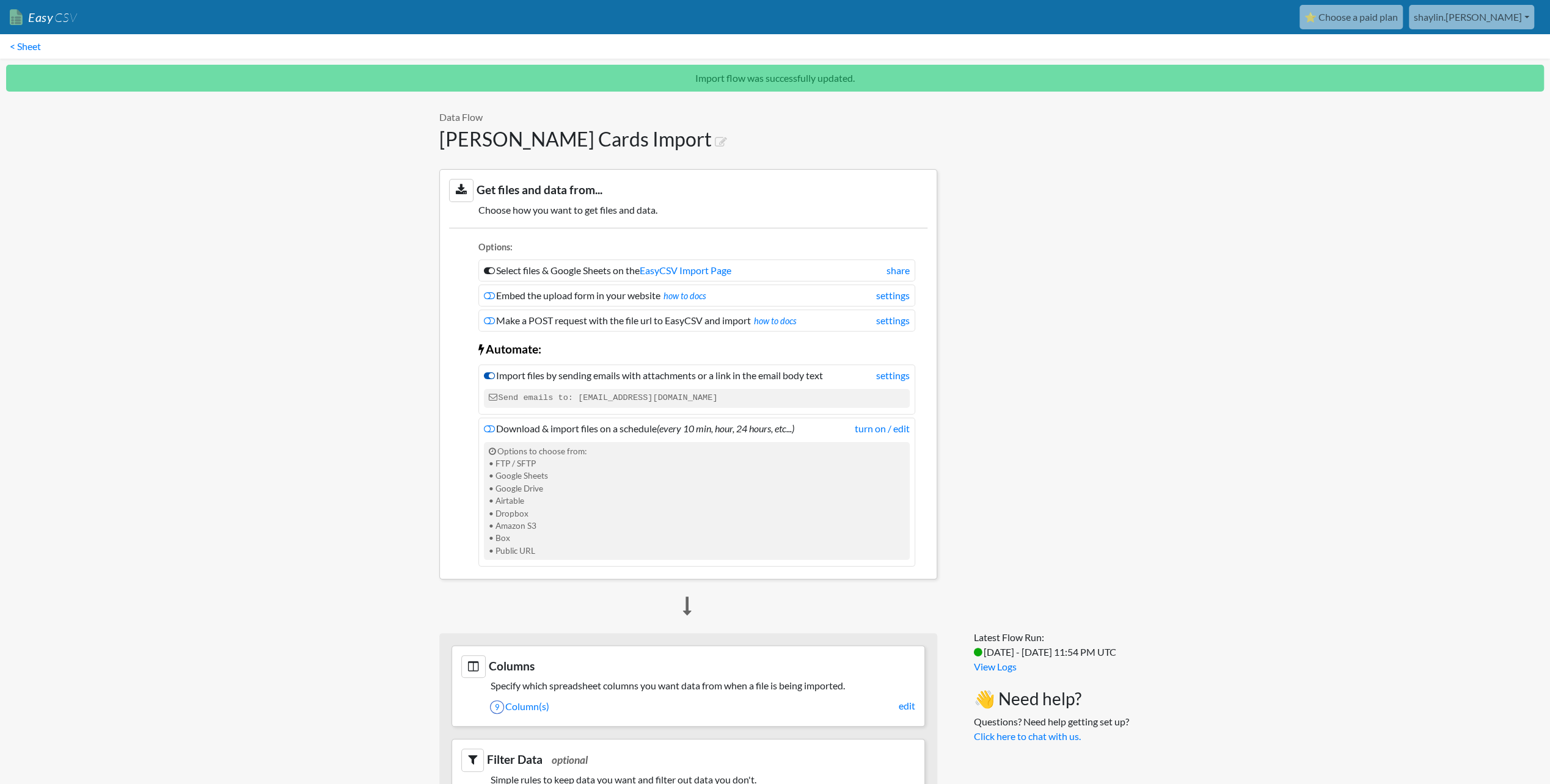
click at [491, 373] on icon at bounding box center [489, 375] width 11 height 10
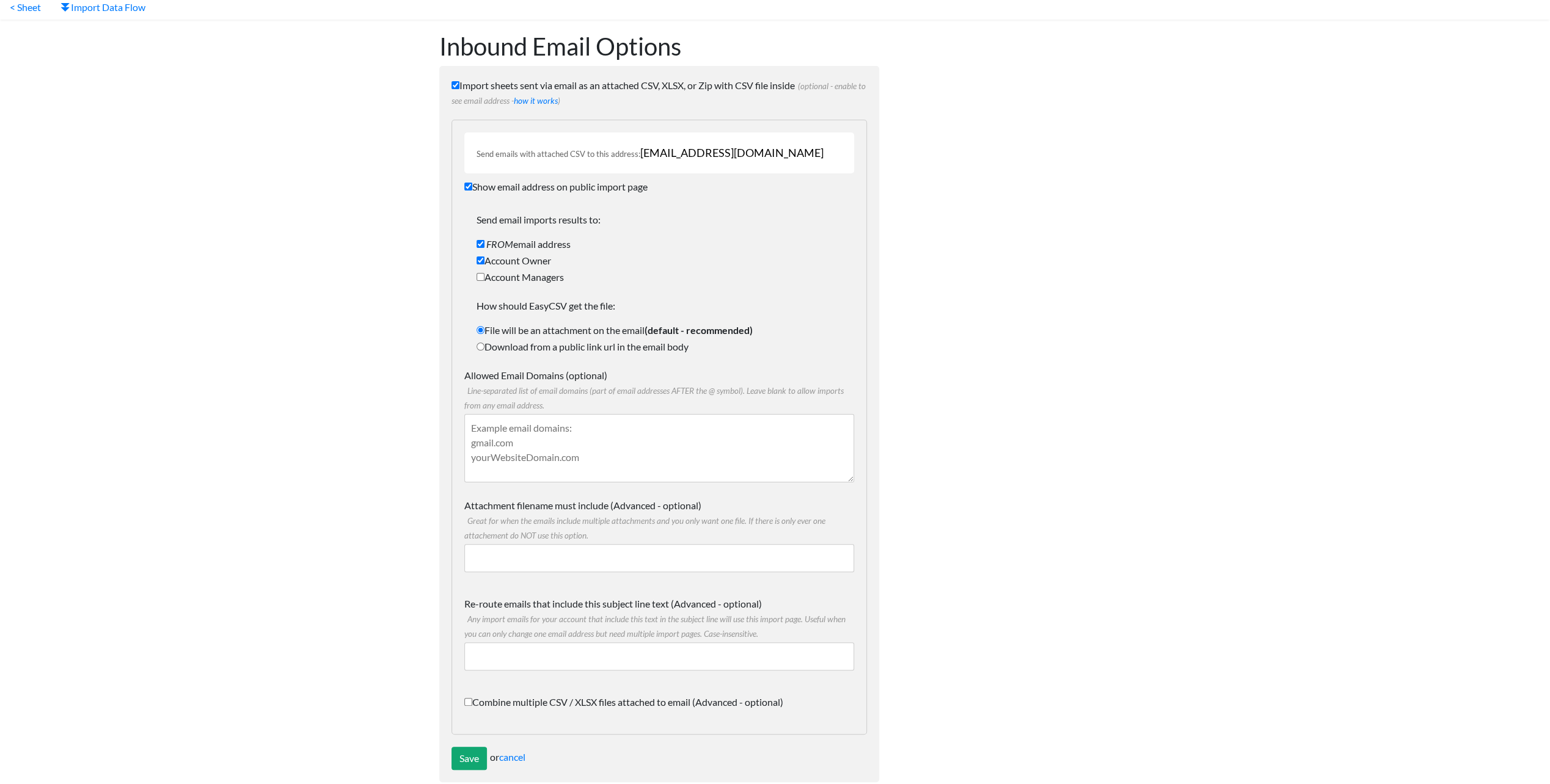
scroll to position [57, 0]
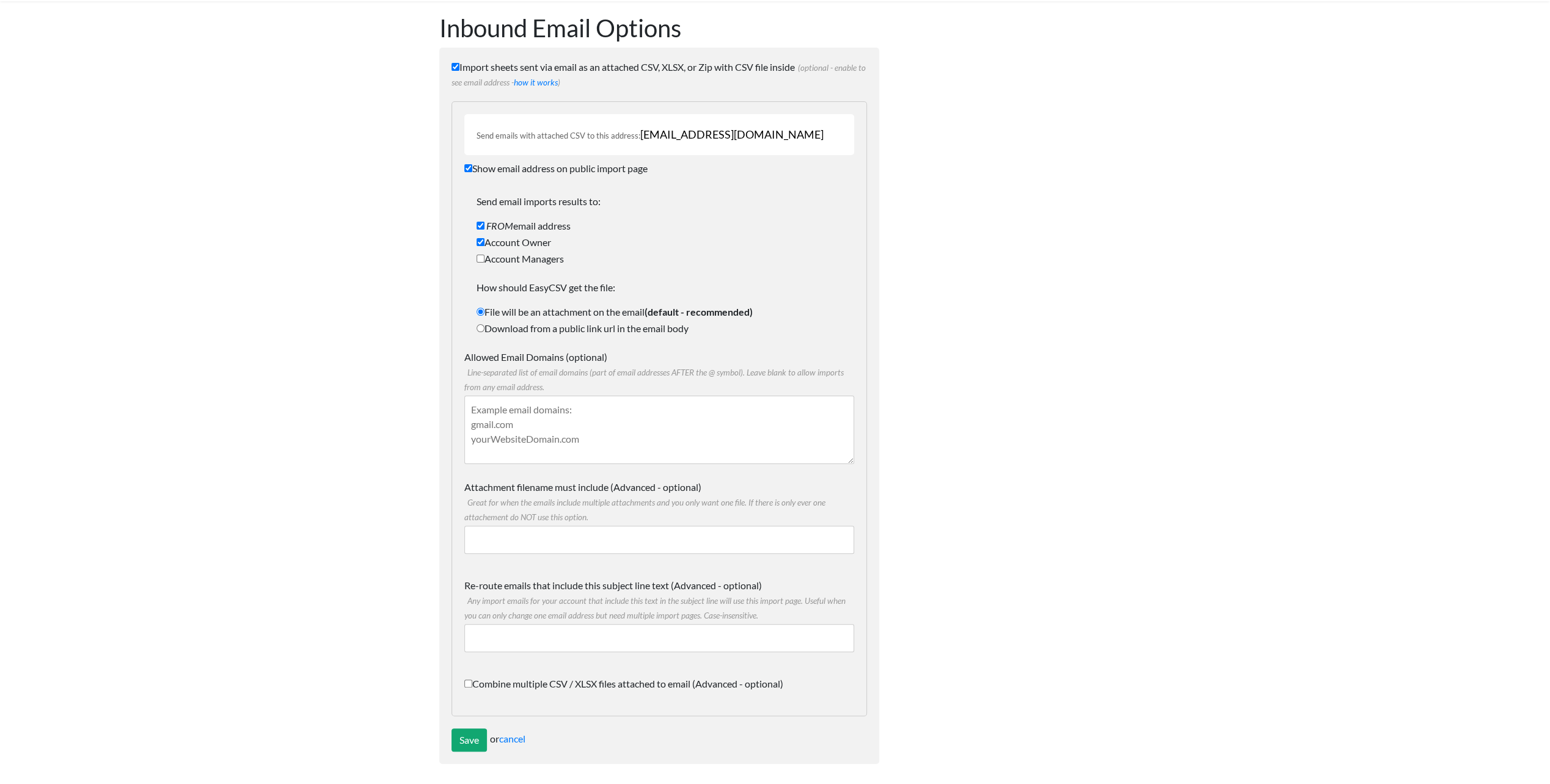
click at [509, 743] on div "Save or cancel" at bounding box center [659, 740] width 416 height 23
click at [510, 736] on link "cancel" at bounding box center [512, 738] width 26 height 12
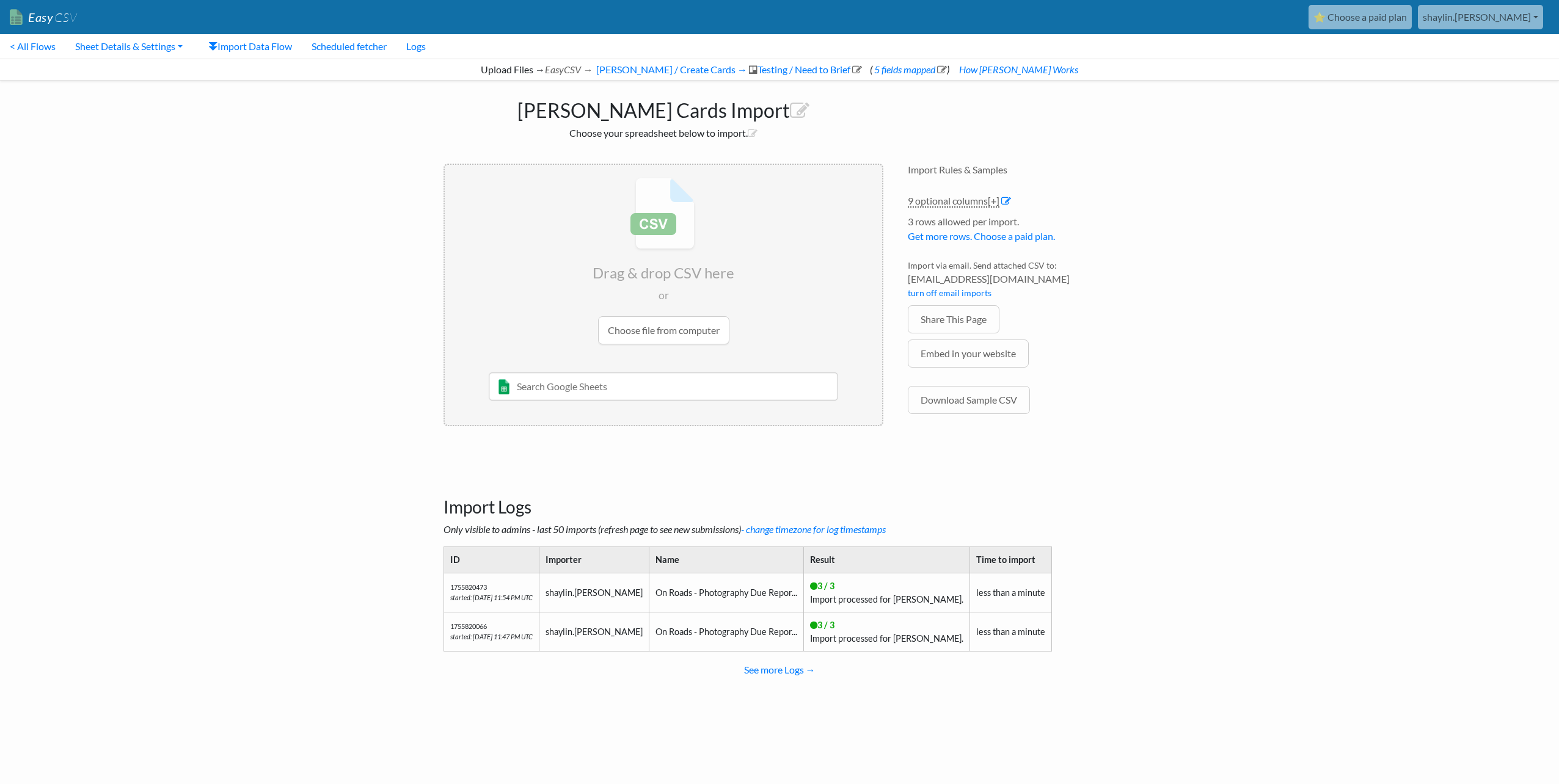
click at [1412, 21] on link "⭐ Choose a paid plan" at bounding box center [1360, 17] width 103 height 24
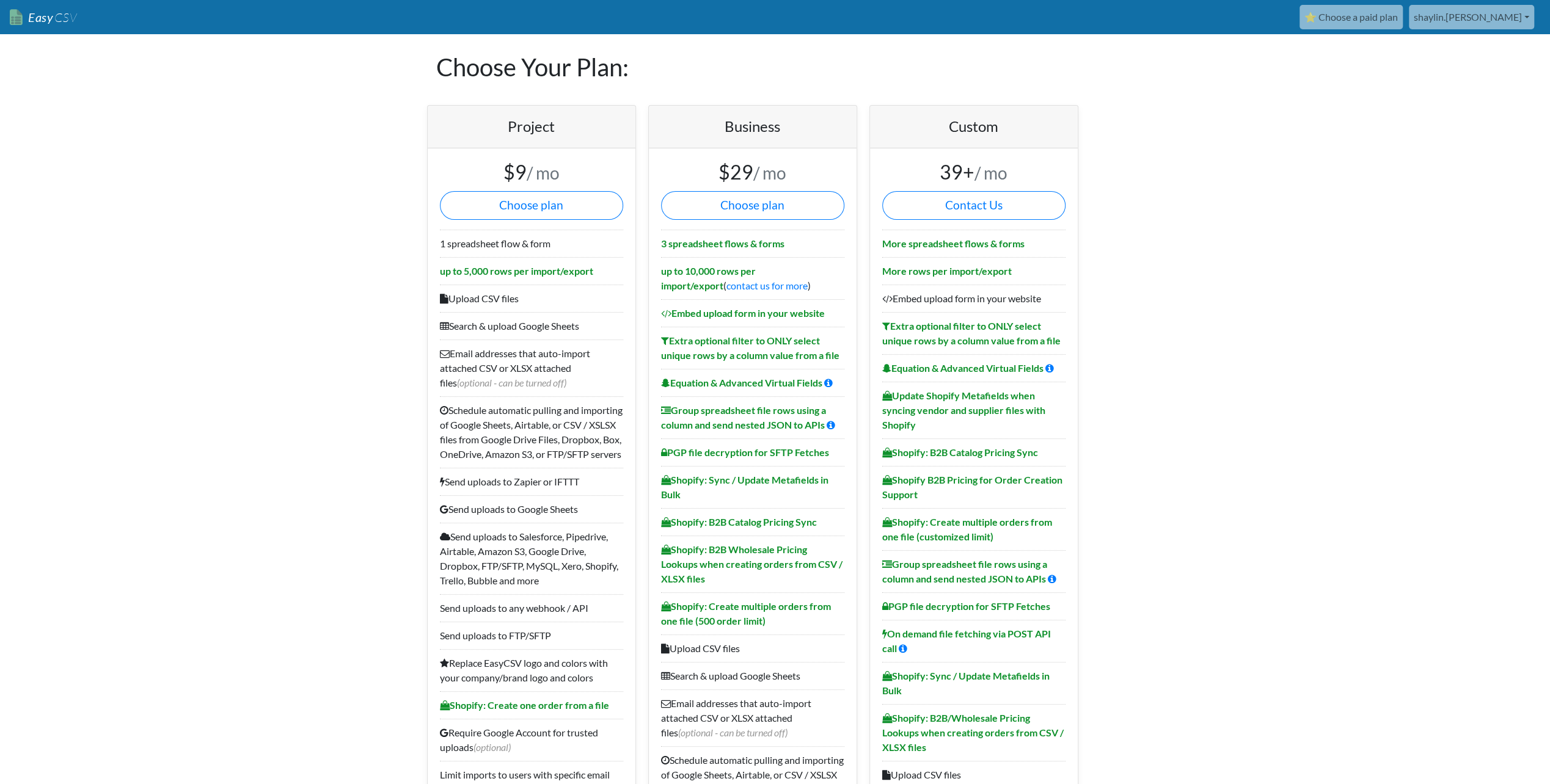
click at [21, 24] on link "Easy CSV" at bounding box center [43, 17] width 67 height 25
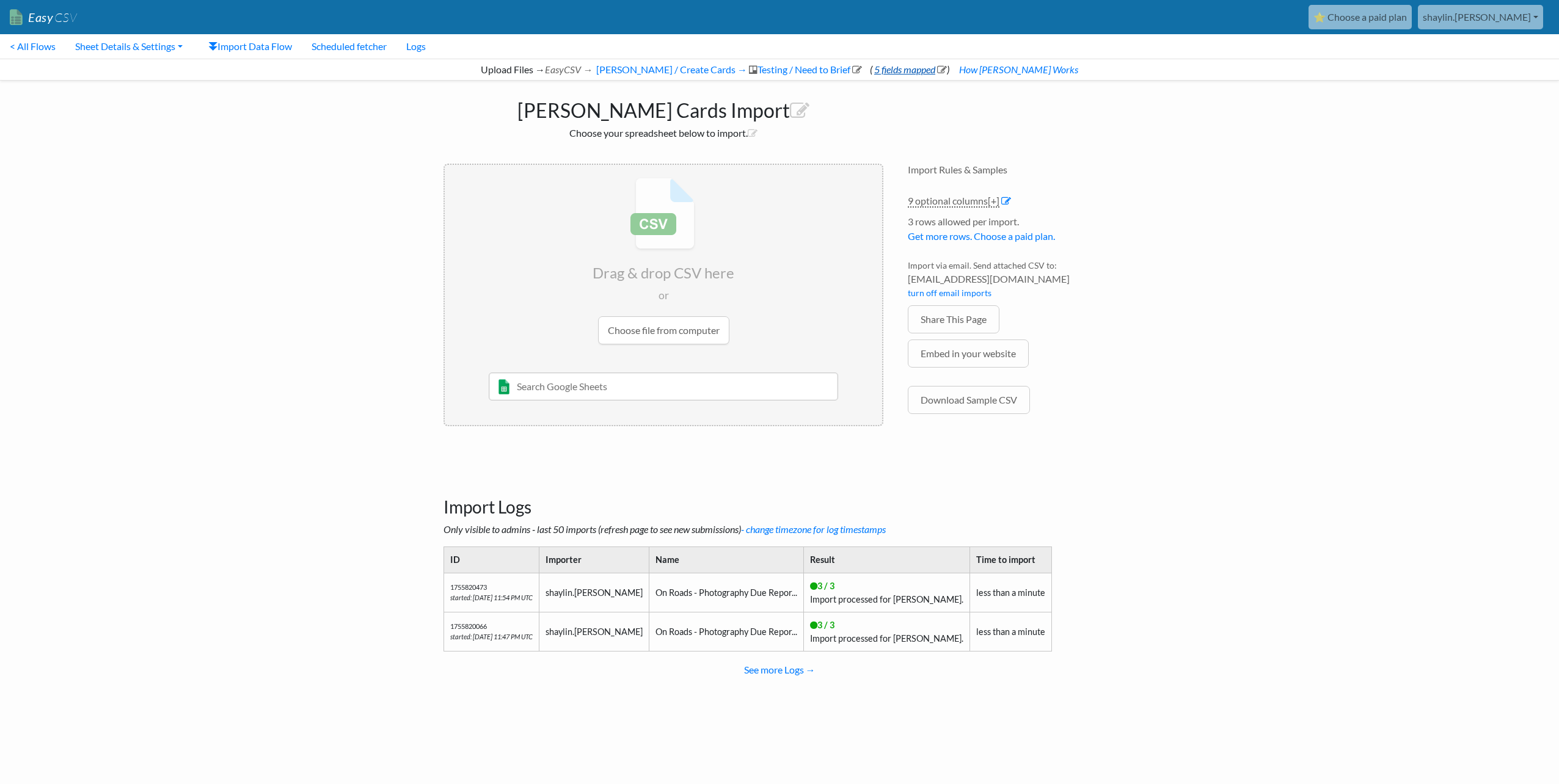
click at [947, 64] on icon at bounding box center [942, 69] width 10 height 10
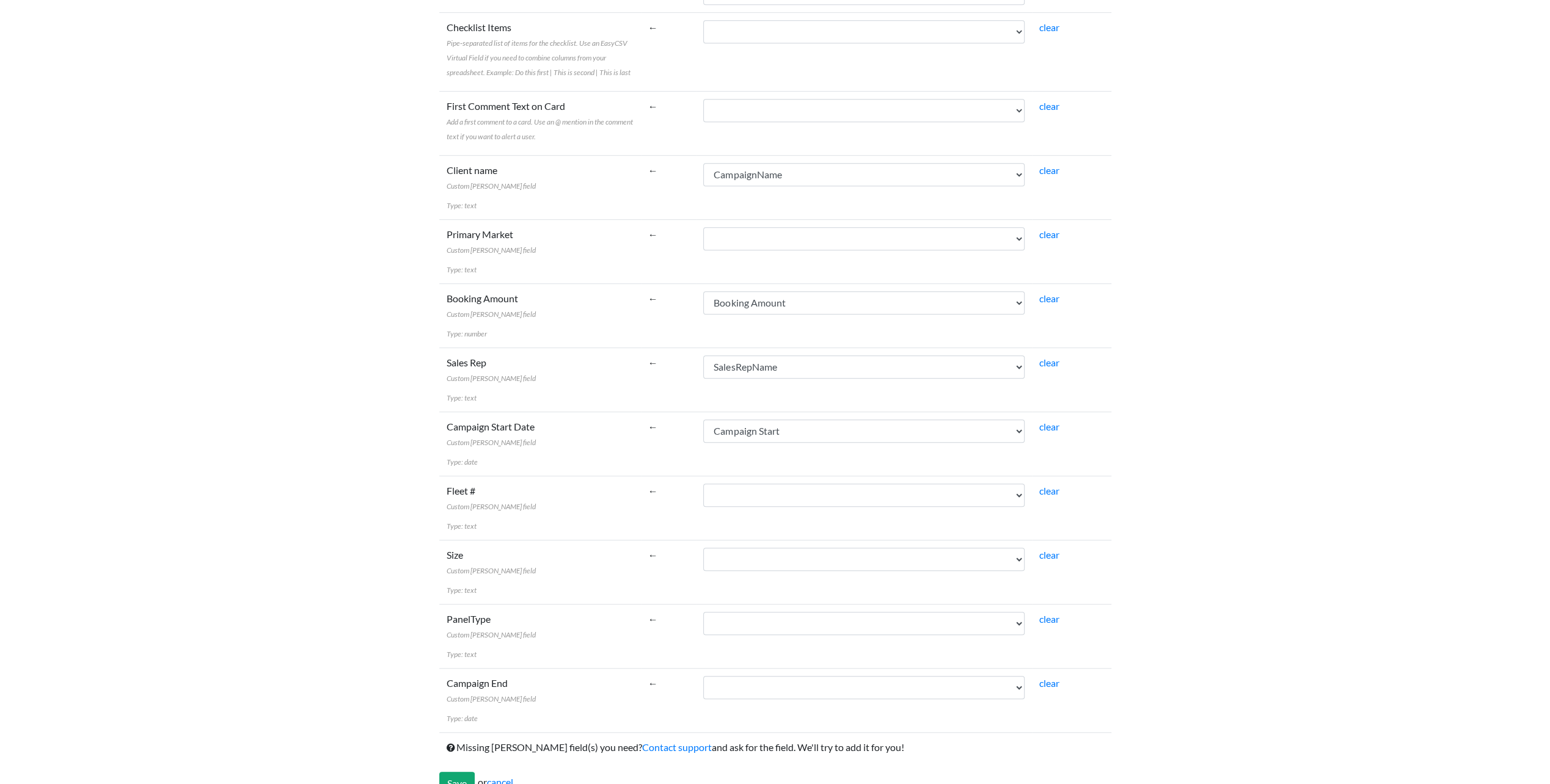
scroll to position [664, 0]
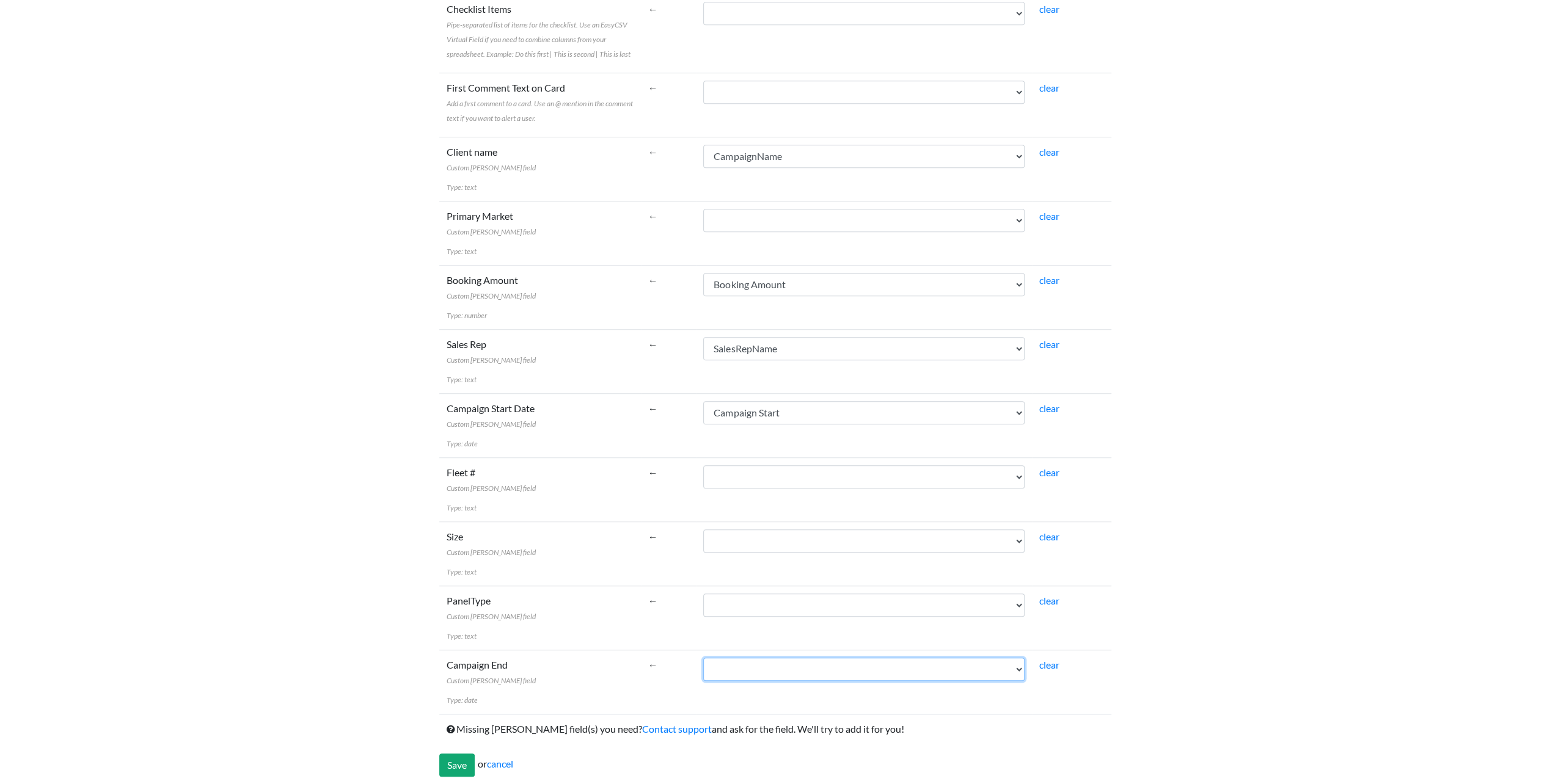
click at [733, 665] on select "Campaign Start CampaignCode CampaignName CustomerClass AgencyParent Campaign En…" at bounding box center [864, 669] width 322 height 23
select select "cr_745529"
click at [703, 658] on select "Campaign Start CampaignCode CampaignName CustomerClass AgencyParent Campaign En…" at bounding box center [864, 669] width 322 height 23
click at [461, 760] on input "Save" at bounding box center [457, 765] width 35 height 23
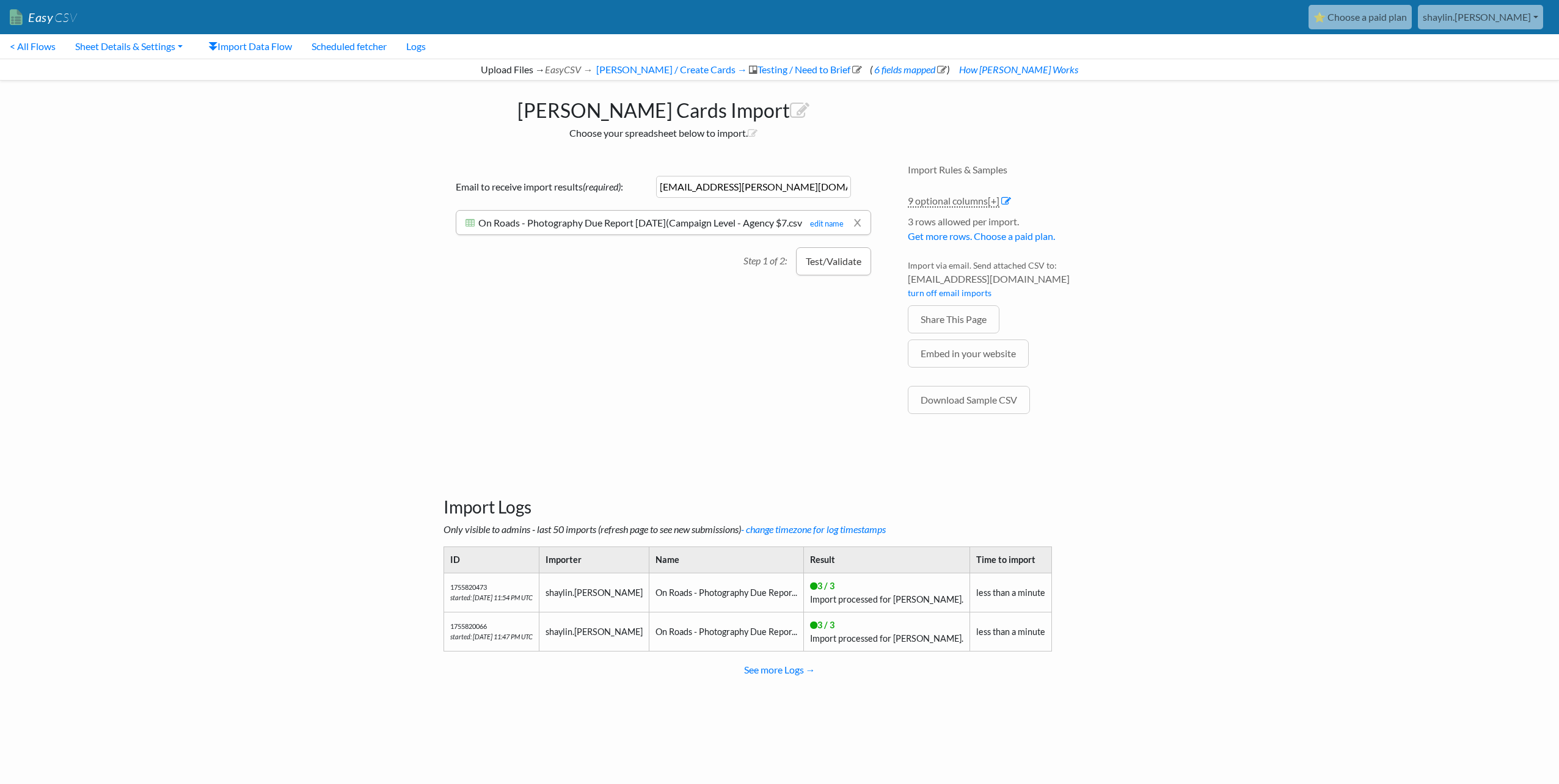
click at [821, 276] on button "Test/Validate" at bounding box center [833, 262] width 75 height 28
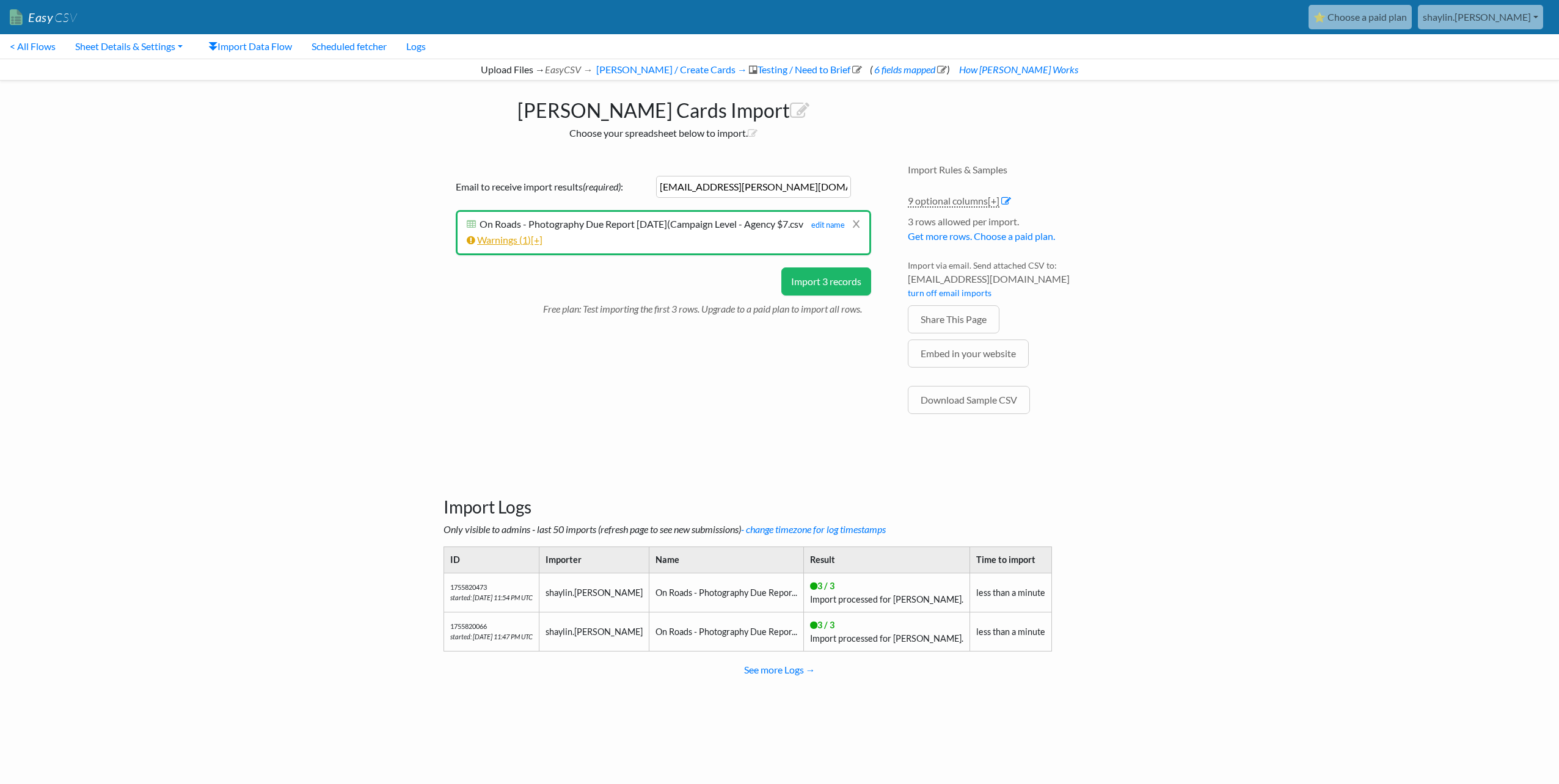
click at [481, 245] on link "Warnings ( 1 ) [+]" at bounding box center [505, 240] width 76 height 12
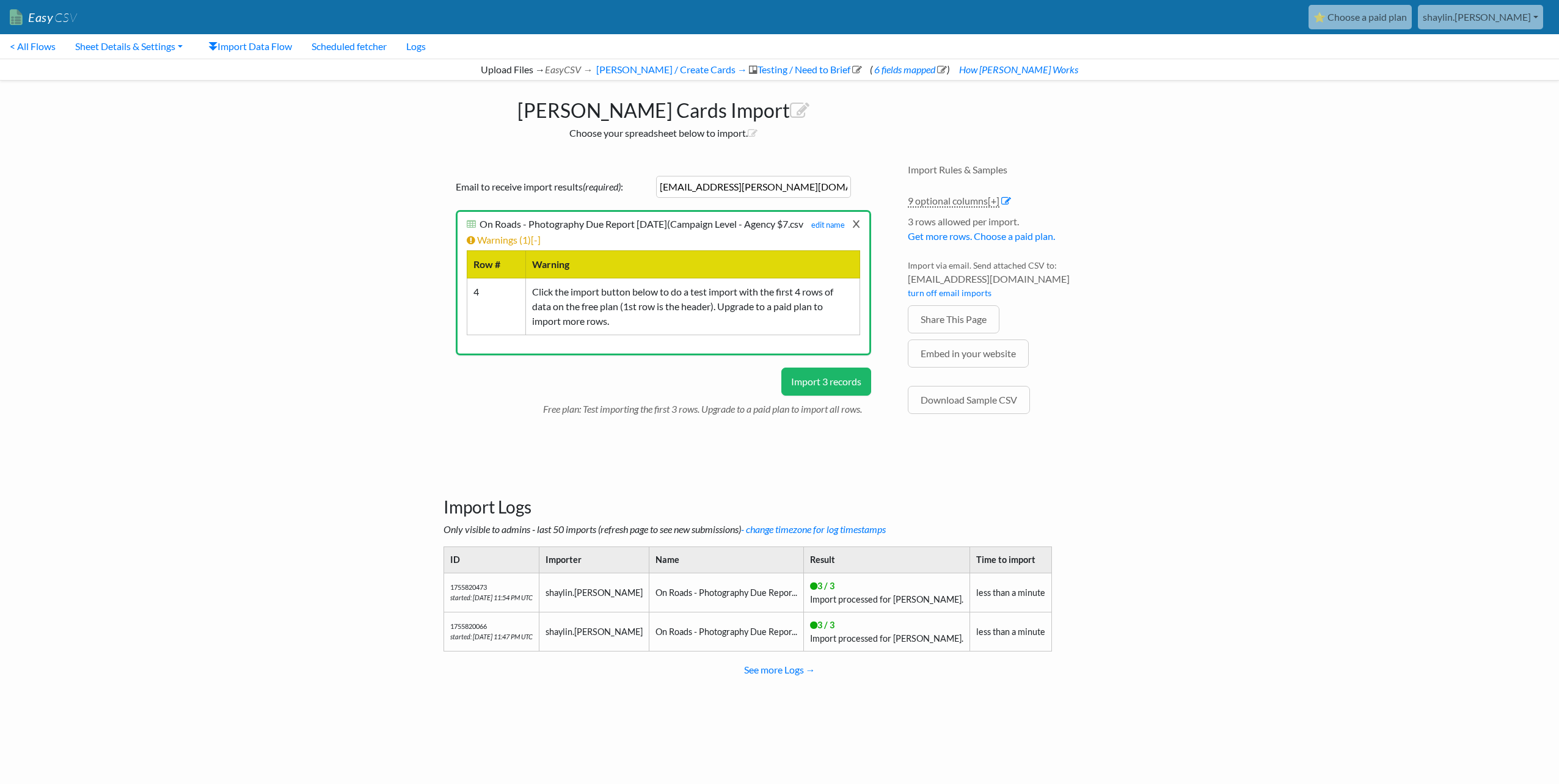
click at [858, 223] on link "x" at bounding box center [856, 224] width 8 height 23
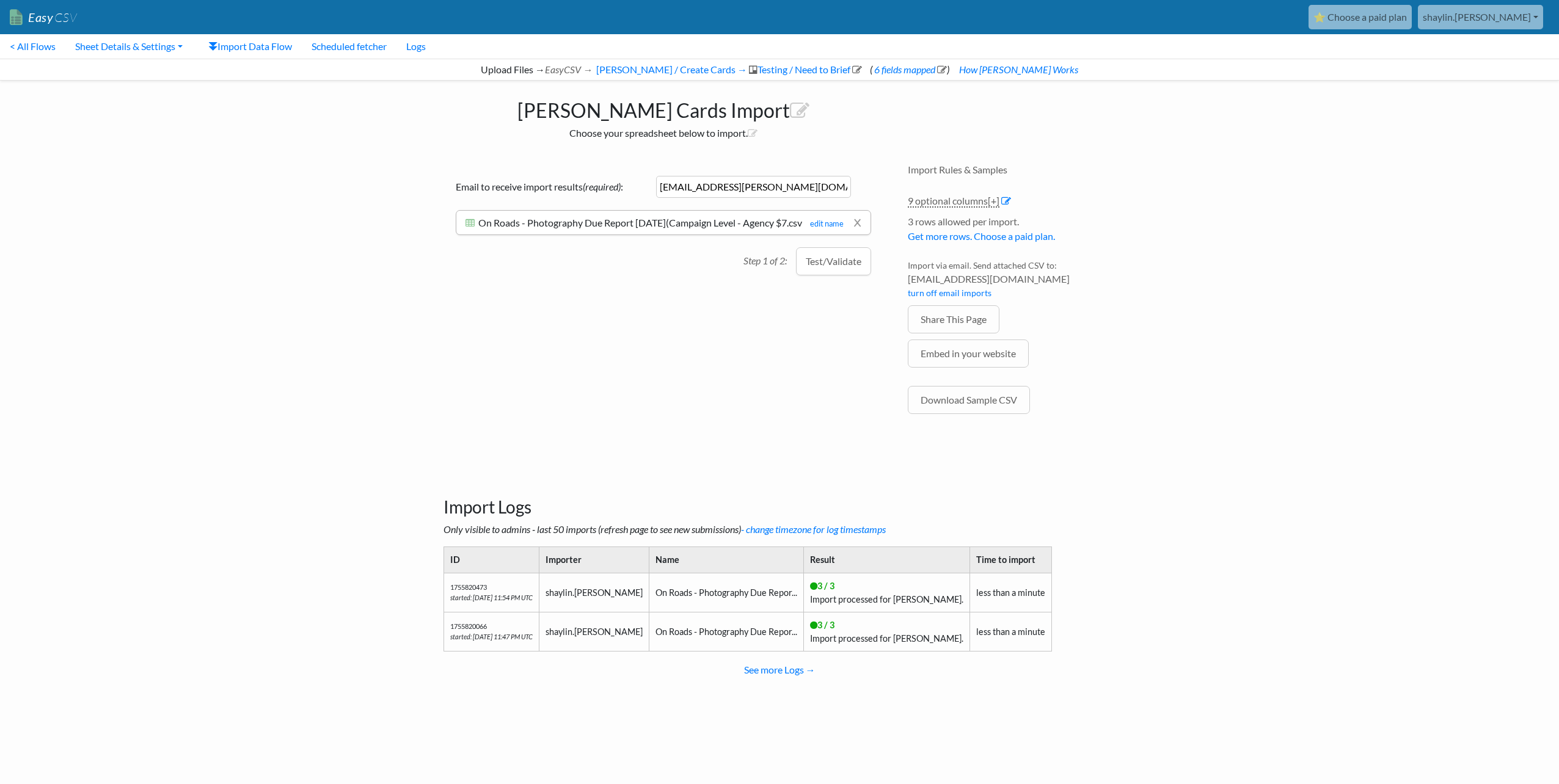
click at [842, 261] on button "Test/Validate" at bounding box center [833, 262] width 75 height 28
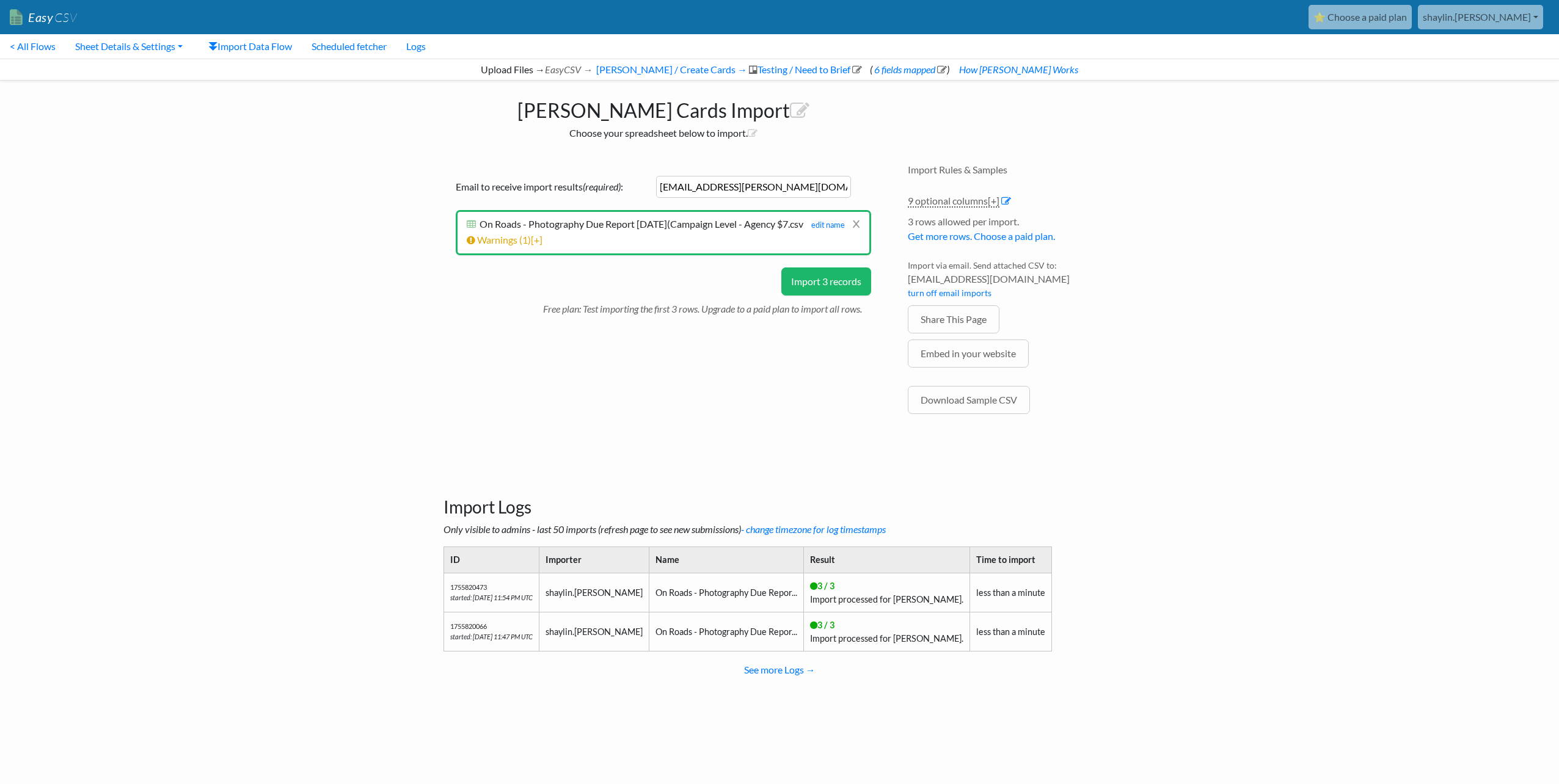
click at [836, 293] on button "Import 3 records" at bounding box center [826, 282] width 90 height 28
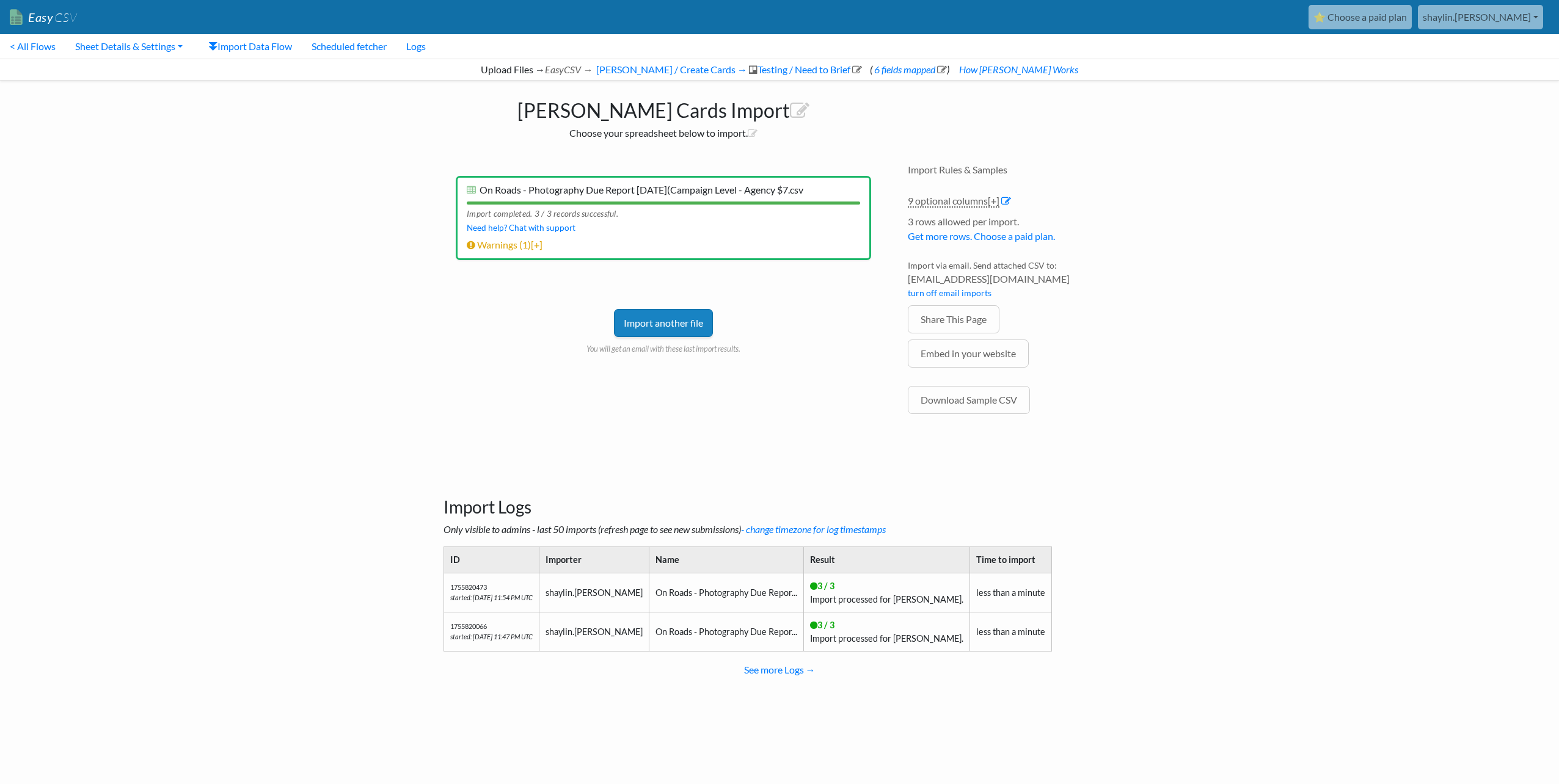
click at [682, 319] on link "Import another file" at bounding box center [664, 323] width 99 height 28
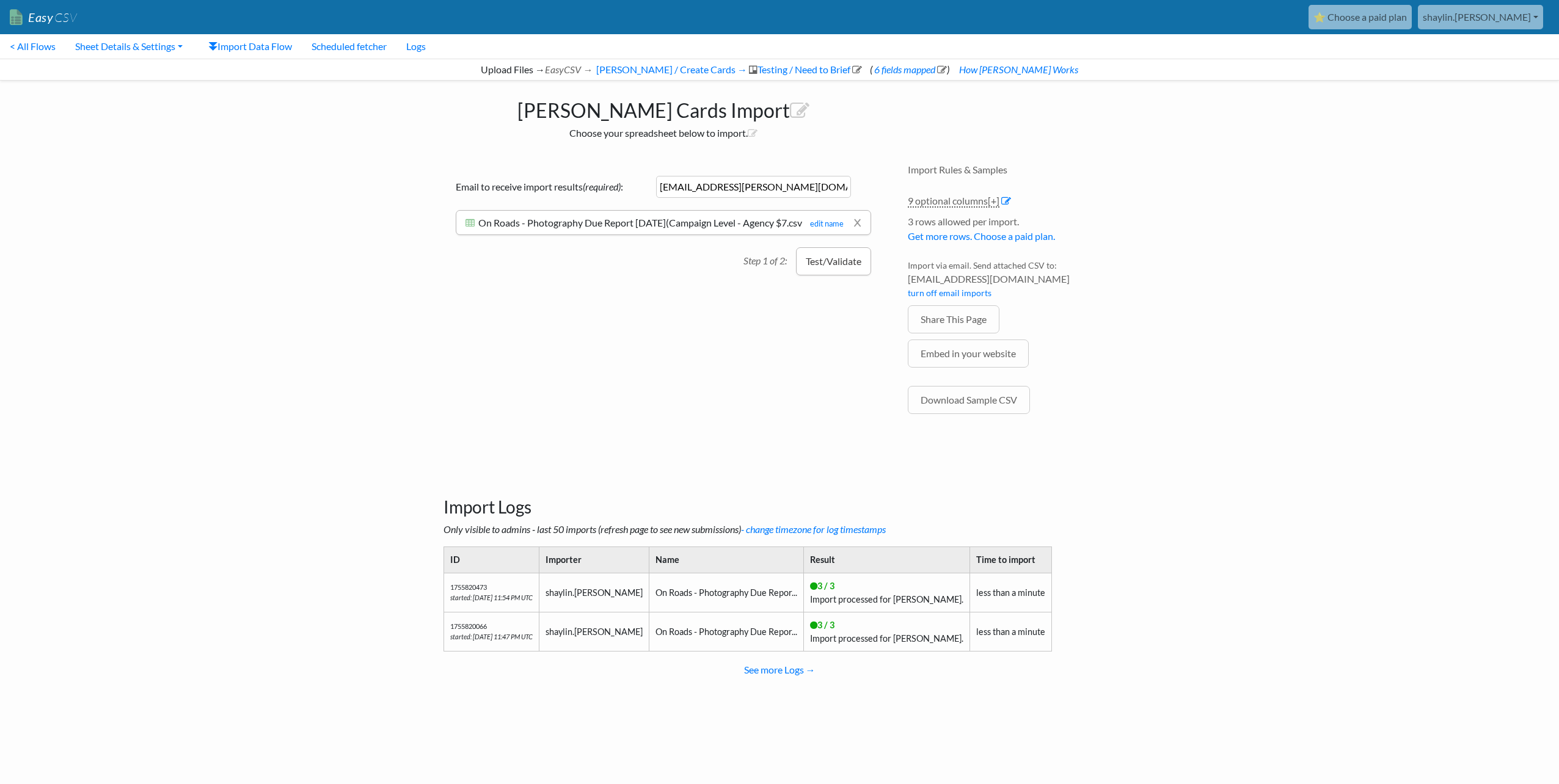
click at [818, 276] on button "Test/Validate" at bounding box center [833, 262] width 75 height 28
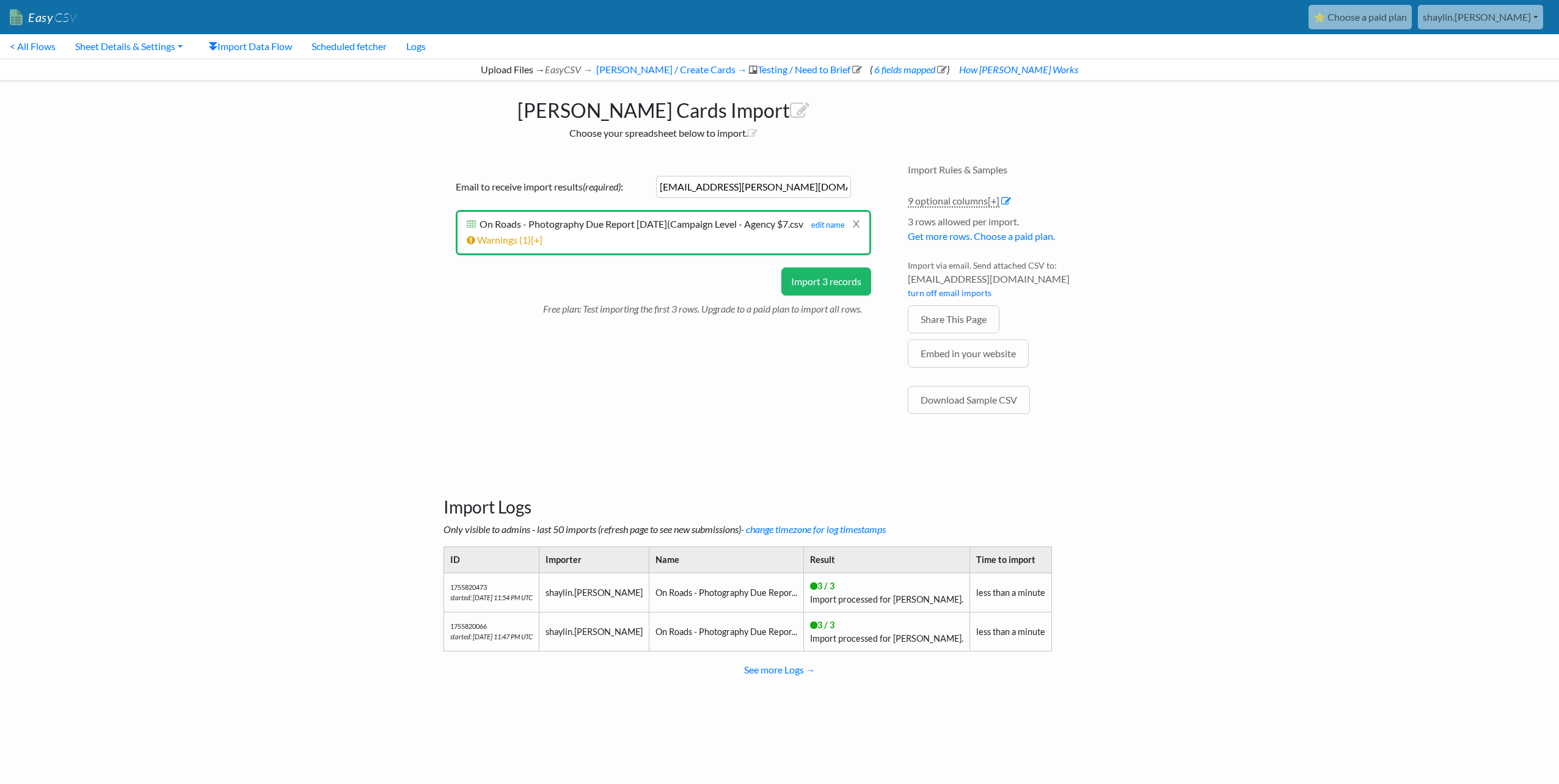
click at [818, 287] on button "Import 3 records" at bounding box center [826, 282] width 90 height 28
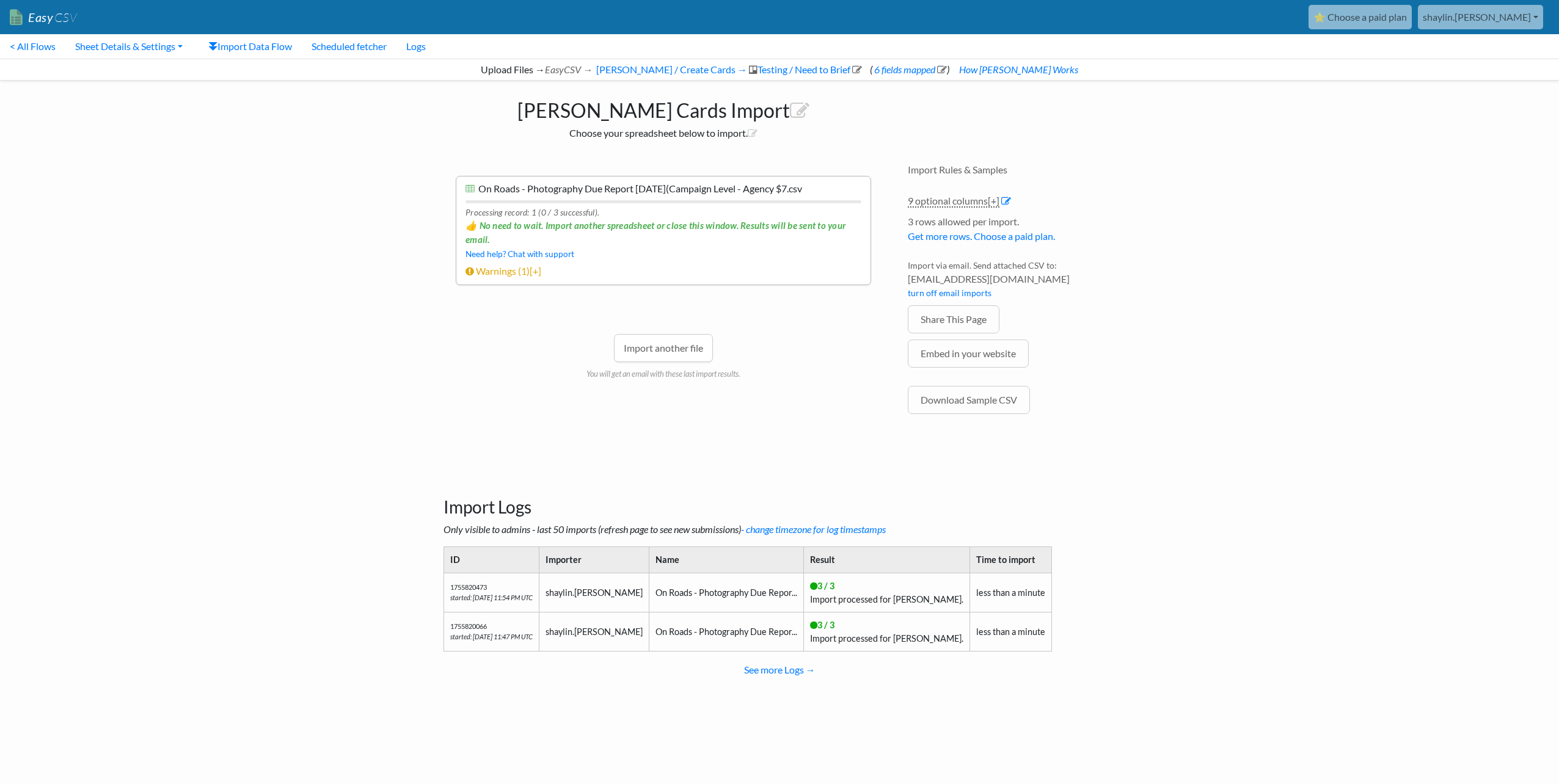
click at [703, 220] on span "👍 No need to wait. Import another spreadsheet or close this window. Results wil…" at bounding box center [663, 232] width 396 height 28
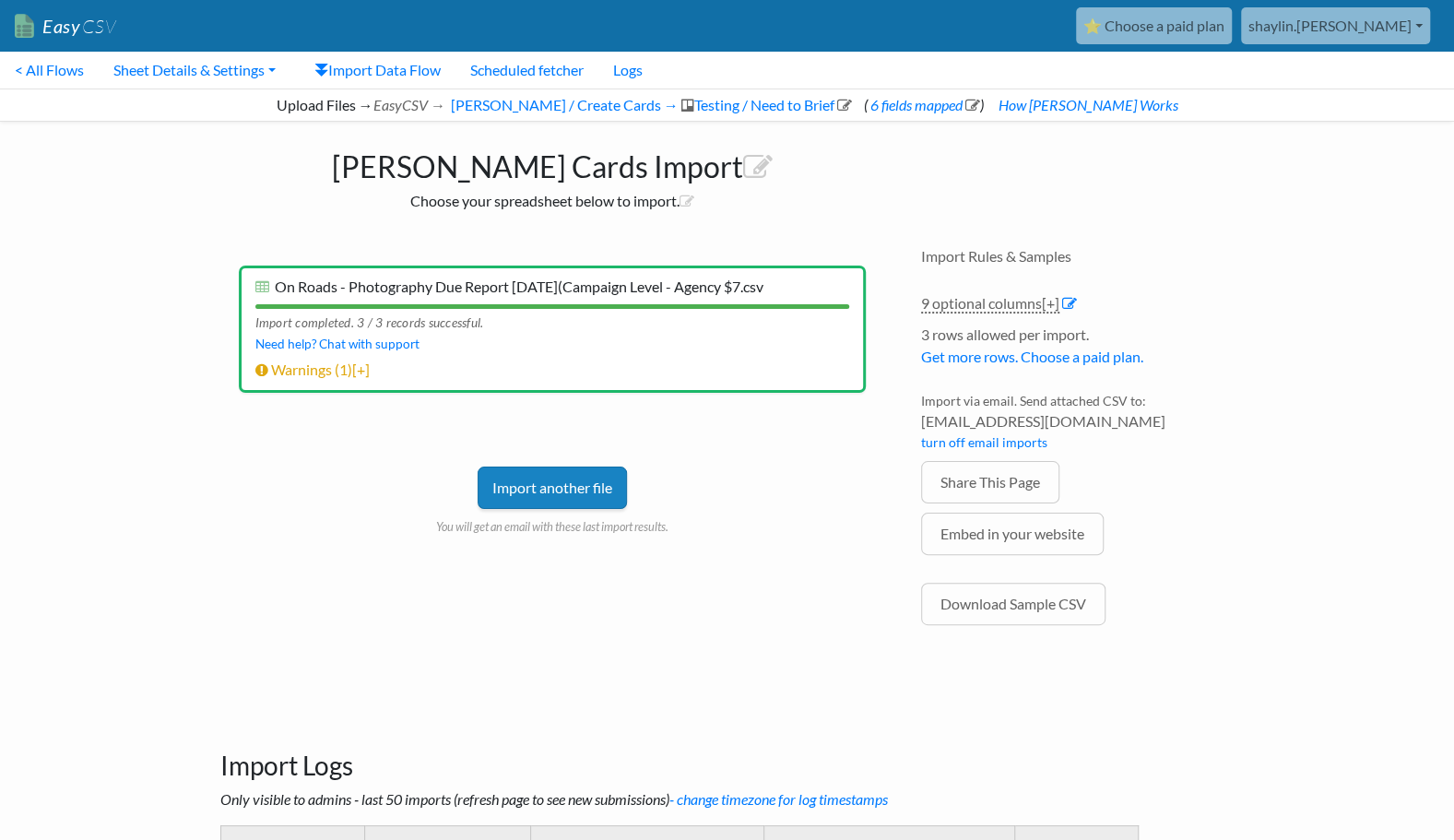
click at [601, 475] on link "Import another file" at bounding box center [552, 488] width 150 height 43
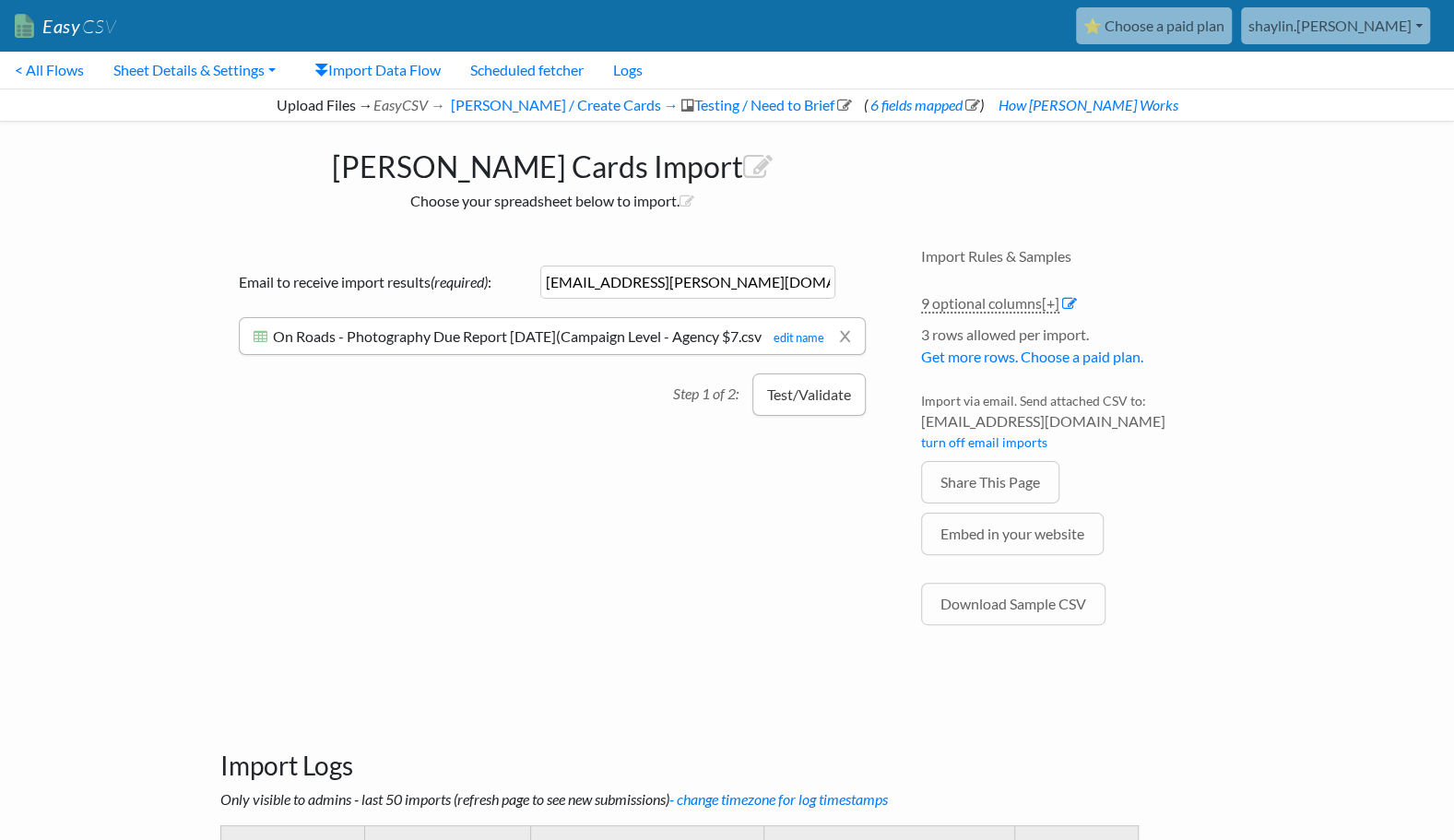
click at [805, 416] on button "Test/Validate" at bounding box center [808, 395] width 114 height 43
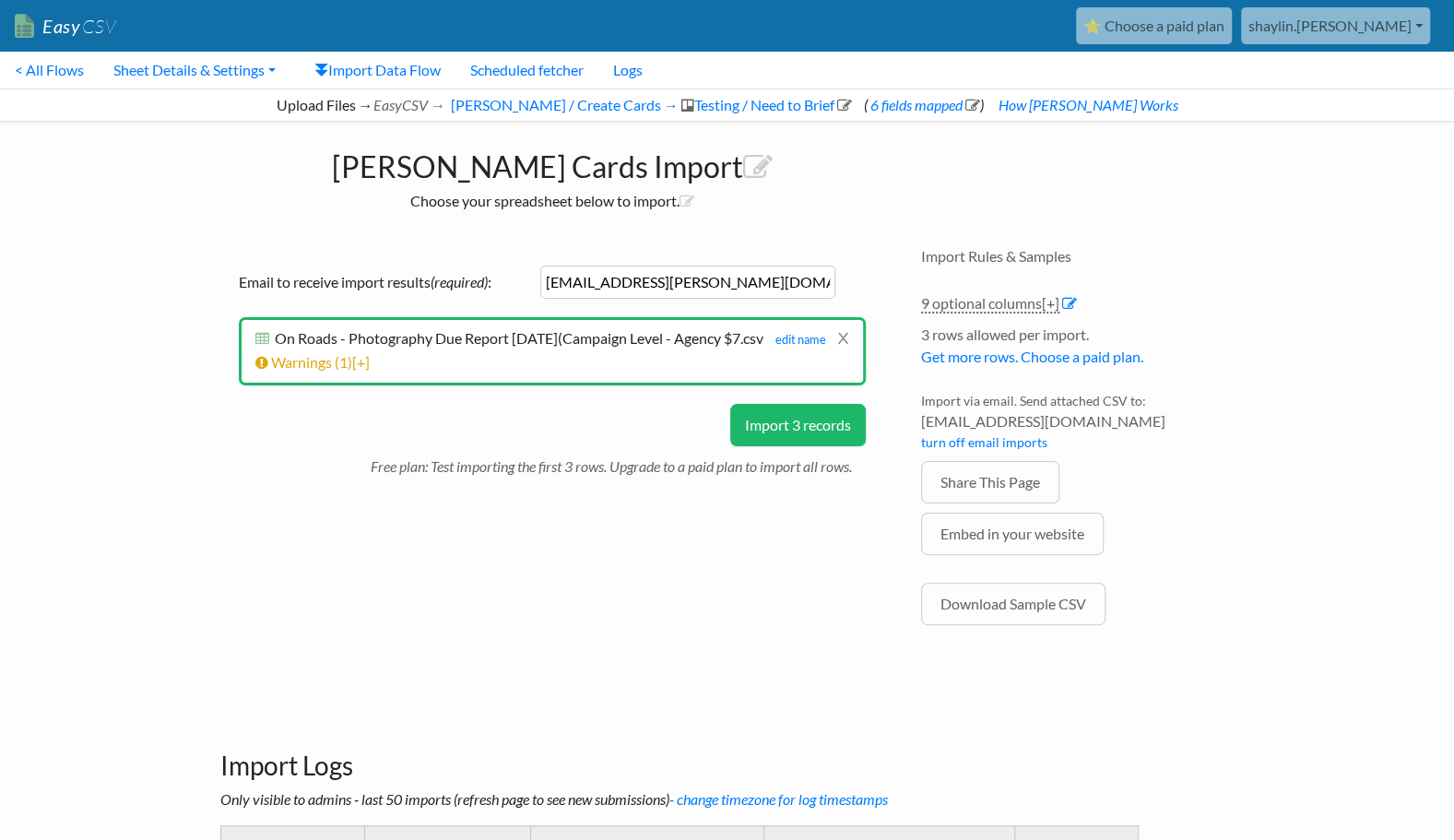
click at [805, 428] on button "Import 3 records" at bounding box center [798, 425] width 135 height 43
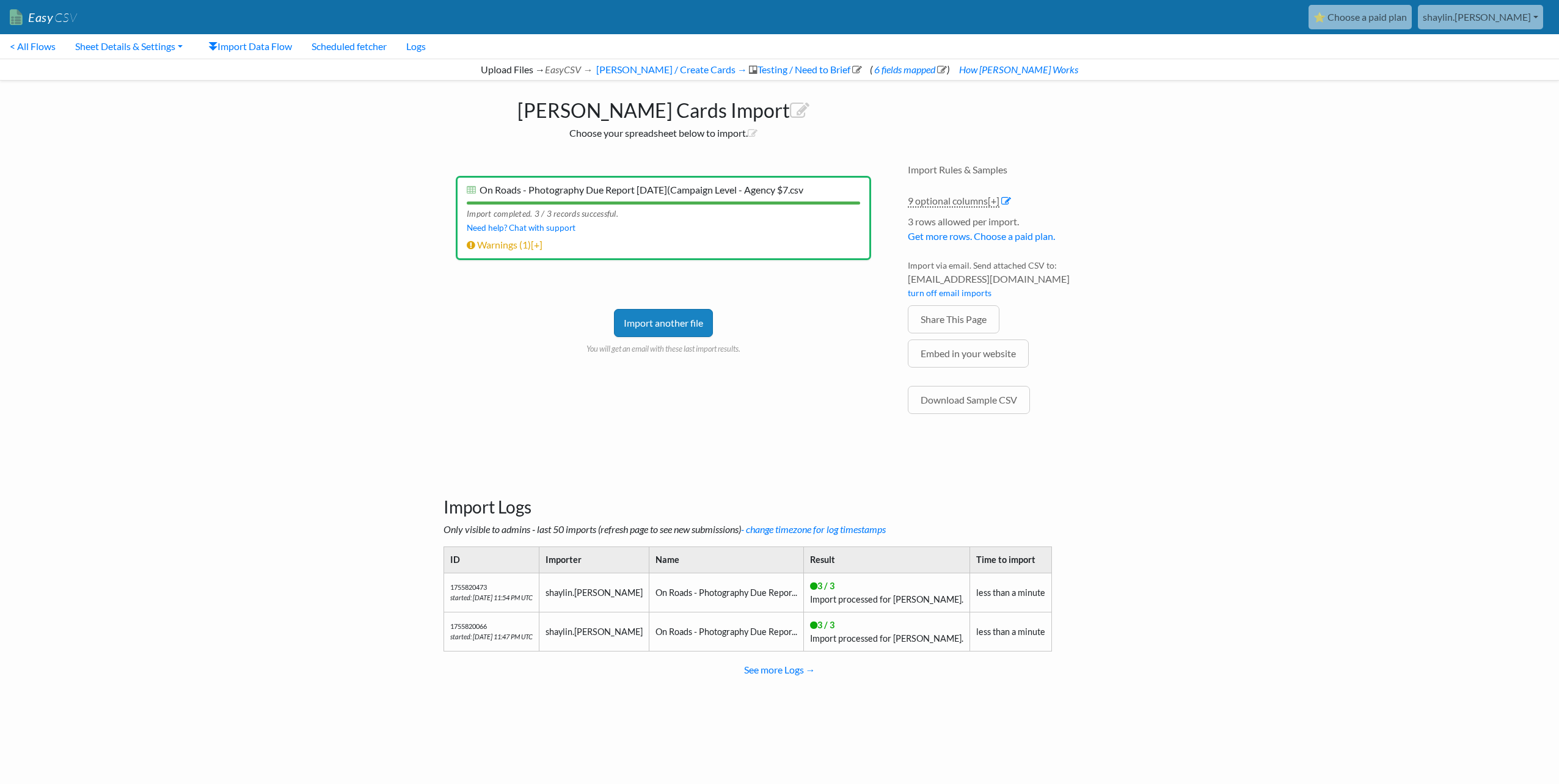
click at [699, 314] on link "Import another file" at bounding box center [664, 323] width 99 height 28
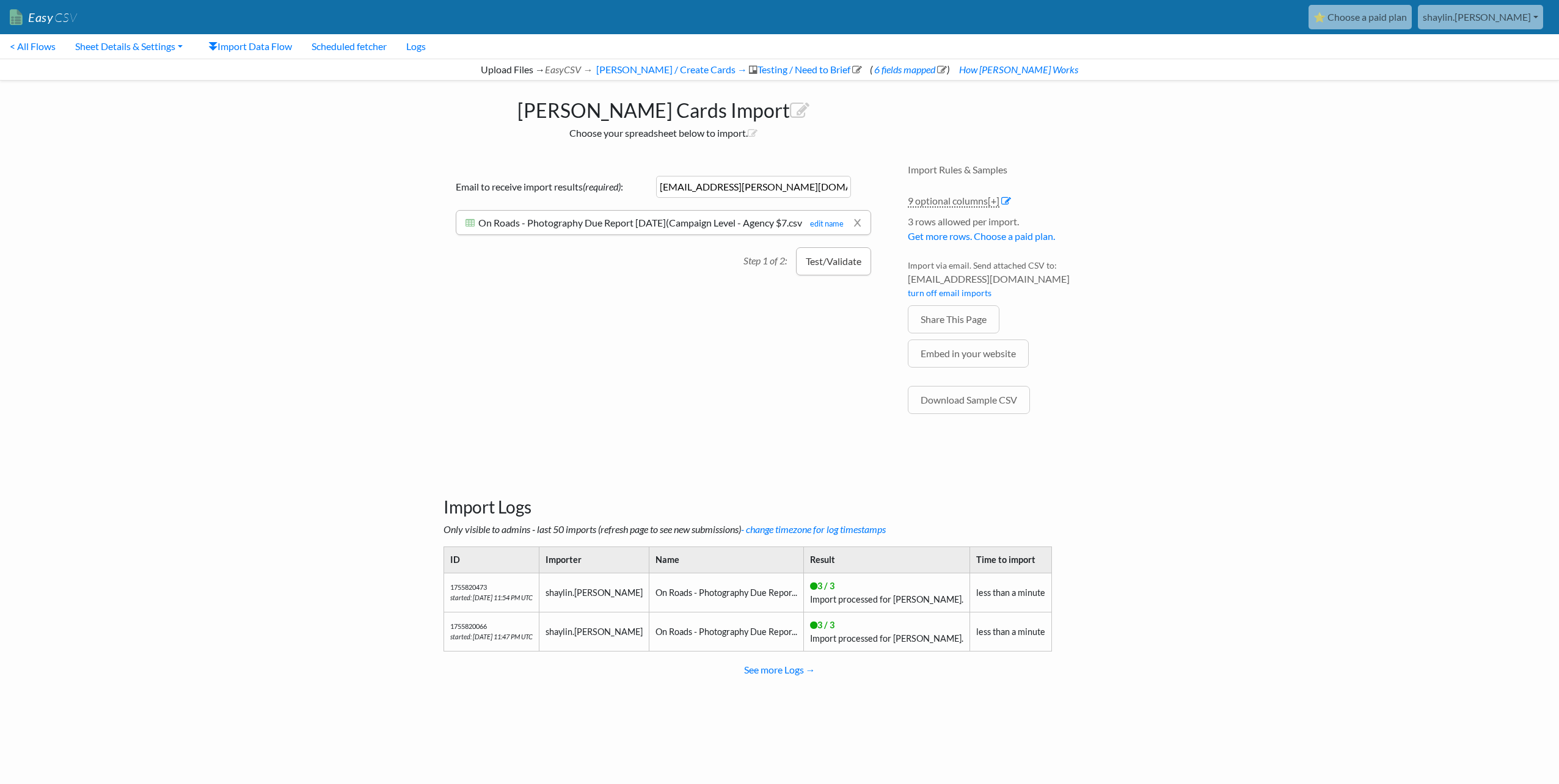
click at [818, 276] on button "Test/Validate" at bounding box center [833, 262] width 75 height 28
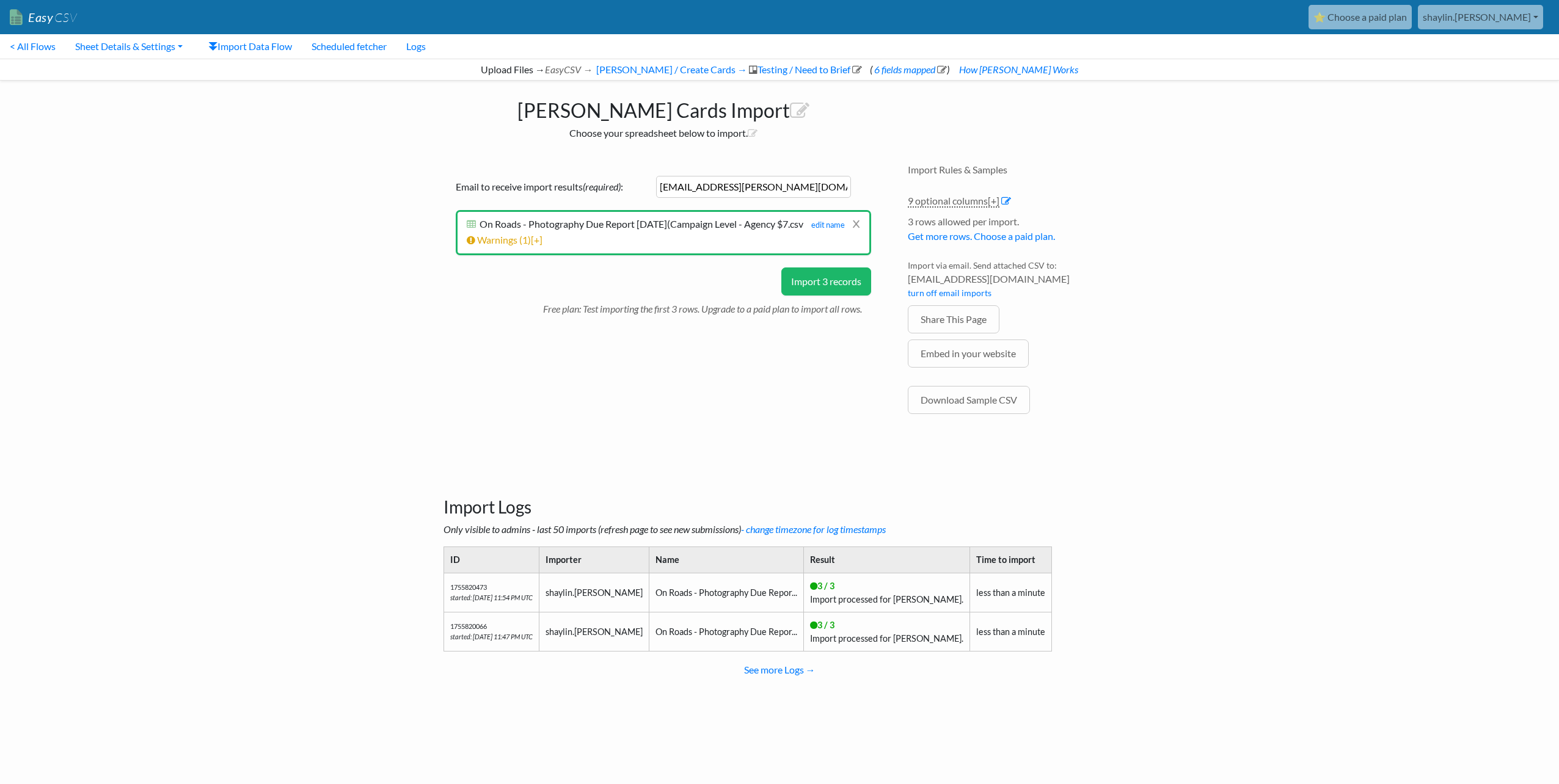
click at [812, 290] on button "Import 3 records" at bounding box center [826, 282] width 90 height 28
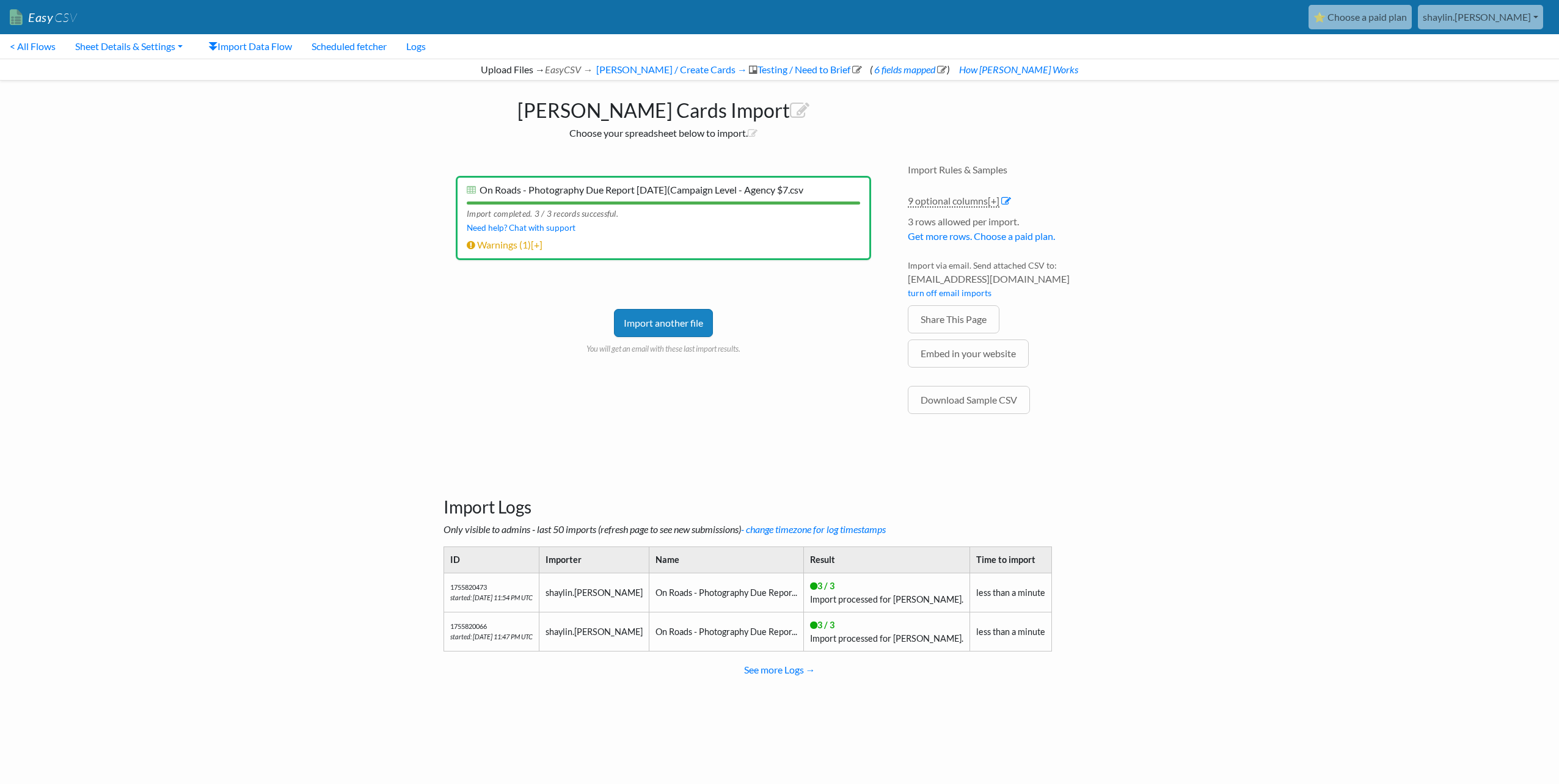
click at [1132, 300] on body "Easy CSV ⭐ Choose a paid plan shaylin.adams Gotransit All Flows All CSV Generat…" at bounding box center [779, 355] width 1559 height 710
